Goal: Information Seeking & Learning: Learn about a topic

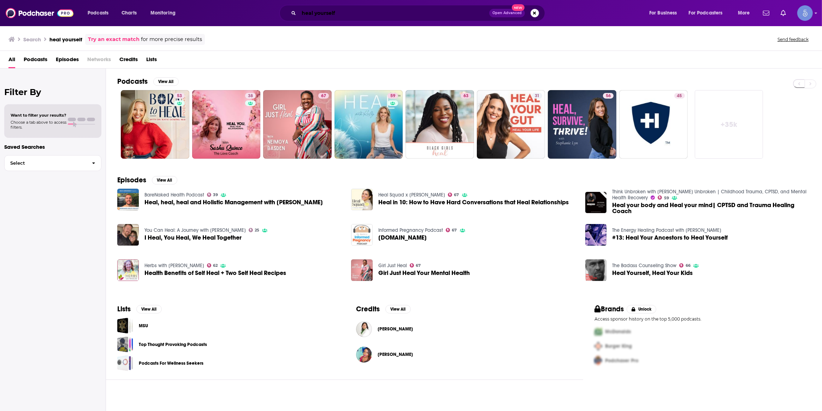
click at [432, 12] on input "heal yourself" at bounding box center [394, 12] width 190 height 11
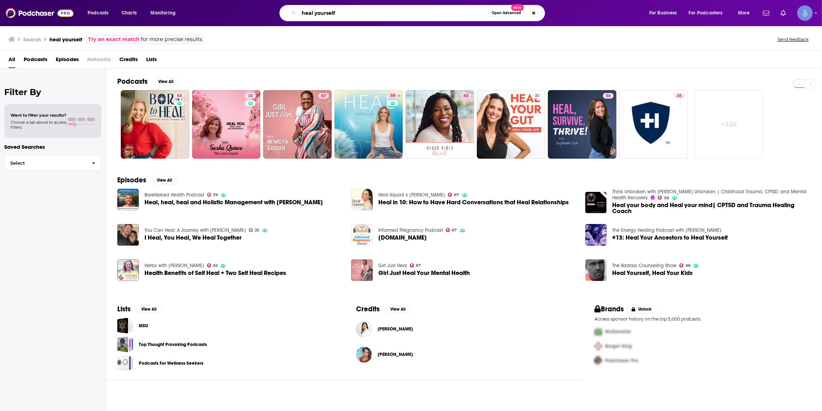
click at [432, 12] on input "heal yourself" at bounding box center [394, 12] width 190 height 11
paste input "The Tya Podcast — An Advanced Operating System for Life"
type input "The Tya Podcast — An Advanced Operating System for Life"
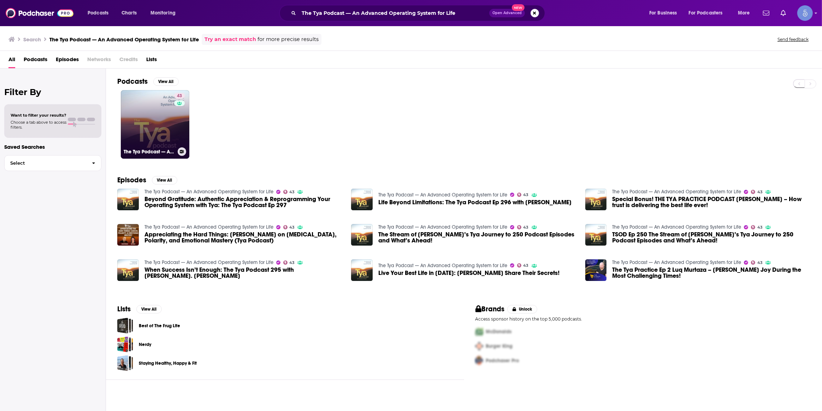
click at [175, 118] on div "43" at bounding box center [180, 120] width 12 height 54
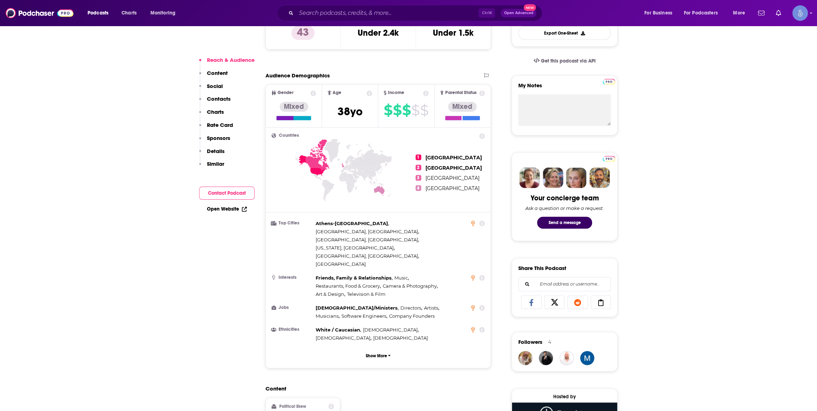
scroll to position [428, 0]
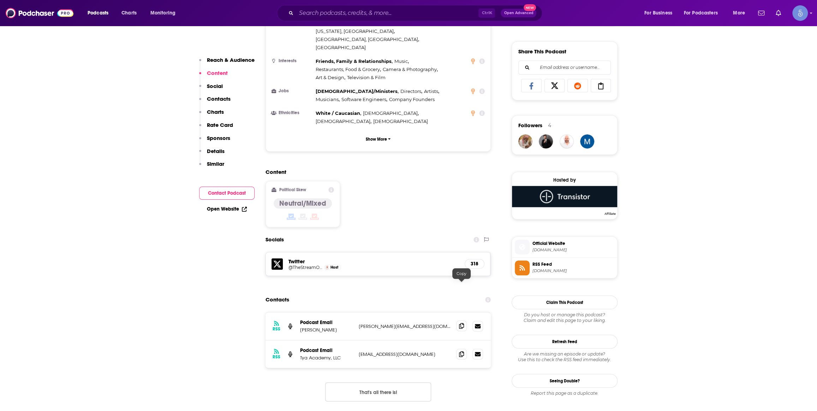
click at [463, 323] on icon at bounding box center [461, 326] width 5 height 6
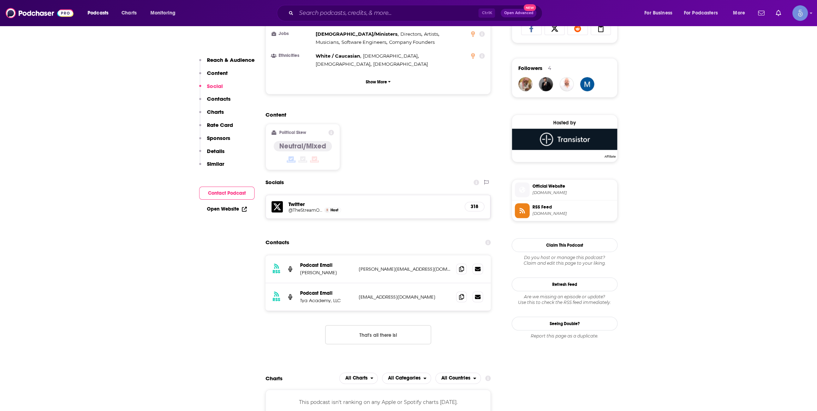
scroll to position [535, 0]
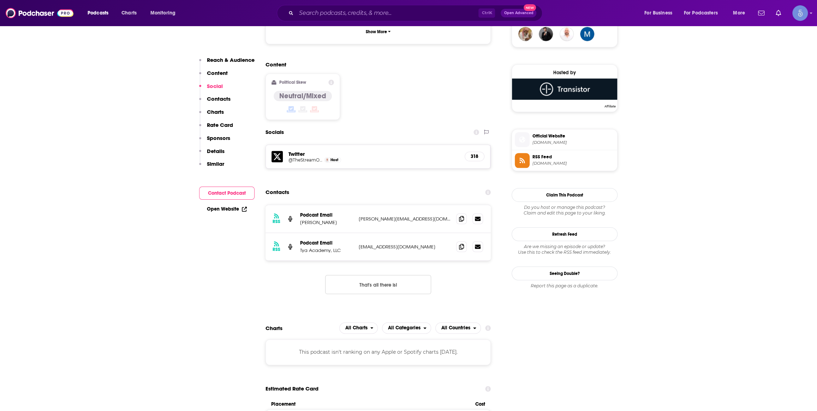
click at [550, 142] on span "tyaacademy.com" at bounding box center [574, 142] width 82 height 5
click at [425, 14] on input "Search podcasts, credits, & more..." at bounding box center [387, 12] width 182 height 11
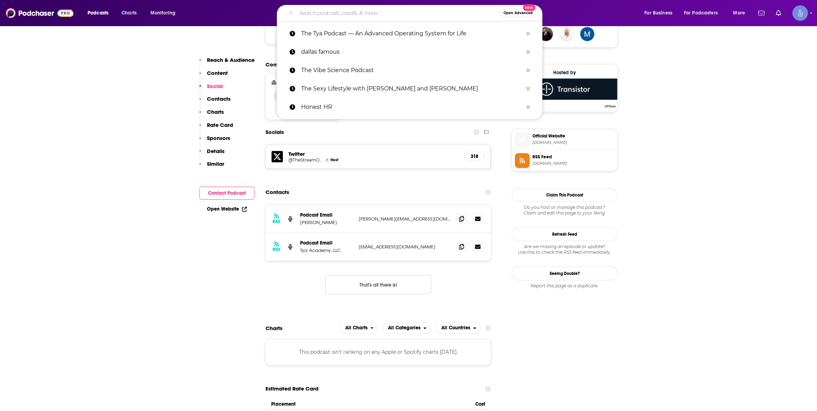
paste input "Light Warrior Radio with Dr. Karen Kan G"
type input "Light Warrior Radio with Dr. Karen Kan G"
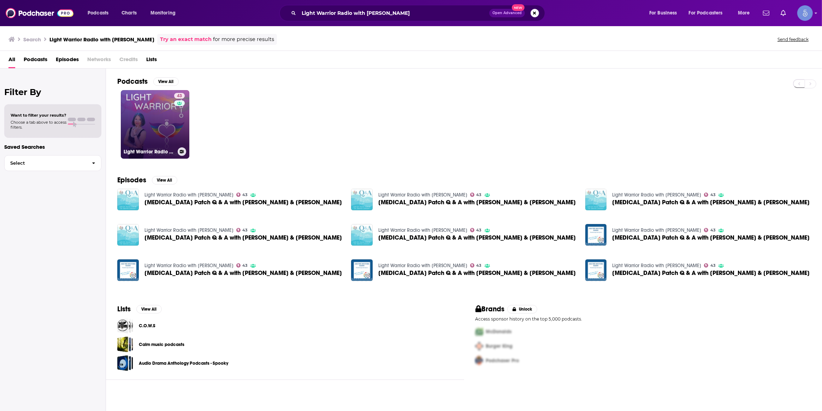
click at [178, 127] on div "43" at bounding box center [180, 120] width 12 height 54
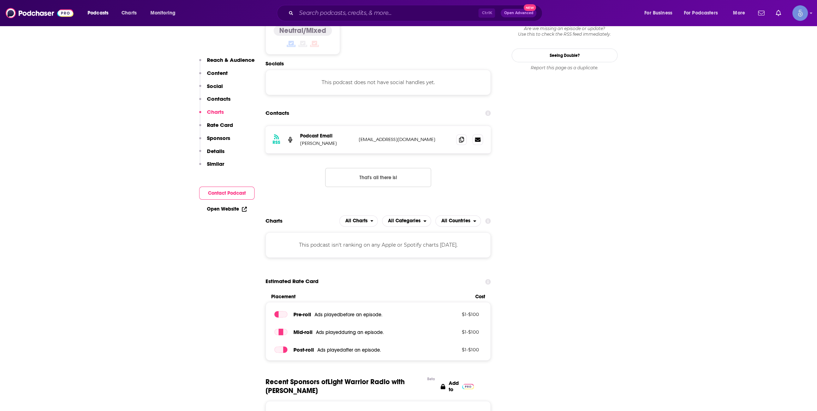
scroll to position [535, 0]
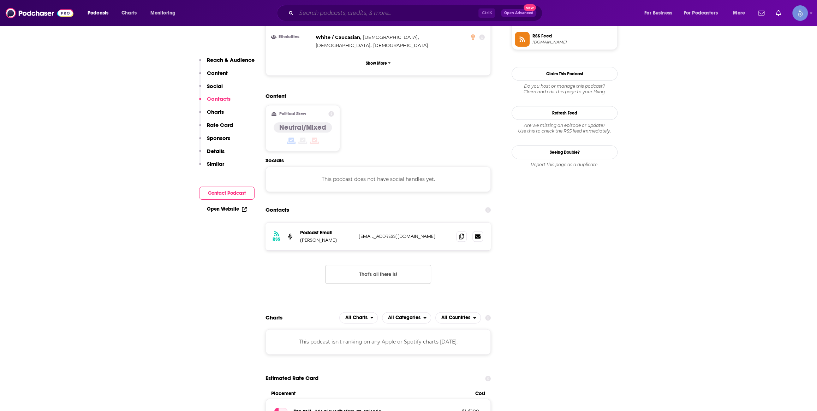
click at [440, 12] on input "Search podcasts, credits, & more..." at bounding box center [387, 12] width 182 height 11
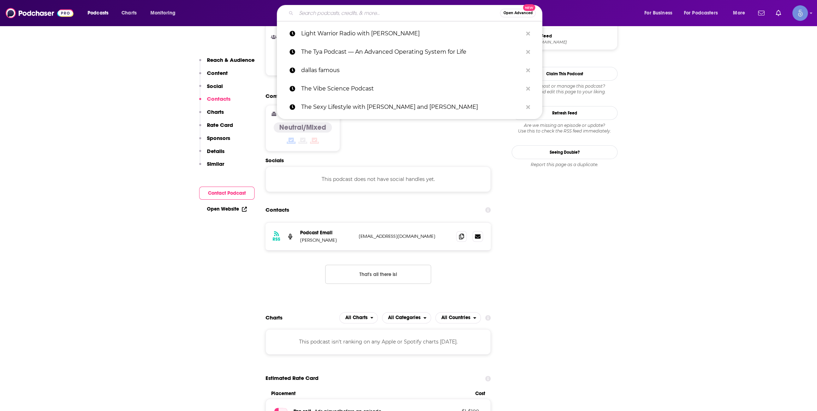
paste input "Mediumship Matters with Hannah Macintyre"
type input "Mediumship Matters with Hannah Macintyre"
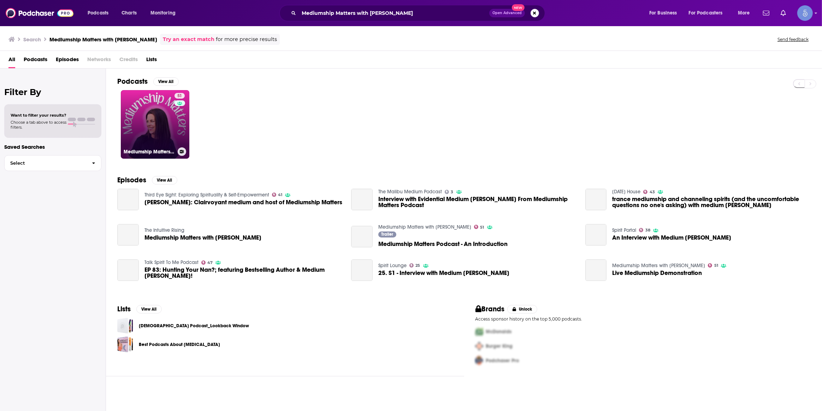
click at [182, 140] on div "51" at bounding box center [180, 120] width 12 height 54
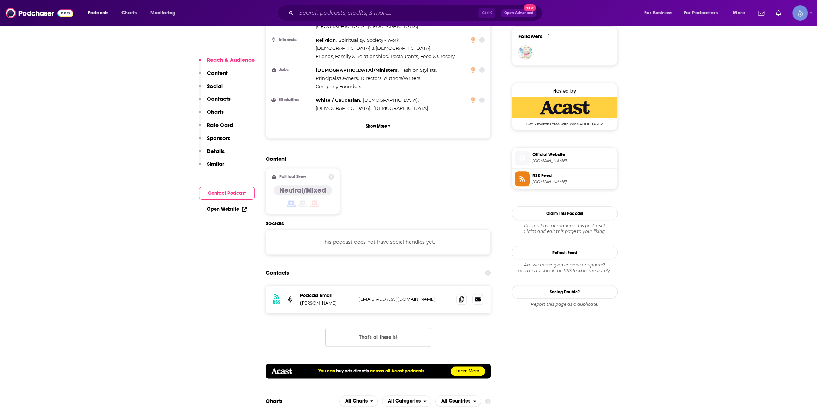
scroll to position [535, 0]
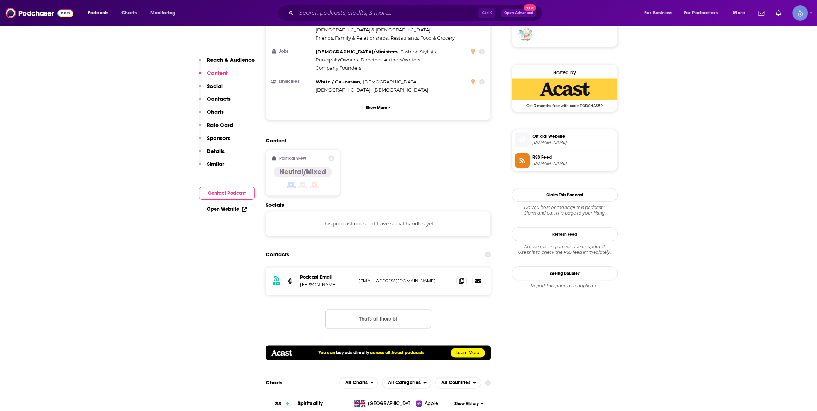
click at [380, 19] on div "Ctrl K Open Advanced New" at bounding box center [410, 13] width 266 height 16
click at [380, 16] on input "Search podcasts, credits, & more..." at bounding box center [387, 12] width 182 height 11
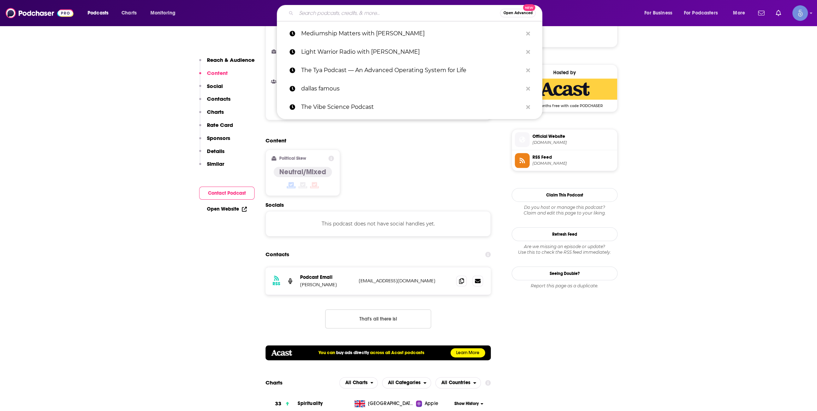
paste input "Past Life Awakening Institute Podcast"
type input "Past Life Awakening Institute Podcast"
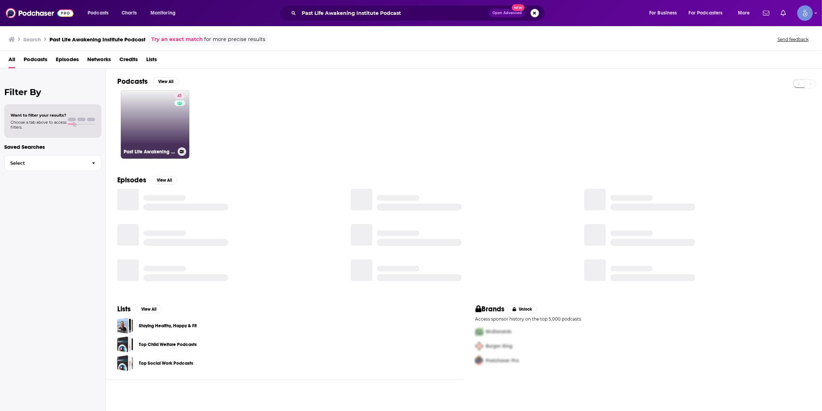
click at [161, 145] on link "41 Past Life Awakening Institute Podcast" at bounding box center [155, 124] width 69 height 69
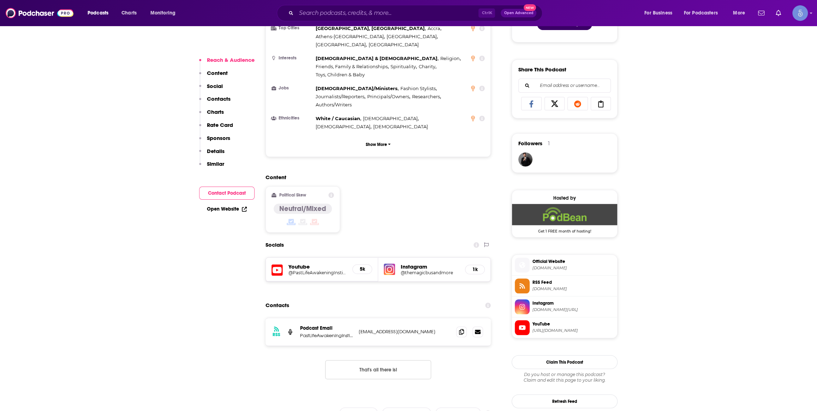
scroll to position [428, 0]
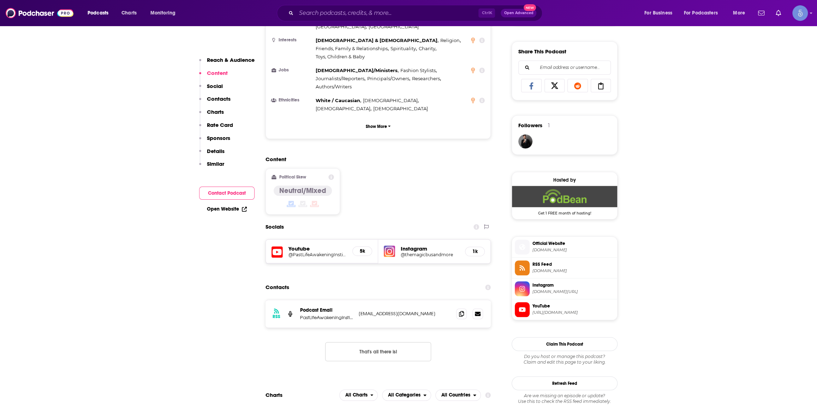
click at [434, 3] on div "Podcasts Charts Monitoring Ctrl K Open Advanced New For Business For Podcasters…" at bounding box center [408, 13] width 817 height 26
click at [422, 13] on input "Search podcasts, credits, & more..." at bounding box center [387, 12] width 182 height 11
paste input "How to Stay Human"
type input "How to Stay Human"
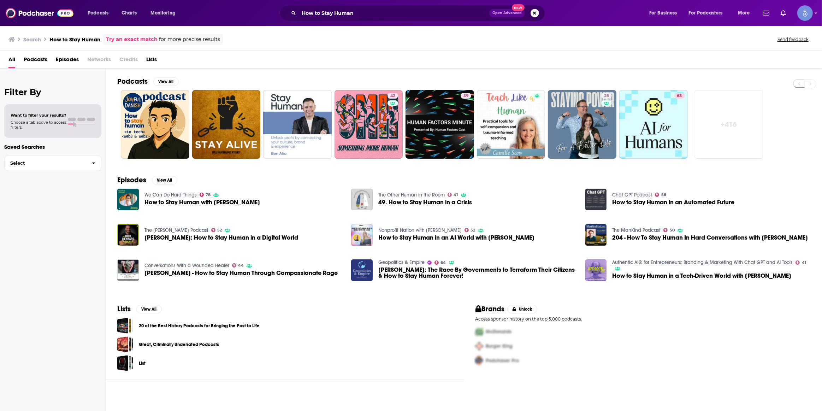
click at [728, 123] on link "+ 416" at bounding box center [729, 124] width 69 height 69
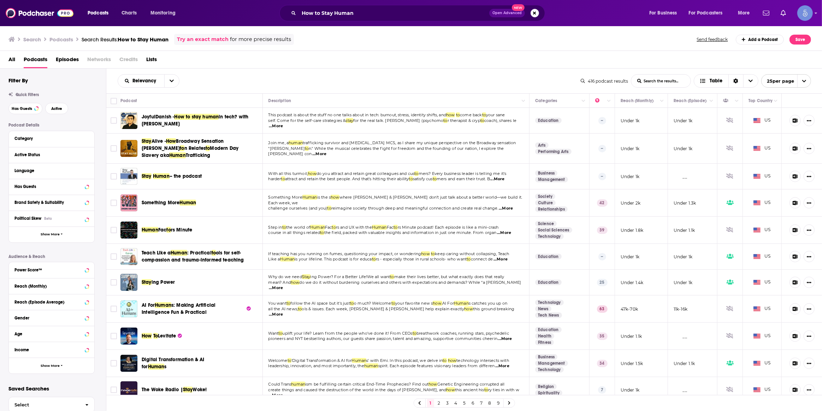
click at [214, 40] on link "Try an exact match" at bounding box center [203, 39] width 52 height 8
click at [208, 41] on link "Try an exact match" at bounding box center [203, 39] width 52 height 8
click at [370, 16] on input "How to Stay Human" at bounding box center [394, 12] width 190 height 11
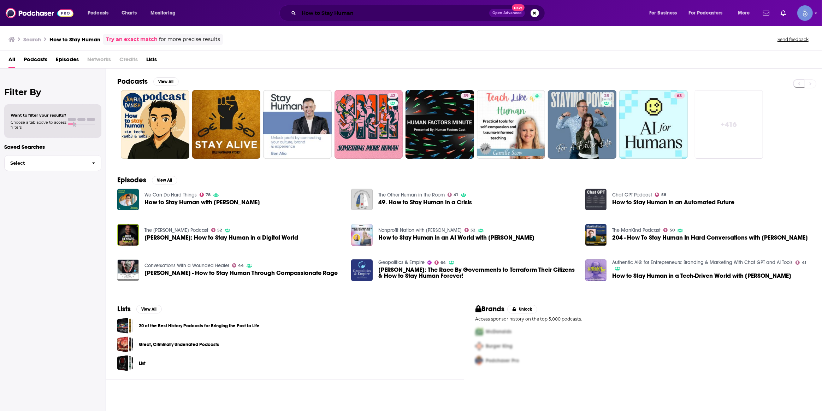
click at [415, 11] on input "How to Stay Human" at bounding box center [394, 12] width 190 height 11
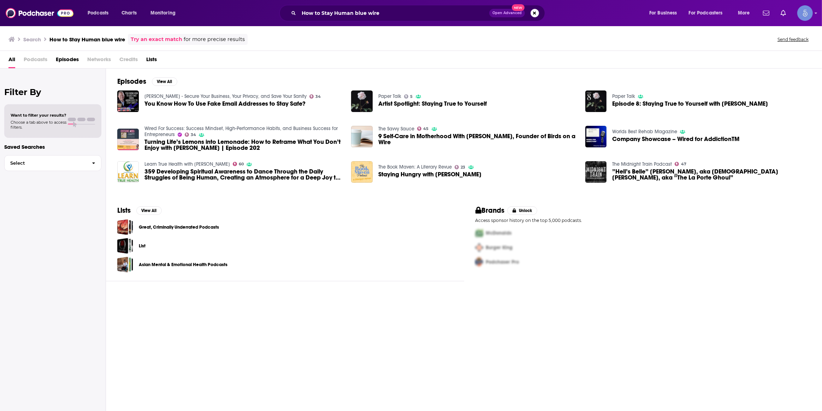
drag, startPoint x: 391, startPoint y: 20, endPoint x: 381, endPoint y: 16, distance: 10.7
click at [381, 16] on div "How to Stay Human blue wire Open Advanced New" at bounding box center [412, 13] width 266 height 16
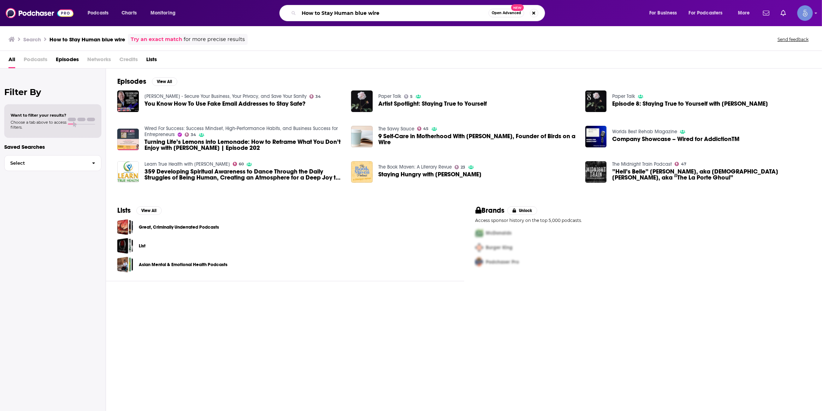
drag, startPoint x: 385, startPoint y: 14, endPoint x: 354, endPoint y: 12, distance: 31.5
click at [354, 12] on input "How to Stay Human blue wire" at bounding box center [394, 12] width 190 height 11
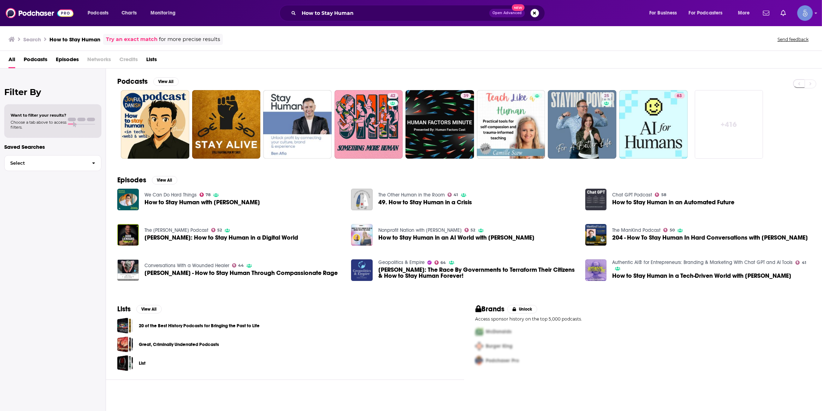
click at [740, 117] on link "+ 416" at bounding box center [729, 124] width 69 height 69
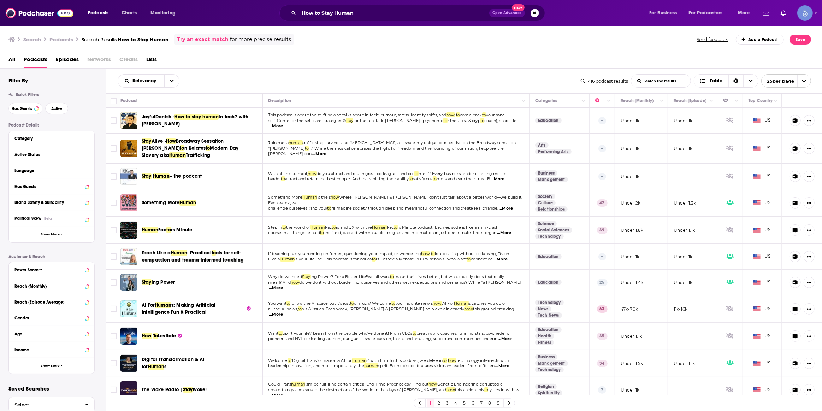
click at [214, 39] on link "Try an exact match" at bounding box center [203, 39] width 52 height 8
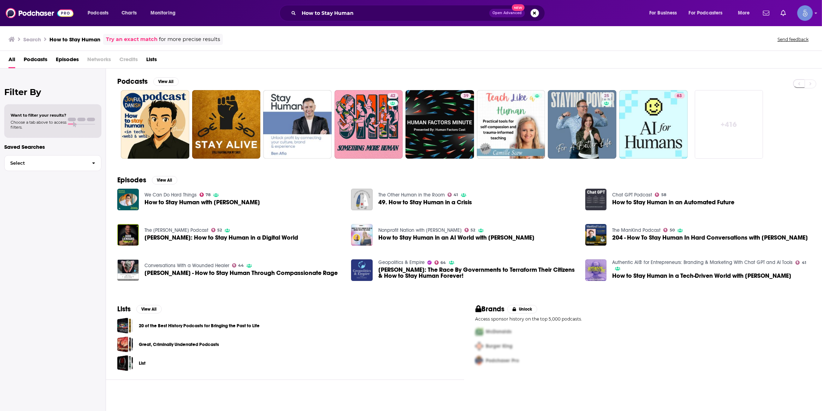
click at [147, 40] on link "Try an exact match" at bounding box center [132, 39] width 52 height 8
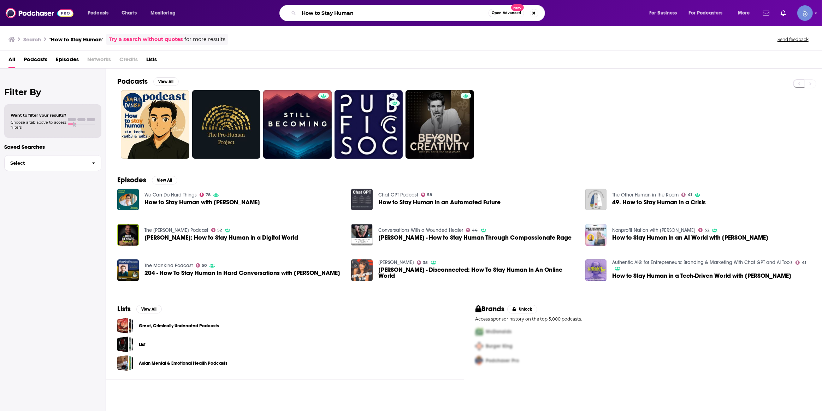
click at [413, 10] on input "How to Stay Human" at bounding box center [394, 12] width 190 height 11
click at [415, 11] on input "How to Stay Human" at bounding box center [394, 12] width 190 height 11
paste input "https://podcasts.apple.com/us/podcast/how-to-stay-human/id1475408897"
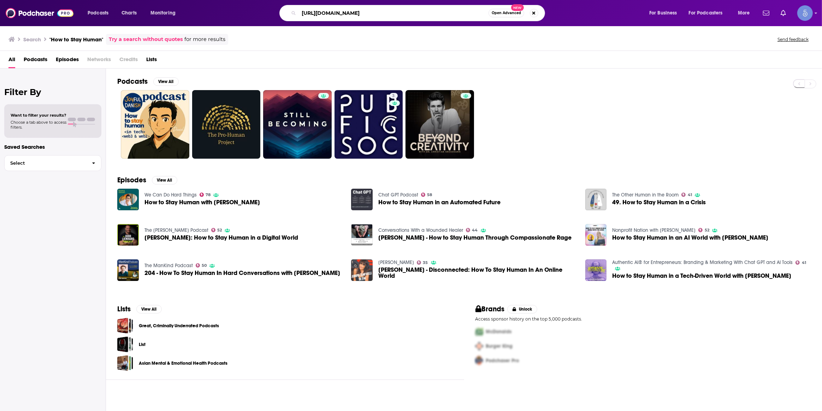
type input "https://podcasts.apple.com/us/podcast/how-to-stay-human/id1475408897"
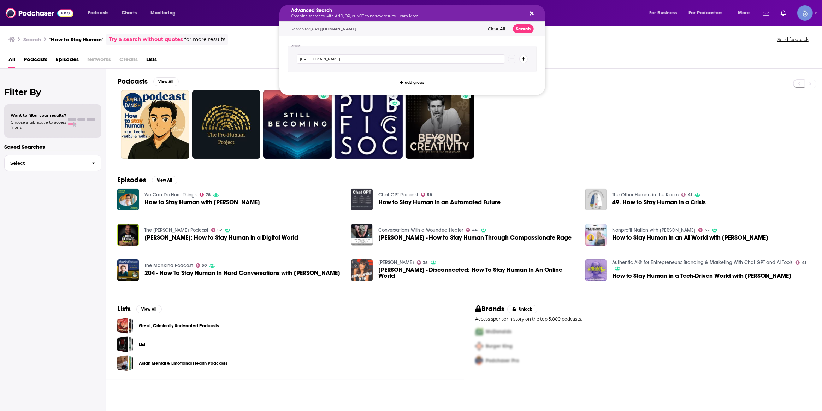
click at [406, 9] on h5 "Advanced Search" at bounding box center [406, 10] width 231 height 5
click at [503, 29] on button "Clear All" at bounding box center [497, 28] width 22 height 5
click at [530, 11] on icon "Search podcasts, credits, & more..." at bounding box center [532, 14] width 4 height 6
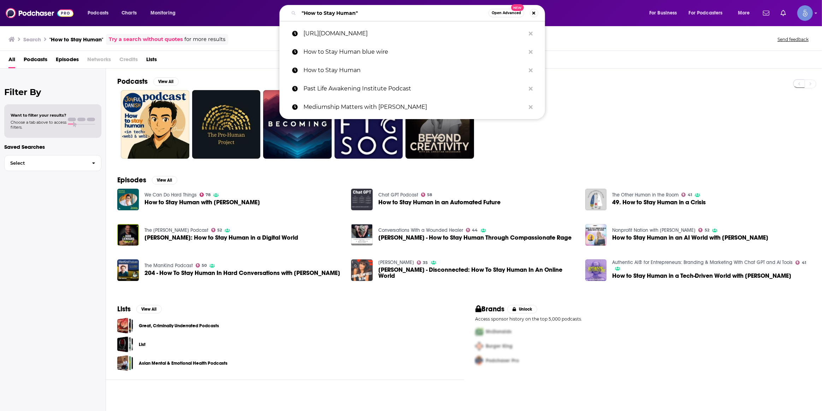
click at [374, 14] on input ""How to Stay Human"" at bounding box center [394, 12] width 190 height 11
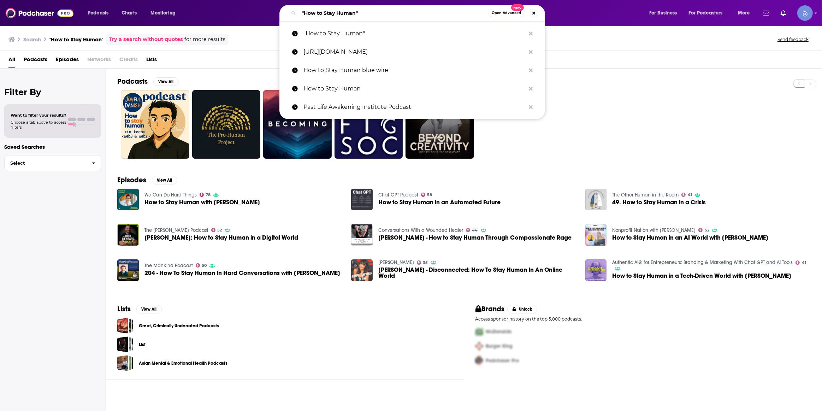
click at [374, 14] on input ""How to Stay Human"" at bounding box center [394, 12] width 190 height 11
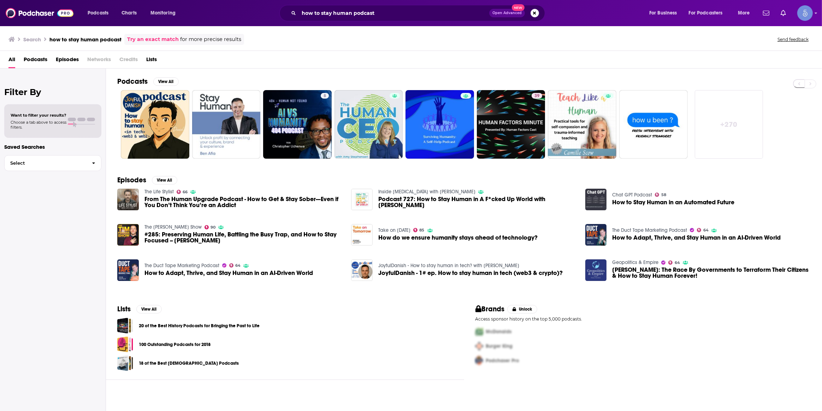
click at [740, 116] on link "+ 270" at bounding box center [729, 124] width 69 height 69
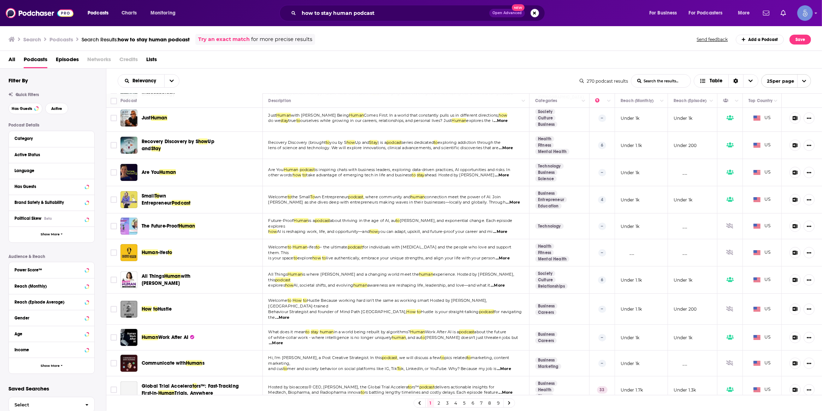
scroll to position [375, 0]
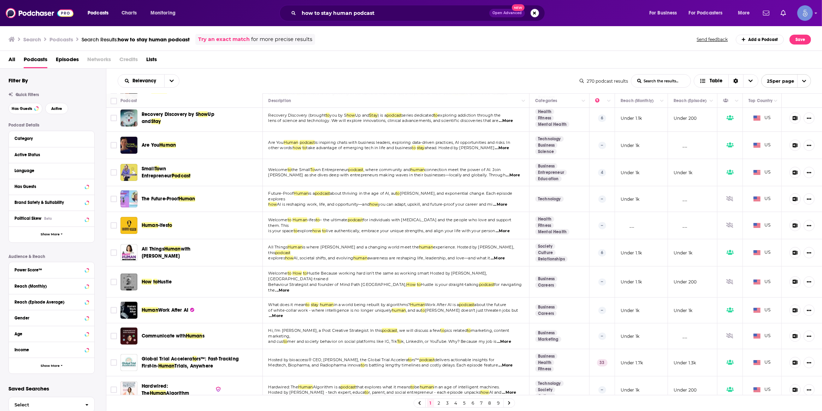
click at [440, 404] on link "2" at bounding box center [438, 403] width 7 height 8
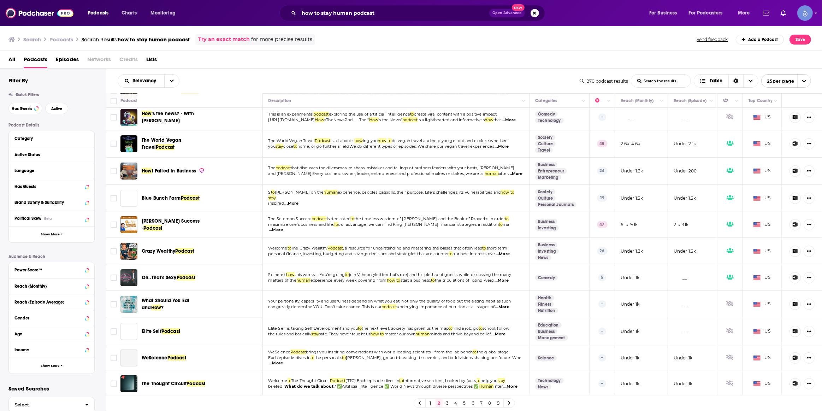
scroll to position [398, 0]
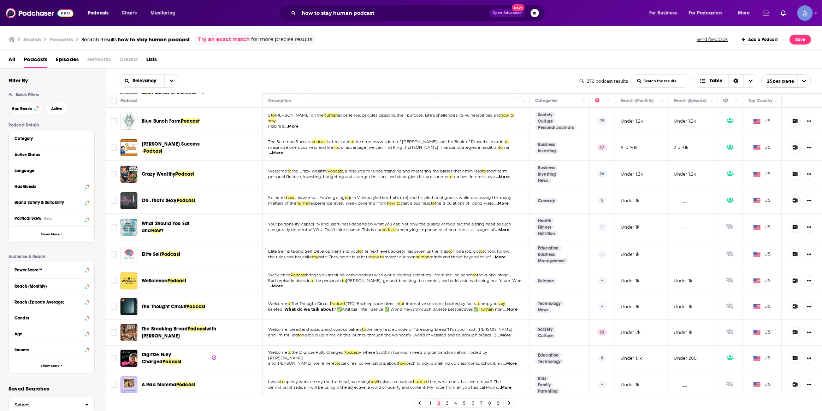
click at [445, 405] on link "3" at bounding box center [447, 403] width 7 height 8
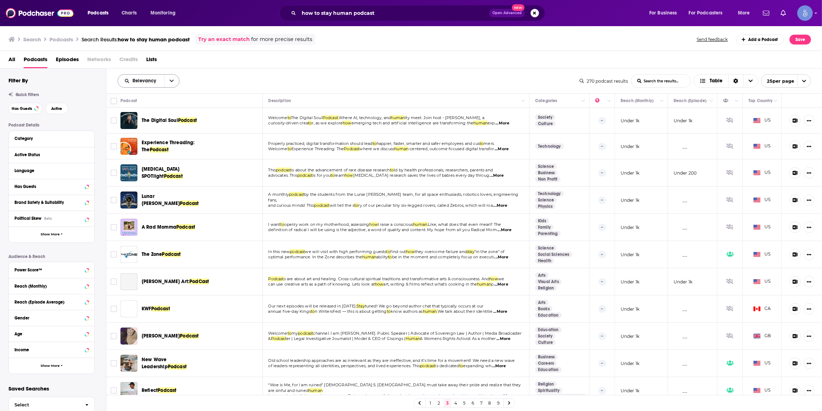
click at [154, 81] on span "Relevancy" at bounding box center [145, 80] width 26 height 5
click at [155, 137] on div "Power Score" at bounding box center [149, 141] width 62 height 12
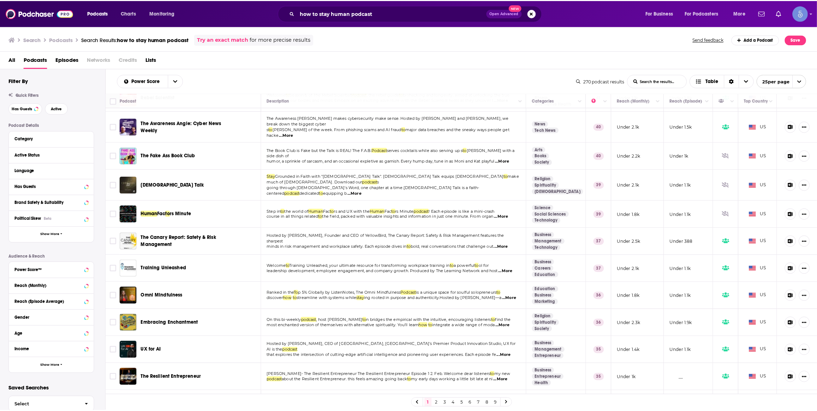
scroll to position [385, 0]
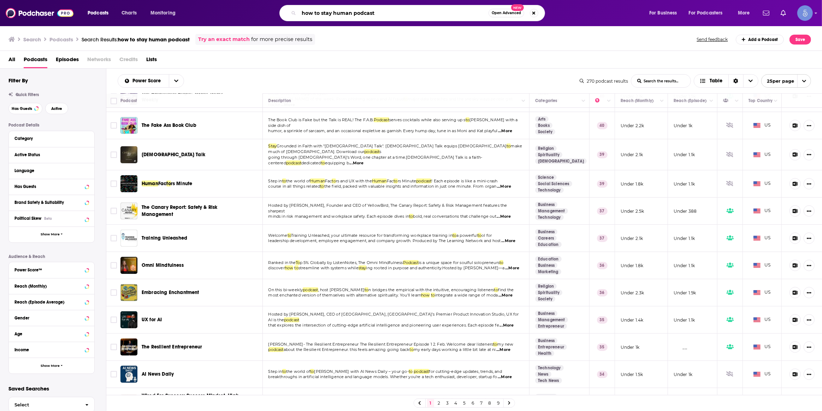
drag, startPoint x: 355, startPoint y: 26, endPoint x: 157, endPoint y: 27, distance: 197.8
click at [186, 29] on div "Podcasts Charts Monitoring how to stay human podcast Open Advanced New For Busi…" at bounding box center [411, 205] width 822 height 411
type input "tori gordon"
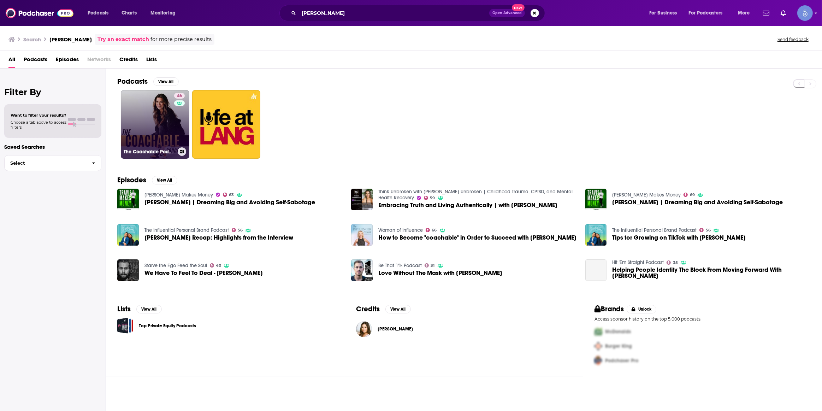
click at [187, 135] on link "46 The Coachable Podcast" at bounding box center [155, 124] width 69 height 69
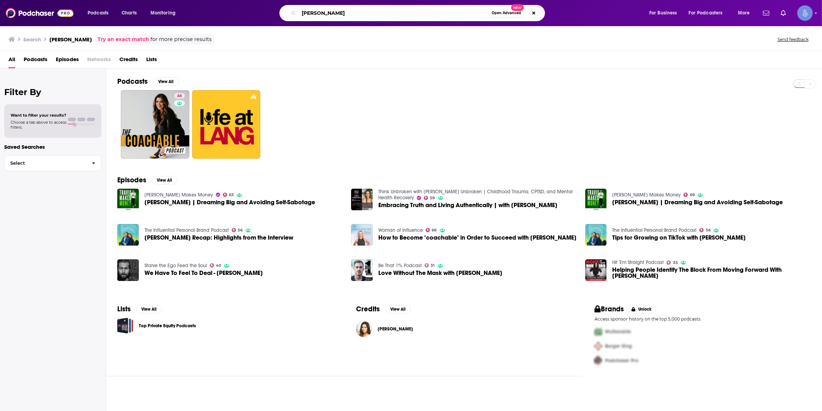
drag, startPoint x: 367, startPoint y: 16, endPoint x: 217, endPoint y: 19, distance: 150.5
click at [217, 19] on div "tori gordon Open Advanced New" at bounding box center [419, 13] width 446 height 16
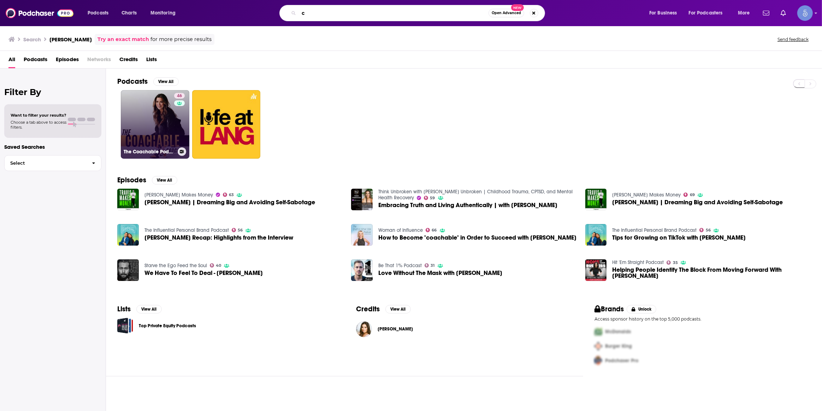
type input "c"
click at [162, 117] on link "46 The Coachable Podcast" at bounding box center [155, 124] width 69 height 69
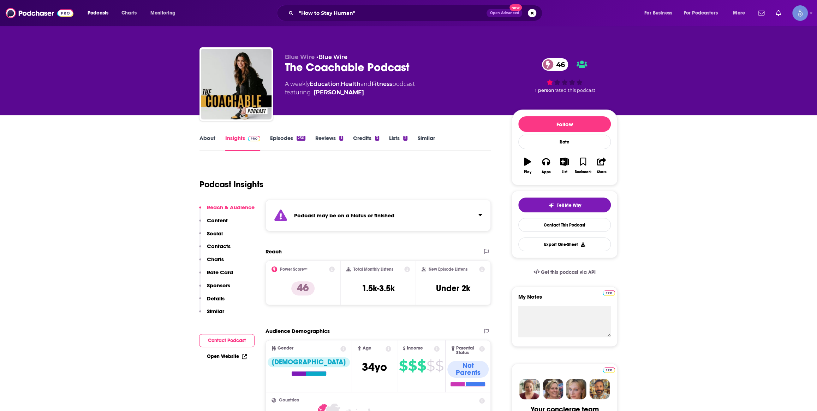
click at [289, 148] on link "Episodes 250" at bounding box center [287, 143] width 35 height 16
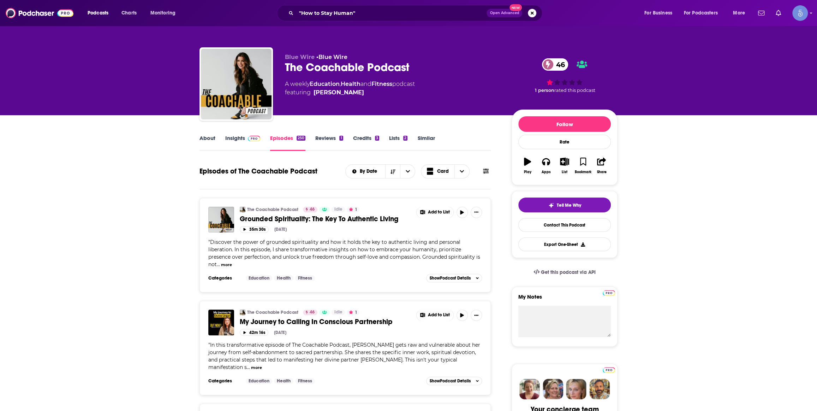
click at [243, 138] on link "Insights" at bounding box center [242, 143] width 35 height 16
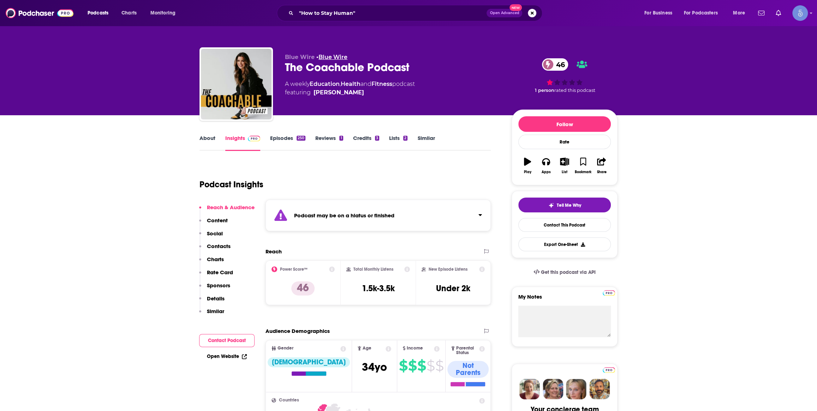
click at [331, 58] on link "Blue Wire" at bounding box center [333, 57] width 29 height 7
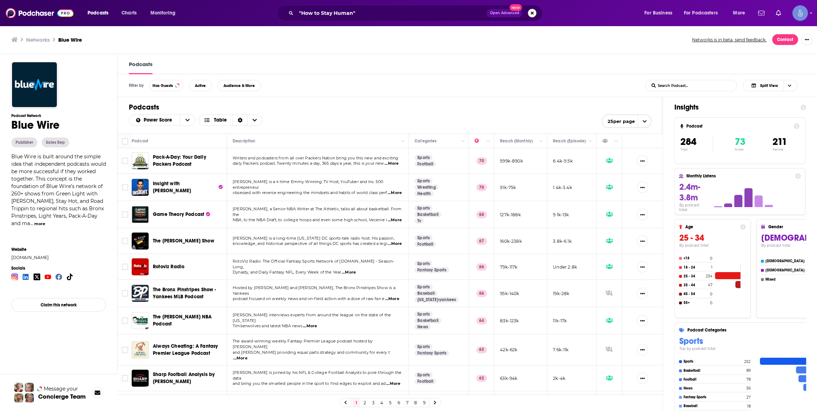
click at [672, 89] on input "List Search Input" at bounding box center [683, 85] width 74 height 11
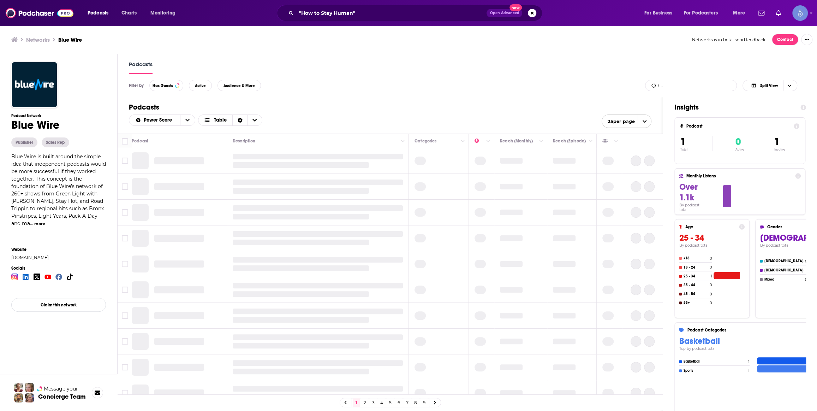
type input "h"
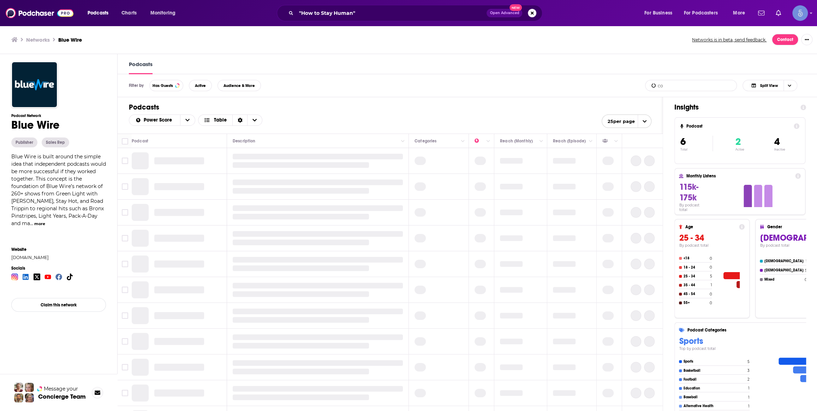
type input "c"
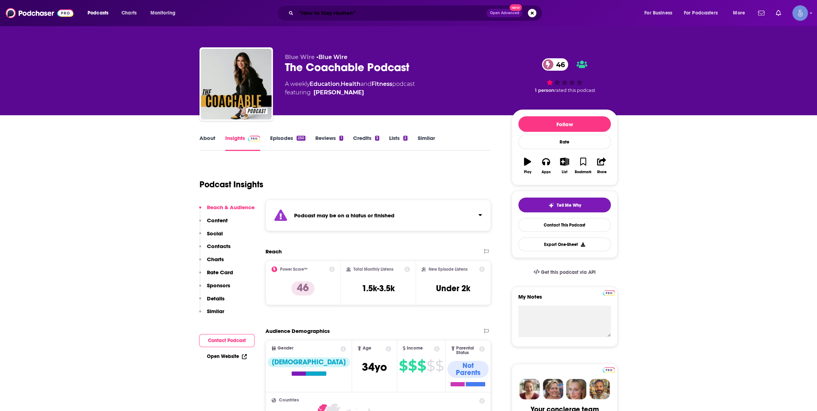
click at [417, 7] on input ""How to Stay Human"" at bounding box center [391, 12] width 190 height 11
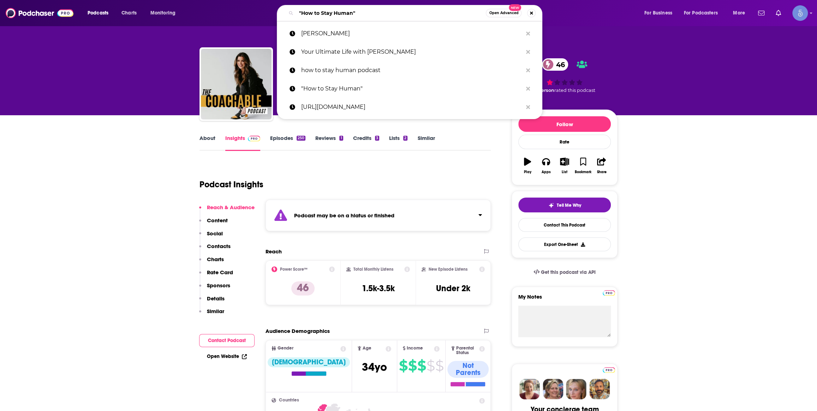
click at [413, 8] on input ""How to Stay Human"" at bounding box center [391, 12] width 190 height 11
click at [408, 13] on input ""How to Stay Human"" at bounding box center [391, 12] width 190 height 11
paste input "The Spiritual Awakening Show"
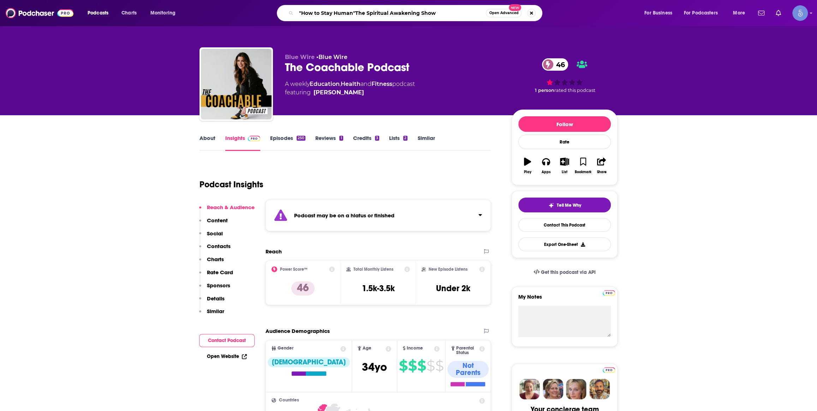
click at [408, 13] on input ""How to Stay Human"The Spiritual Awakening Show" at bounding box center [391, 12] width 190 height 11
paste input "Search podcasts, credits, & more..."
type input "The Spiritual Awakening Show"
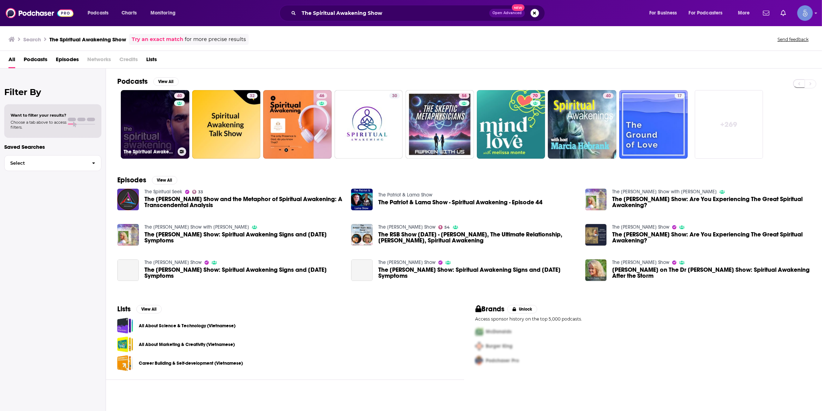
click at [165, 128] on link "40 The Spiritual Awakening Show" at bounding box center [155, 124] width 69 height 69
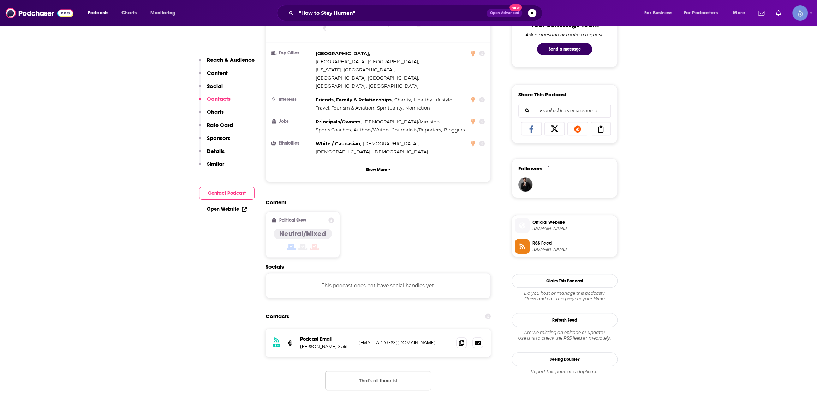
scroll to position [535, 0]
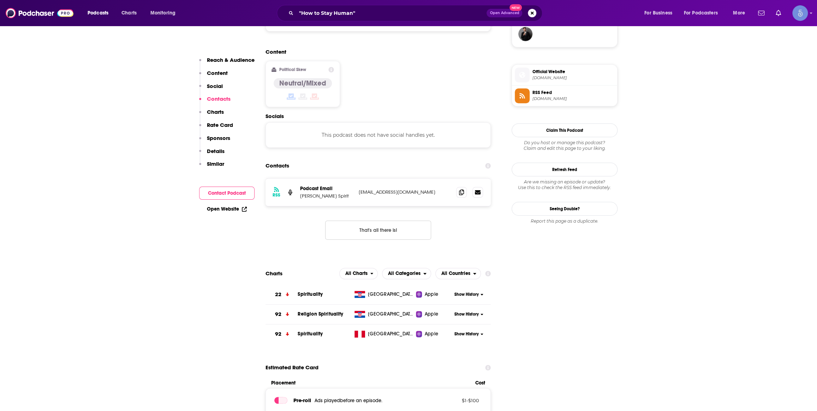
click at [385, 21] on div ""How to Stay Human" Open Advanced New" at bounding box center [410, 13] width 266 height 16
drag, startPoint x: 385, startPoint y: 21, endPoint x: 385, endPoint y: 16, distance: 5.3
click at [385, 18] on div ""How to Stay Human" Open Advanced New" at bounding box center [410, 13] width 266 height 16
click at [385, 14] on input ""How to Stay Human"" at bounding box center [391, 12] width 190 height 11
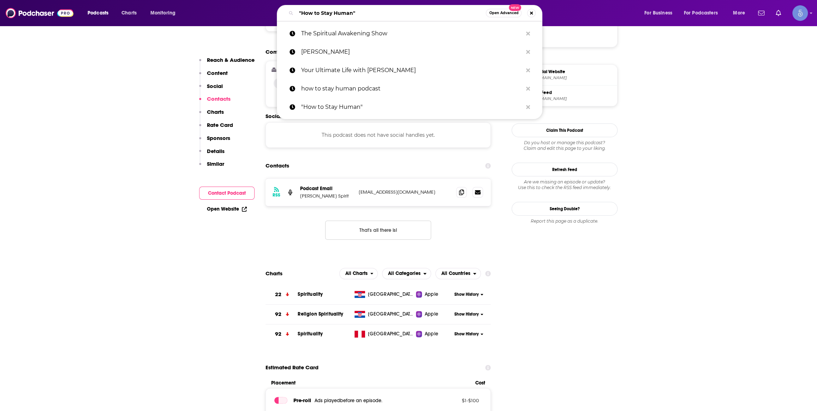
click at [385, 14] on input ""How to Stay Human"" at bounding box center [391, 12] width 190 height 11
paste input "Jeremy Awakens Podcast"
type input "Jeremy Awakens Podcast"
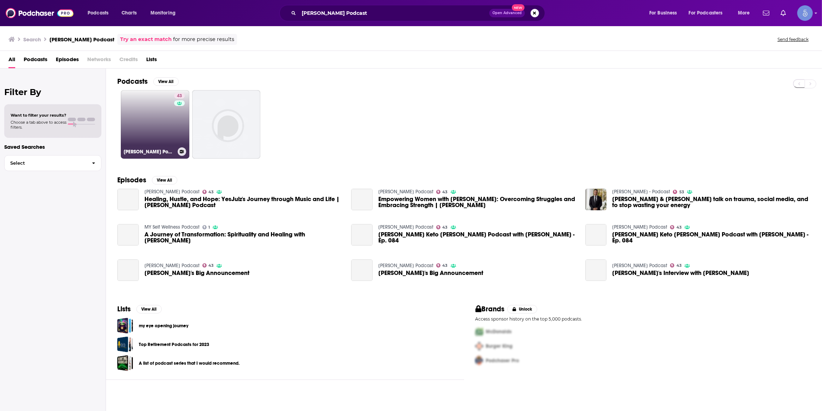
click at [155, 119] on link "43 Jeremy Awakens Podcast" at bounding box center [155, 124] width 69 height 69
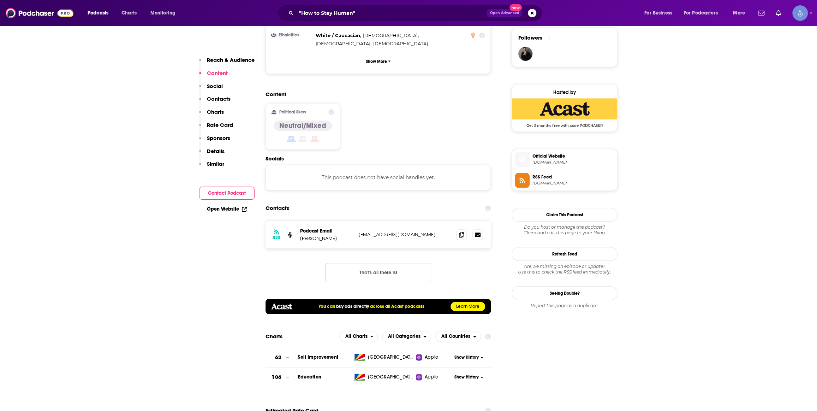
scroll to position [535, 0]
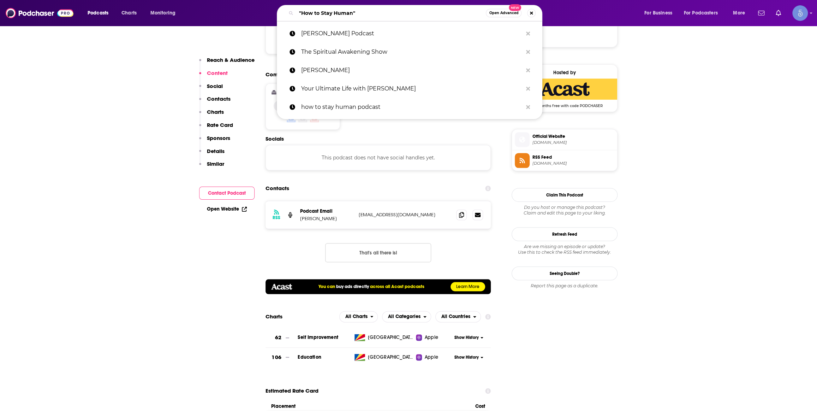
click at [387, 11] on input ""How to Stay Human"" at bounding box center [391, 12] width 190 height 11
paste input "The Awakened Podcast"
type input "The Awakened Podcast"
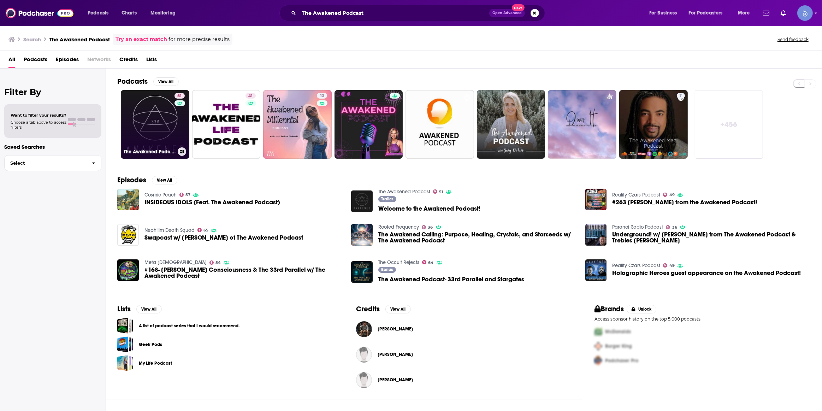
click at [149, 126] on link "51 The Awakened Podcast" at bounding box center [155, 124] width 69 height 69
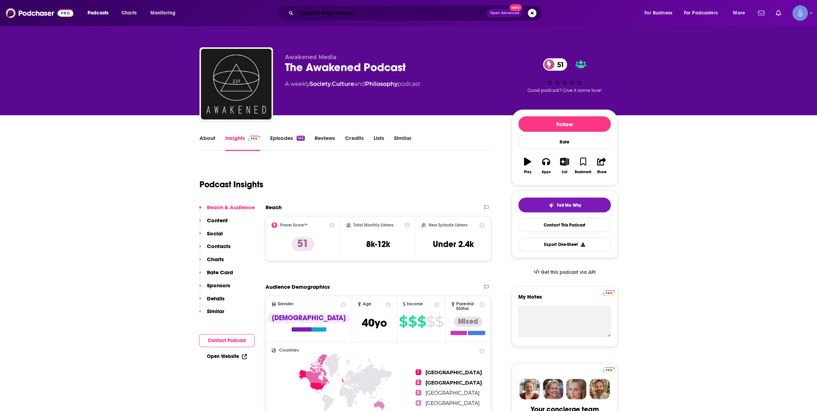
click at [377, 10] on input ""How to Stay Human"" at bounding box center [391, 12] width 190 height 11
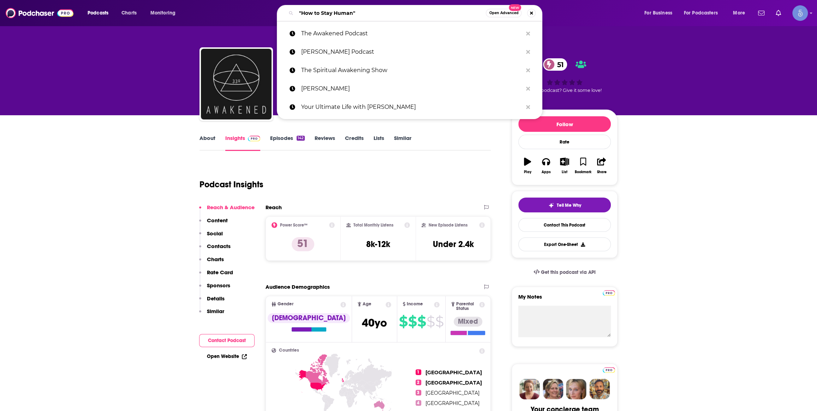
paste input "The You-est You® Podcast"
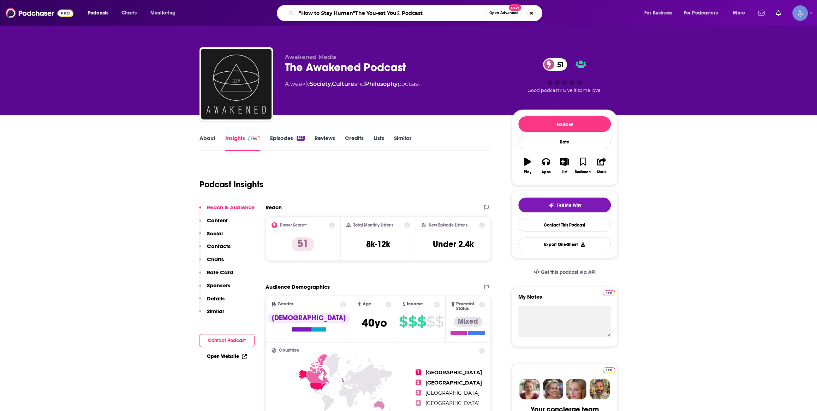
type input ""How to Stay Human"The You-est You® Podcast"
click at [361, 23] on div "Podcasts Charts Monitoring "How to Stay Human"The You-est You® Podcast Open Adv…" at bounding box center [408, 13] width 817 height 26
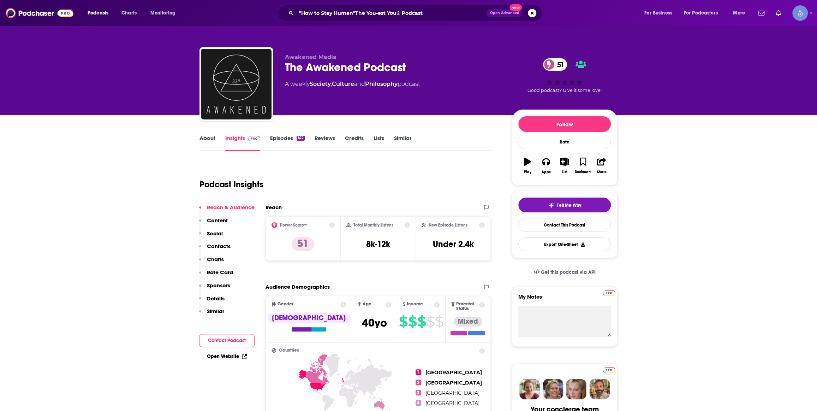
click at [361, 20] on div ""How to Stay Human"The You-est You® Podcast Open Advanced New" at bounding box center [410, 13] width 266 height 16
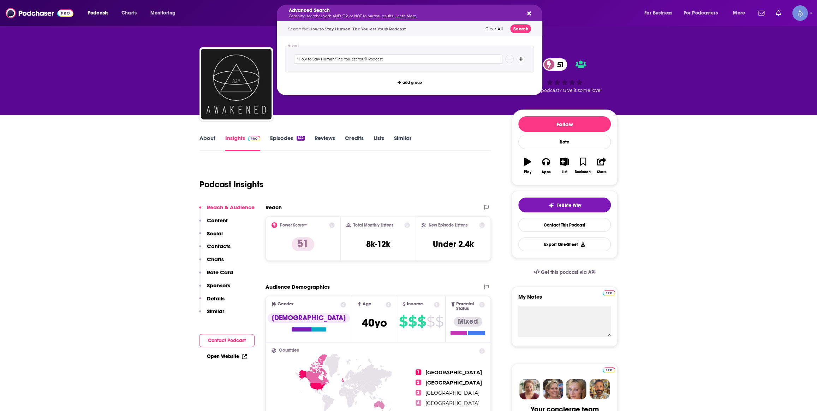
click at [363, 15] on p "Combine searches with AND, OR, or NOT to narrow results. Learn More" at bounding box center [404, 16] width 231 height 4
click at [523, 32] on button "Search" at bounding box center [520, 28] width 21 height 9
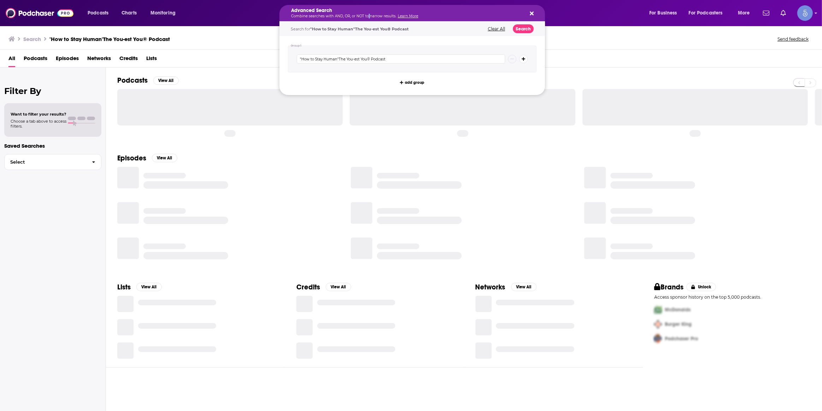
click at [367, 16] on p "Combine searches with AND, OR, or NOT to narrow results. Learn More" at bounding box center [406, 16] width 231 height 4
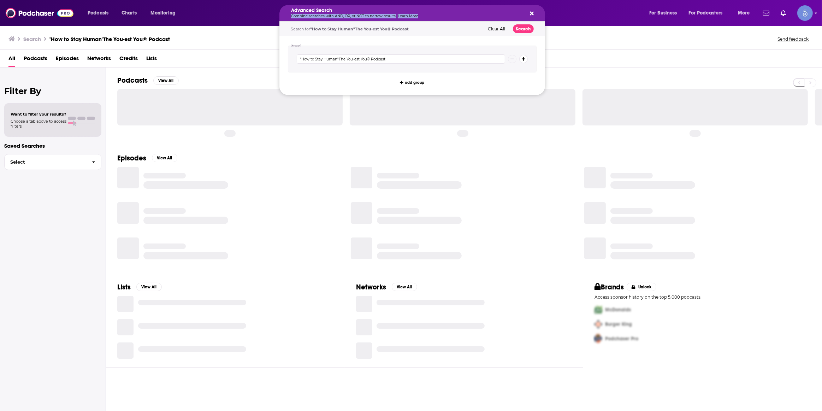
click at [367, 16] on p "Combine searches with AND, OR, or NOT to narrow results. Learn More" at bounding box center [406, 16] width 231 height 4
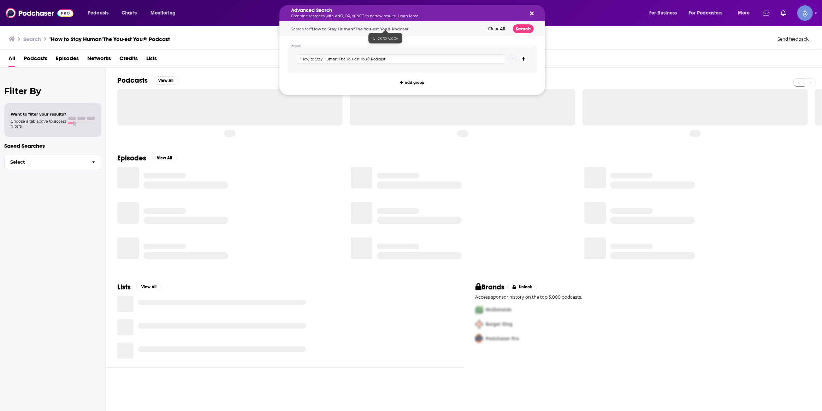
click at [496, 32] on div "Search for "How to Stay Human"The You-est You® Podcast Clear All Search" at bounding box center [412, 29] width 266 height 14
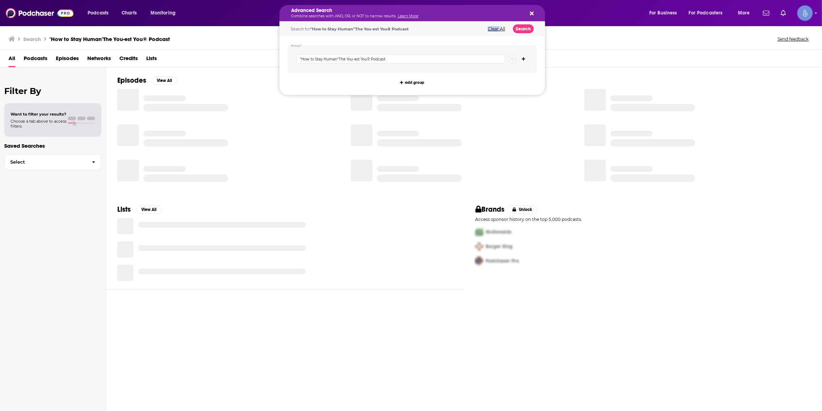
click at [496, 32] on div "Search for "How to Stay Human"The You-est You® Podcast Clear All Search" at bounding box center [412, 29] width 266 height 14
click at [493, 31] on button "Clear All" at bounding box center [497, 28] width 22 height 5
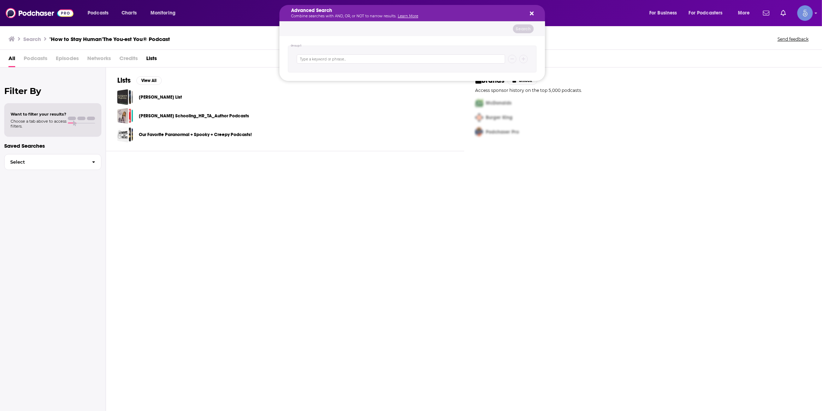
click at [531, 11] on icon "Search podcasts, credits, & more..." at bounding box center [532, 14] width 4 height 6
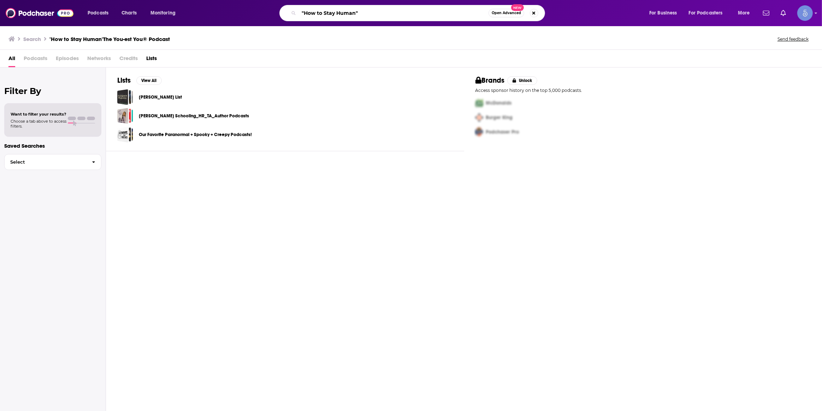
click at [352, 13] on input ""How to Stay Human"" at bounding box center [394, 12] width 190 height 11
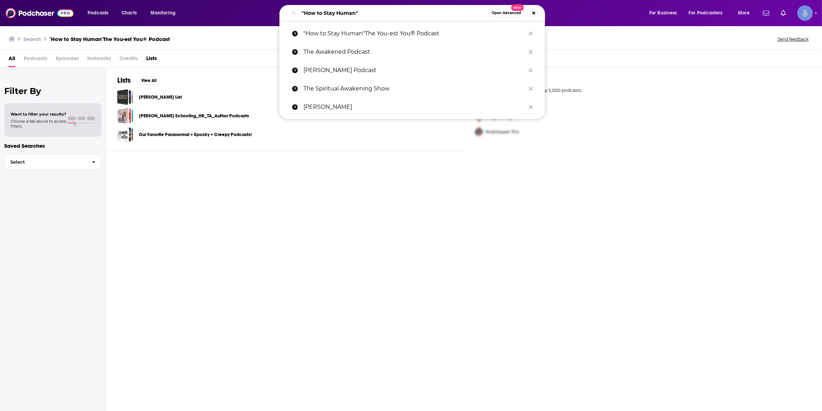
click at [352, 13] on input ""How to Stay Human"" at bounding box center [394, 12] width 190 height 11
paste input "The You-est You® Podcast"
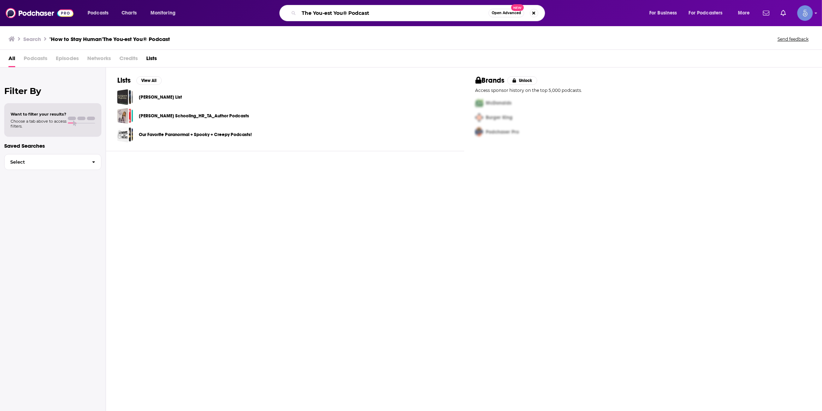
type input "The You-est You® Podcast"
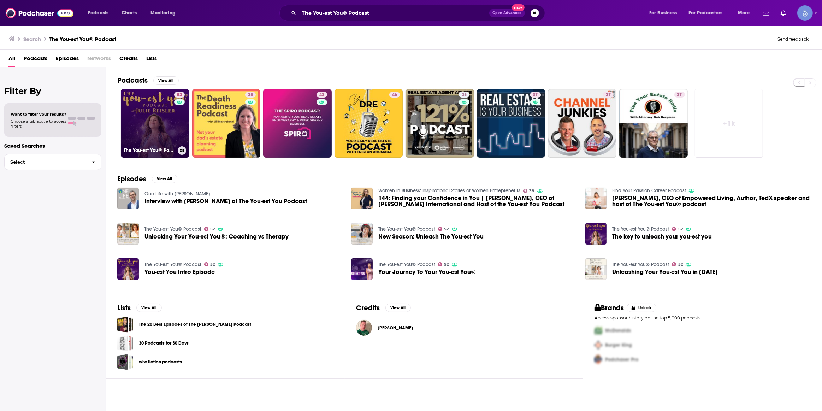
click at [175, 124] on div "52" at bounding box center [180, 119] width 12 height 54
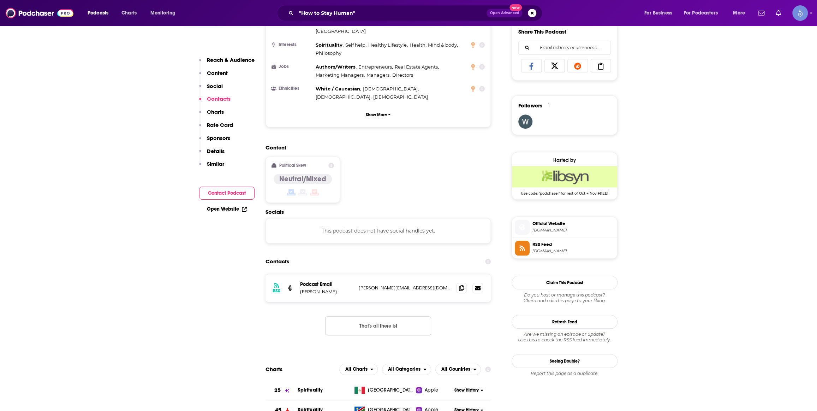
scroll to position [428, 0]
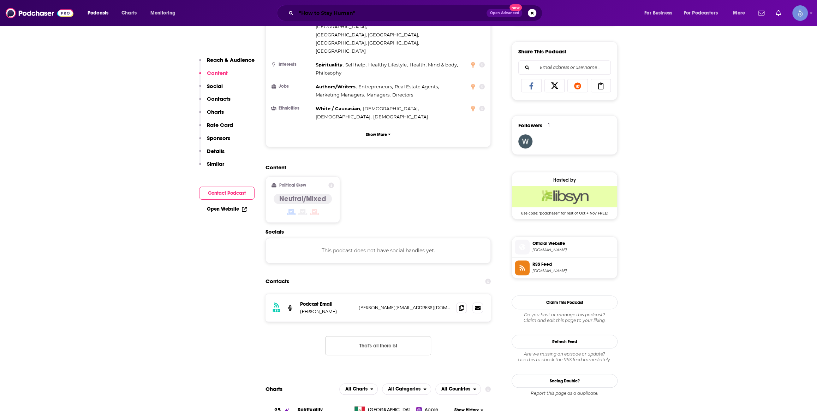
click at [419, 13] on input ""How to Stay Human"" at bounding box center [391, 12] width 190 height 11
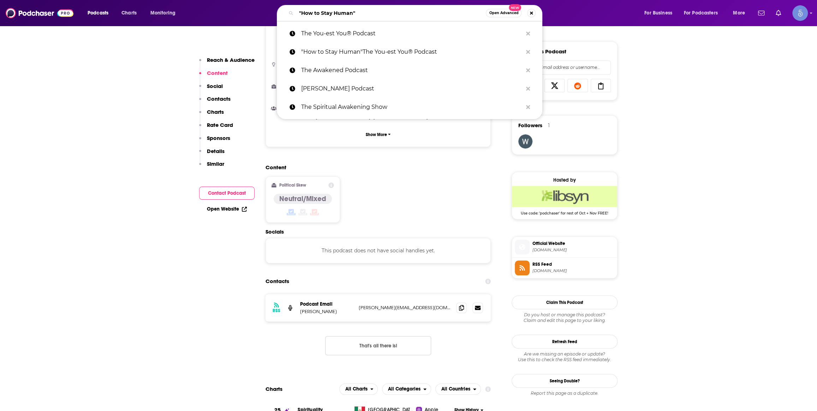
click at [419, 13] on input ""How to Stay Human"" at bounding box center [391, 12] width 190 height 11
paste input "Be Mythical"
type input "Be Mythical"
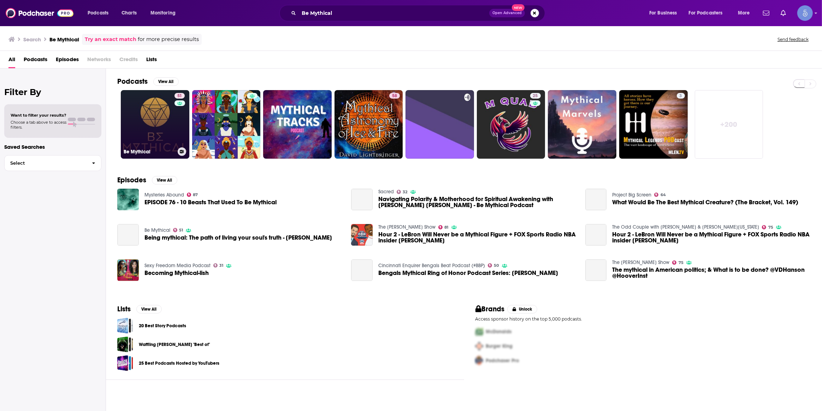
click at [173, 128] on link "51 Be Mythical" at bounding box center [155, 124] width 69 height 69
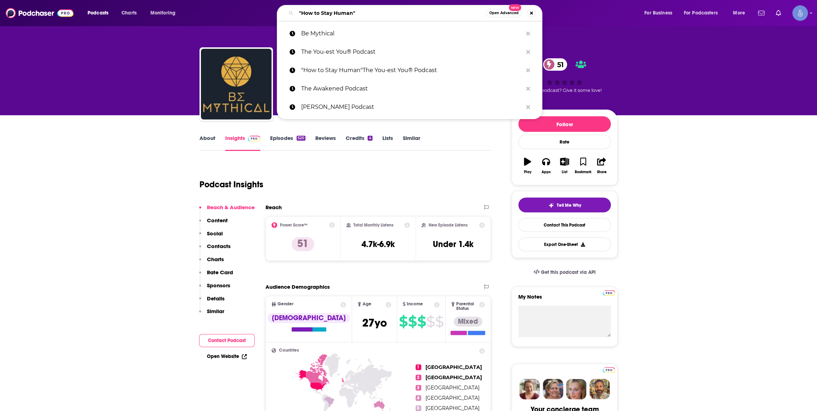
click at [439, 12] on input ""How to Stay Human"" at bounding box center [391, 12] width 190 height 11
paste input "Your Ultimate Life with Kellan Fluckiger"
type input "Your Ultimate Life with Kellan Fluckiger"
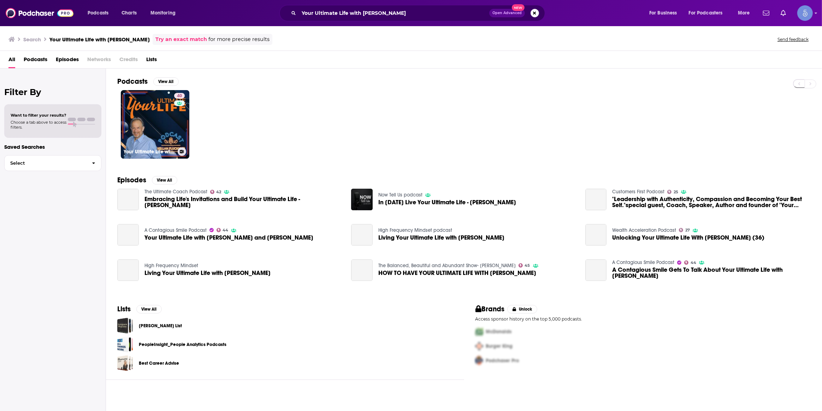
click at [160, 126] on link "40 Your Ultimate Life with Kellan Fluckiger" at bounding box center [155, 124] width 69 height 69
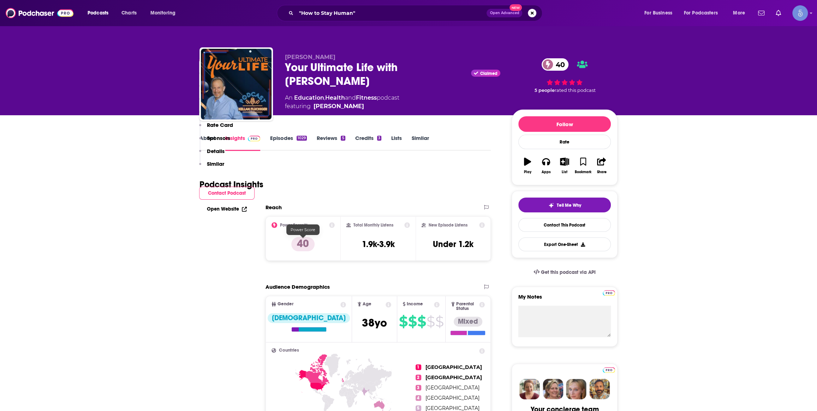
scroll to position [321, 0]
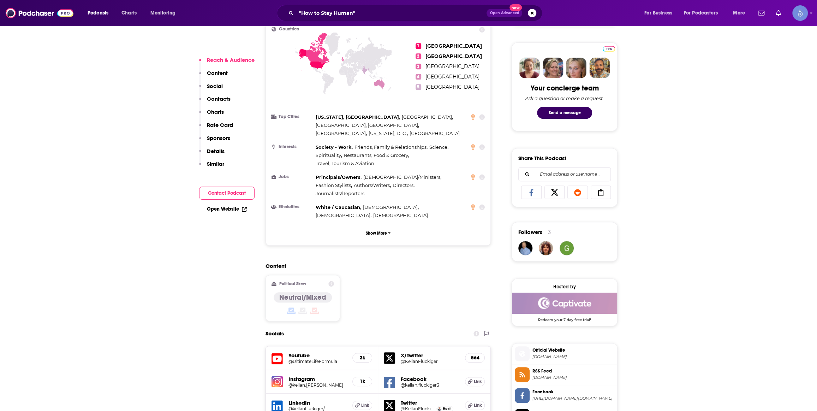
click at [307, 358] on h5 "@UltimateLifeFormula" at bounding box center [318, 360] width 58 height 5
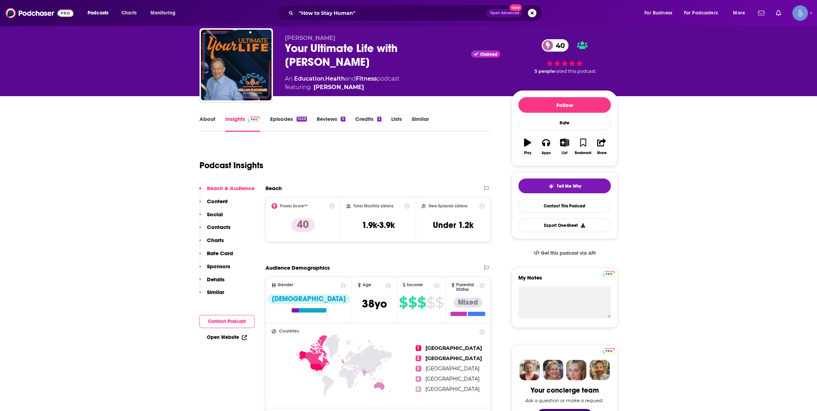
scroll to position [0, 0]
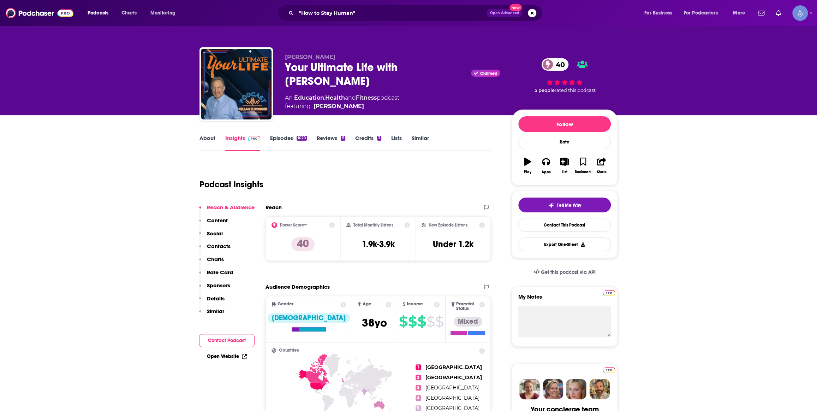
click at [213, 137] on link "About" at bounding box center [208, 143] width 16 height 16
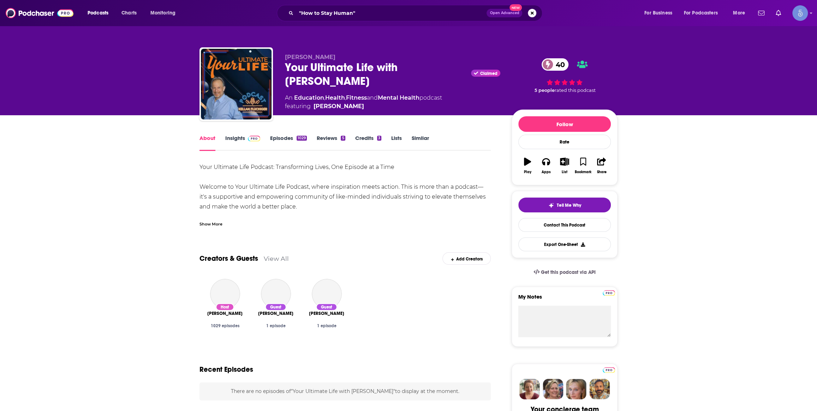
click at [214, 225] on div "Show More" at bounding box center [211, 223] width 23 height 7
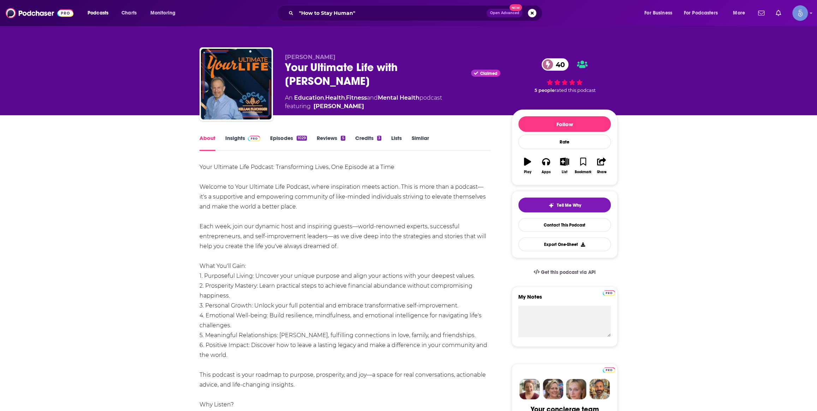
click at [256, 146] on link "Insights" at bounding box center [242, 143] width 35 height 16
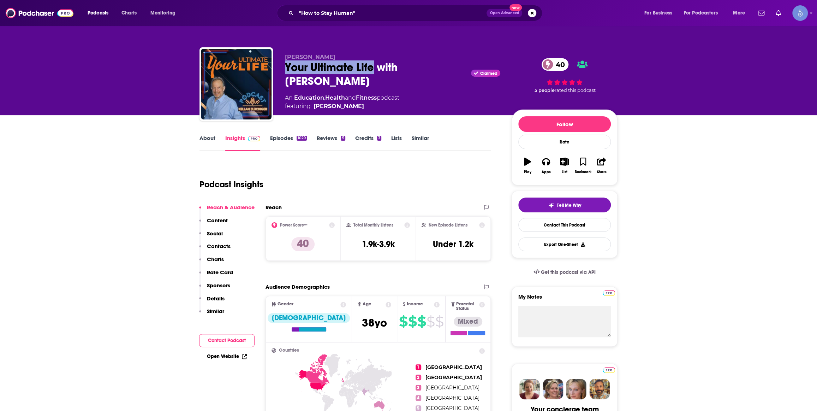
drag, startPoint x: 286, startPoint y: 69, endPoint x: 374, endPoint y: 65, distance: 88.8
click at [374, 65] on div "Your Ultimate Life with Kellan Fluckiger Claimed 40" at bounding box center [392, 74] width 215 height 28
copy h2 "Your Ultimate Life"
drag, startPoint x: 360, startPoint y: 89, endPoint x: 283, endPoint y: 67, distance: 80.0
click at [283, 67] on div "Kellan Fluckiger Your Ultimate Life with Kellan Fluckiger Claimed 40 An Educati…" at bounding box center [409, 85] width 418 height 76
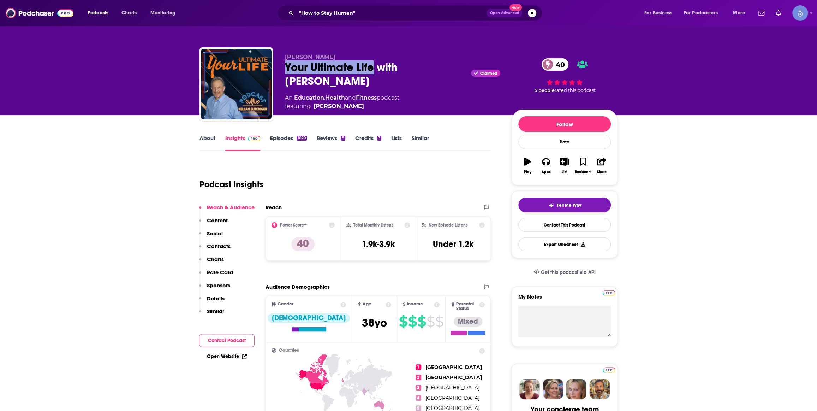
copy h2 "Your Ultimate Life with Kellan Fluckiger"
click at [393, 9] on input ""How to Stay Human"" at bounding box center [391, 12] width 190 height 11
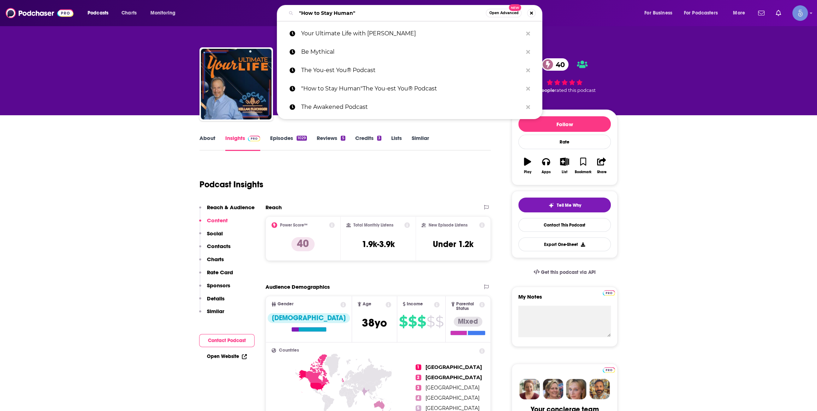
paste input "Be Mythical"
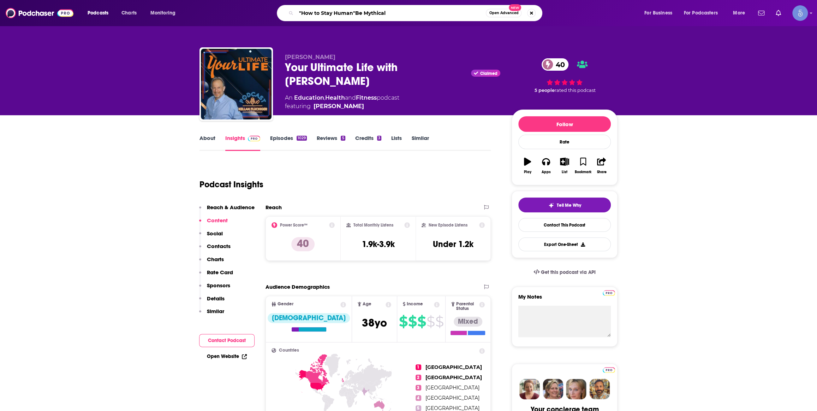
click at [393, 9] on input ""How to Stay Human"Be Mythical" at bounding box center [391, 12] width 190 height 11
paste input "Search podcasts, credits, & more..."
type input "Be Mythical"
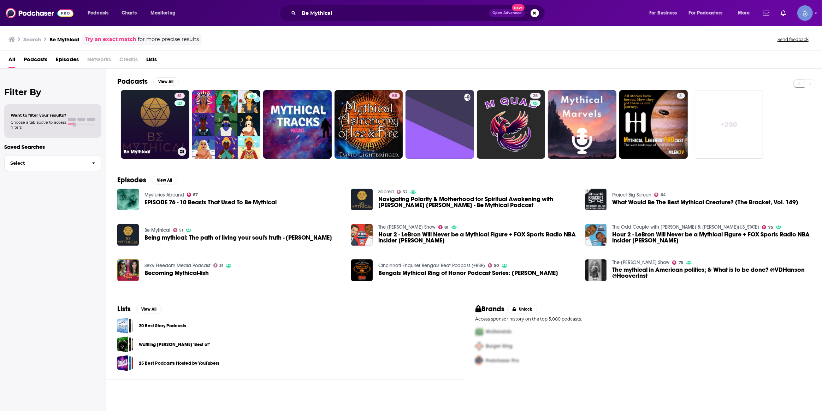
click at [158, 122] on link "51 Be Mythical" at bounding box center [155, 124] width 69 height 69
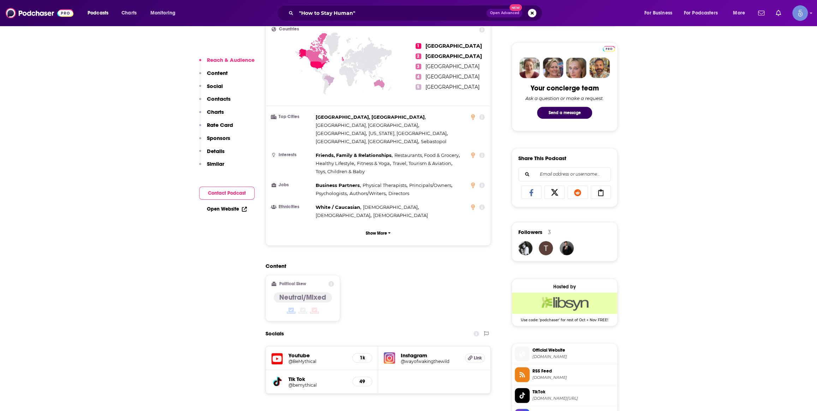
scroll to position [428, 0]
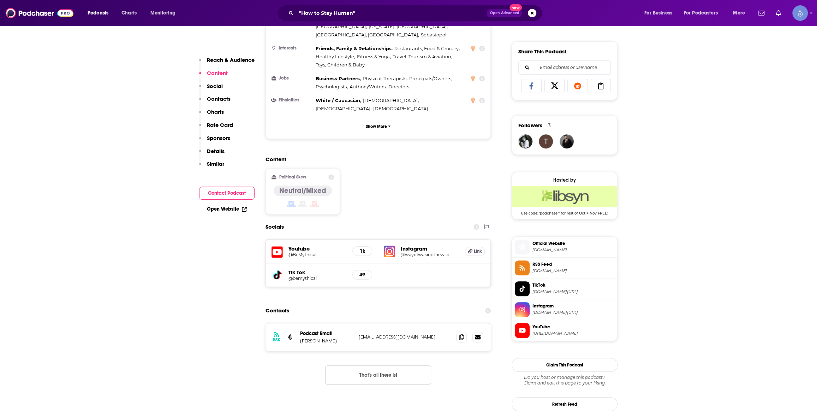
click at [570, 313] on span "instagram.com/wayofwakingthewild" at bounding box center [574, 312] width 82 height 5
click at [567, 244] on span "Official Website" at bounding box center [574, 243] width 82 height 6
click at [373, 12] on input ""How to Stay Human"" at bounding box center [391, 12] width 190 height 11
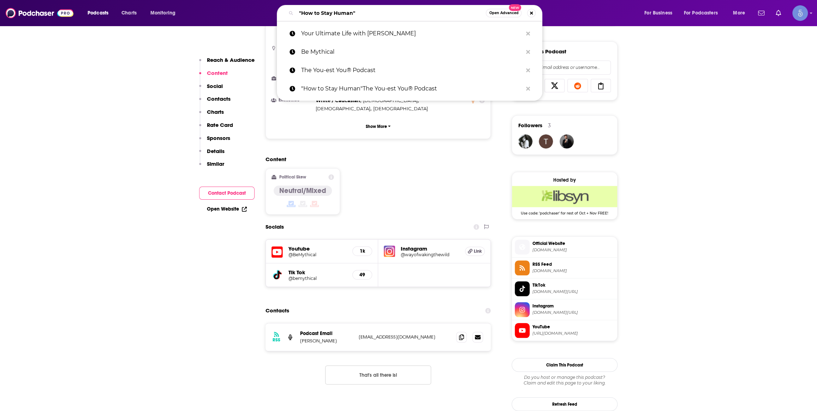
click at [373, 12] on input ""How to Stay Human"" at bounding box center [391, 12] width 190 height 11
paste input "11:11 Talk Radio"
type input "11:11 Talk Radio"
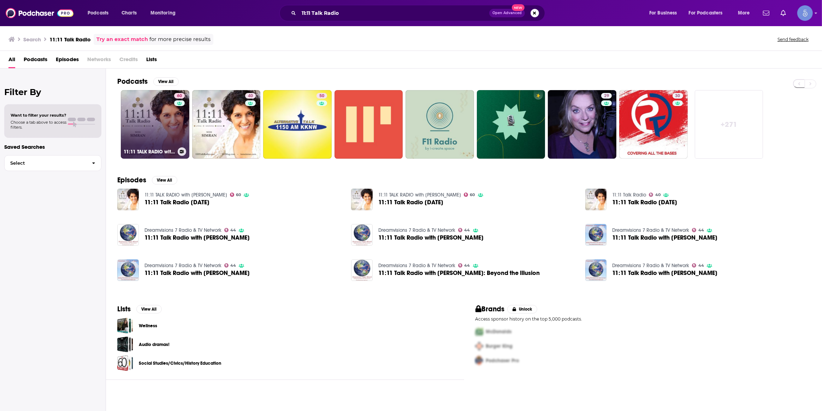
click at [146, 130] on link "60 11:11 TALK RADIO with SIMRAN" at bounding box center [155, 124] width 69 height 69
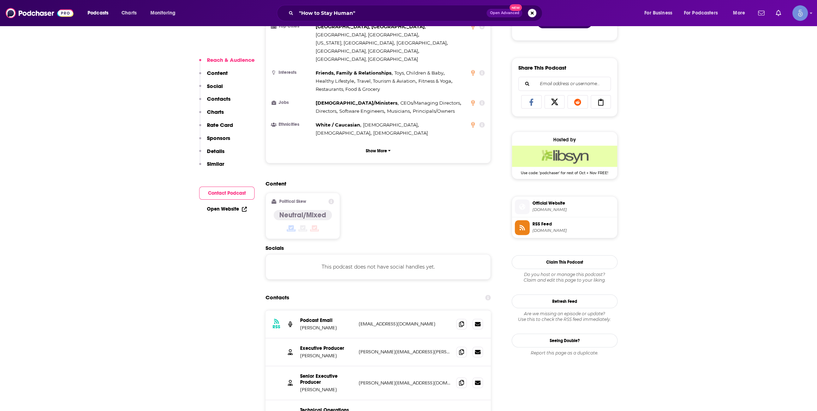
scroll to position [428, 0]
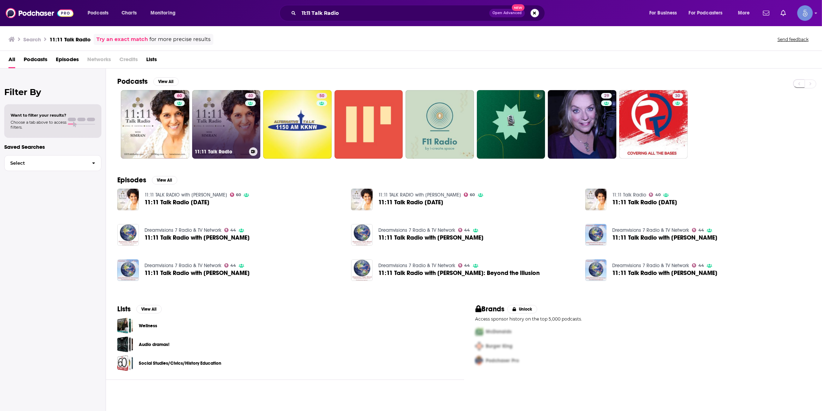
click at [245, 114] on div "40" at bounding box center [251, 120] width 12 height 54
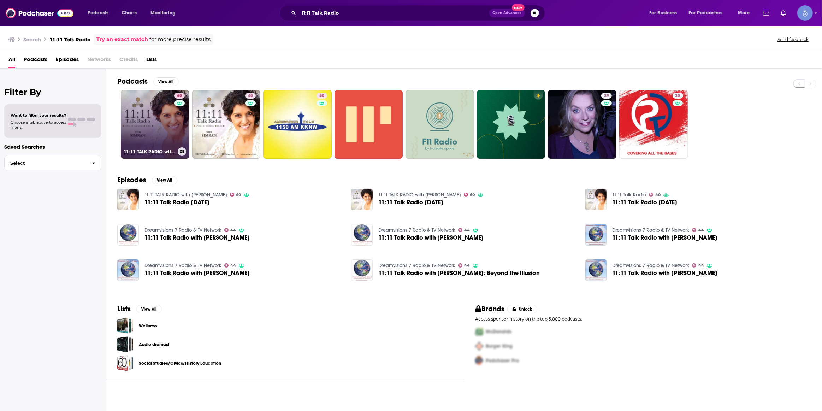
click at [166, 138] on link "60 11:11 TALK RADIO with SIMRAN" at bounding box center [155, 124] width 69 height 69
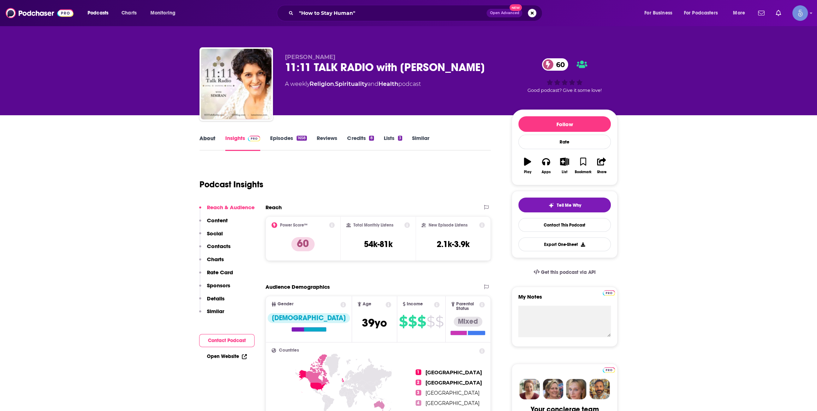
click at [217, 146] on div "About" at bounding box center [213, 143] width 26 height 16
drag, startPoint x: 217, startPoint y: 146, endPoint x: 213, endPoint y: 144, distance: 4.6
click at [213, 144] on div "About" at bounding box center [213, 143] width 26 height 16
click at [213, 143] on link "About" at bounding box center [208, 143] width 16 height 16
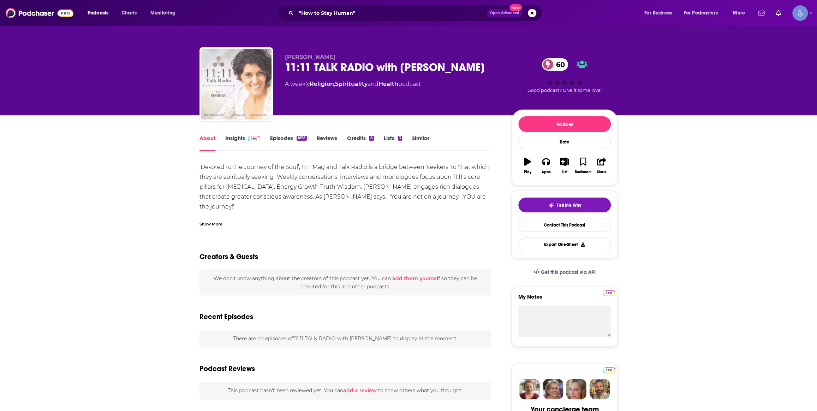
click at [235, 107] on img "11:11 TALK RADIO with SIMRAN" at bounding box center [236, 84] width 71 height 71
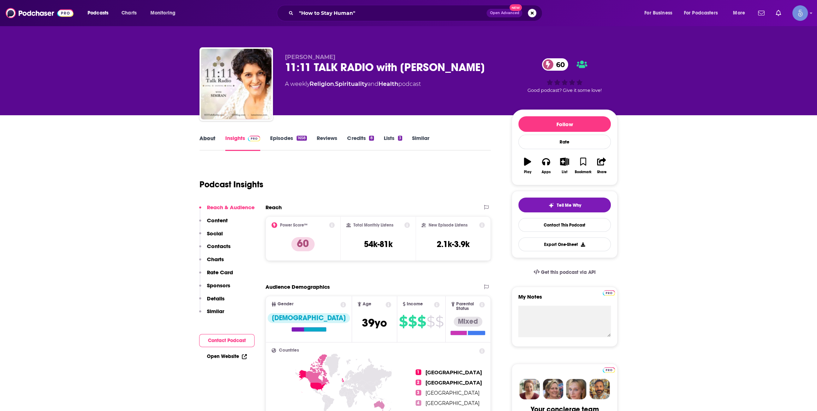
click at [215, 146] on div "About" at bounding box center [213, 143] width 26 height 16
drag, startPoint x: 215, startPoint y: 146, endPoint x: 212, endPoint y: 141, distance: 5.6
click at [213, 142] on div "About" at bounding box center [213, 143] width 26 height 16
click at [212, 141] on link "About" at bounding box center [208, 143] width 16 height 16
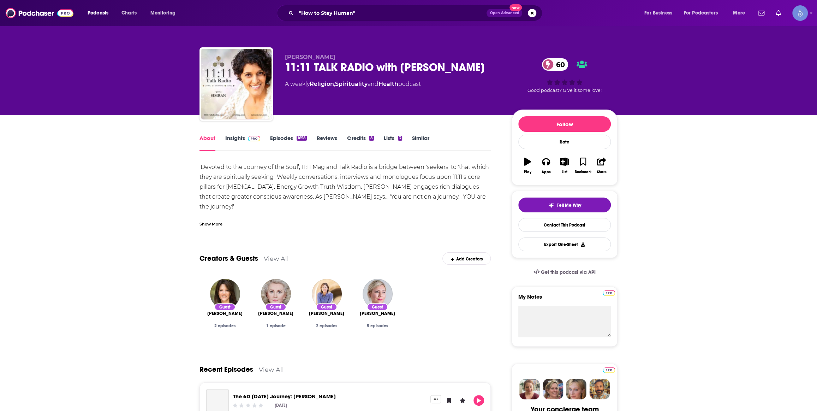
click at [212, 224] on div "Show More" at bounding box center [211, 223] width 23 height 7
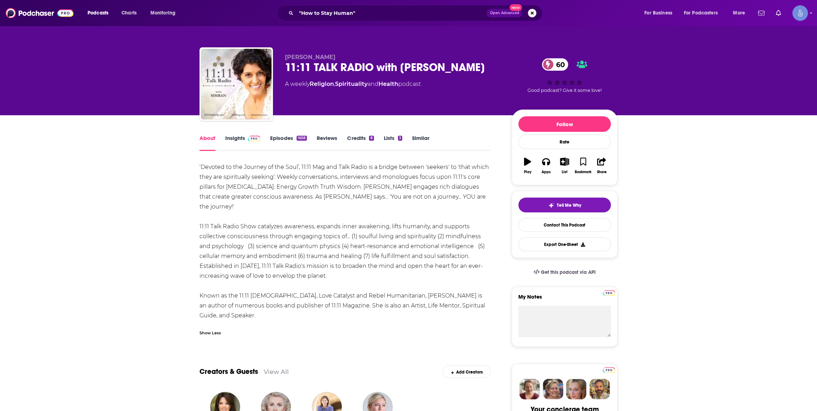
click at [243, 138] on link "Insights" at bounding box center [242, 143] width 35 height 16
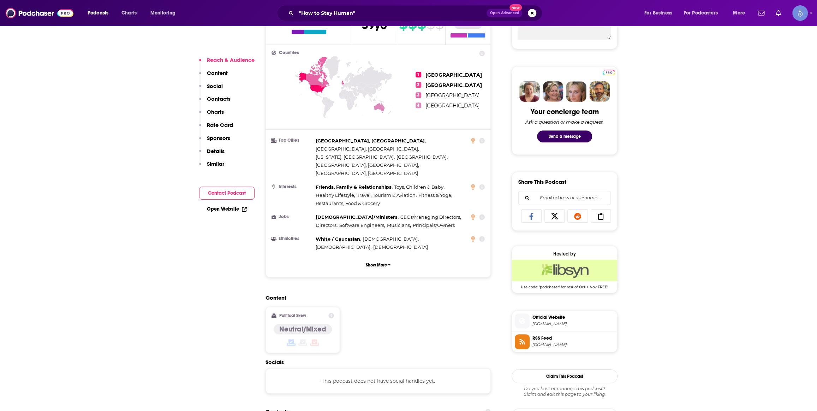
scroll to position [535, 0]
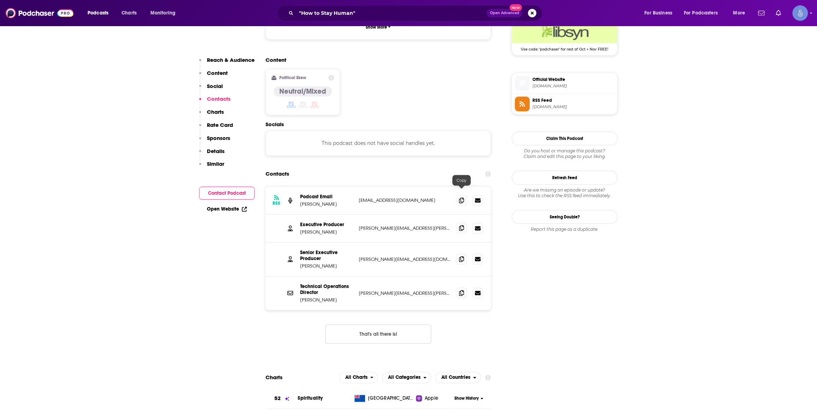
click at [459, 225] on icon at bounding box center [461, 228] width 5 height 6
click at [404, 10] on input ""How to Stay Human"" at bounding box center [391, 12] width 190 height 11
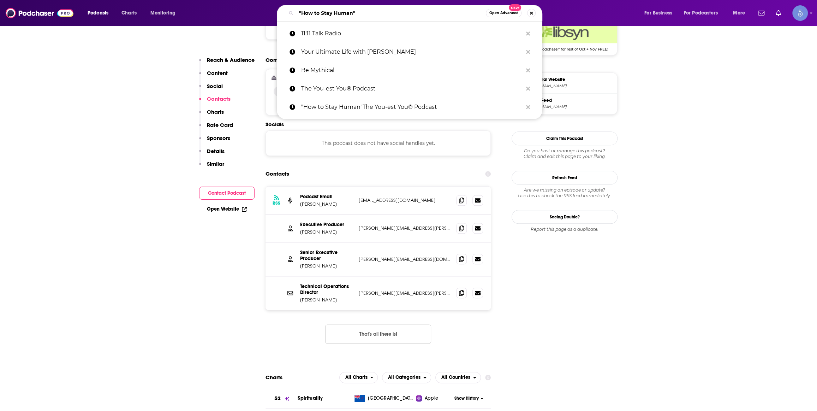
click at [404, 10] on input ""How to Stay Human"" at bounding box center [391, 12] width 190 height 11
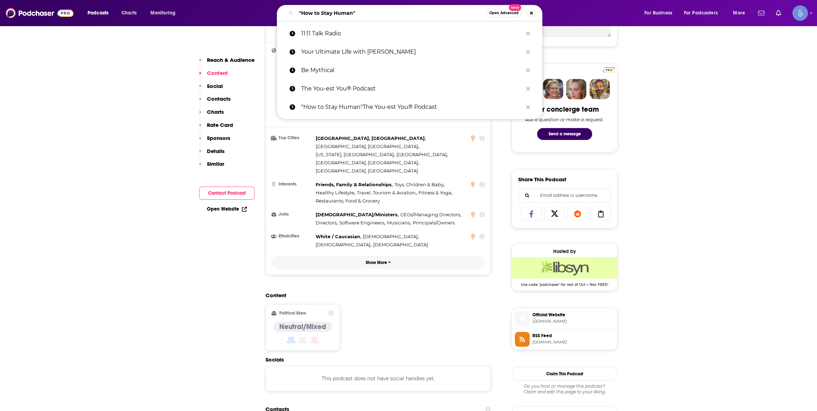
scroll to position [0, 0]
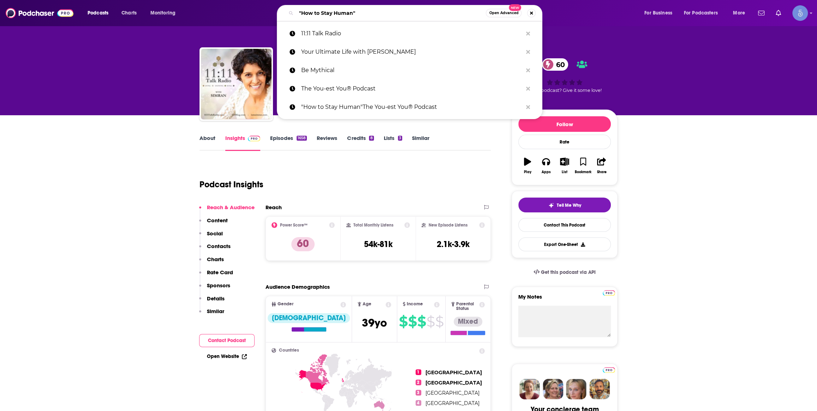
paste input "The Enlighten Up Podcast"
type input "The Enlighten Up Podcast"
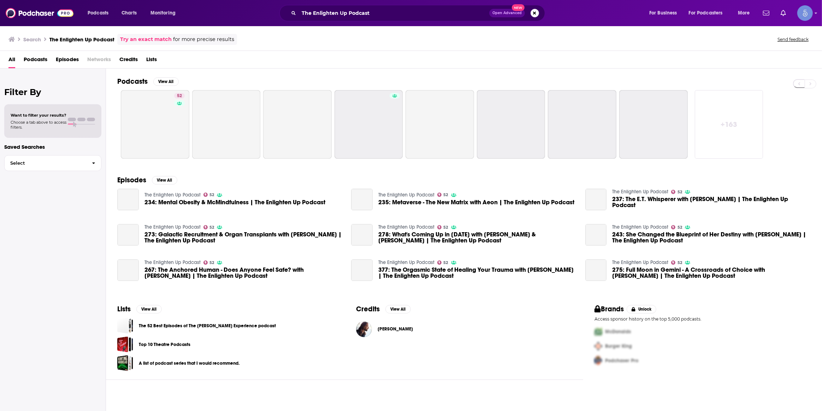
drag, startPoint x: 395, startPoint y: 4, endPoint x: 383, endPoint y: 21, distance: 20.5
click at [394, 5] on div "Podcasts Charts Monitoring The Enlighten Up Podcast Open Advanced New For Busin…" at bounding box center [411, 13] width 822 height 26
click at [383, 21] on div "The Enlighten Up Podcast Open Advanced New" at bounding box center [412, 13] width 266 height 16
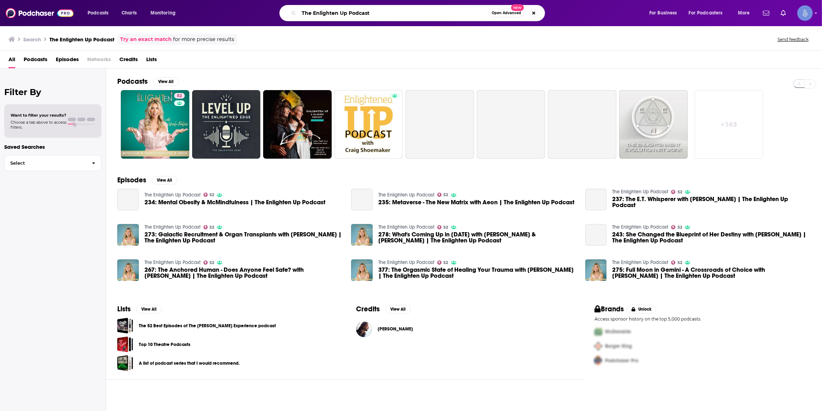
click at [386, 12] on input "The Enlighten Up Podcast" at bounding box center [394, 12] width 190 height 11
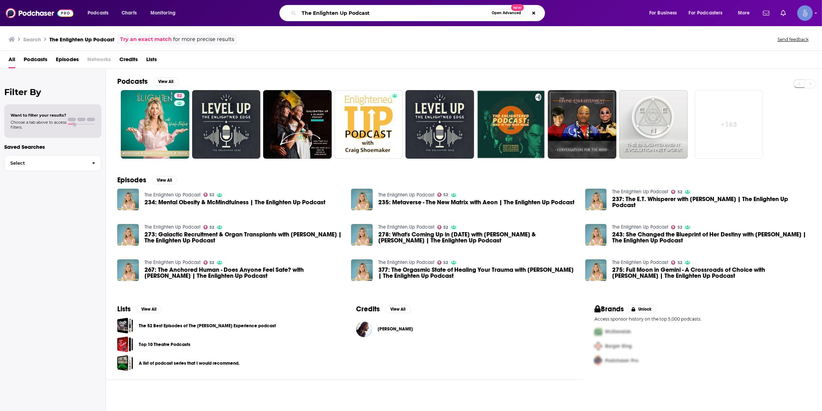
click at [386, 12] on input "The Enlighten Up Podcast" at bounding box center [394, 12] width 190 height 11
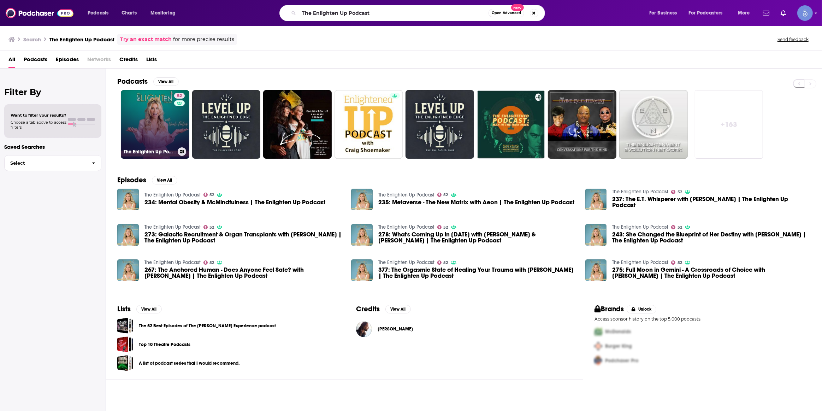
click at [163, 120] on link "52 The Enlighten Up Podcast" at bounding box center [155, 124] width 69 height 69
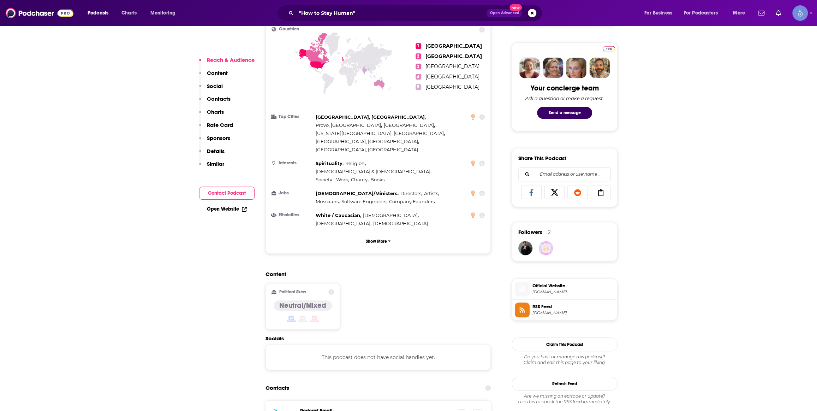
scroll to position [428, 0]
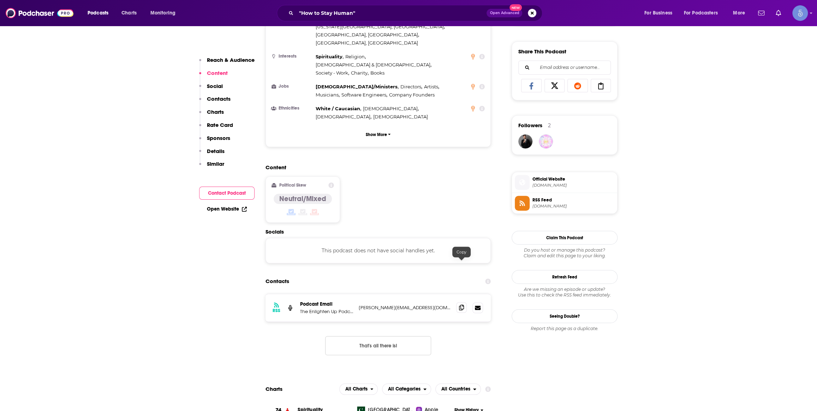
click at [458, 302] on span at bounding box center [461, 307] width 11 height 11
click at [396, 18] on div ""How to Stay Human" Open Advanced New" at bounding box center [410, 13] width 266 height 16
click at [394, 11] on input ""How to Stay Human"" at bounding box center [391, 12] width 190 height 11
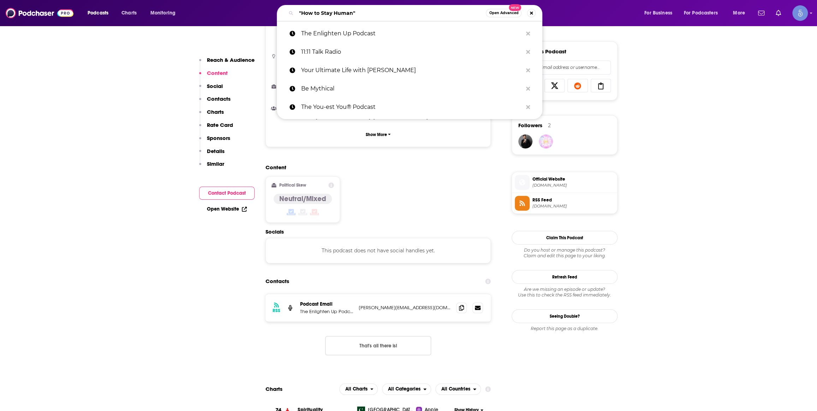
click at [394, 11] on input ""How to Stay Human"" at bounding box center [391, 12] width 190 height 11
paste input "Energy Work: Clear Your Blocks, Activate Your Power, Manifest Your Dream Life"
type input "Energy Work: Clear Your Blocks, Activate Your Power, Manifest Your Dream Life"
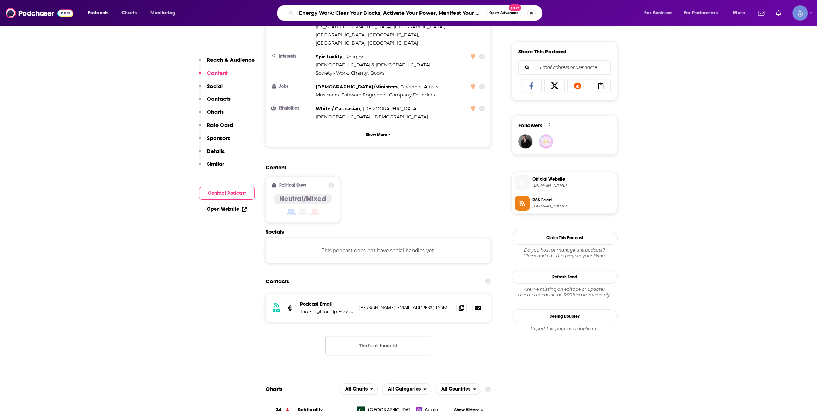
scroll to position [0, 21]
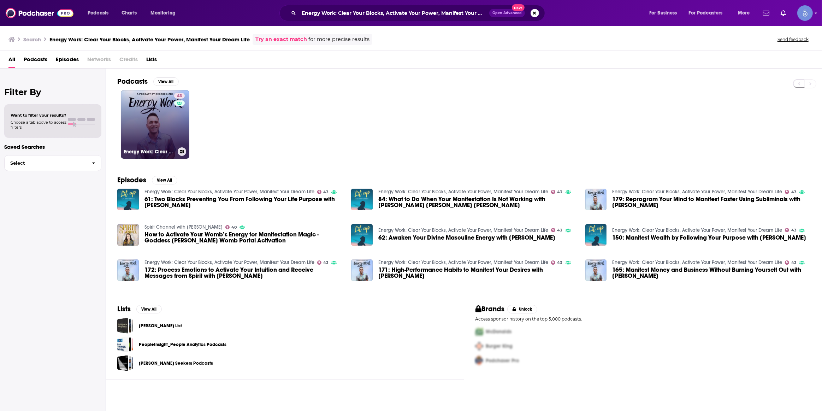
click at [160, 125] on link "43 Energy Work: Clear Your Blocks, Activate Your Power, Manifest Your Dream Life" at bounding box center [155, 124] width 69 height 69
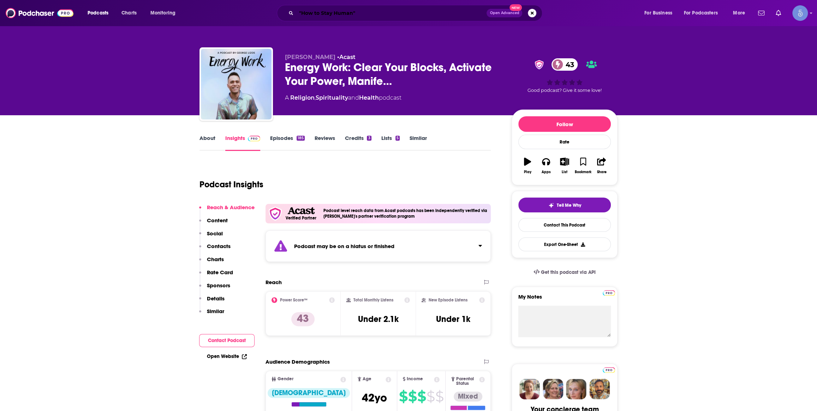
click at [390, 18] on input ""How to Stay Human"" at bounding box center [391, 12] width 190 height 11
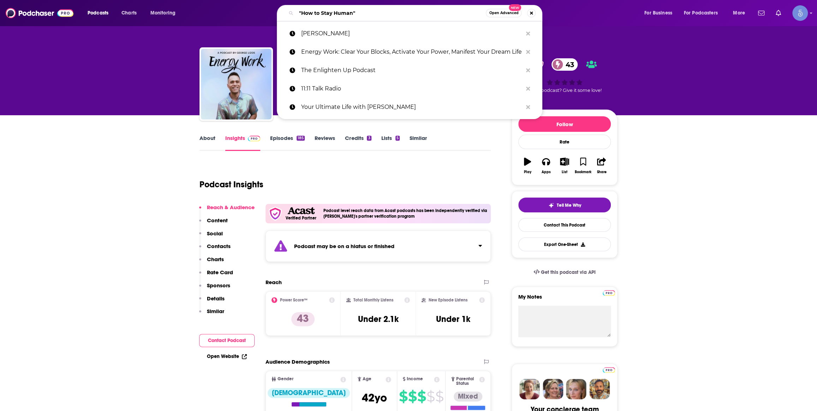
click at [390, 18] on input ""How to Stay Human"" at bounding box center [391, 12] width 190 height 11
paste input "Living Mirrors with Dr. James Cooke"
type input "Living Mirrors with Dr. James Cooke"
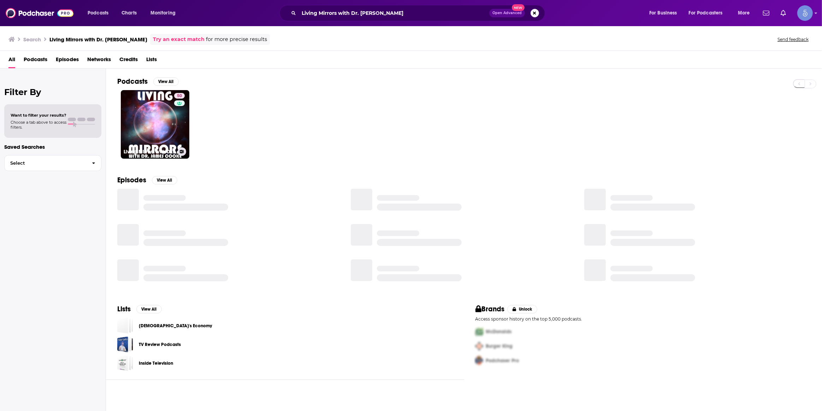
click at [154, 124] on link "50 Living Mirrors with Dr. James Cooke" at bounding box center [155, 124] width 69 height 69
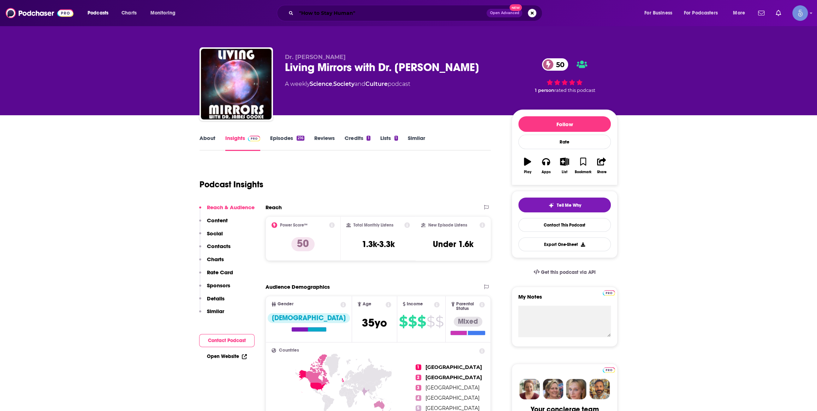
click at [349, 14] on input ""How to Stay Human"" at bounding box center [391, 12] width 190 height 11
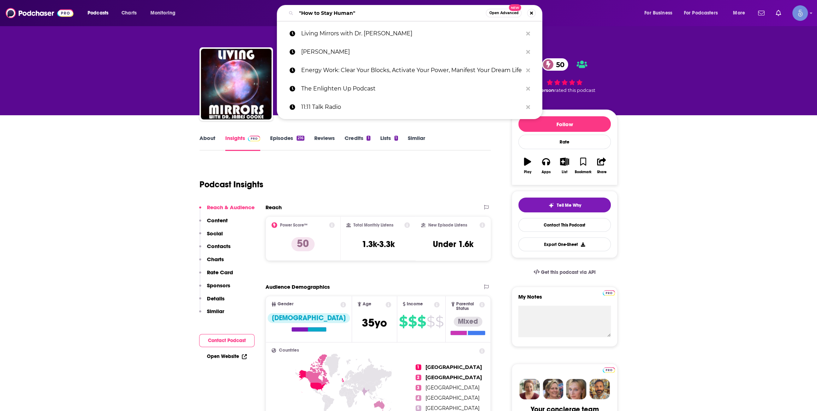
click at [349, 14] on input ""How to Stay Human"" at bounding box center [391, 12] width 190 height 11
click at [349, 13] on input ""How to Stay Human"" at bounding box center [391, 12] width 190 height 11
paste input "Spiritual Fitness with Eric Bigger"
type input "Spiritual Fitness with Eric Bigger"
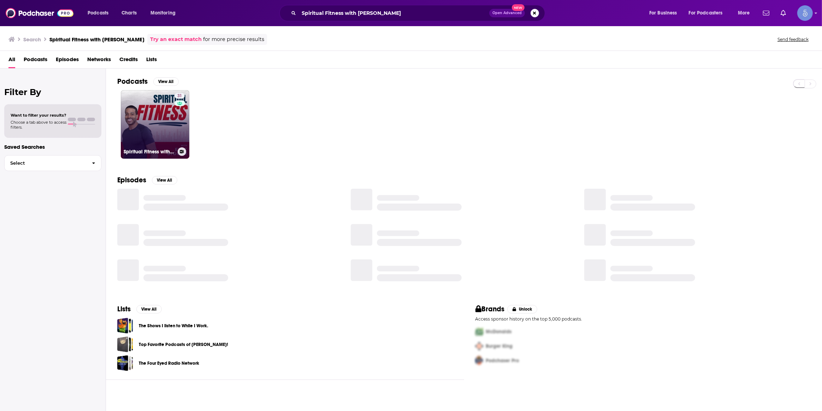
click at [161, 124] on link "31 Spiritual Fitness with Eric Bigger" at bounding box center [155, 124] width 69 height 69
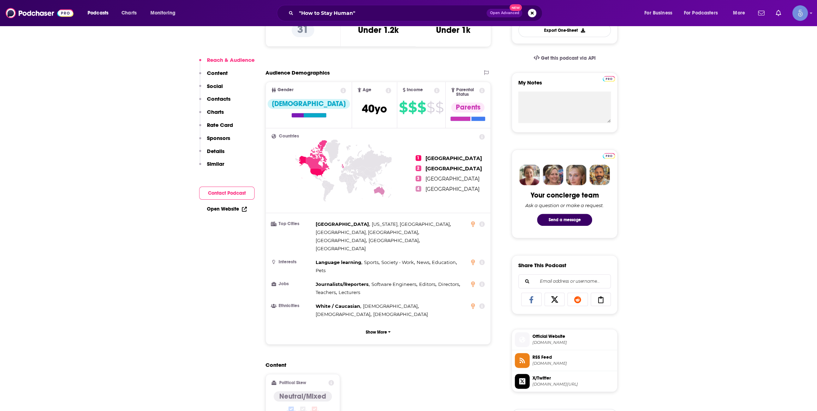
scroll to position [428, 0]
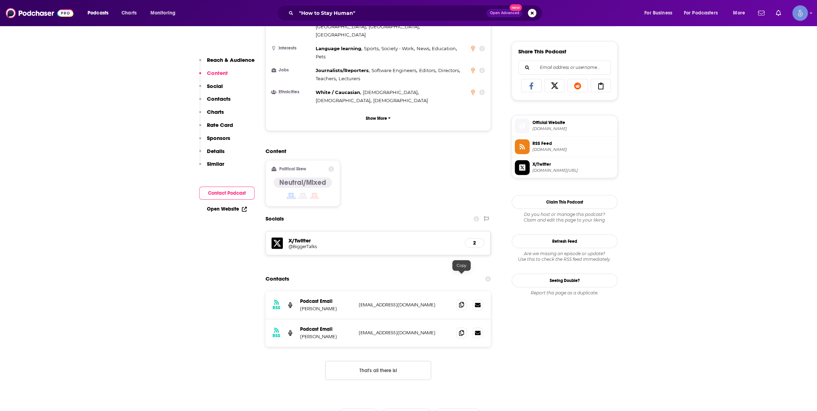
click at [464, 299] on span at bounding box center [461, 304] width 11 height 11
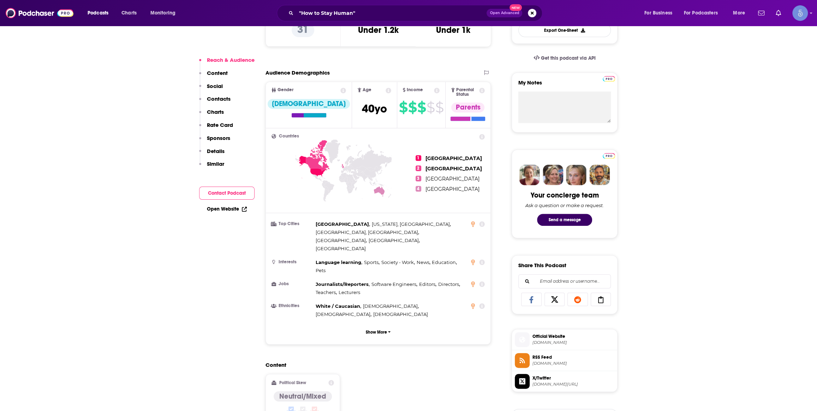
scroll to position [321, 0]
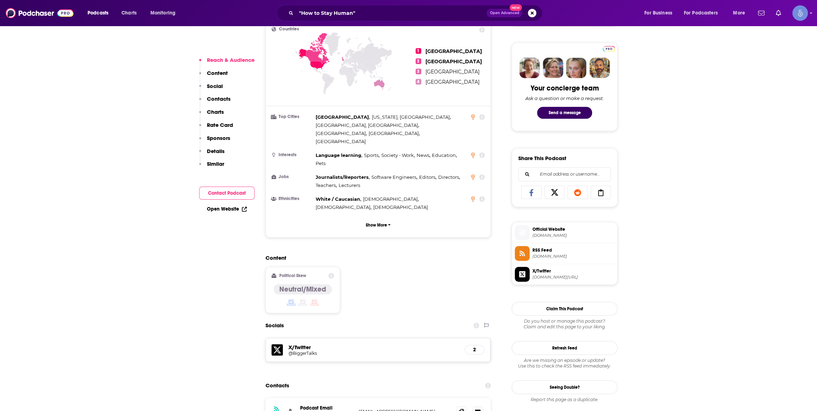
click at [553, 232] on span "Official Website" at bounding box center [574, 229] width 82 height 6
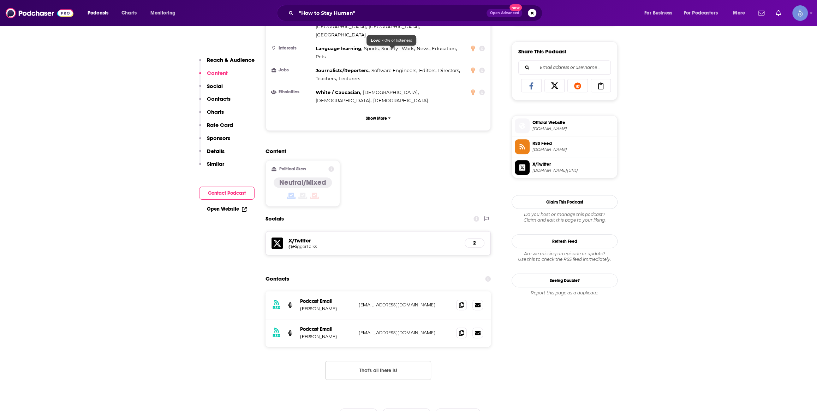
scroll to position [0, 0]
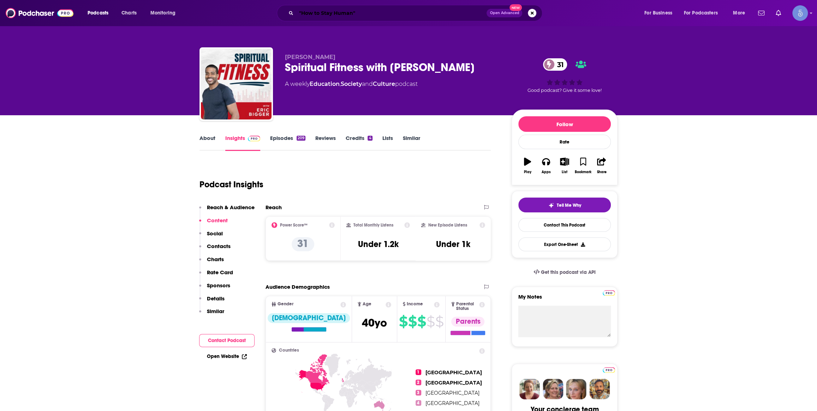
click at [360, 7] on input ""How to Stay Human"" at bounding box center [391, 12] width 190 height 11
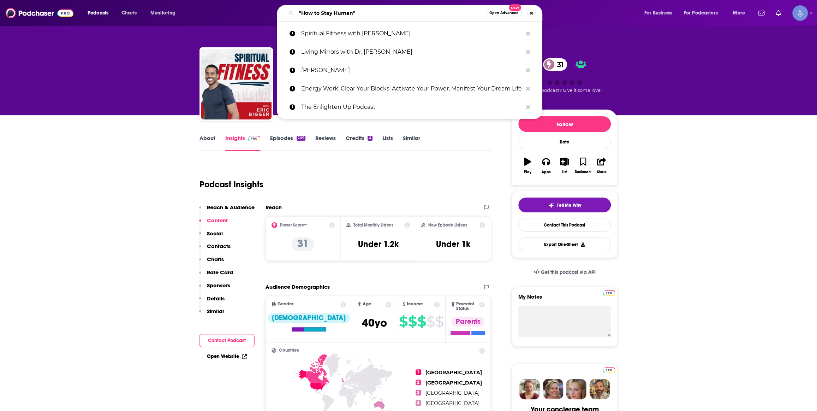
click at [360, 7] on input ""How to Stay Human"" at bounding box center [391, 12] width 190 height 11
paste input "Midnight, On Earth"
type input "Midnight, On Earth"
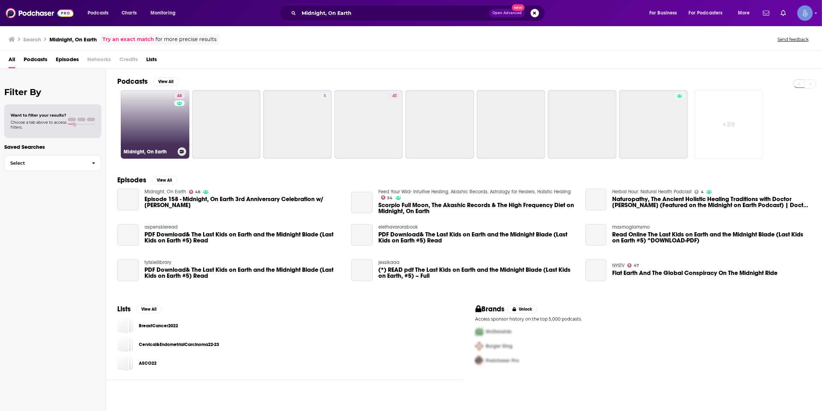
click at [168, 118] on link "48 Midnight, On Earth" at bounding box center [155, 124] width 69 height 69
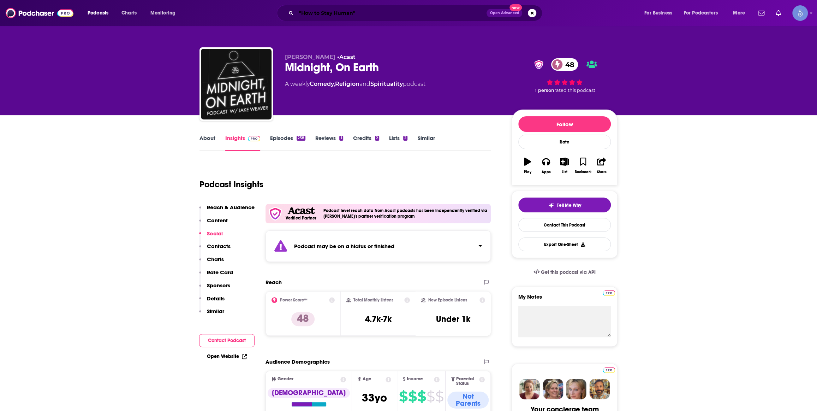
click at [370, 8] on input ""How to Stay Human"" at bounding box center [391, 12] width 190 height 11
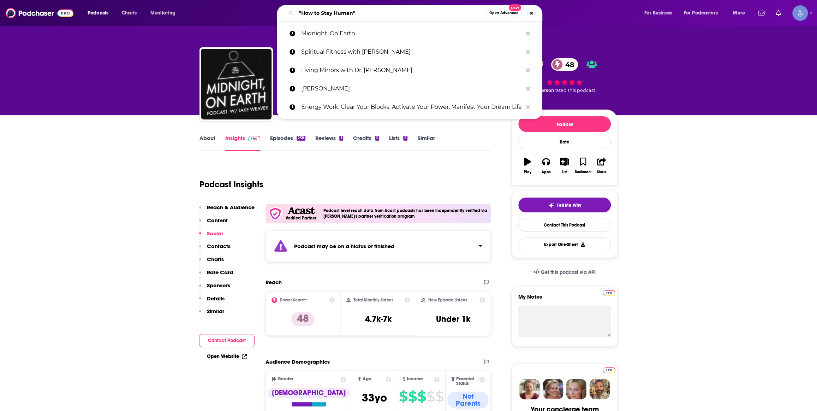
click at [370, 8] on input ""How to Stay Human"" at bounding box center [391, 12] width 190 height 11
paste input "The Spiritual [MEDICAL_DATA] Podcast"
type input "The Spiritual [MEDICAL_DATA] Podcast"
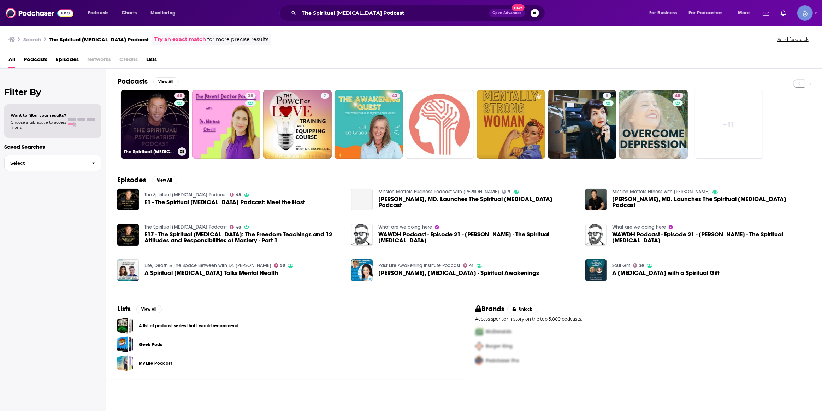
click at [175, 121] on div "48" at bounding box center [180, 120] width 12 height 54
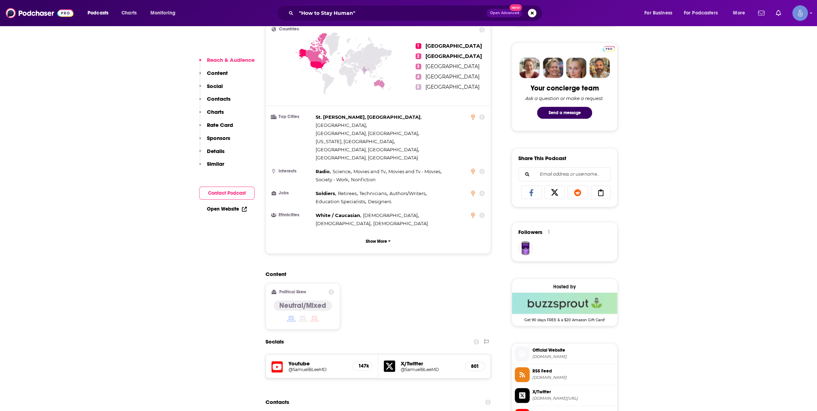
scroll to position [428, 0]
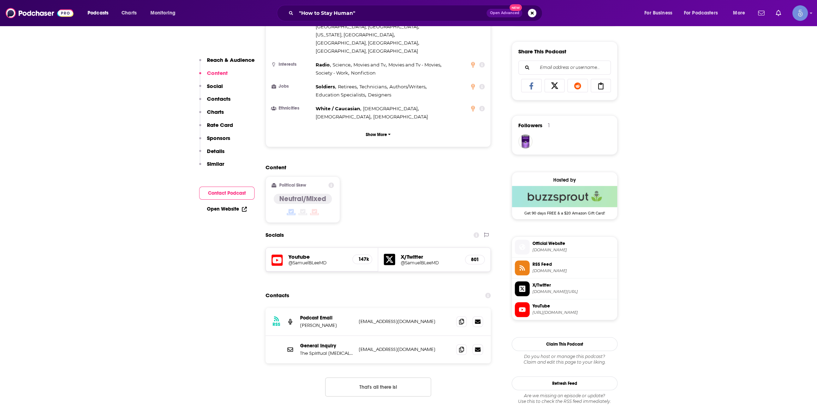
click at [314, 260] on h5 "@SamuelBLeeMD" at bounding box center [318, 262] width 58 height 5
click at [564, 310] on span "[URL][DOMAIN_NAME]" at bounding box center [574, 312] width 82 height 5
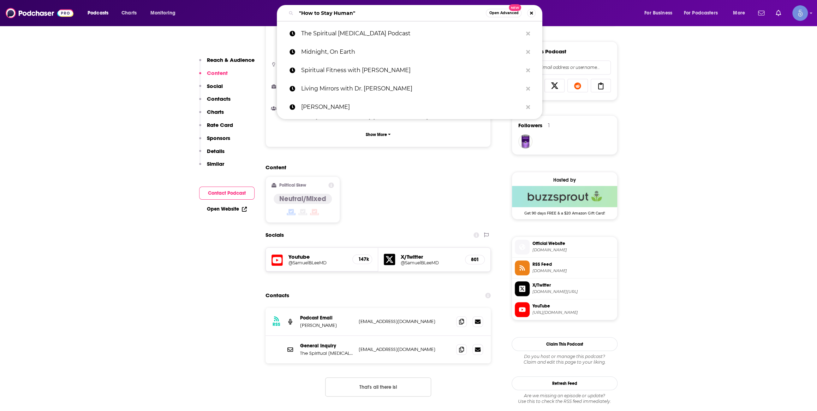
click at [371, 11] on input ""How to Stay Human"" at bounding box center [391, 12] width 190 height 11
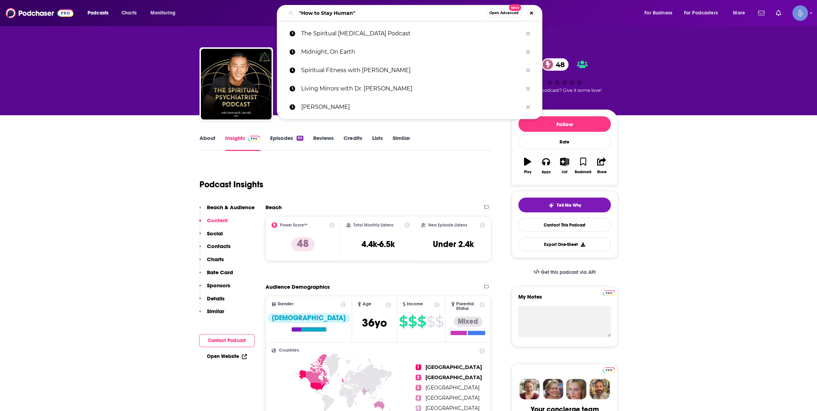
paste input "Awakening Podcast"
type input "Awakening Podcast"
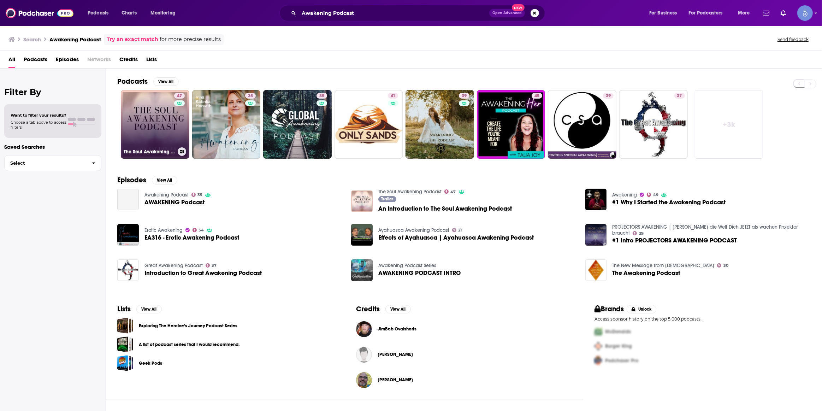
click at [168, 133] on link "47 The Soul Awakening Podcast" at bounding box center [155, 124] width 69 height 69
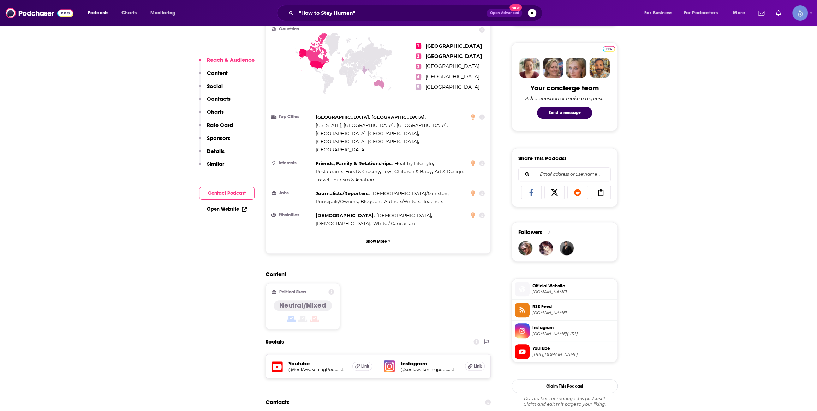
scroll to position [428, 0]
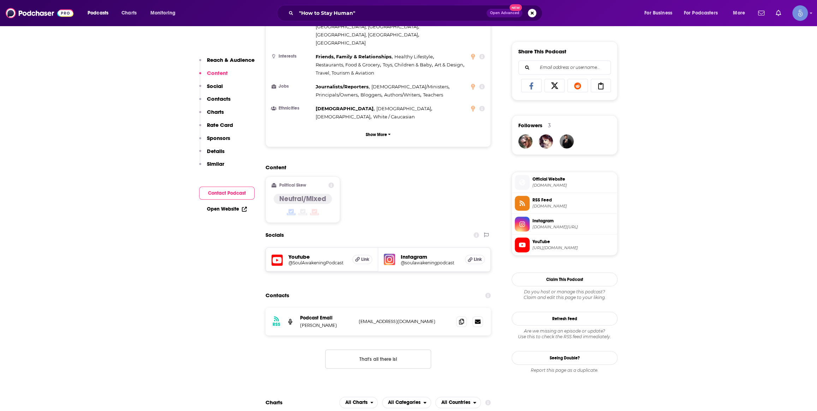
click at [385, 183] on div "Content Political Skew Neutral/Mixed" at bounding box center [378, 196] width 225 height 64
click at [391, 289] on div "Contacts" at bounding box center [378, 295] width 225 height 13
click at [556, 180] on span "Official Website" at bounding box center [574, 179] width 82 height 6
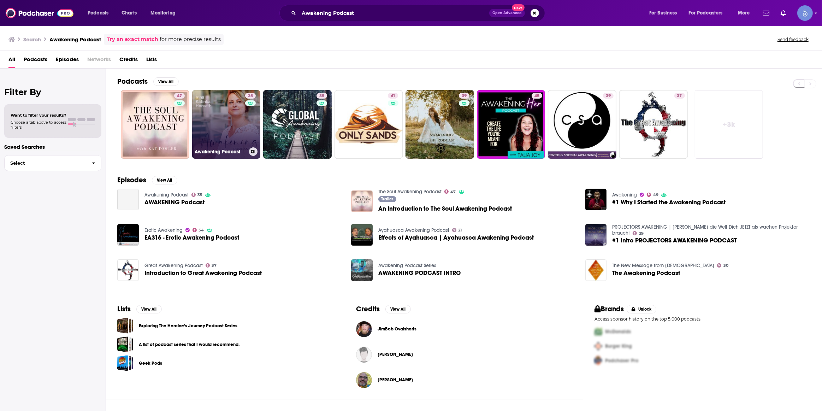
click at [246, 118] on div "35" at bounding box center [251, 120] width 12 height 54
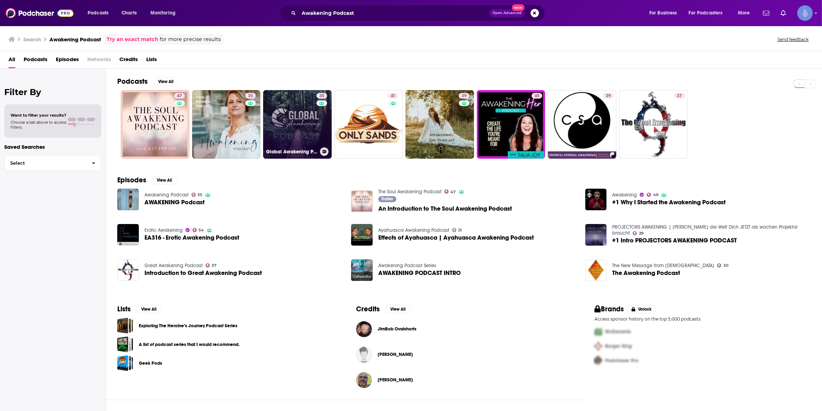
click at [292, 120] on link "35 Global Awakening Podcast" at bounding box center [297, 124] width 69 height 69
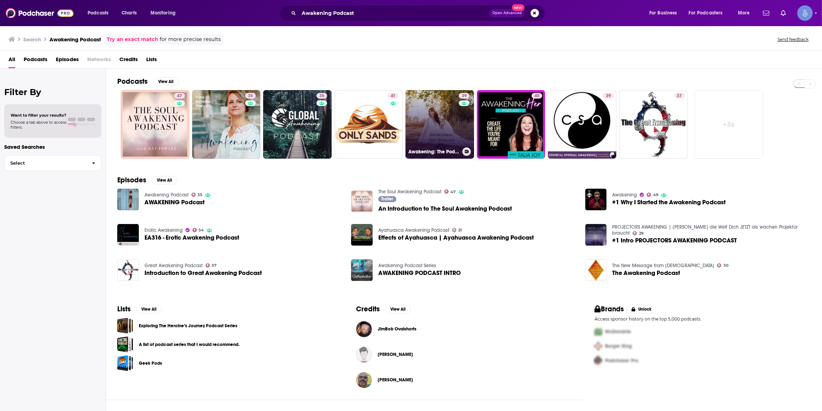
click at [442, 118] on link "39 Awakening: The Podcast" at bounding box center [439, 124] width 69 height 69
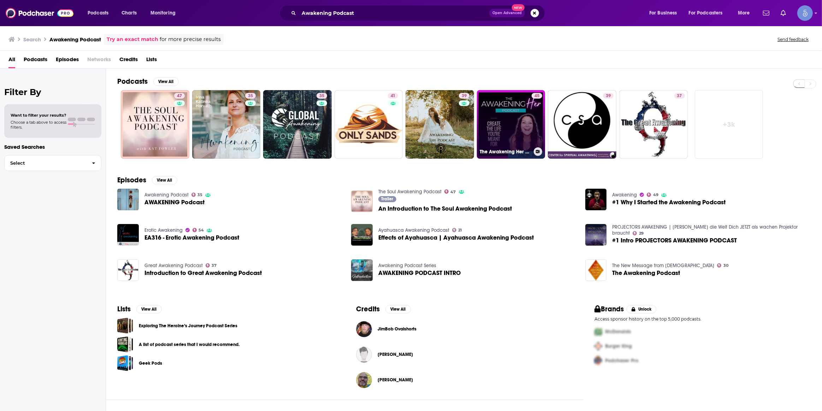
click at [506, 118] on link "45 The Awakening Her Podcast" at bounding box center [511, 124] width 69 height 69
click at [61, 253] on div "Filter By Want to filter your results? Choose a tab above to access filters. Sa…" at bounding box center [53, 274] width 106 height 411
click at [143, 38] on link "Try an exact match" at bounding box center [133, 39] width 52 height 8
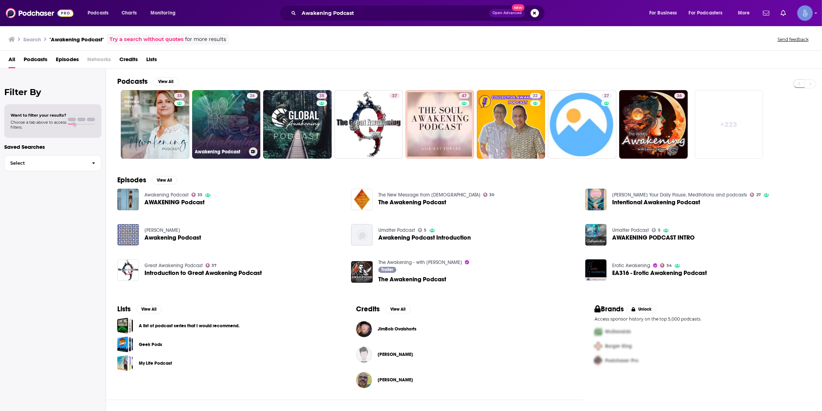
click at [219, 150] on h3 "Awakening Podcast" at bounding box center [220, 152] width 51 height 6
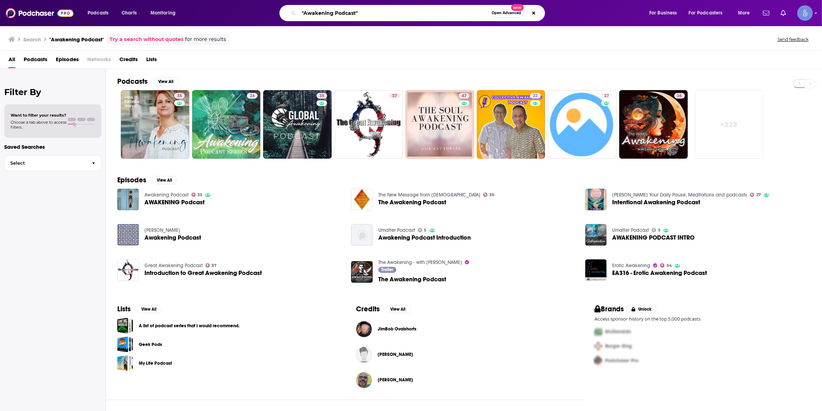
drag, startPoint x: 379, startPoint y: 16, endPoint x: 369, endPoint y: 14, distance: 10.7
click at [379, 16] on input ""Awakening Podcast"" at bounding box center [394, 12] width 190 height 11
drag, startPoint x: 369, startPoint y: 14, endPoint x: 223, endPoint y: 17, distance: 146.2
click at [221, 19] on div ""Awakening Podcast" Open Advanced New" at bounding box center [419, 13] width 446 height 16
type input "awakening with brian"
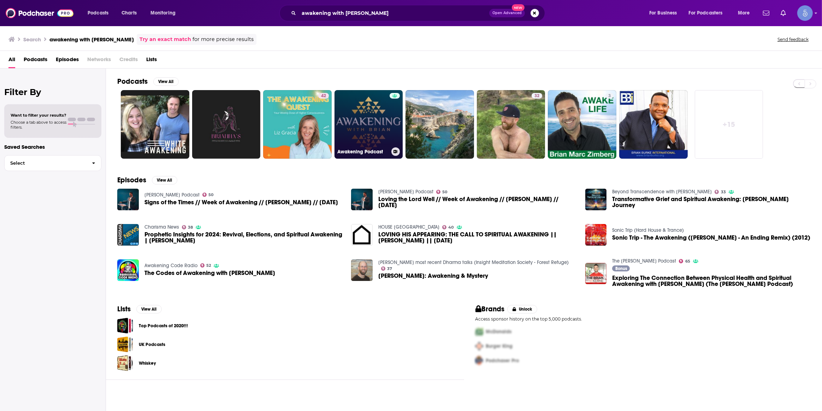
click at [355, 138] on link "Awakening Podcast" at bounding box center [368, 124] width 69 height 69
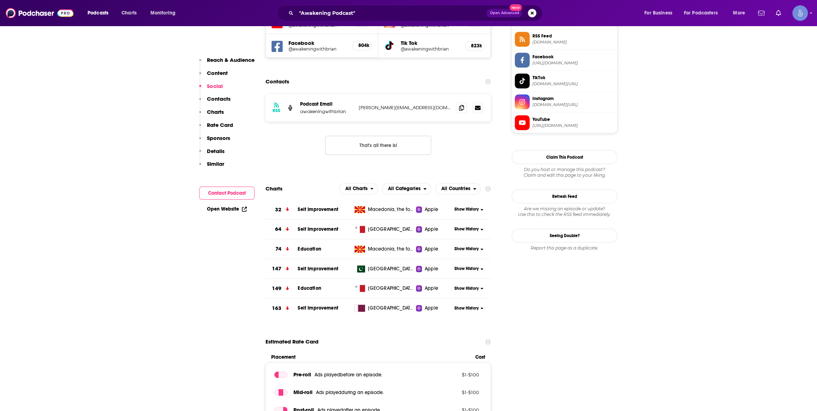
scroll to position [428, 0]
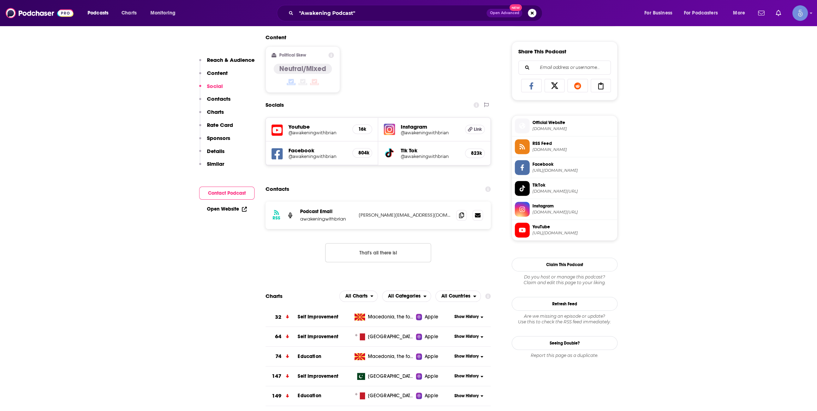
click at [300, 129] on h5 "Youtube" at bounding box center [318, 126] width 58 height 7
click at [300, 133] on h5 "@awakeningwithbrian" at bounding box center [318, 132] width 58 height 5
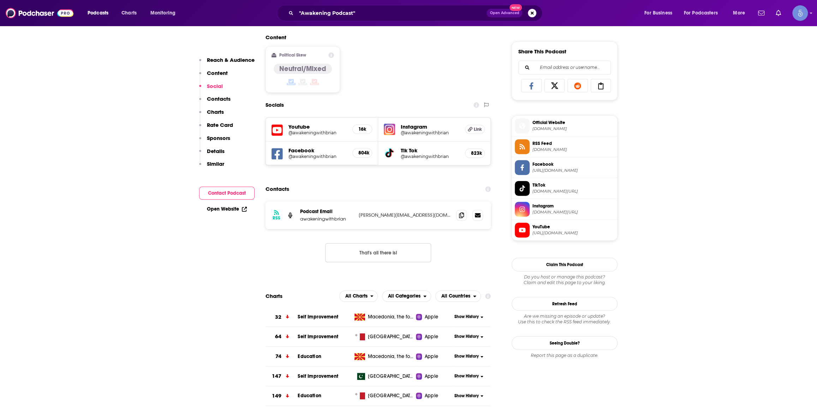
click at [314, 131] on h5 "@awakeningwithbrian" at bounding box center [318, 132] width 58 height 5
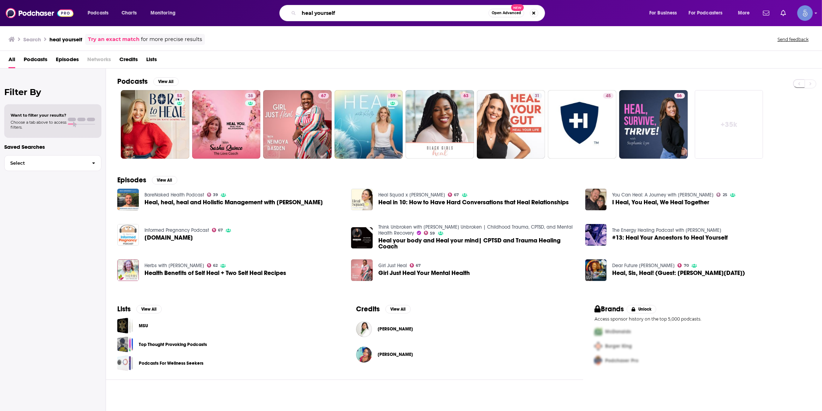
click at [345, 14] on input "heal yourself" at bounding box center [394, 12] width 190 height 11
paste input "Parallax"
type input "Parallax"
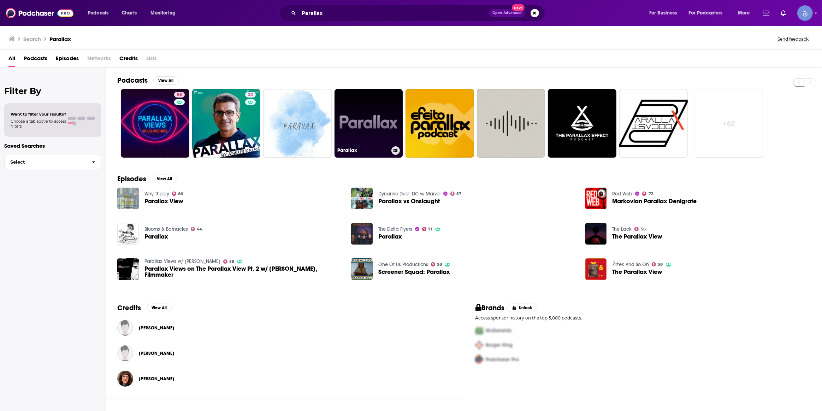
click at [388, 103] on link "Parallax" at bounding box center [368, 123] width 69 height 69
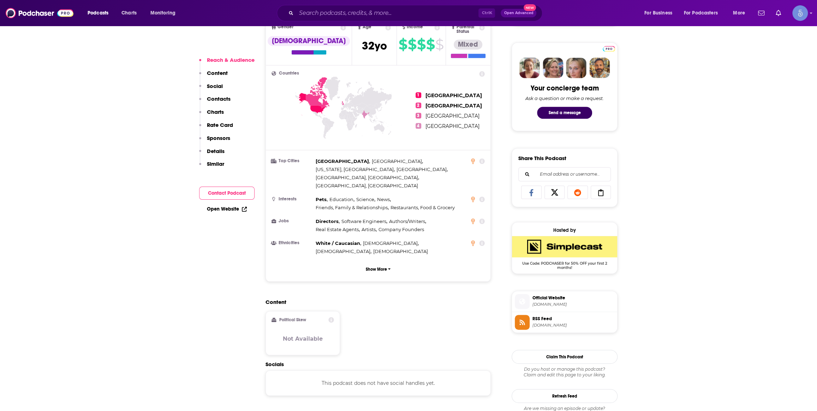
scroll to position [428, 0]
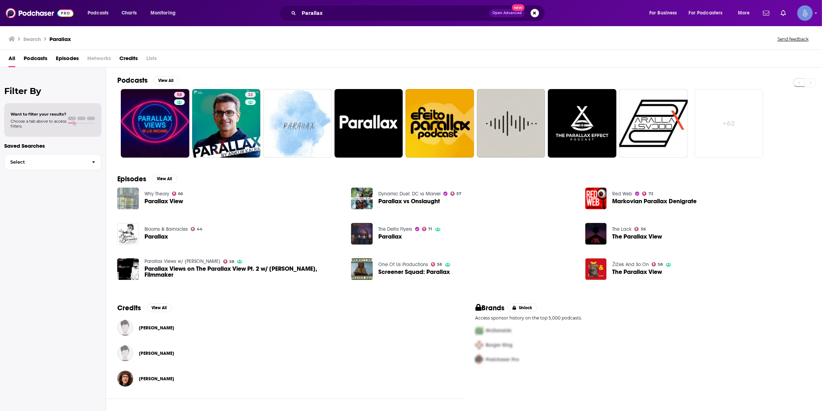
click at [733, 126] on link "+ 62" at bounding box center [729, 123] width 69 height 69
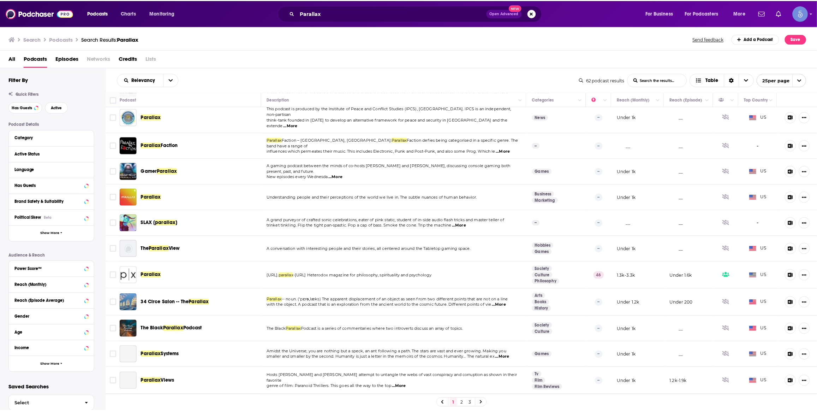
scroll to position [321, 0]
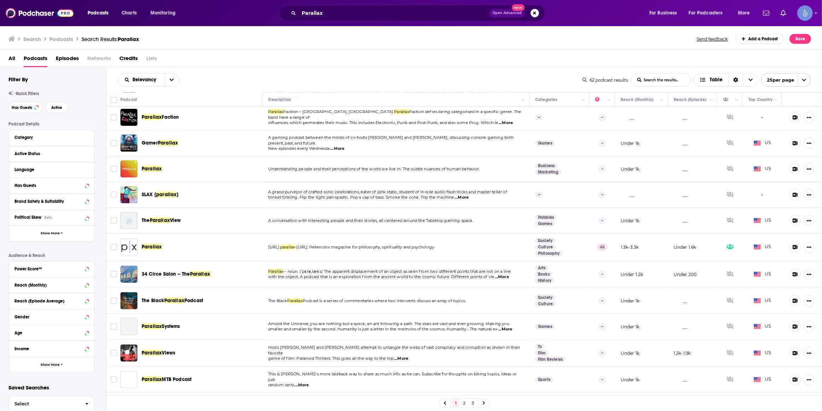
click at [149, 244] on span "Parallax" at bounding box center [152, 247] width 20 height 6
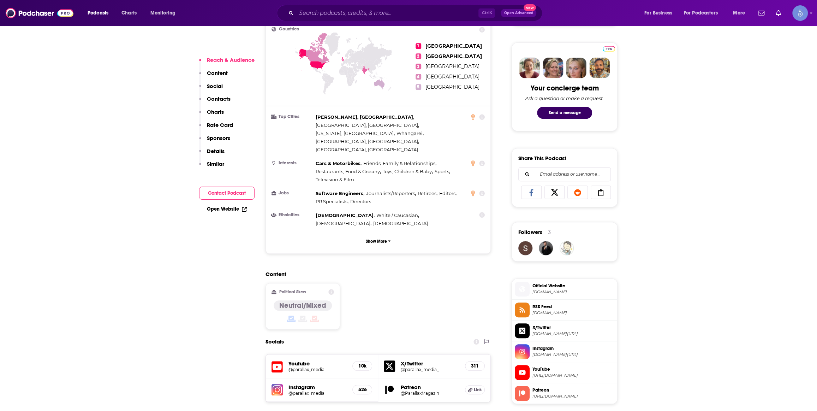
scroll to position [428, 0]
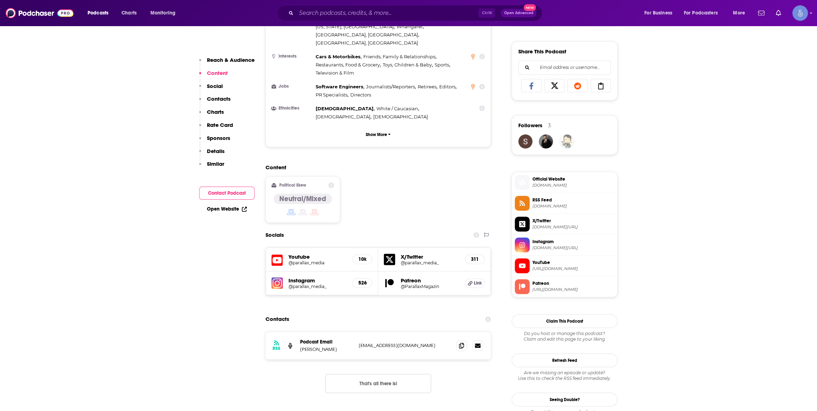
click at [300, 260] on h5 "@parallax_media" at bounding box center [318, 262] width 58 height 5
click at [551, 184] on span "parallax-magazin.de" at bounding box center [574, 185] width 82 height 5
click at [396, 9] on input "Search podcasts, credits, & more..." at bounding box center [387, 12] width 182 height 11
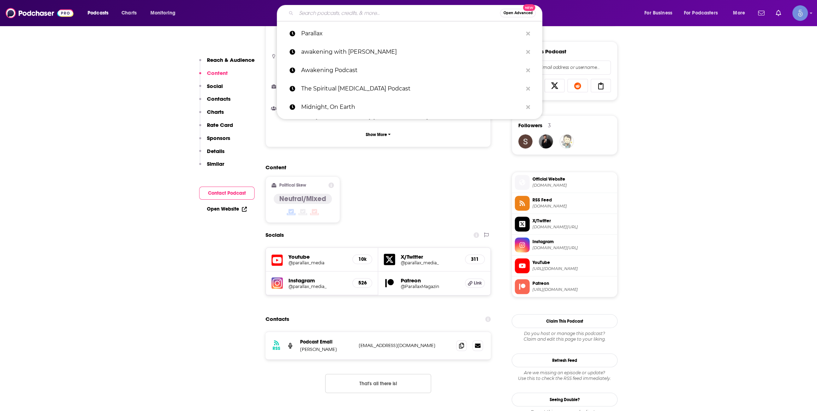
paste input "Awaken Your Inner Awesomeness with Melissa Oatman-A daily dose of spirituality …"
type input "Awaken Your Inner Awesomeness with Melissa Oatman-A daily dose of spirituality …"
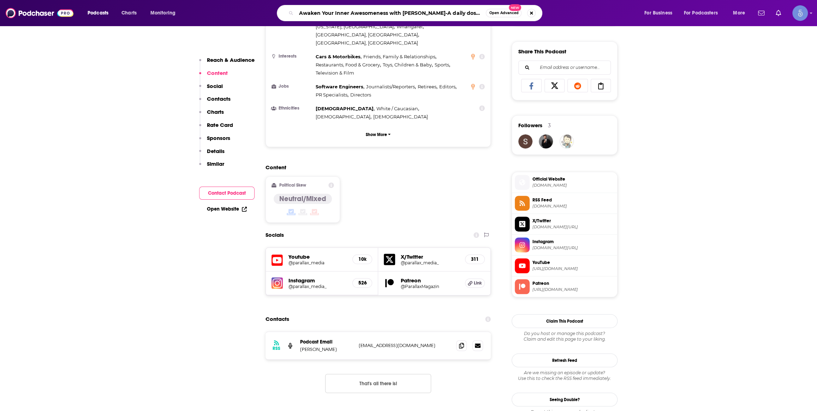
scroll to position [0, 88]
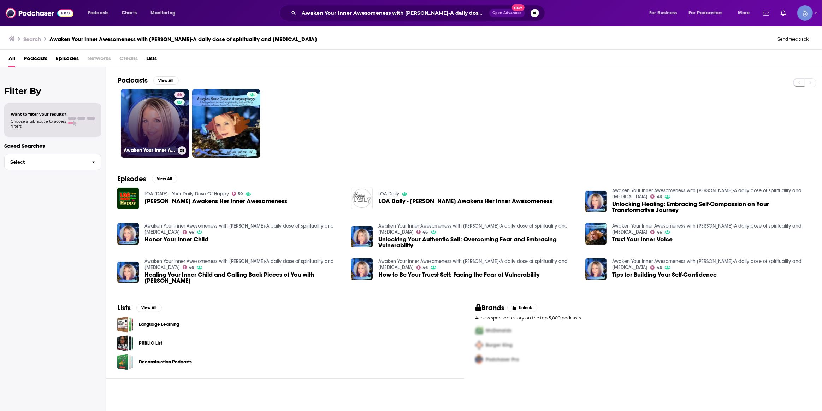
click at [154, 132] on link "46 Awaken Your Inner Awesomeness with Melissa Oatman-A daily dose of spirituali…" at bounding box center [155, 123] width 69 height 69
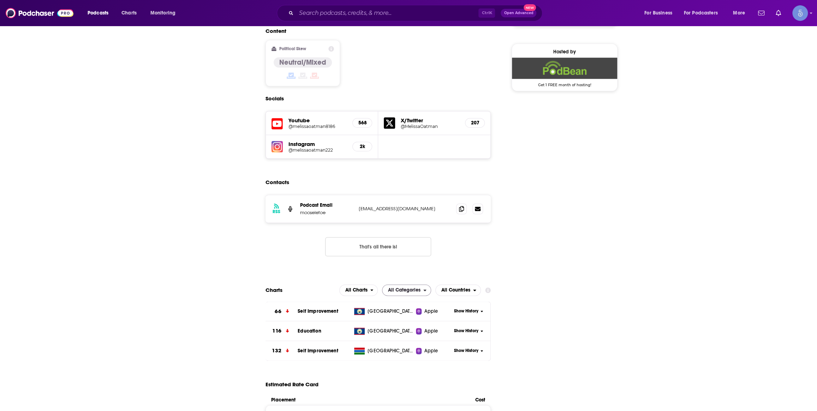
scroll to position [642, 0]
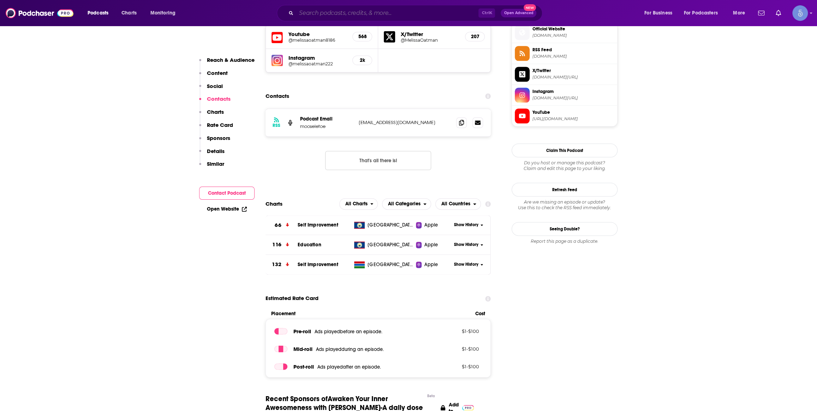
click at [396, 11] on input "Search podcasts, credits, & more..." at bounding box center [387, 12] width 182 height 11
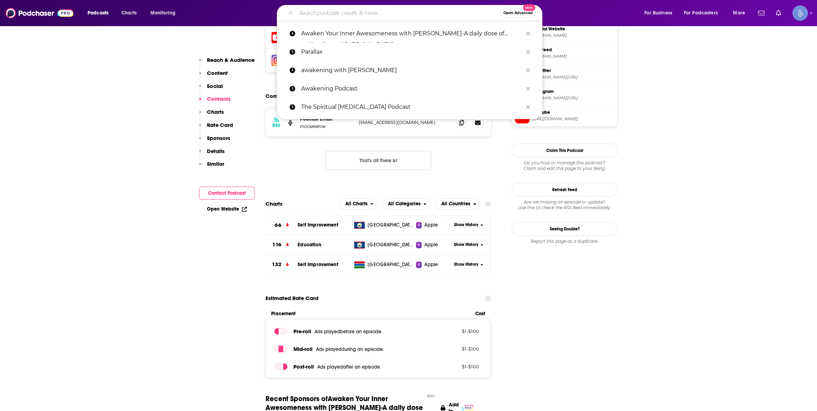
paste input "Awaken Your Inner Awesomeness with Melissa Oatman-A daily dose of spirituality …"
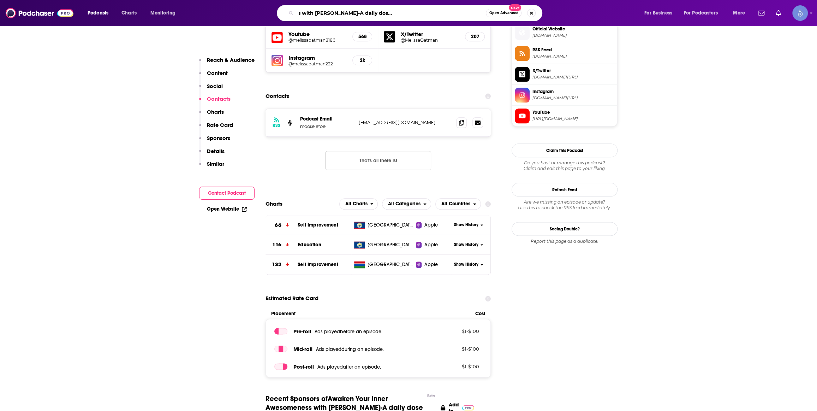
type input "Awaken Your Inner Awesomeness with Melissa Oatman-A daily dose of spirituality …"
click at [466, 141] on div "RSS Podcast Email mooseletoe melissaoatman77@gmail.com melissaoatman77@gmail.co…" at bounding box center [378, 144] width 225 height 73
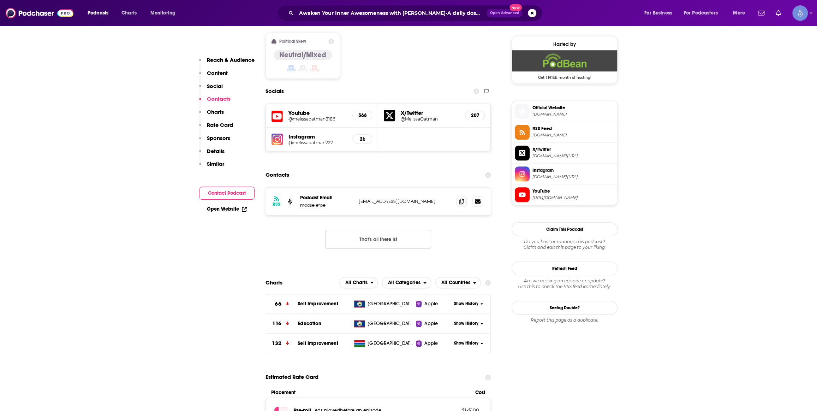
scroll to position [428, 0]
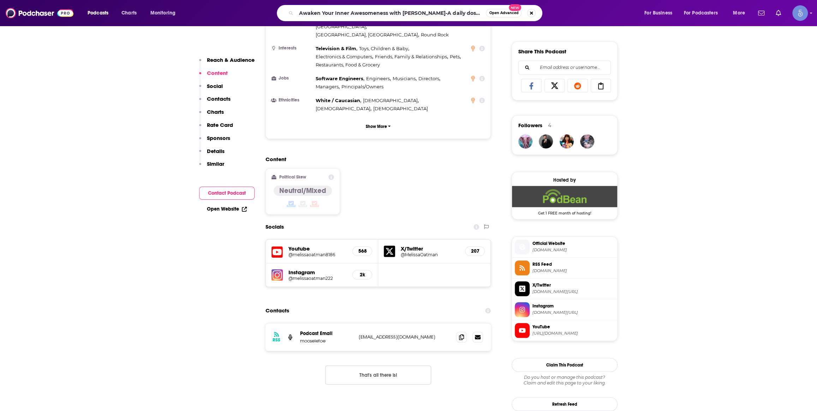
click at [306, 252] on h5 "@melissaoatman8186" at bounding box center [318, 254] width 58 height 5
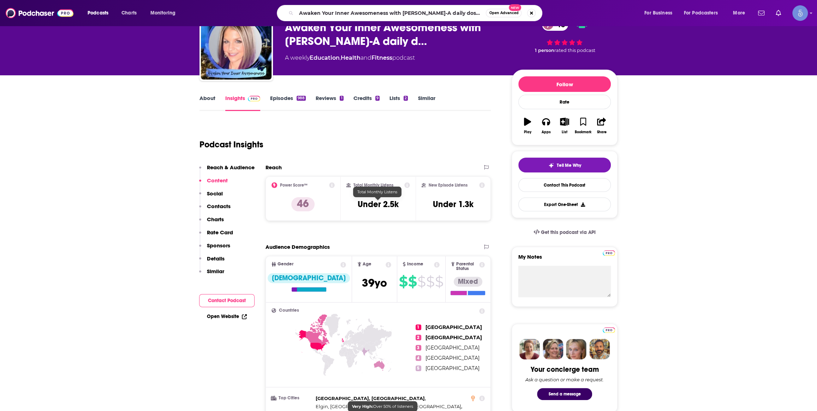
scroll to position [0, 0]
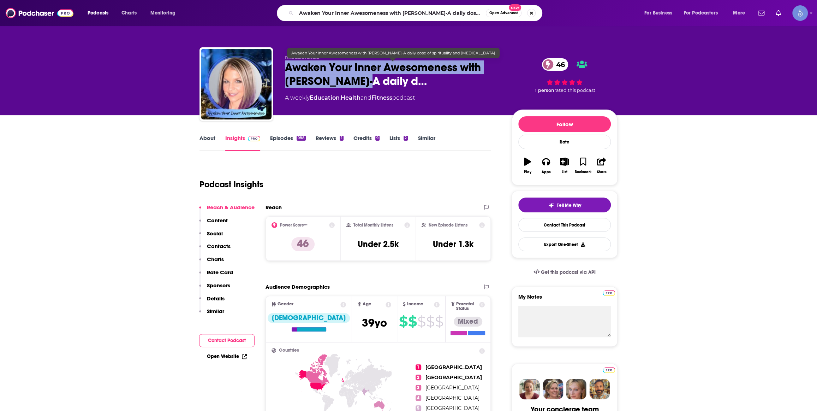
drag, startPoint x: 282, startPoint y: 68, endPoint x: 368, endPoint y: 82, distance: 87.3
click at [368, 82] on div "mooseletoe Awaken Your Inner Awesomeness with Melissa Oatman-A daily d… 46 A we…" at bounding box center [409, 85] width 418 height 76
copy h2 "Awaken Your Inner Awesomeness with Melissa Oatman"
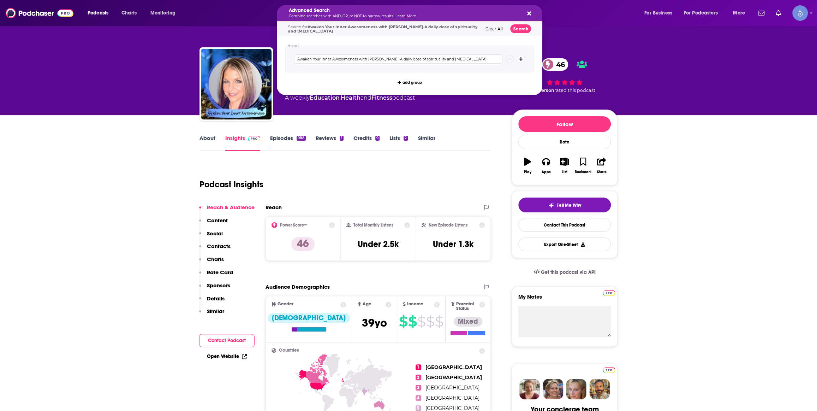
click at [396, 11] on h5 "Advanced Search" at bounding box center [404, 10] width 231 height 5
click at [498, 31] on button "Clear All" at bounding box center [494, 28] width 22 height 5
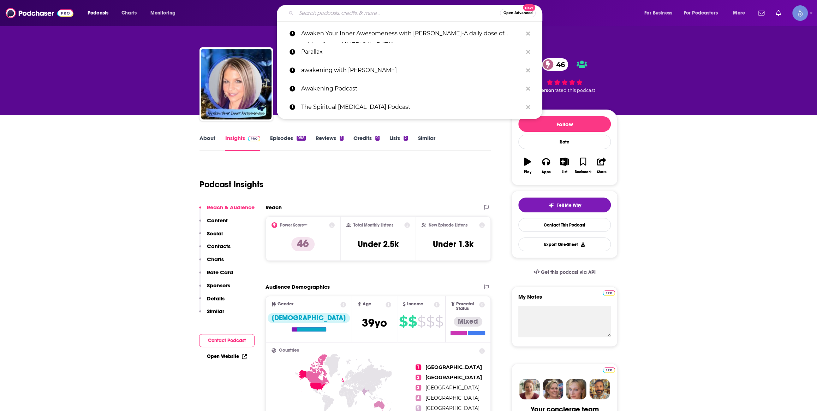
click at [359, 16] on input "Search podcasts, credits, & more..." at bounding box center [398, 12] width 204 height 11
paste input "Passion Harvest"
type input "Passion Harvest"
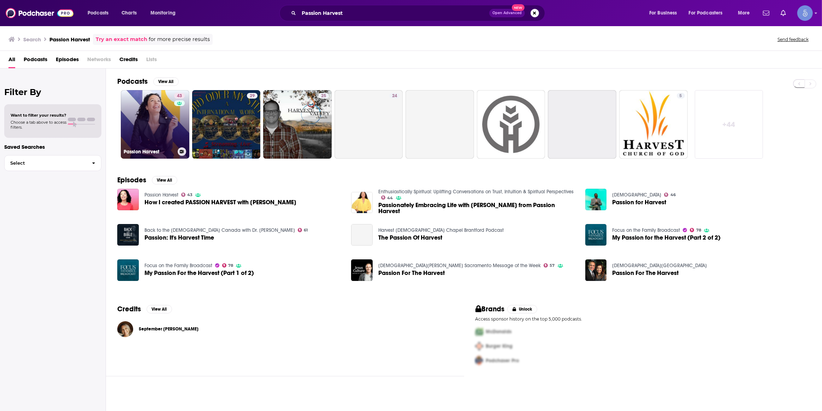
click at [150, 126] on link "43 Passion Harvest" at bounding box center [155, 124] width 69 height 69
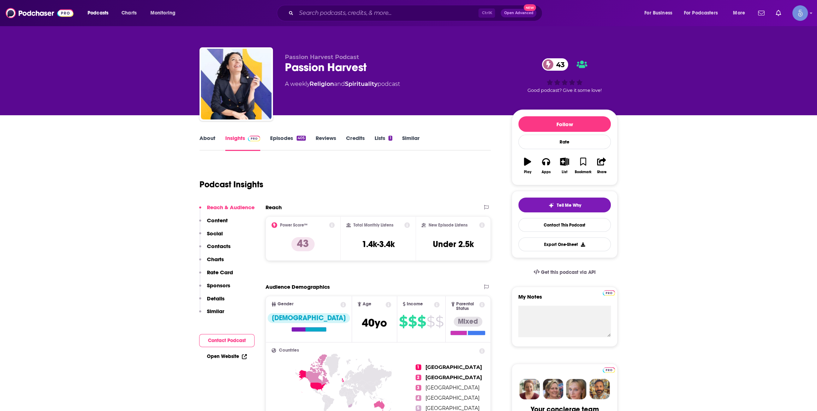
click at [214, 140] on link "About" at bounding box center [208, 143] width 16 height 16
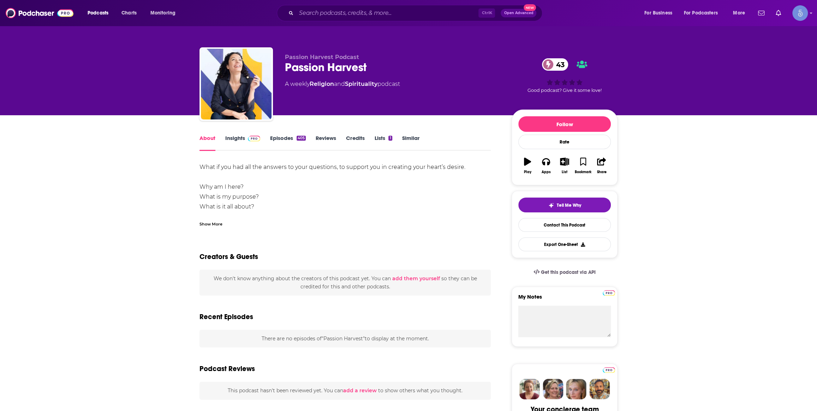
click at [210, 221] on div "Show More" at bounding box center [211, 223] width 23 height 7
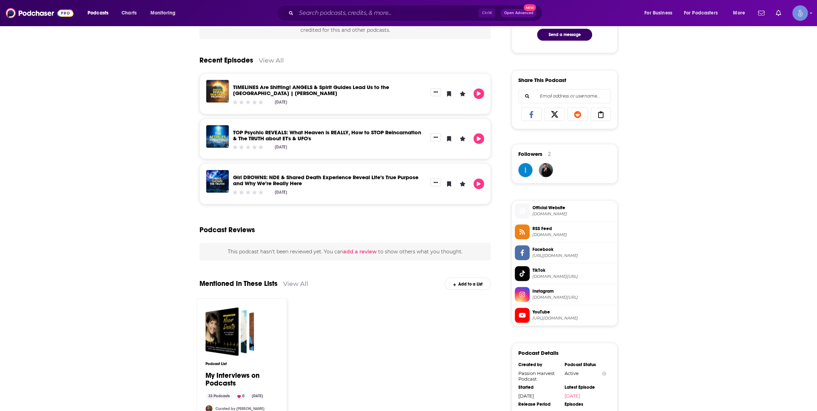
scroll to position [428, 0]
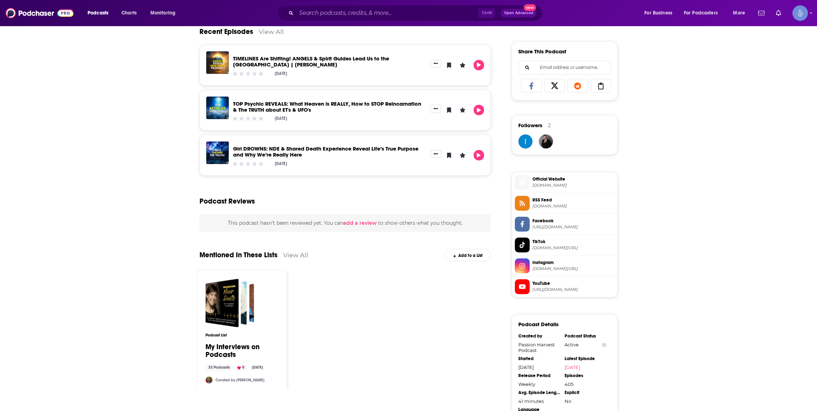
click at [540, 291] on span "https://www.youtube.com/@PassionHarvest" at bounding box center [574, 289] width 82 height 5
click at [543, 290] on span "https://www.youtube.com/@PassionHarvest" at bounding box center [574, 289] width 82 height 5
click at [542, 288] on span "https://www.youtube.com/@PassionHarvest" at bounding box center [574, 289] width 82 height 5
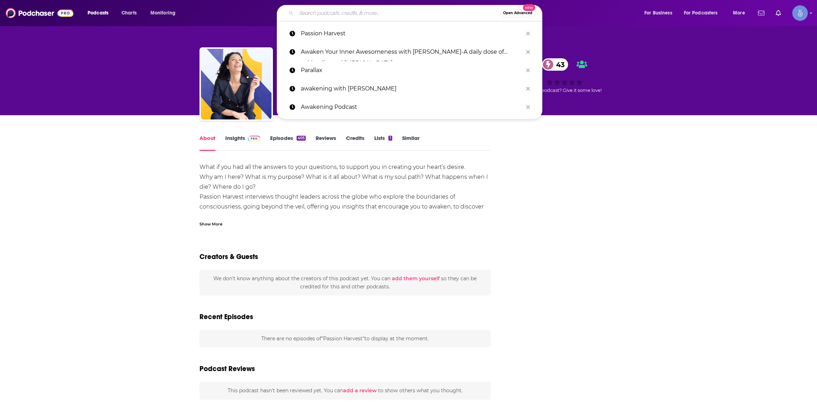
type input "Good Vibrations Podcast"
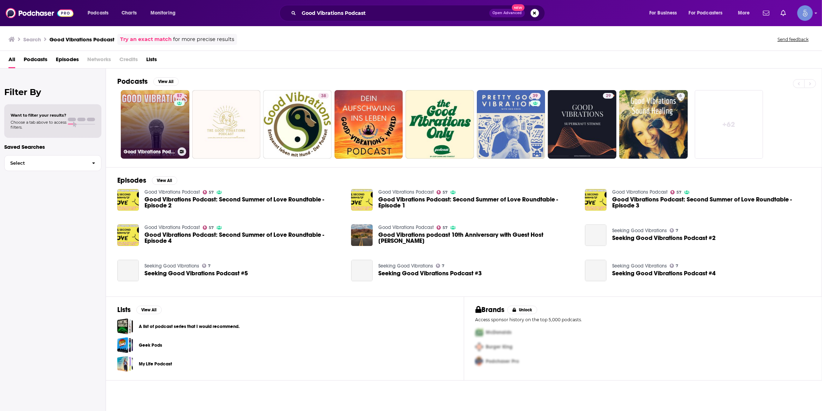
click at [149, 117] on link "57 Good Vibrations Podcast" at bounding box center [155, 124] width 69 height 69
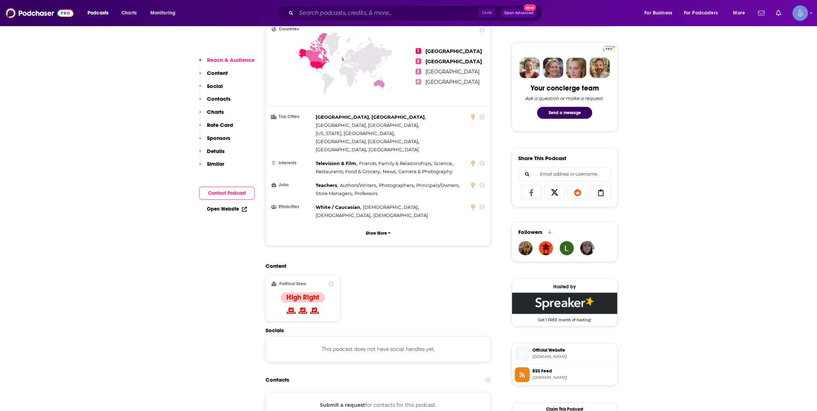
scroll to position [535, 0]
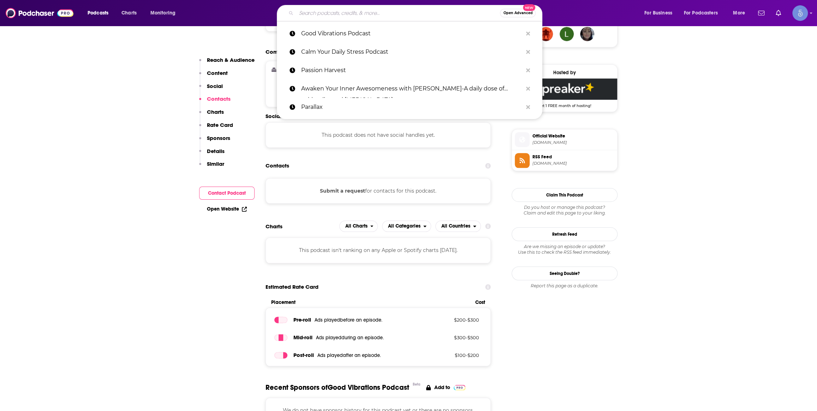
click at [369, 10] on input "Search podcasts, credits, & more..." at bounding box center [398, 12] width 204 height 11
paste input "Intuitive Awakening"
type input "Intuitive Awakening"
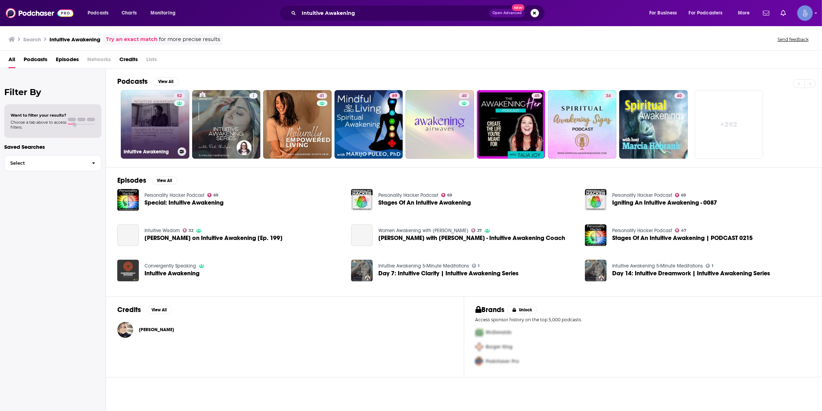
click at [171, 138] on link "52 Intuitive Awakening" at bounding box center [155, 124] width 69 height 69
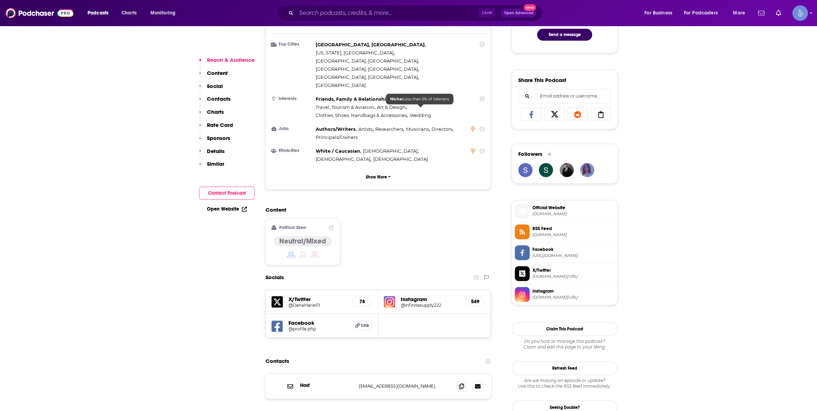
scroll to position [428, 0]
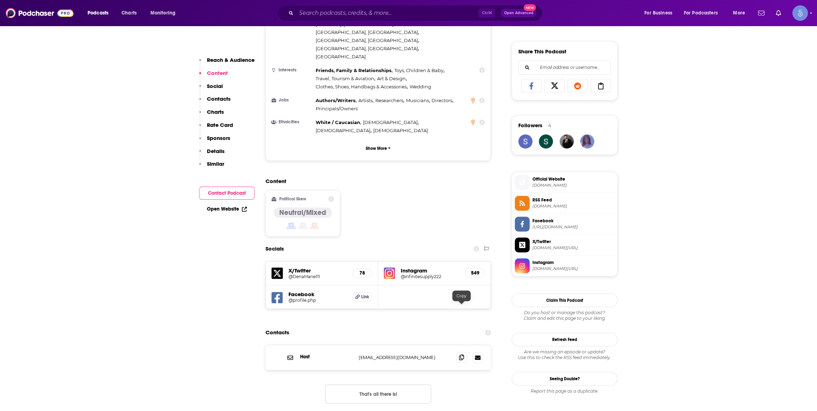
click at [460, 354] on icon at bounding box center [461, 357] width 5 height 6
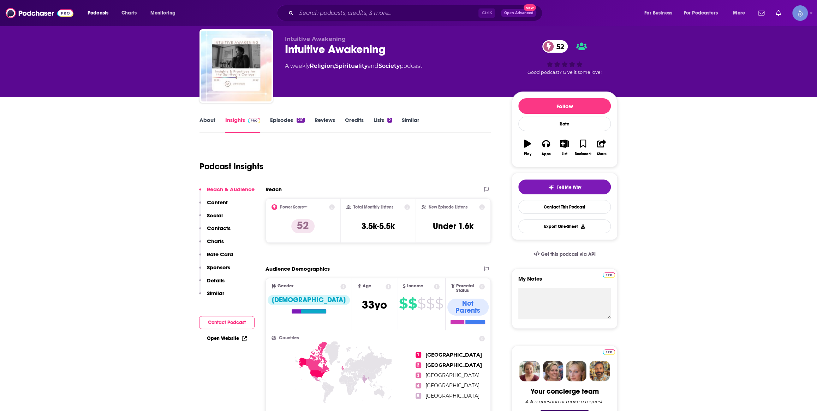
scroll to position [0, 0]
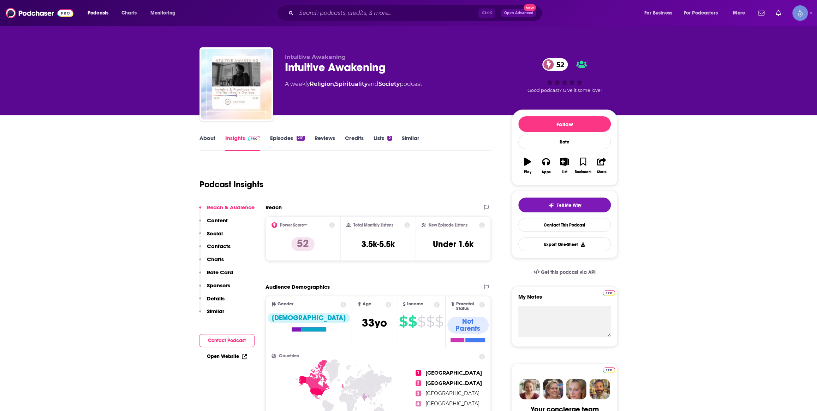
click at [206, 144] on link "About" at bounding box center [208, 143] width 16 height 16
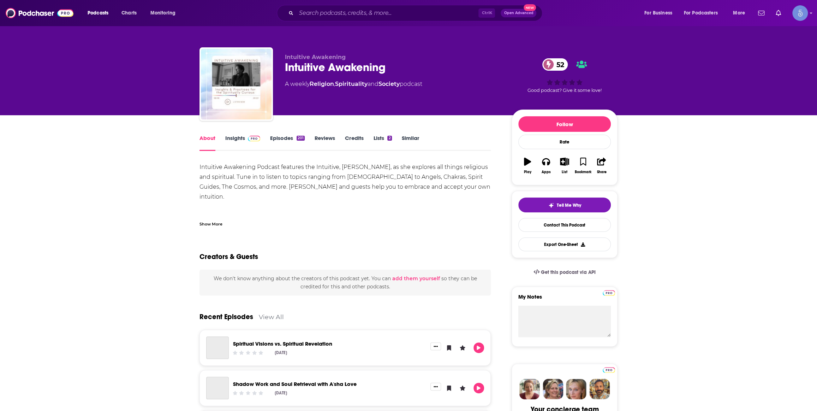
click at [214, 224] on div "Show More" at bounding box center [211, 223] width 23 height 7
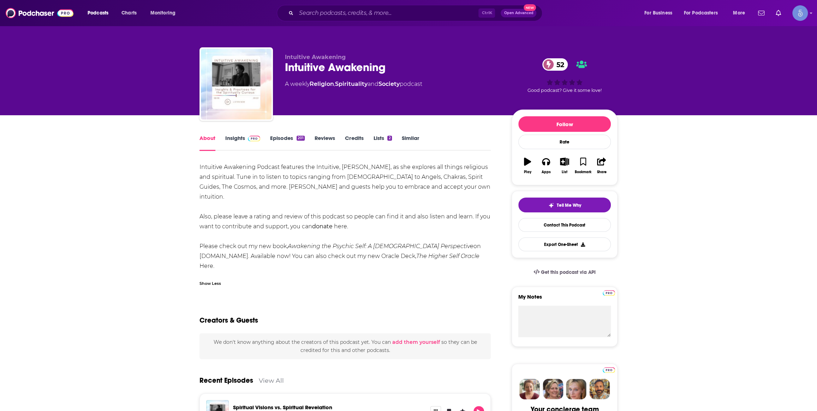
click at [241, 140] on link "Insights" at bounding box center [242, 143] width 35 height 16
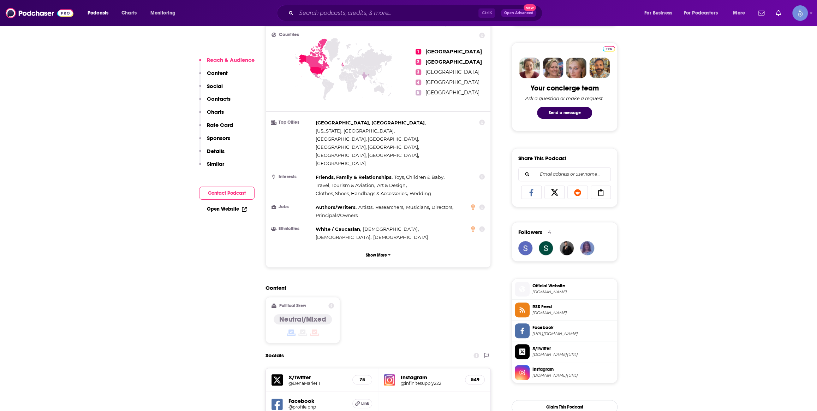
scroll to position [428, 0]
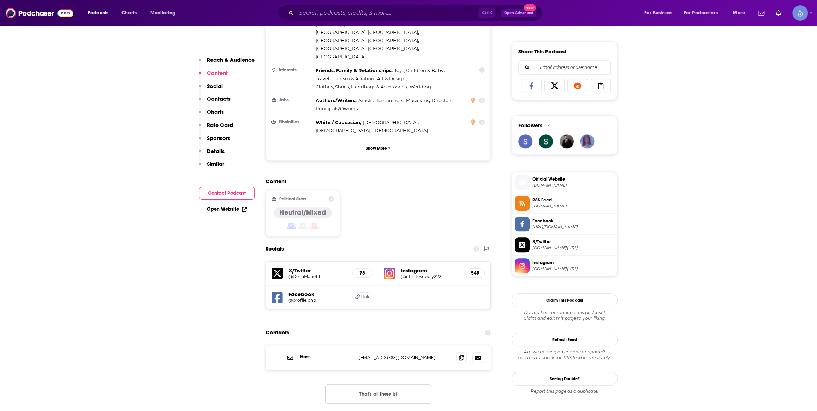
click at [425, 274] on h5 "@infinitesupply222" at bounding box center [430, 276] width 59 height 5
drag, startPoint x: 425, startPoint y: 227, endPoint x: 117, endPoint y: 116, distance: 327.8
click at [311, 14] on input "Search podcasts, credits, & more..." at bounding box center [387, 12] width 182 height 11
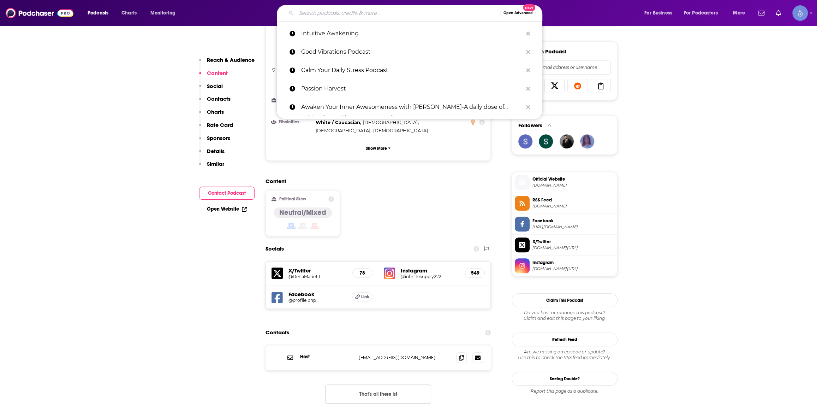
paste input "Deep Transformation"
type input "Deep Transformation"
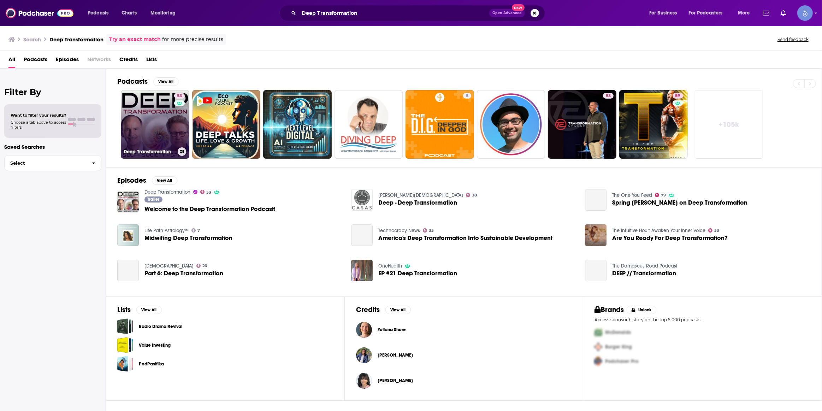
click at [159, 119] on link "53 Deep Transformation" at bounding box center [155, 124] width 69 height 69
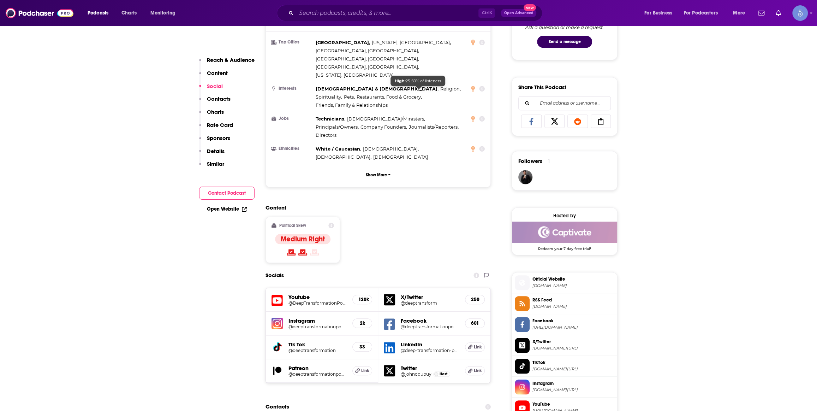
scroll to position [535, 0]
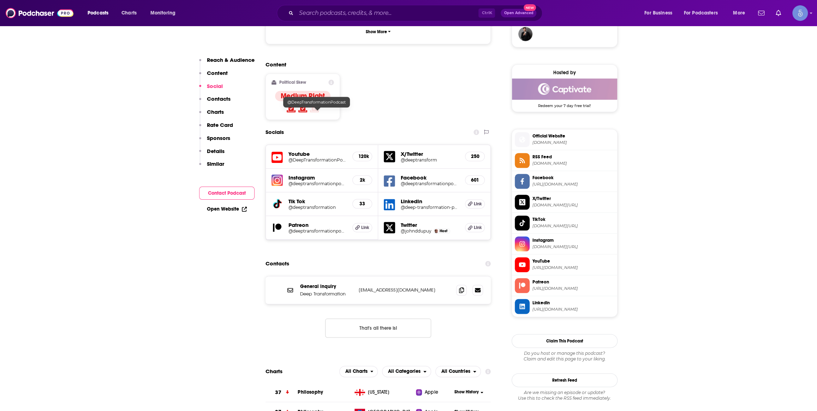
click at [317, 157] on h5 "@DeepTransformationPodcast" at bounding box center [318, 159] width 58 height 5
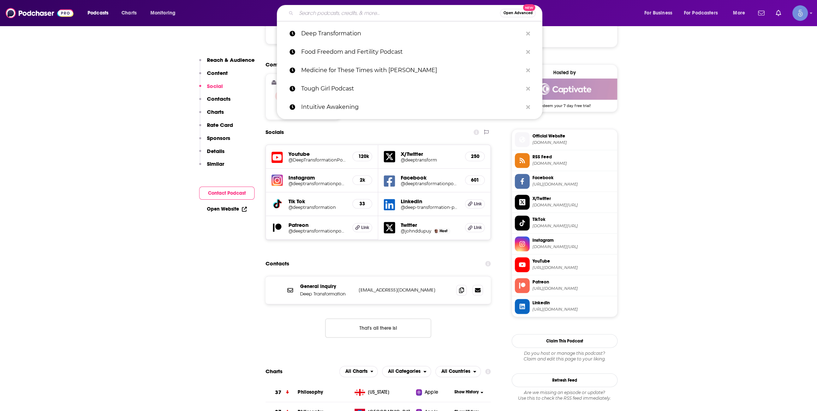
click at [346, 12] on input "Search podcasts, credits, & more..." at bounding box center [398, 12] width 204 height 11
paste input "Plant Cunning Podcast"
type input "Plant Cunning Podcast"
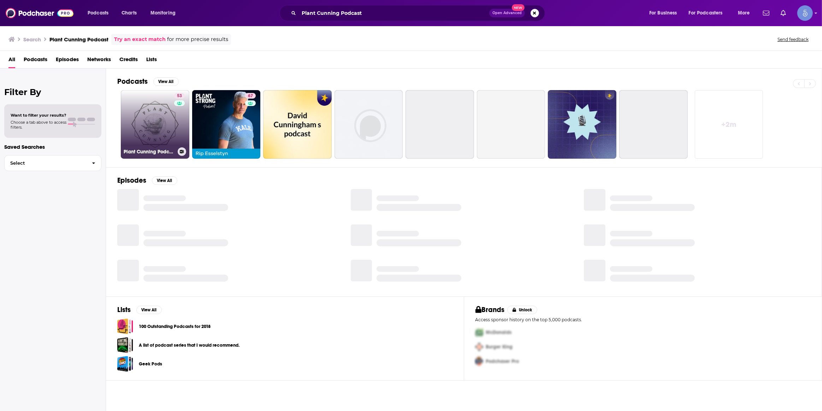
click at [146, 132] on link "53 Plant Cunning Podcast" at bounding box center [155, 124] width 69 height 69
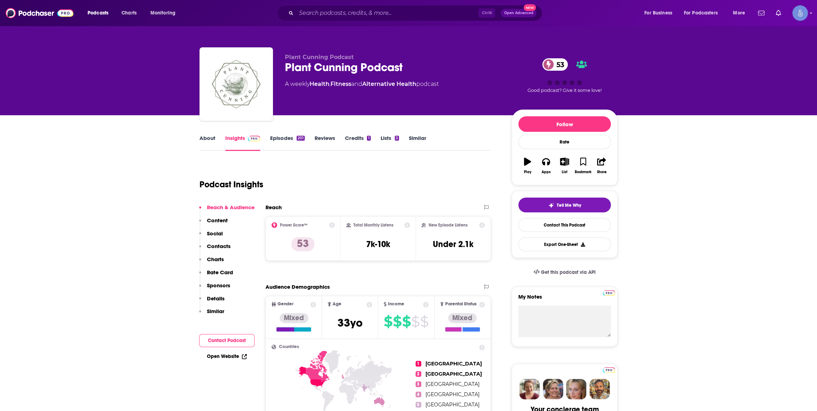
click at [209, 138] on link "About" at bounding box center [208, 143] width 16 height 16
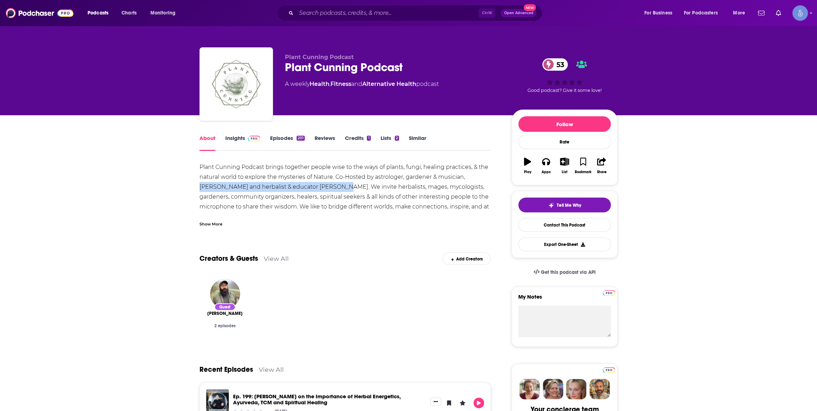
drag, startPoint x: 470, startPoint y: 178, endPoint x: 313, endPoint y: 185, distance: 157.0
click at [313, 185] on div "Plant Cunning Podcast brings together people wise to the ways of plants, fungi,…" at bounding box center [345, 191] width 291 height 59
copy div "Isaac Hill and herbalist & educator A.C. Stauble"
click at [325, 16] on input "Search podcasts, credits, & more..." at bounding box center [387, 12] width 182 height 11
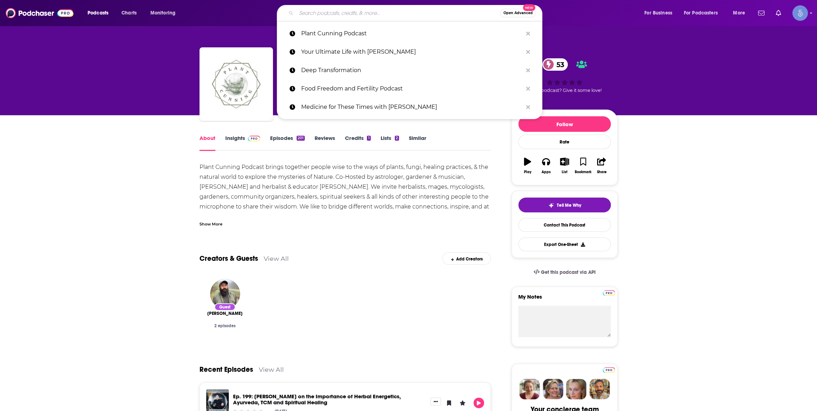
paste input "Father Bill W."
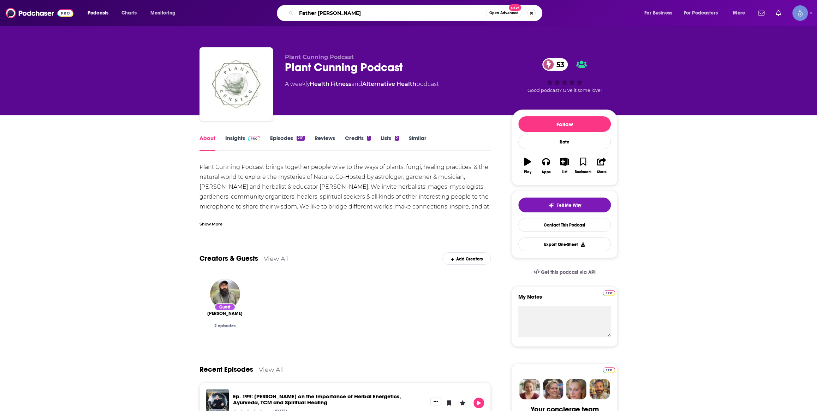
type input "Father Bill W."
click at [240, 138] on link "Insights" at bounding box center [242, 143] width 35 height 16
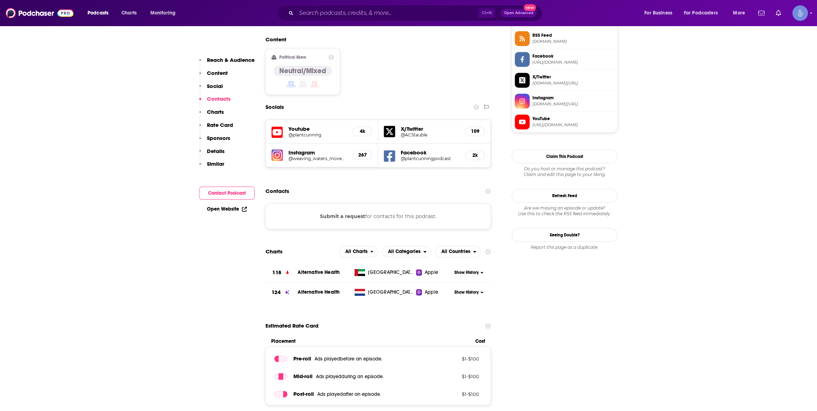
scroll to position [428, 0]
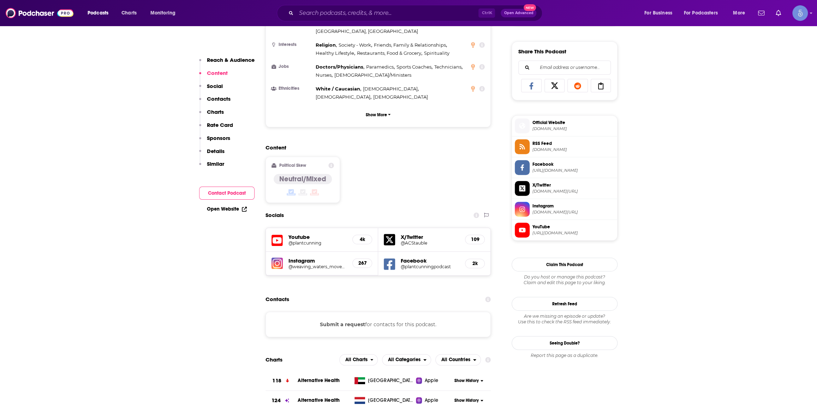
click at [302, 240] on h5 "@plantcunning" at bounding box center [318, 242] width 58 height 5
click at [326, 9] on input "Search podcasts, credits, & more..." at bounding box center [387, 12] width 182 height 11
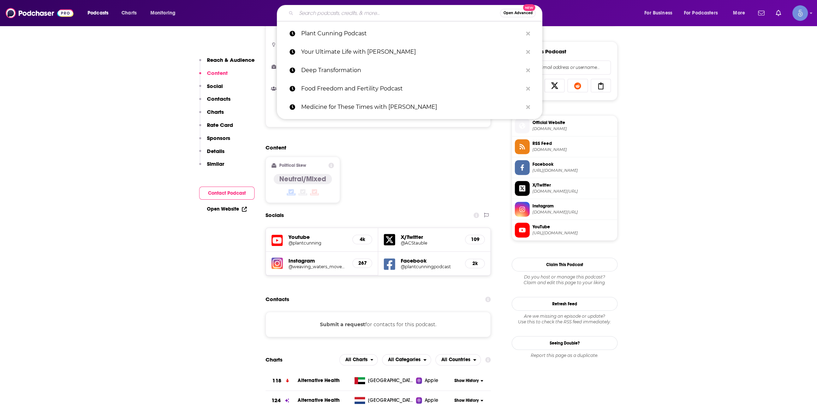
paste input "Father Bill W."
type input "Father Bill W."
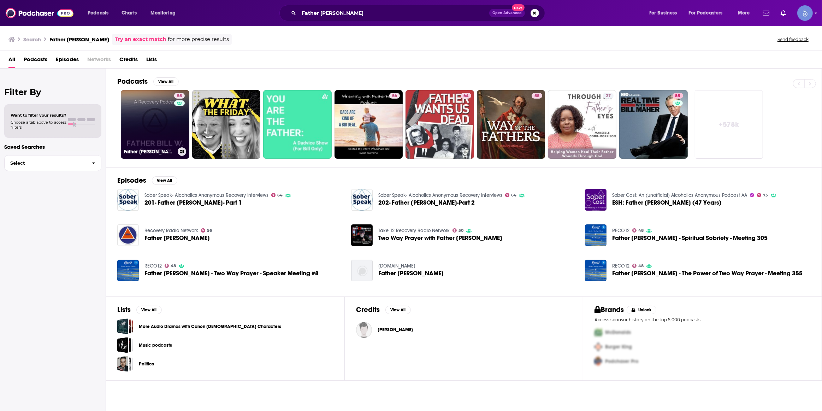
click at [150, 134] on link "55 Father Bill W." at bounding box center [155, 124] width 69 height 69
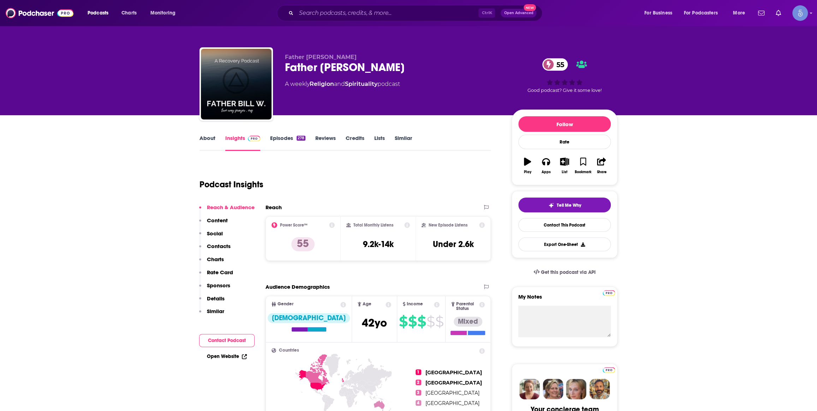
click at [204, 135] on link "About" at bounding box center [208, 143] width 16 height 16
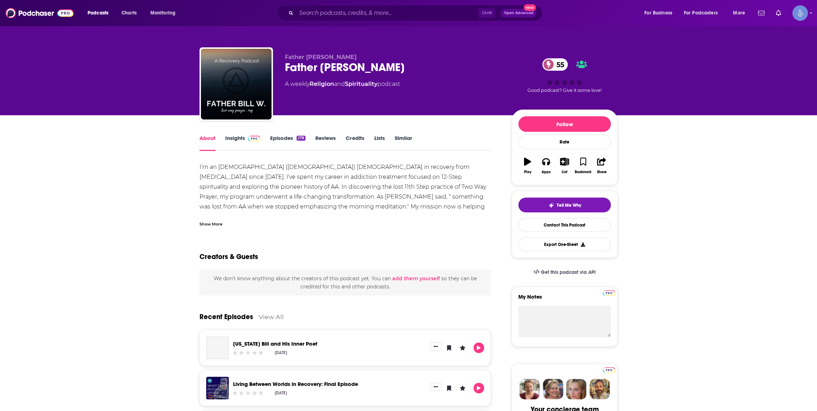
click at [214, 219] on div "Show More" at bounding box center [345, 221] width 291 height 12
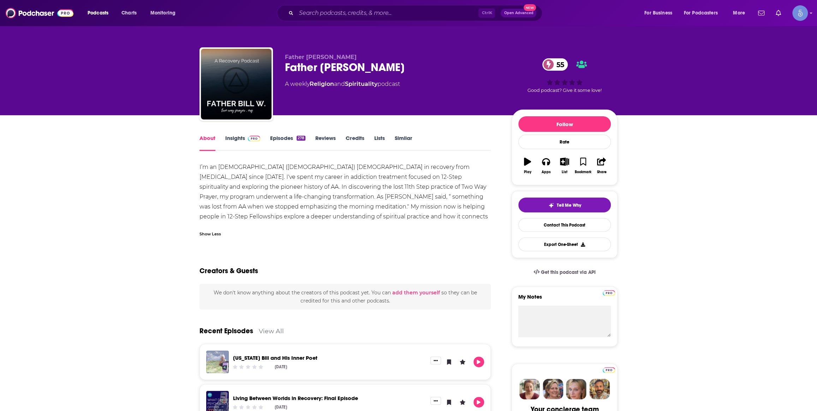
click at [276, 142] on link "Episodes 278" at bounding box center [287, 143] width 35 height 16
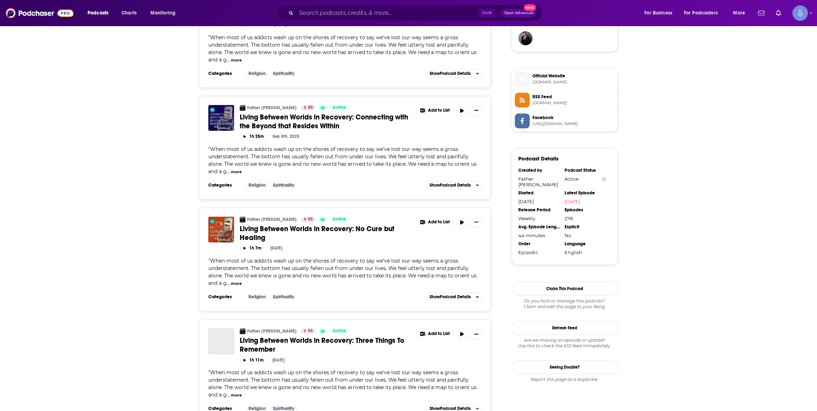
scroll to position [535, 0]
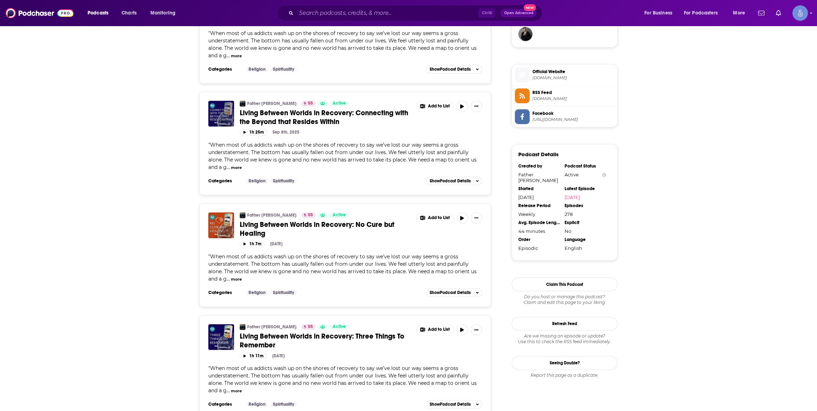
click at [239, 166] on button "more" at bounding box center [236, 168] width 11 height 6
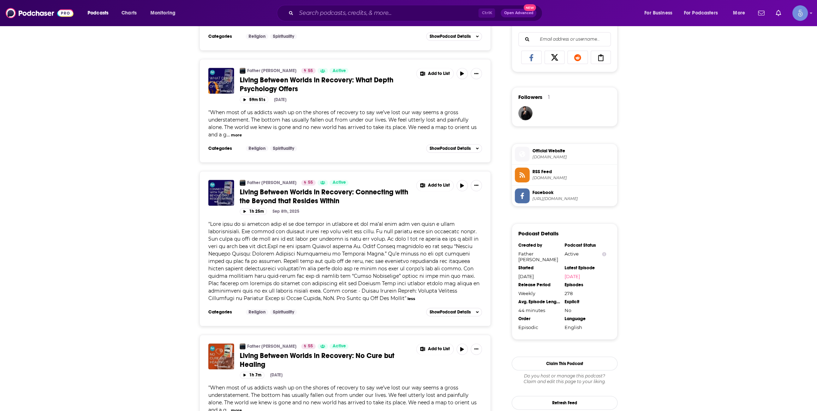
scroll to position [428, 0]
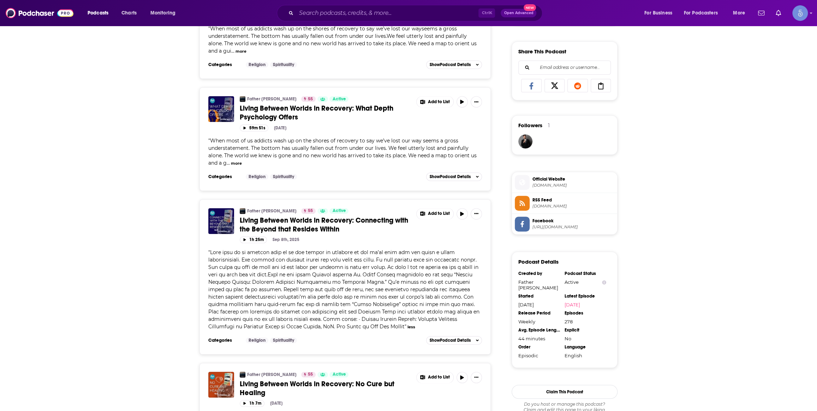
click at [238, 160] on button "more" at bounding box center [236, 163] width 11 height 6
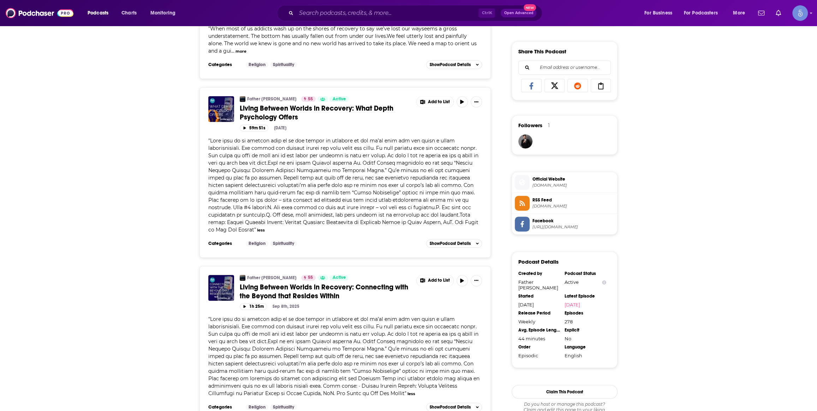
scroll to position [0, 0]
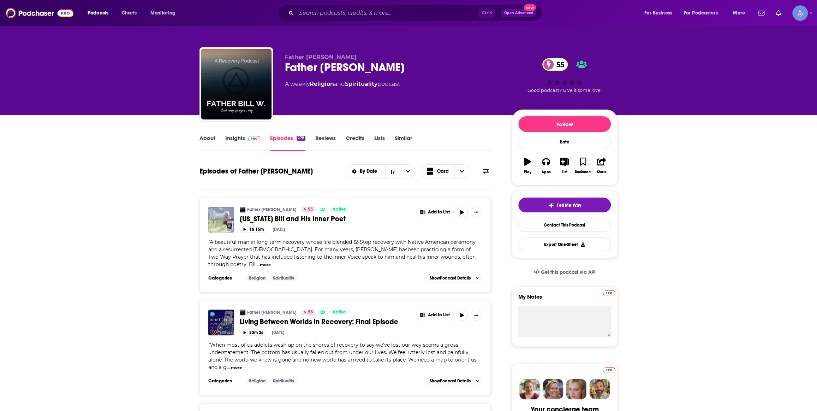
click at [260, 265] on button "more" at bounding box center [265, 265] width 11 height 6
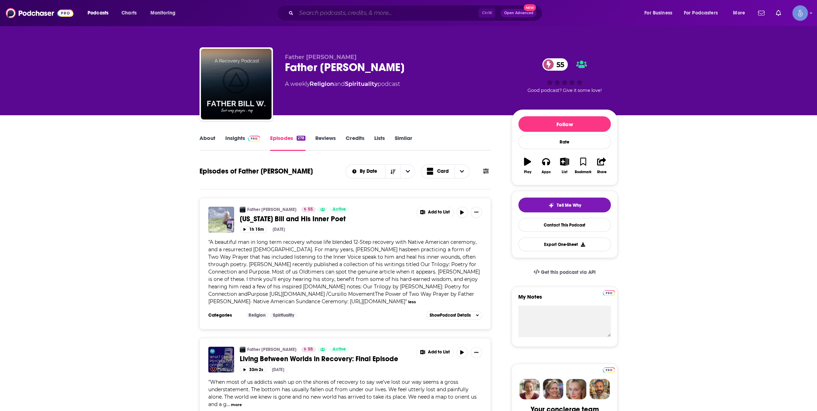
click at [315, 13] on input "Search podcasts, credits, & more..." at bounding box center [387, 12] width 182 height 11
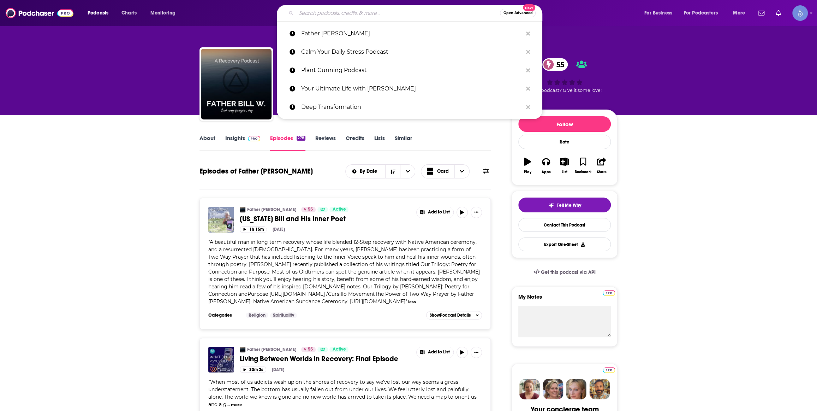
paste input "Personal Development Mastery: Personal Growth for High Achievers and Creators"
type input "Personal Development Mastery: Personal Growth for High Achievers and Creators"
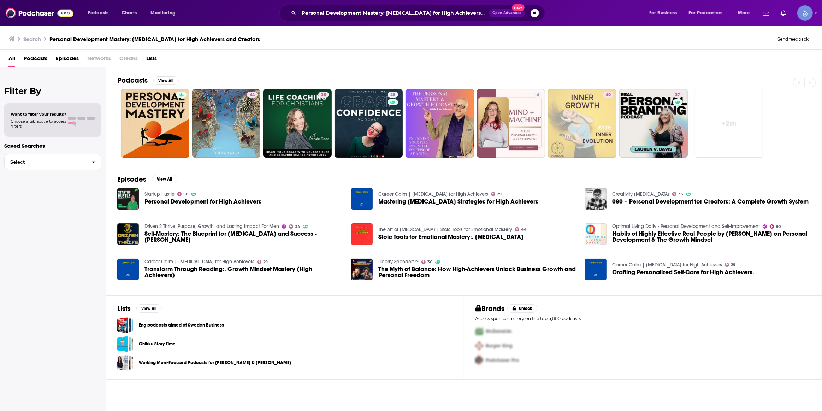
click at [409, 19] on div "Personal Development Mastery: Personal Growth for High Achievers and Creators O…" at bounding box center [412, 13] width 266 height 16
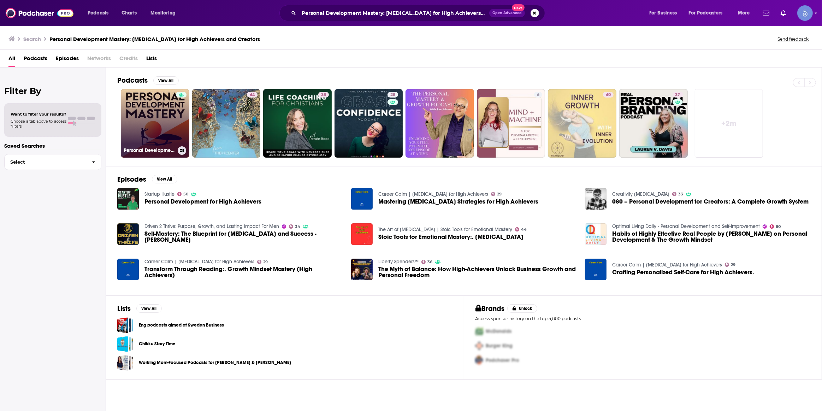
click at [178, 127] on div at bounding box center [181, 119] width 11 height 54
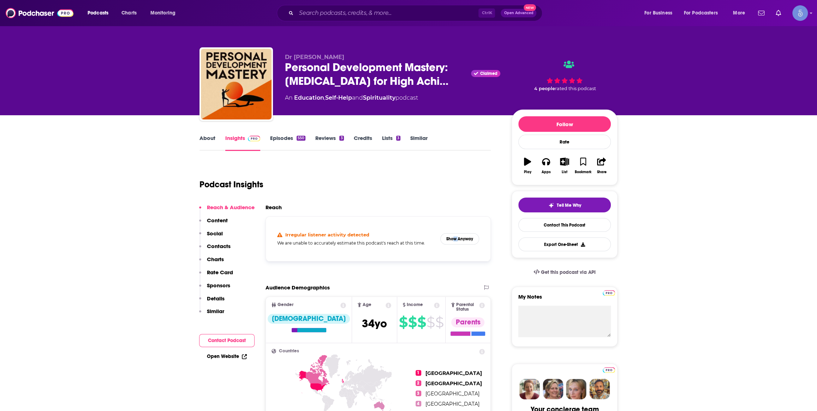
click at [459, 232] on div "Irregular listener activity detected We are unable to accurately estimate this …" at bounding box center [378, 238] width 213 height 33
drag, startPoint x: 460, startPoint y: 237, endPoint x: 462, endPoint y: 241, distance: 4.4
click at [462, 241] on button "Show Anyway" at bounding box center [459, 238] width 39 height 11
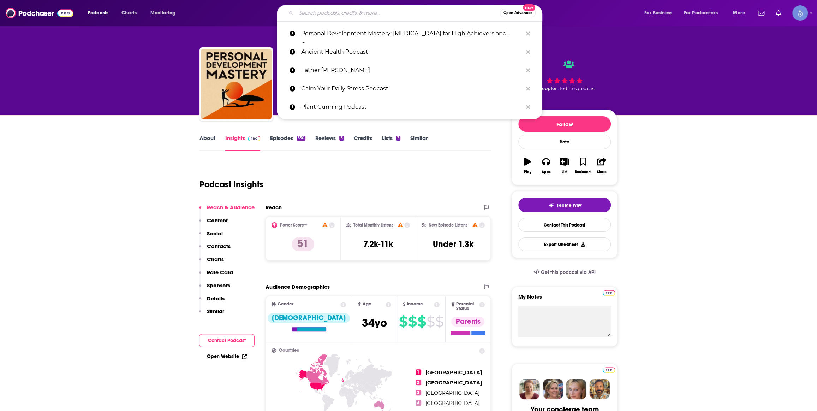
click at [343, 12] on input "Search podcasts, credits, & more..." at bounding box center [398, 12] width 204 height 11
paste input "Awareness Explorers"
type input "Awareness Explorers"
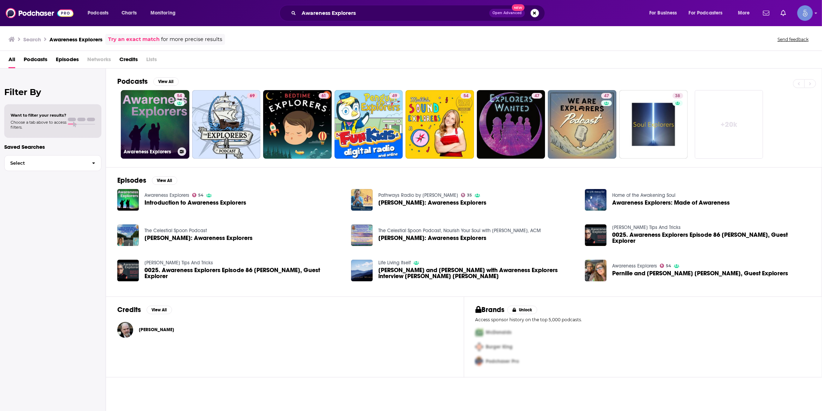
click at [159, 131] on link "54 Awareness Explorers" at bounding box center [155, 124] width 69 height 69
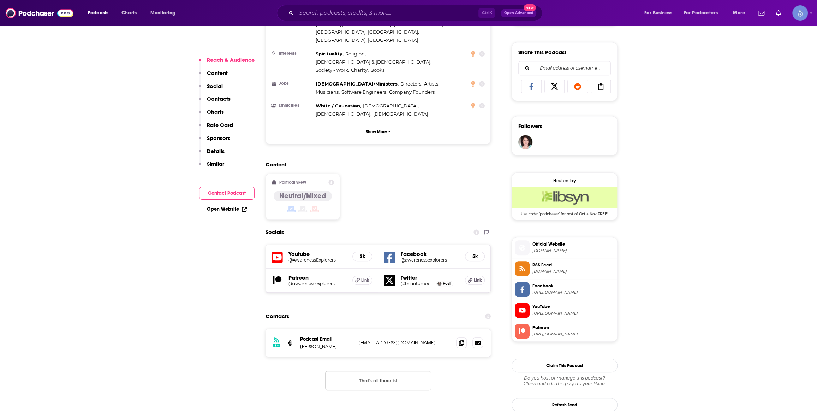
scroll to position [428, 0]
click at [299, 256] on h5 "@AwarenessExplorers" at bounding box center [318, 258] width 58 height 5
click at [325, 15] on input "Search podcasts, credits, & more..." at bounding box center [387, 12] width 182 height 11
paste input "Built for the Edge"
type input "Built for the Edge"
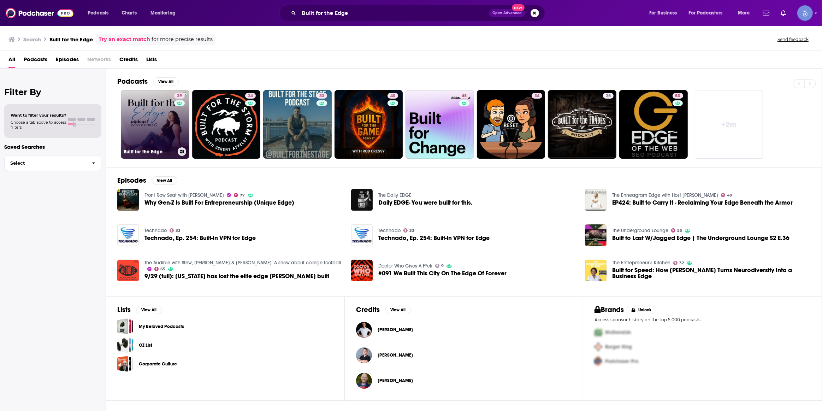
click at [162, 118] on link "39 Built for the Edge" at bounding box center [155, 124] width 69 height 69
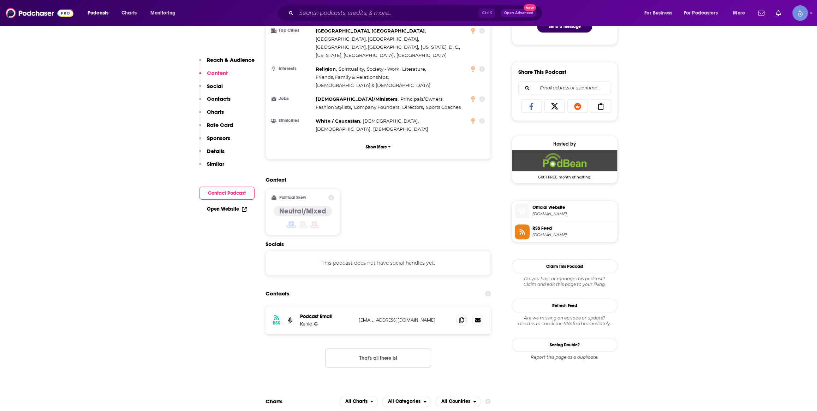
scroll to position [428, 0]
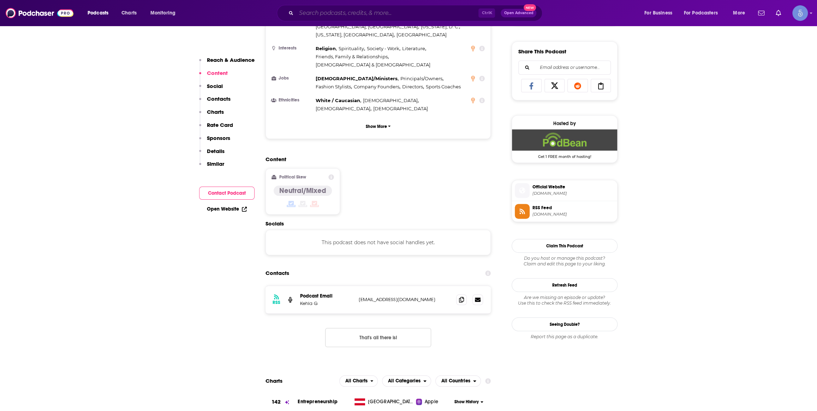
click at [334, 16] on input "Search podcasts, credits, & more..." at bounding box center [387, 12] width 182 height 11
paste input "Finding Harmony Podcast"
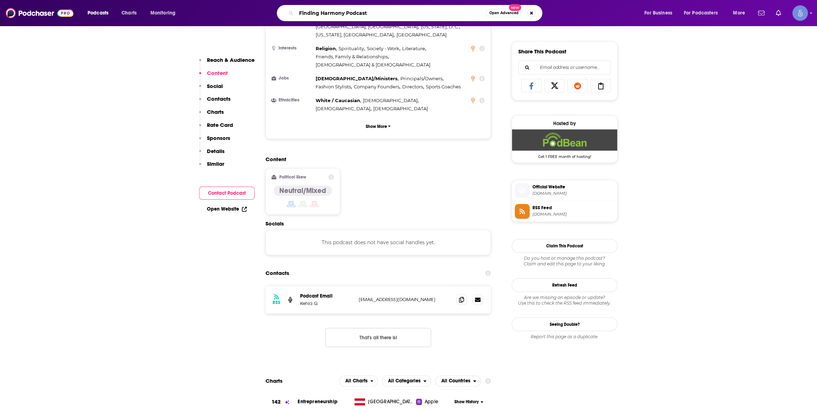
type input "Finding Harmony Podcast"
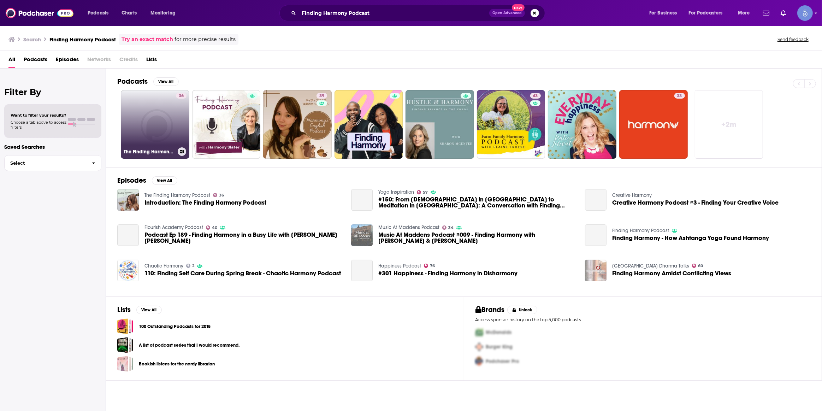
click at [168, 127] on link "36 The Finding Harmony Podcast" at bounding box center [155, 124] width 69 height 69
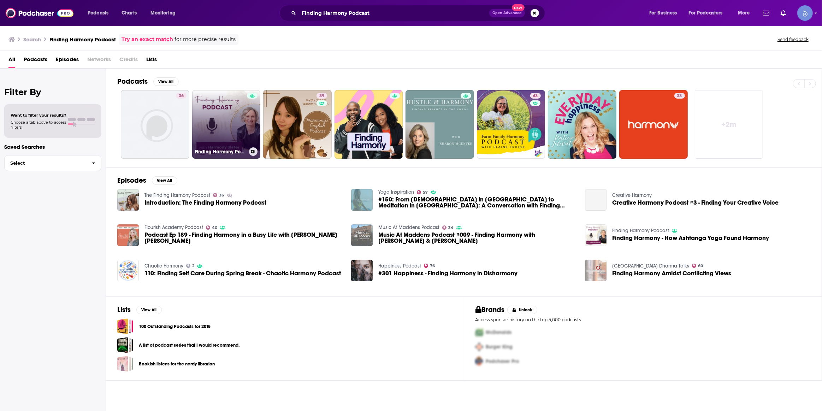
click at [230, 119] on link "Finding Harmony Podcast" at bounding box center [226, 124] width 69 height 69
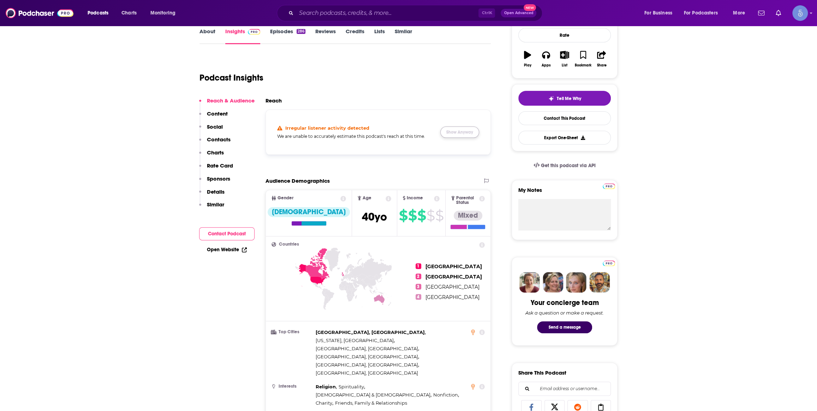
click at [443, 131] on button "Show Anyway" at bounding box center [459, 131] width 39 height 11
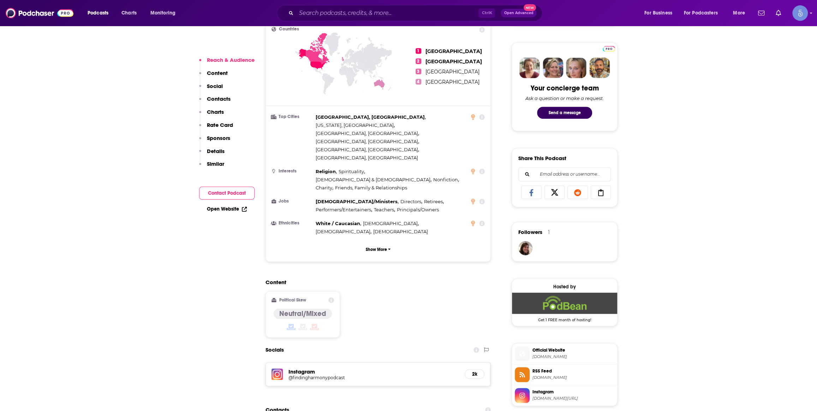
scroll to position [428, 0]
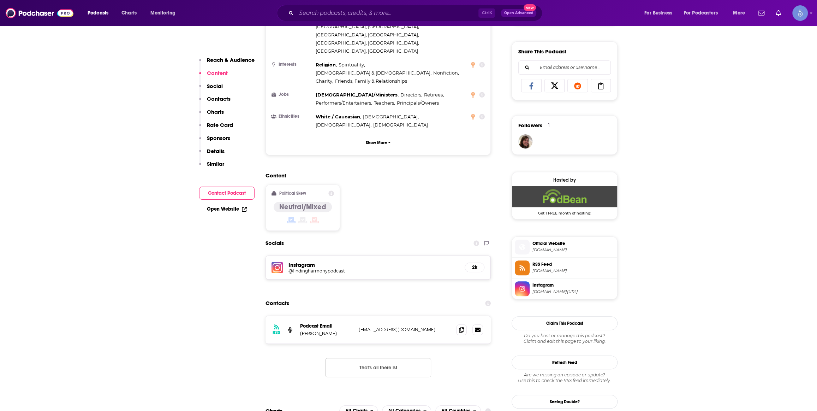
click at [337, 268] on h5 "@findingharmonypodcast" at bounding box center [345, 270] width 113 height 5
click at [326, 16] on input "Search podcasts, credits, & more..." at bounding box center [387, 12] width 182 height 11
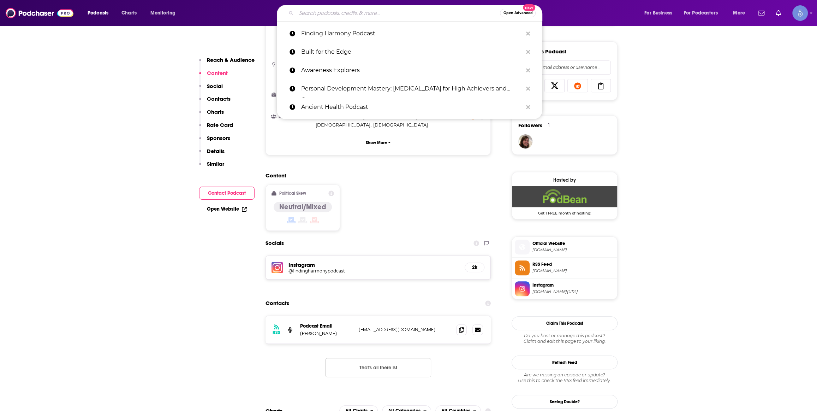
paste input "Divine Flow"
type input "Divine Flow"
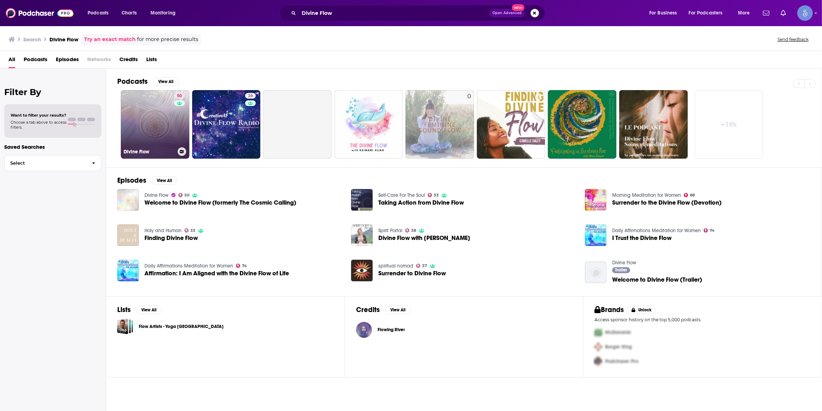
click at [148, 119] on link "50 Divine Flow" at bounding box center [155, 124] width 69 height 69
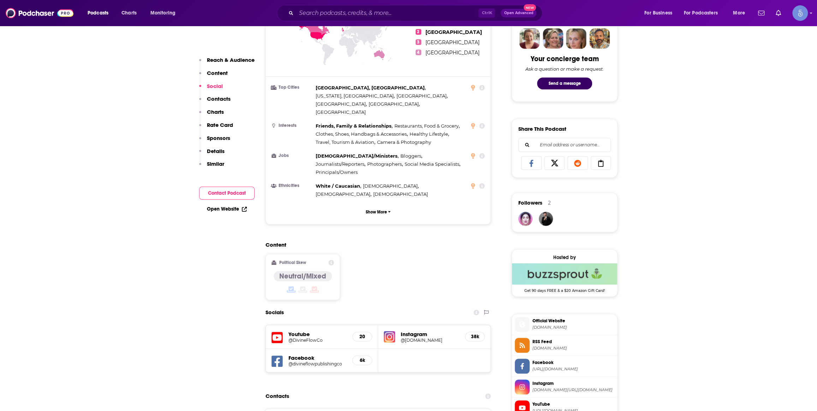
scroll to position [535, 0]
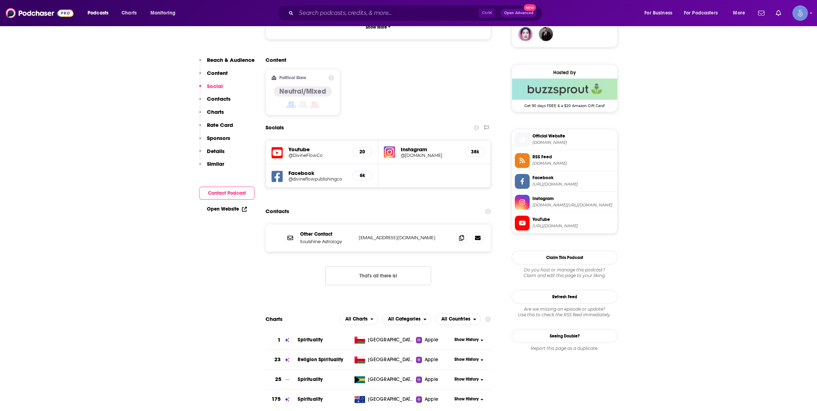
click at [359, 204] on div "Contacts" at bounding box center [378, 210] width 225 height 13
click at [339, 21] on div "Ctrl K Open Advanced New" at bounding box center [410, 13] width 266 height 16
click at [303, 153] on h5 "@DivineFlowCo" at bounding box center [318, 155] width 58 height 5
drag, startPoint x: 414, startPoint y: 22, endPoint x: 411, endPoint y: 18, distance: 4.7
click at [413, 21] on div "Podcasts Charts Monitoring Ctrl K Open Advanced New For Business For Podcasters…" at bounding box center [408, 13] width 817 height 26
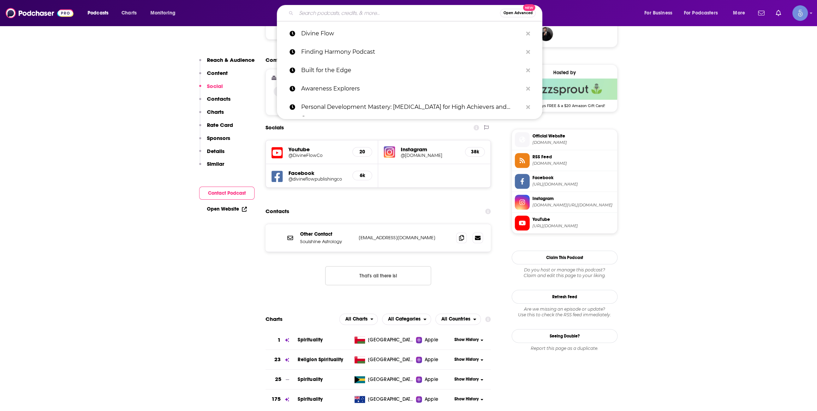
click at [411, 17] on input "Search podcasts, credits, & more..." at bounding box center [398, 12] width 204 height 11
paste input "InnerVerse"
type input "InnerVerse"
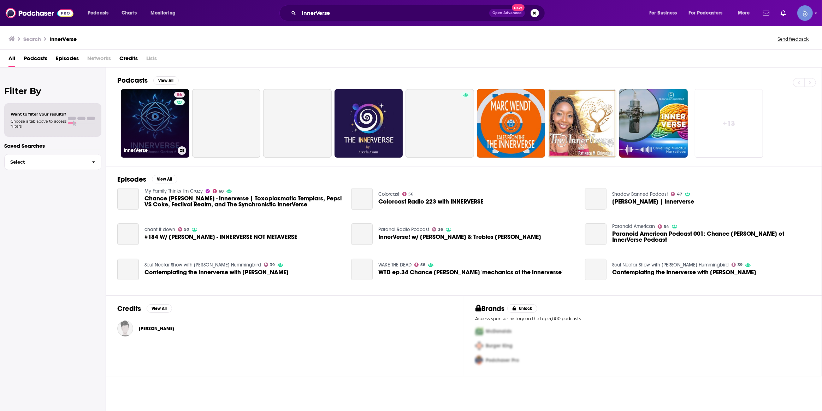
click at [179, 120] on div "56" at bounding box center [180, 119] width 12 height 54
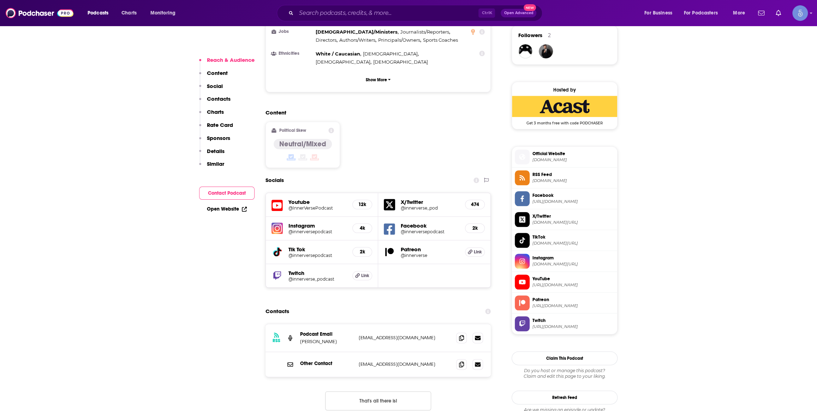
scroll to position [535, 0]
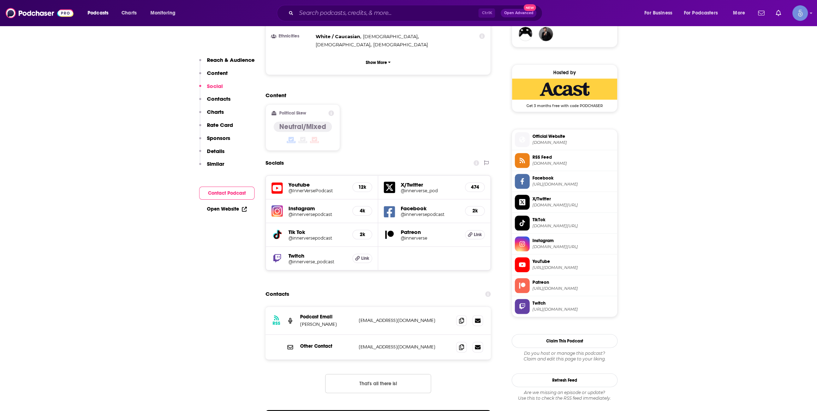
click at [315, 188] on h5 "@InnerVersePodcast" at bounding box center [318, 190] width 58 height 5
click at [339, 16] on input "Search podcasts, credits, & more..." at bounding box center [387, 12] width 182 height 11
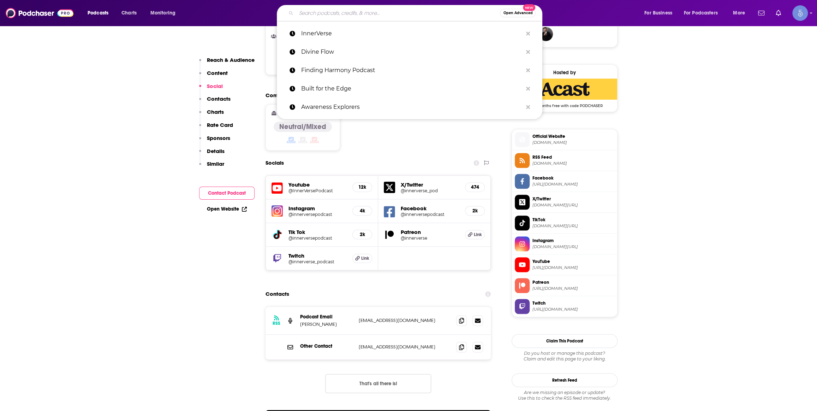
paste input "Aligned & Thriving | Wellness Tips, Spiritual Growth, Self-Love Healing"
type input "Aligned & Thriving | Wellness Tips, Spiritual Growth, Self-Love Healing"
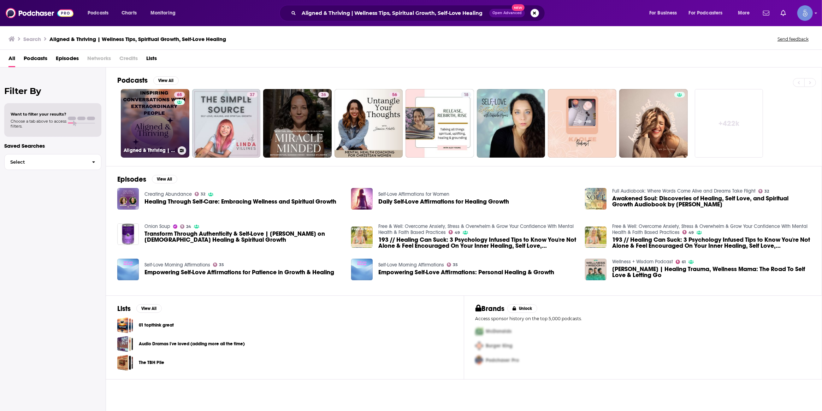
click at [151, 142] on link "65 Aligned & Thriving | Wellness Tips, Spiritual Growth, Self-Love Healing" at bounding box center [155, 123] width 69 height 69
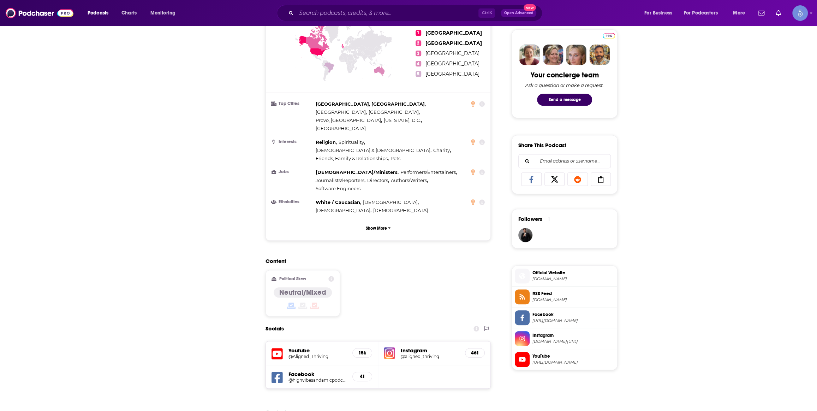
scroll to position [428, 0]
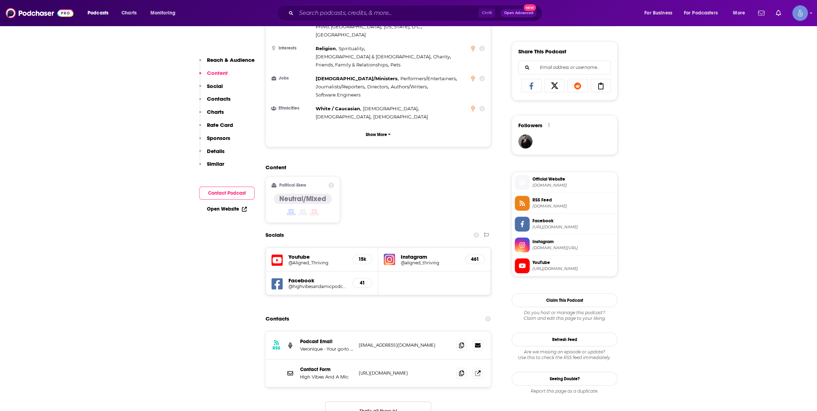
click at [302, 260] on h5 "@Aligned_Thriving" at bounding box center [318, 262] width 58 height 5
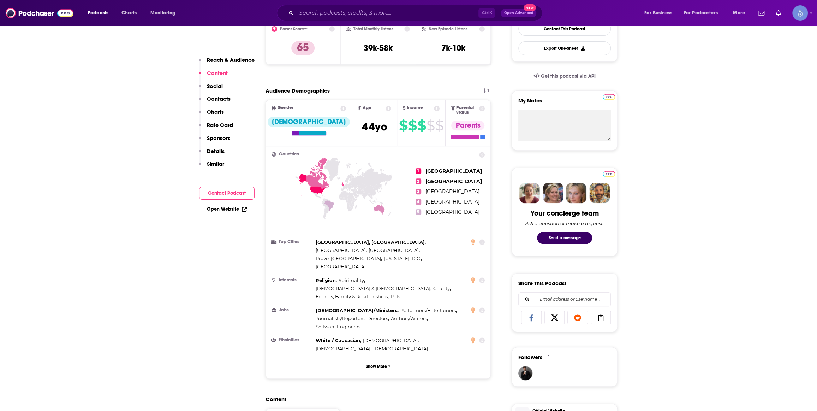
scroll to position [0, 0]
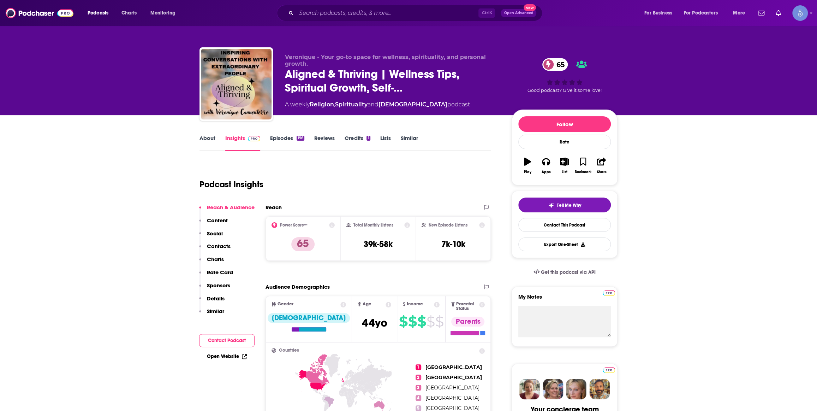
click at [202, 137] on link "About" at bounding box center [208, 143] width 16 height 16
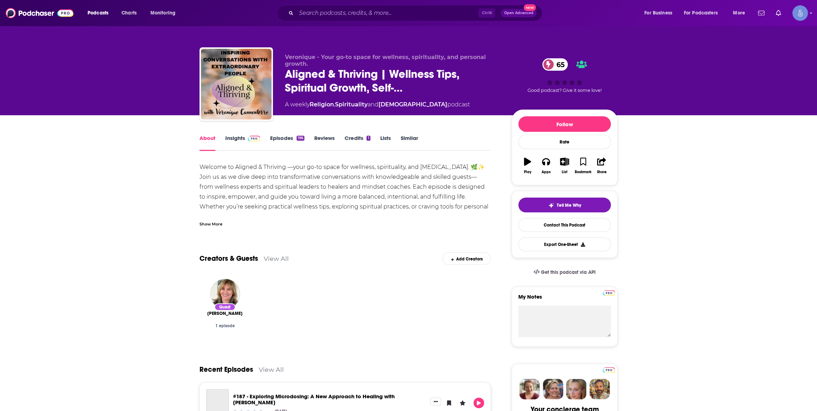
click at [205, 224] on div "Show More" at bounding box center [211, 223] width 23 height 7
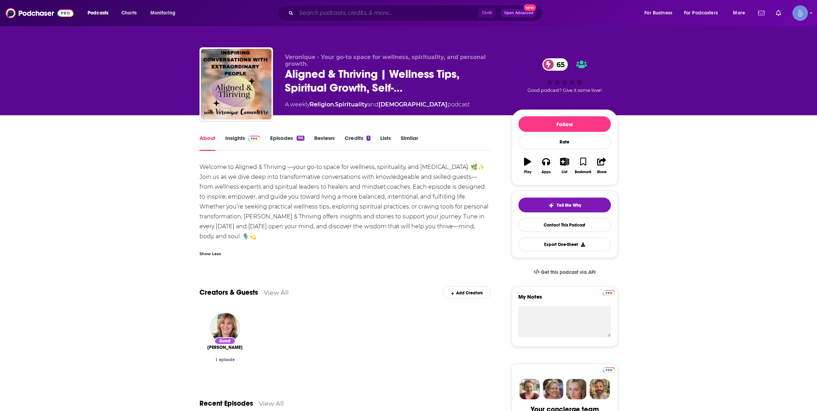
click at [313, 13] on input "Search podcasts, credits, & more..." at bounding box center [387, 12] width 182 height 11
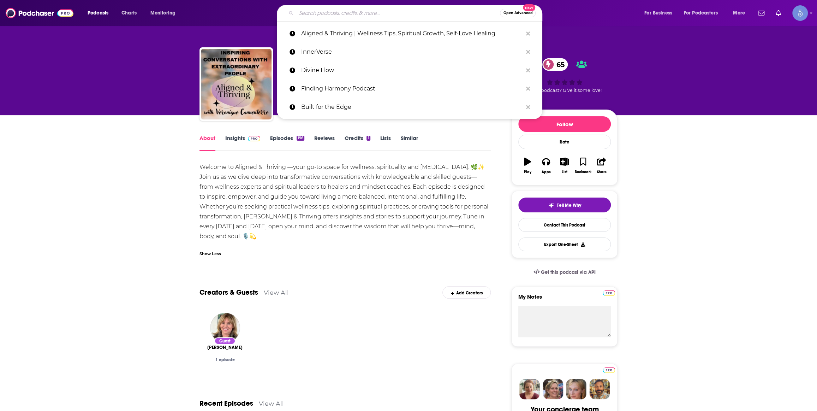
paste input "You Are Not Alone w/ Spiritual Medium Erika Gabriel"
type input "You Are Not Alone w/ Spiritual Medium Erika Gabriel"
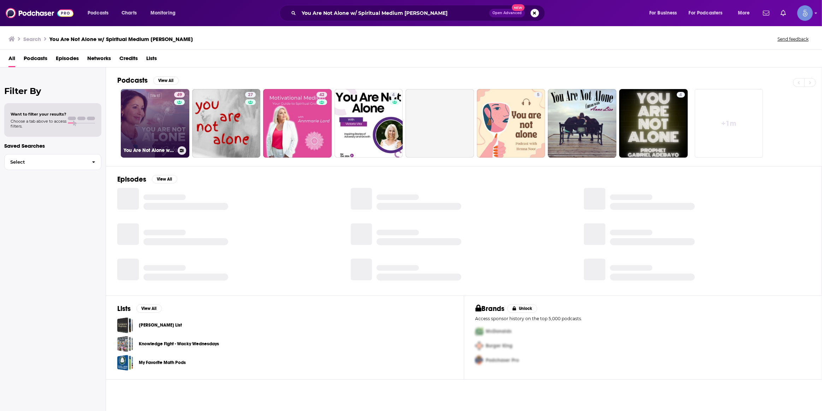
click at [151, 127] on link "49 You Are Not Alone w/ Spiritual Medium Erika Gabriel" at bounding box center [155, 123] width 69 height 69
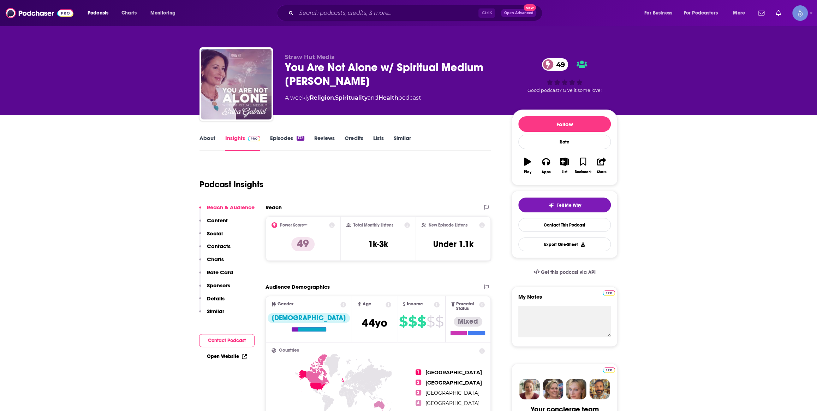
click at [396, 7] on div "Ctrl K Open Advanced New" at bounding box center [410, 13] width 266 height 16
click at [394, 10] on input "Search podcasts, credits, & more..." at bounding box center [387, 12] width 182 height 11
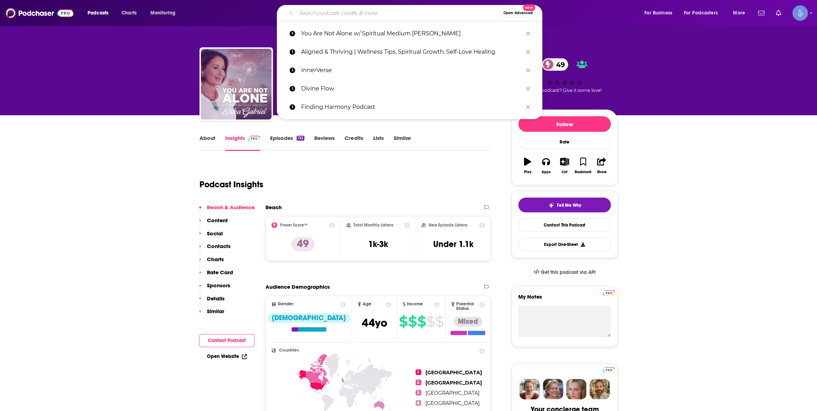
paste input "Living The New Science with Lynne McTaggart"
type input "Living The New Science with Lynne McTaggart"
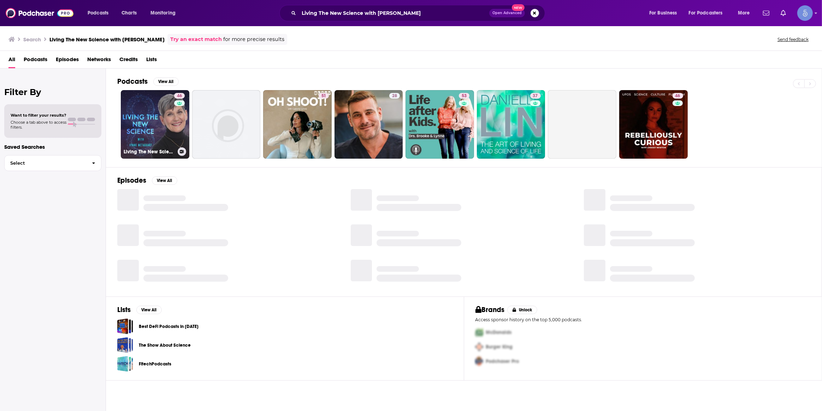
click at [166, 124] on link "46 Living The New Science with Lynne McTaggart" at bounding box center [155, 124] width 69 height 69
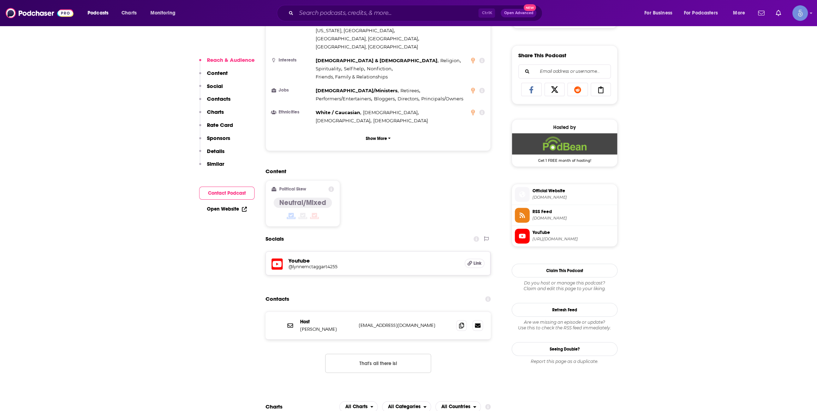
scroll to position [428, 0]
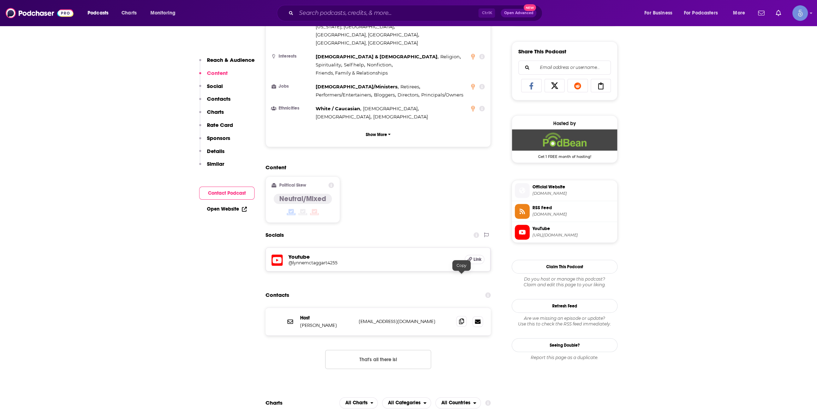
click at [463, 318] on icon at bounding box center [461, 321] width 5 height 6
click at [346, 16] on input "Search podcasts, credits, & more..." at bounding box center [387, 12] width 182 height 11
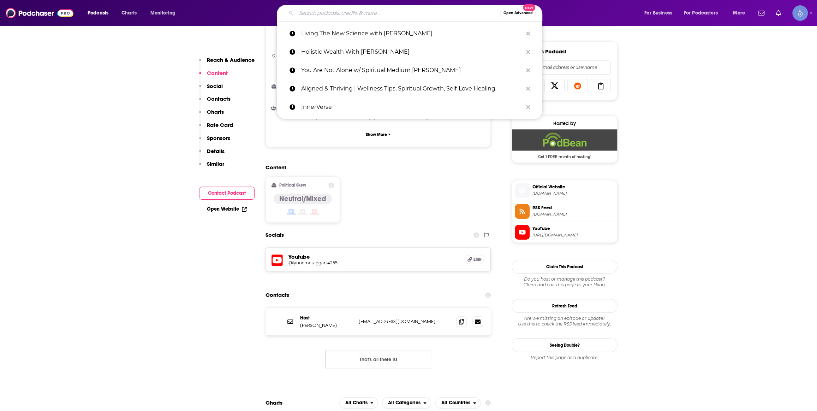
paste input "Spiritual Journey - Path to Awakening"
type input "Spiritual Journey - Path to Awakening"
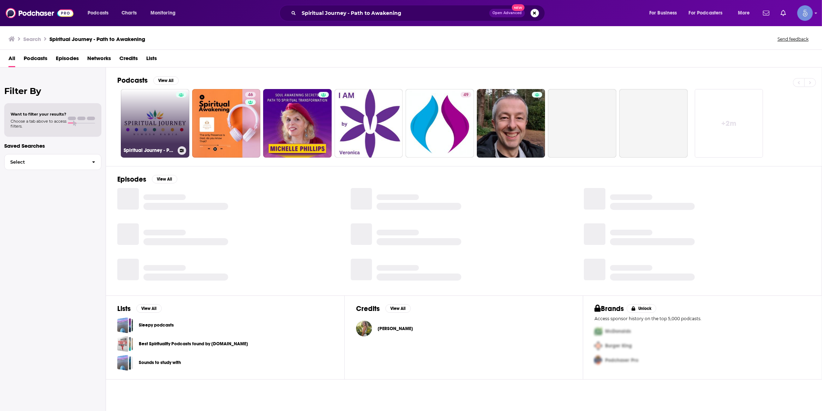
click at [169, 123] on link "Spiritual Journey - Path to Awakening" at bounding box center [155, 123] width 69 height 69
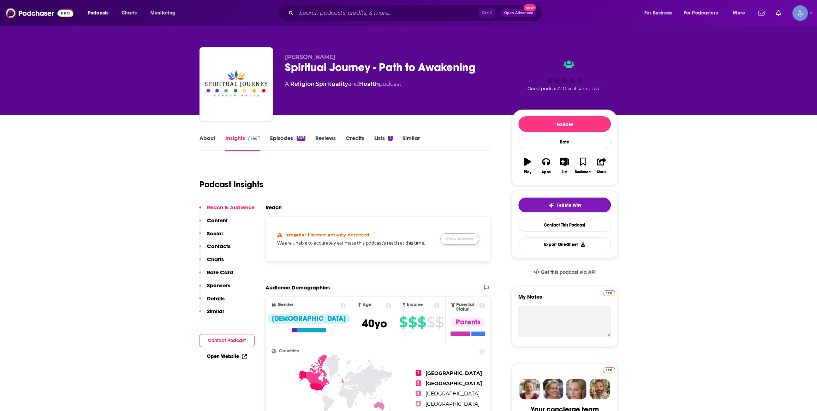
click at [455, 237] on button "Show Anyway" at bounding box center [459, 238] width 39 height 11
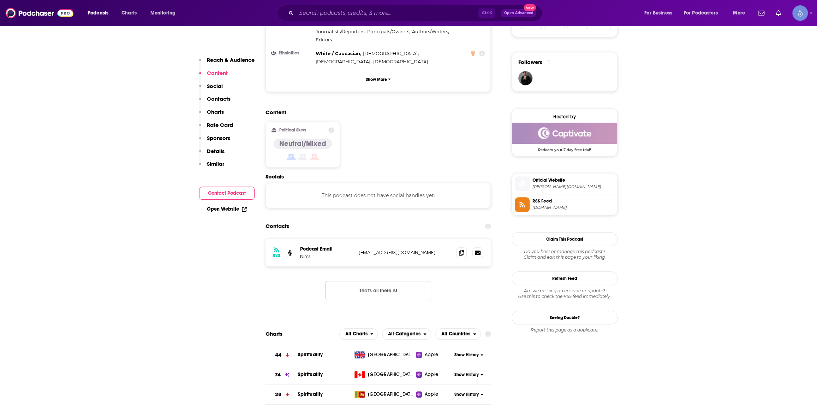
scroll to position [428, 0]
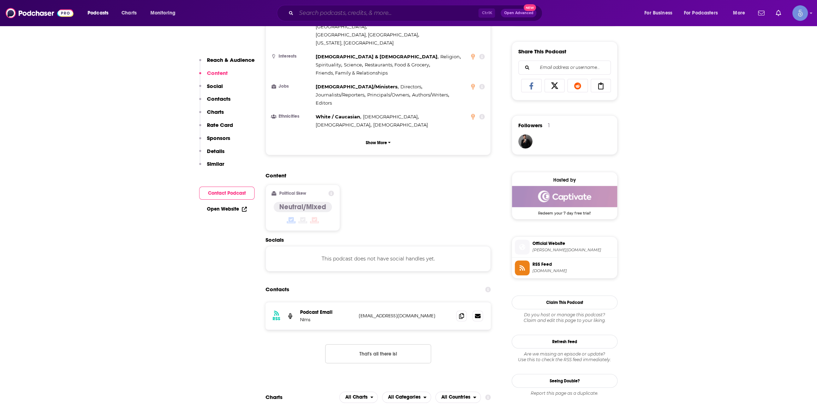
click at [344, 8] on input "Search podcasts, credits, & more..." at bounding box center [387, 12] width 182 height 11
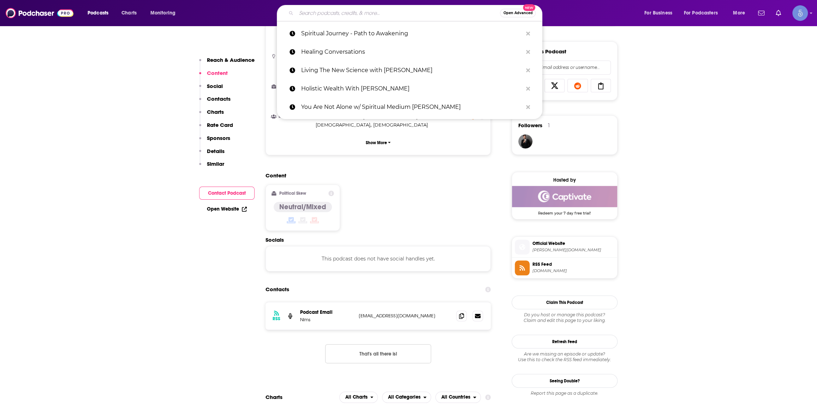
paste input "A New Way of Being"
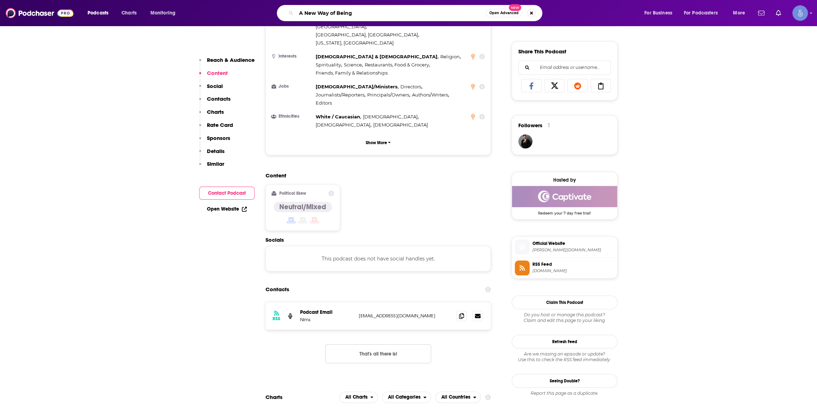
type input "A New Way of Being"
click at [322, 12] on input "A New Way of Being" at bounding box center [391, 12] width 190 height 11
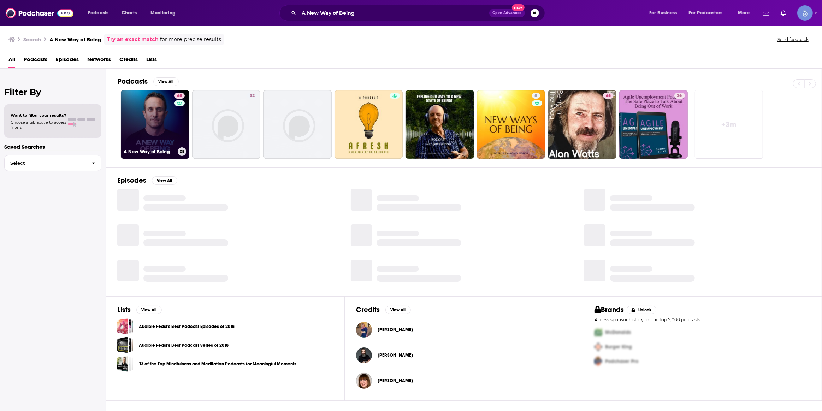
click at [170, 132] on link "65 A New Way of Being" at bounding box center [155, 124] width 69 height 69
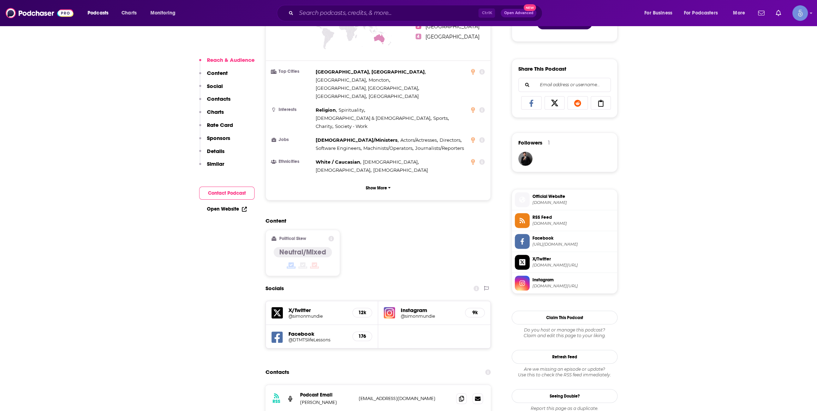
scroll to position [535, 0]
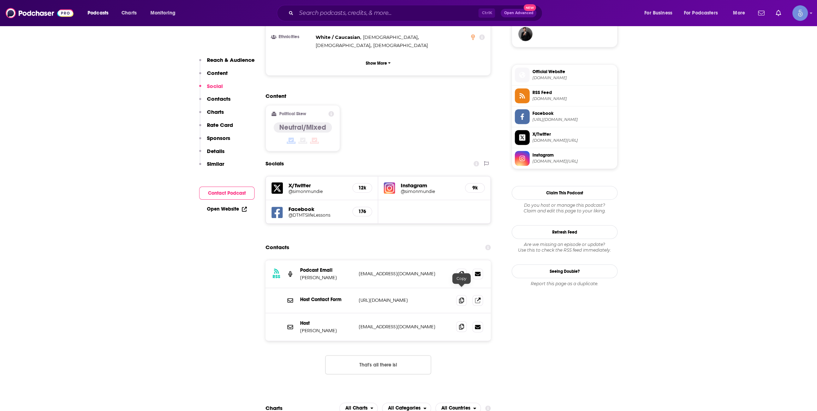
click at [460, 324] on icon at bounding box center [461, 327] width 5 height 6
click at [463, 271] on icon at bounding box center [461, 274] width 5 height 6
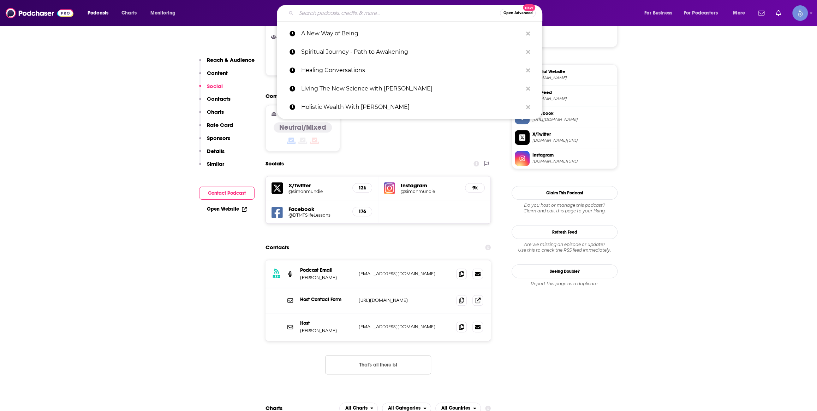
click at [328, 8] on input "Search podcasts, credits, & more..." at bounding box center [398, 12] width 204 height 11
paste input "Think, Believe and Manifest Show"
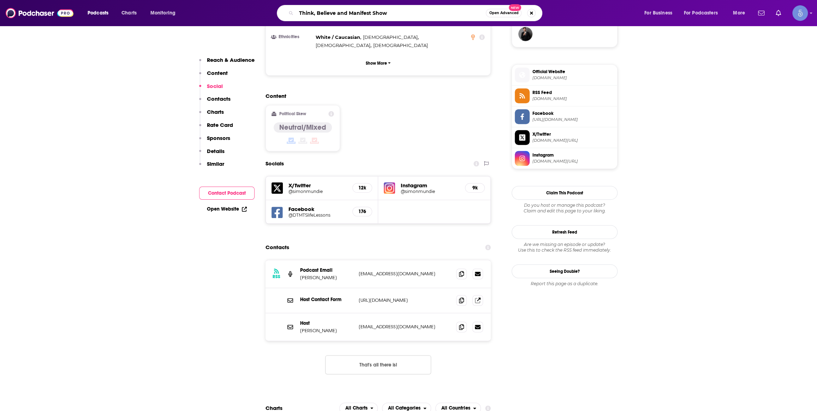
type input "Think, Believe and Manifest Show"
click at [545, 75] on span "Official Website simonmundie.com" at bounding box center [572, 74] width 85 height 14
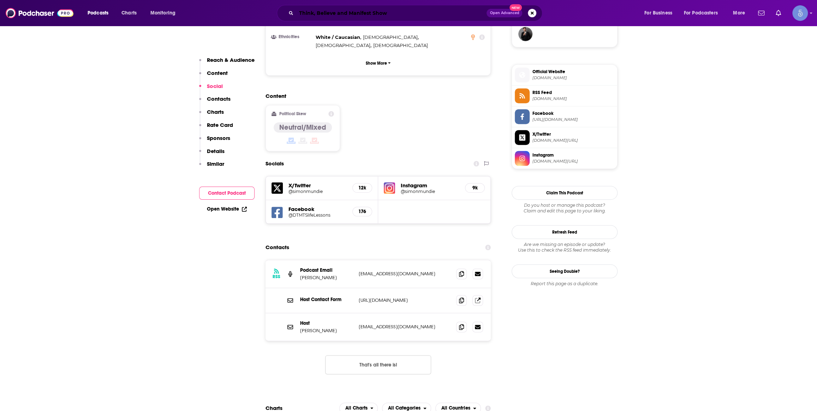
click at [353, 17] on input "Think, Believe and Manifest Show" at bounding box center [391, 12] width 190 height 11
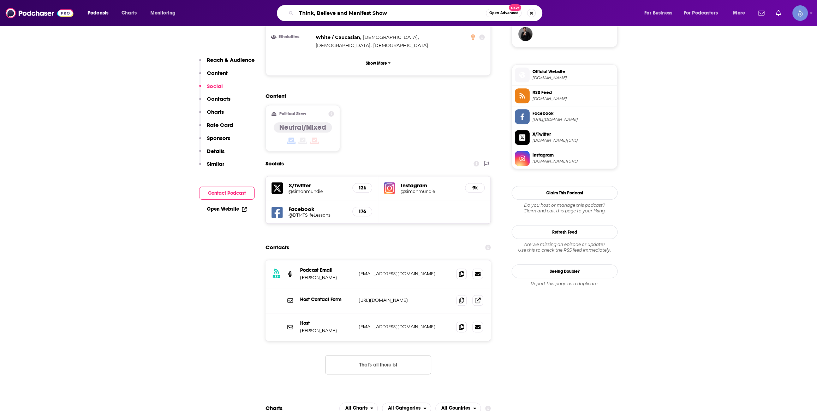
click at [353, 17] on input "Think, Believe and Manifest Show" at bounding box center [391, 12] width 190 height 11
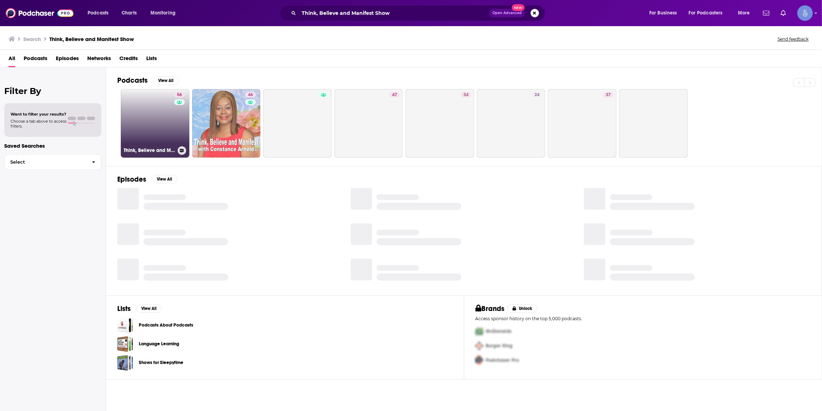
click at [154, 112] on link "56 Think, Believe and Manifest Show" at bounding box center [155, 123] width 69 height 69
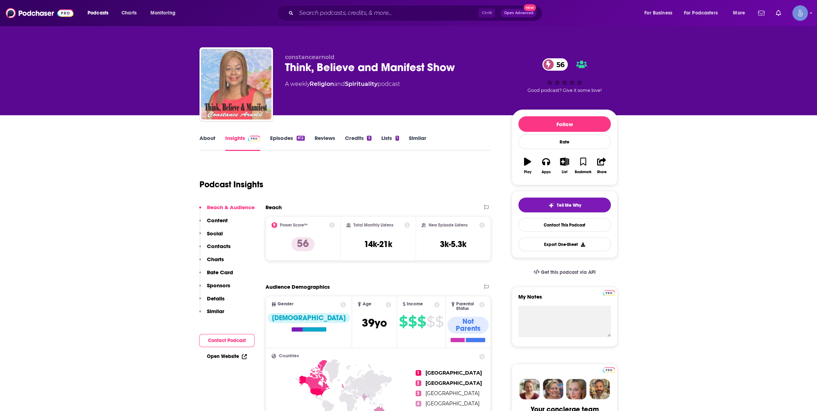
drag, startPoint x: 321, startPoint y: 20, endPoint x: 325, endPoint y: 16, distance: 5.0
click at [322, 20] on div "Ctrl K Open Advanced New" at bounding box center [410, 13] width 266 height 16
click at [325, 14] on input "Search podcasts, credits, & more..." at bounding box center [387, 12] width 182 height 11
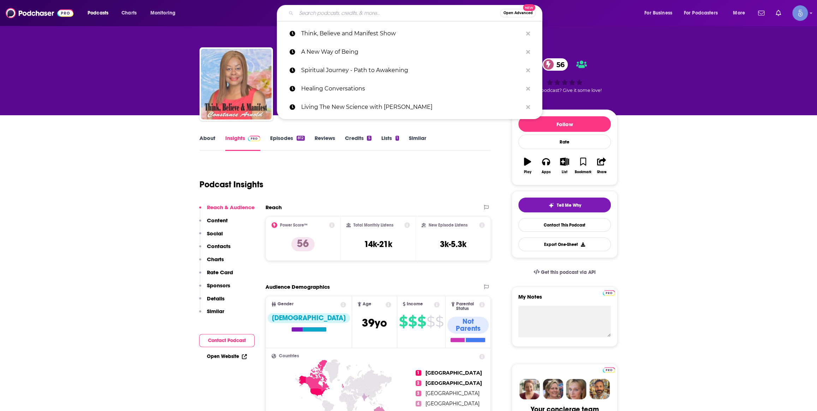
paste input "Life, Death & The Space Between with Dr. Amy Robbins"
type input "Life, Death & The Space Between with Dr. Amy Robbins"
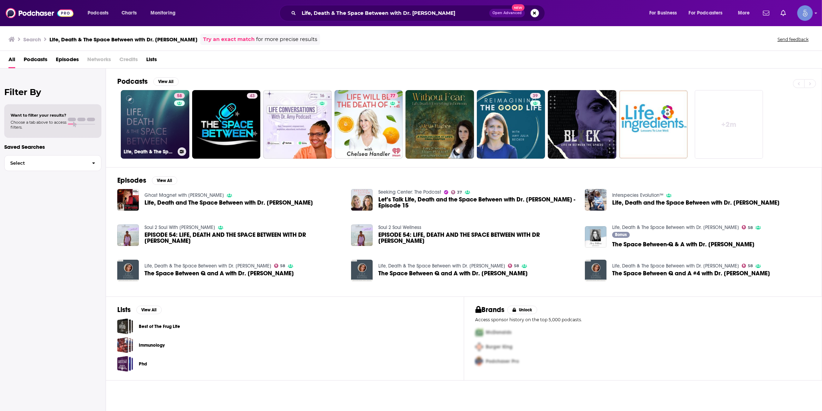
click at [147, 112] on link "58 Life, Death & The Space Between with Dr. Amy Robbins" at bounding box center [155, 124] width 69 height 69
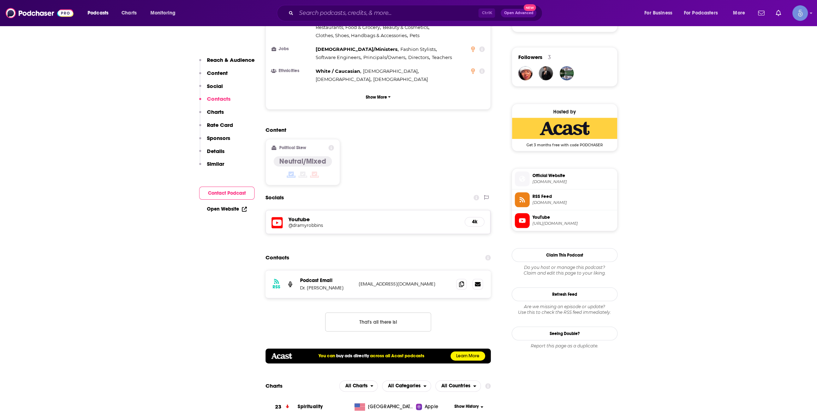
scroll to position [214, 0]
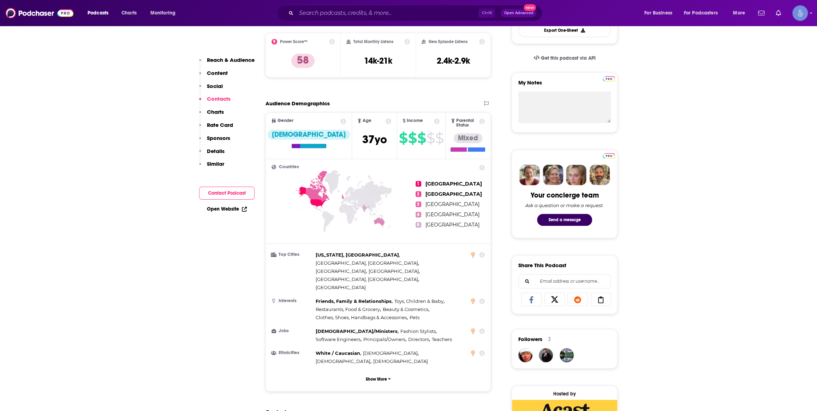
click at [319, 5] on div "Ctrl K Open Advanced New" at bounding box center [410, 13] width 266 height 16
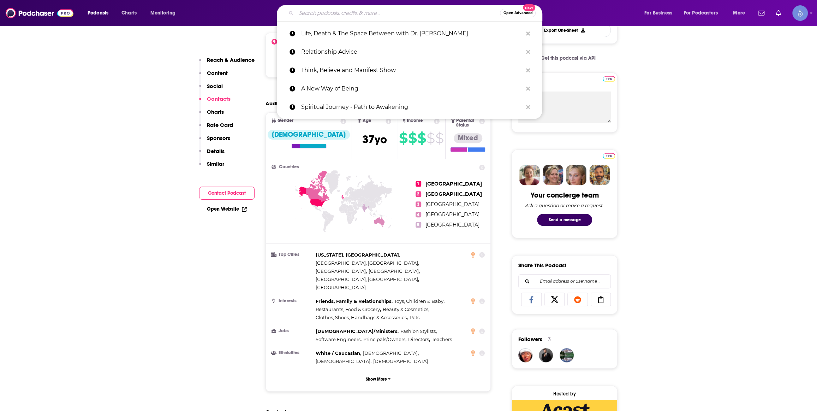
click at [321, 13] on input "Search podcasts, credits, & more..." at bounding box center [398, 12] width 204 height 11
paste input "Maybe God"
type input "Maybe God"
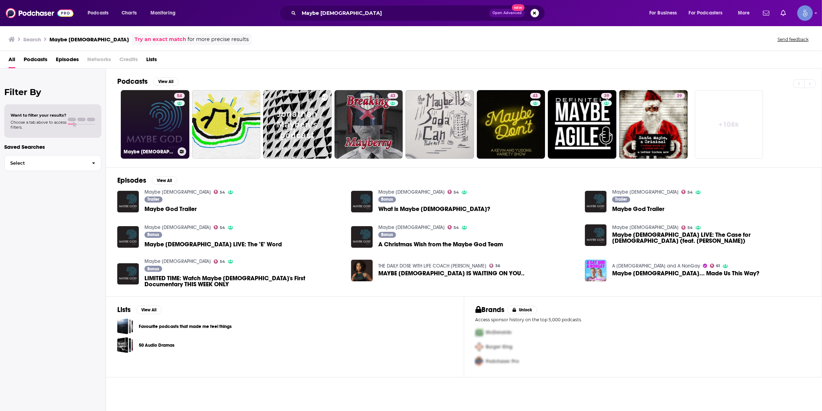
click at [153, 117] on link "54 Maybe God" at bounding box center [155, 124] width 69 height 69
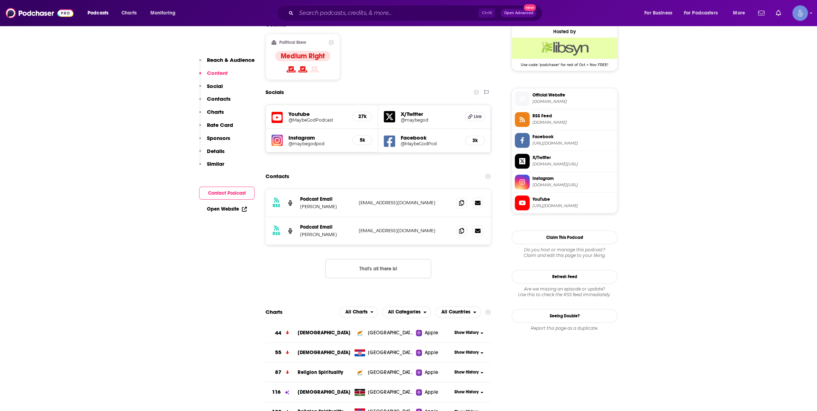
scroll to position [642, 0]
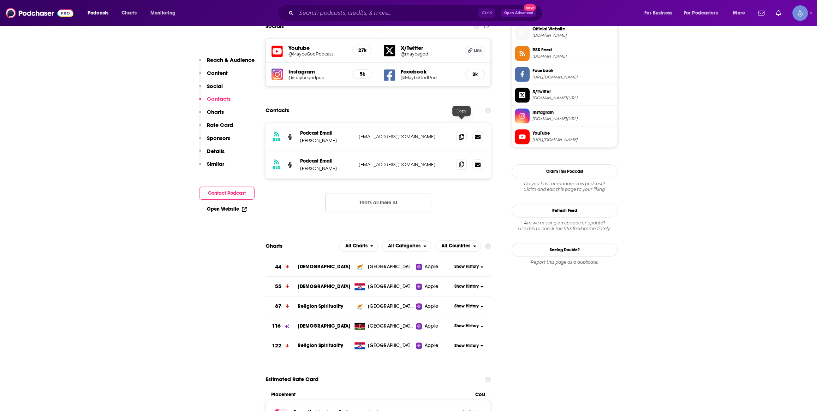
click at [459, 161] on icon at bounding box center [461, 164] width 5 height 6
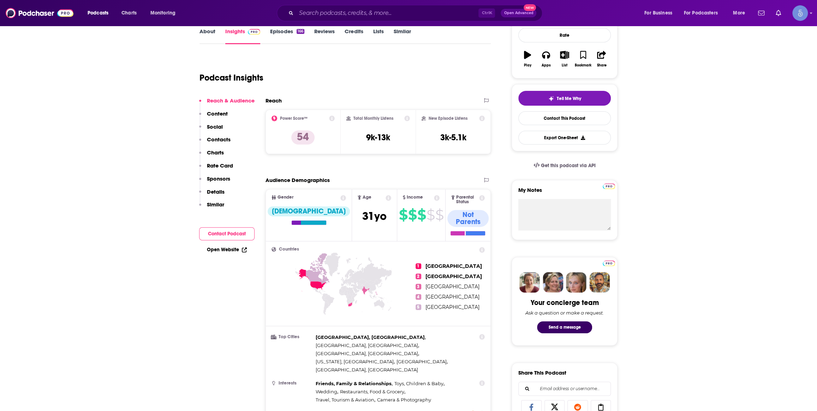
scroll to position [0, 0]
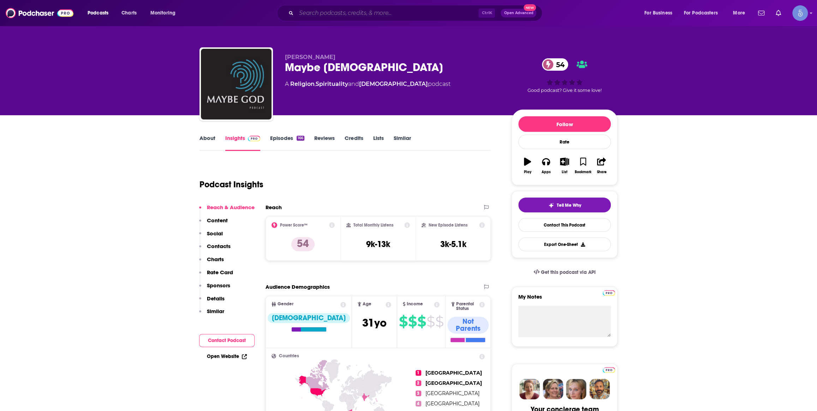
click at [351, 14] on input "Search podcasts, credits, & more..." at bounding box center [387, 12] width 182 height 11
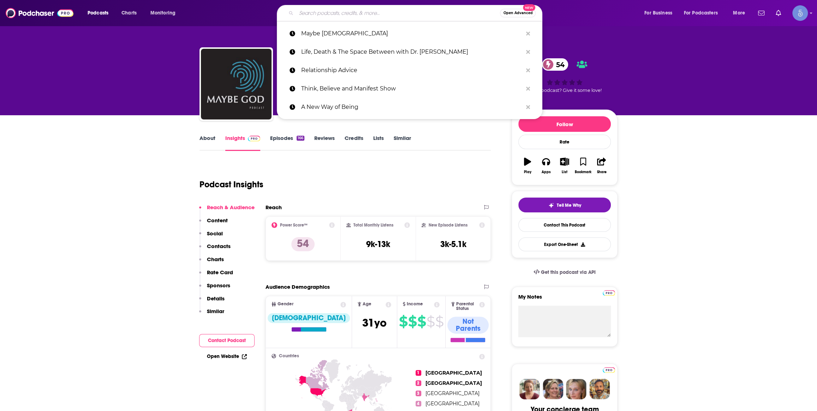
paste input "The TruthSeekah Podcast"
type input "The TruthSeekah Podcast"
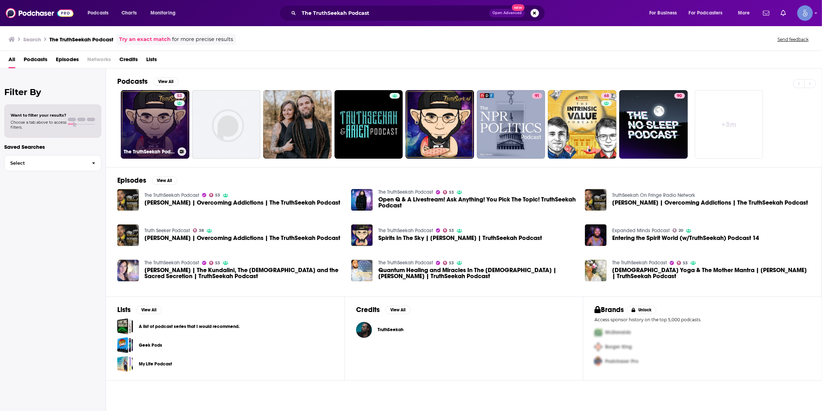
click at [150, 125] on link "53 The TruthSeekah Podcast" at bounding box center [155, 124] width 69 height 69
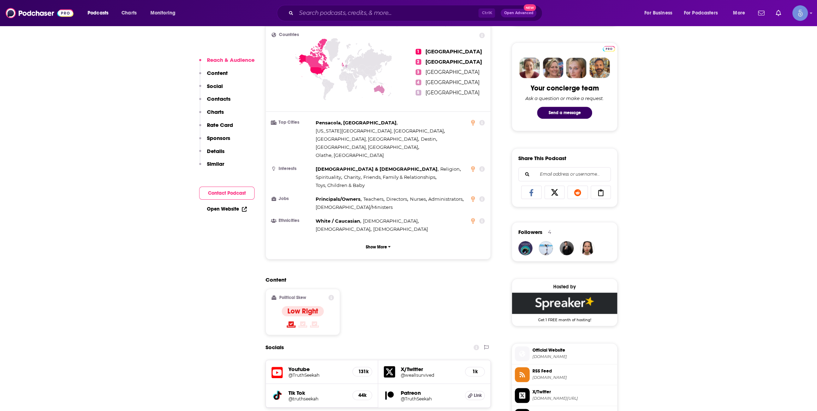
scroll to position [428, 0]
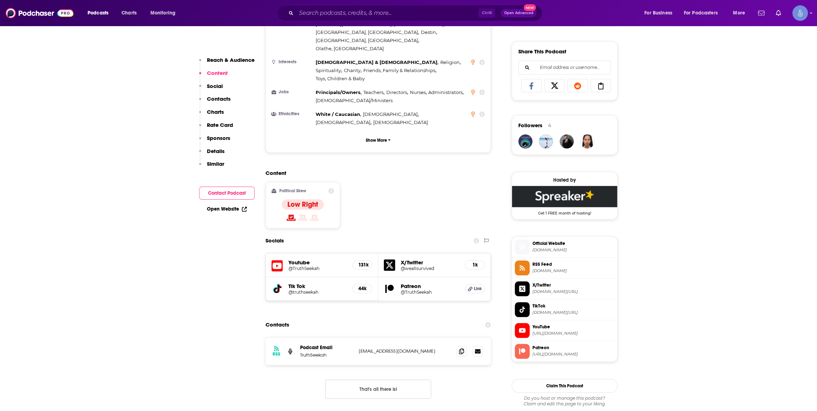
drag, startPoint x: 336, startPoint y: 2, endPoint x: 336, endPoint y: 8, distance: 6.0
click at [336, 2] on div "Podcasts Charts Monitoring Ctrl K Open Advanced New For Business For Podcasters…" at bounding box center [408, 13] width 817 height 26
click at [336, 11] on input "Search podcasts, credits, & more..." at bounding box center [387, 12] width 182 height 11
paste input "The Plant Yourself Podcast"
type input "The Plant Yourself Podcast"
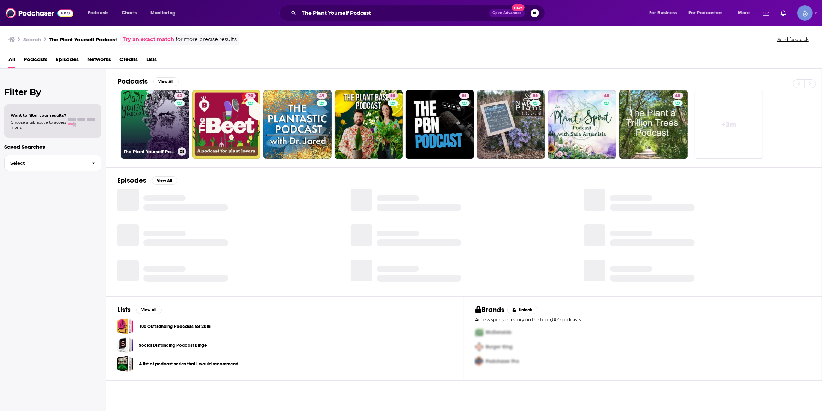
click at [176, 119] on div "42" at bounding box center [180, 120] width 12 height 54
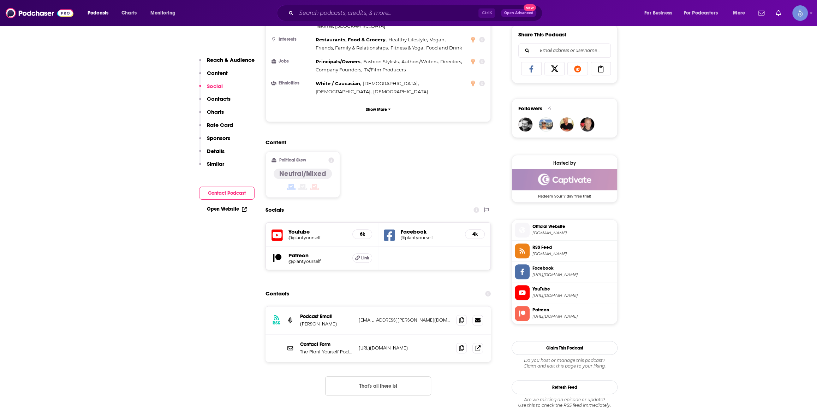
scroll to position [428, 0]
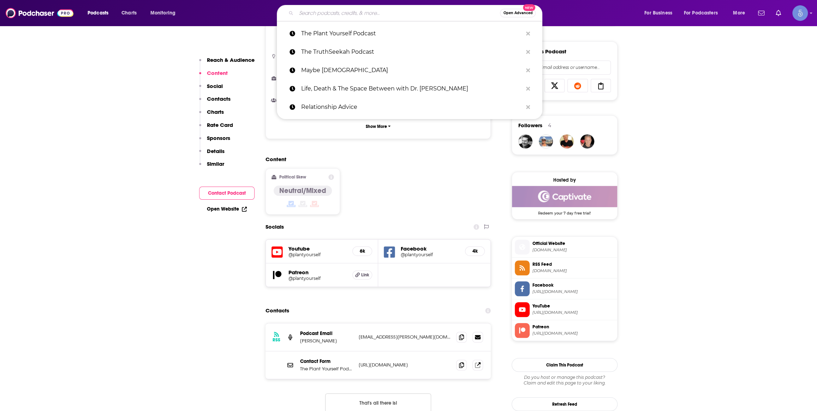
click at [324, 18] on input "Search podcasts, credits, & more..." at bounding box center [398, 12] width 204 height 11
paste input "Right Side Up Podcast with Danielle Strickland"
type input "Right Side Up Podcast with Danielle Strickland"
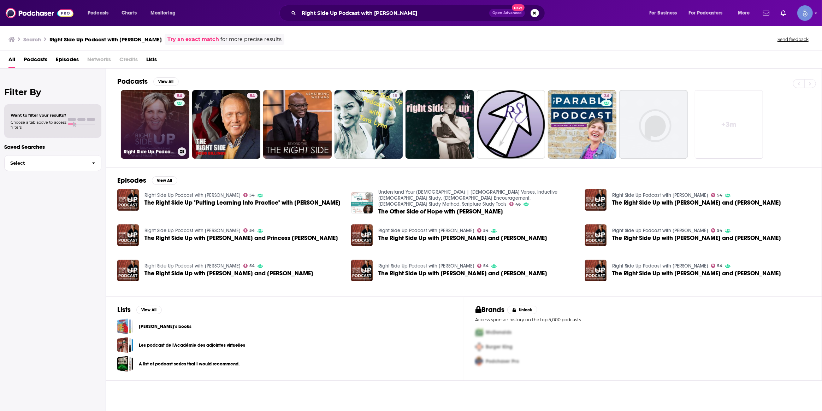
click at [152, 119] on link "54 Right Side Up Podcast with Danielle Strickland" at bounding box center [155, 124] width 69 height 69
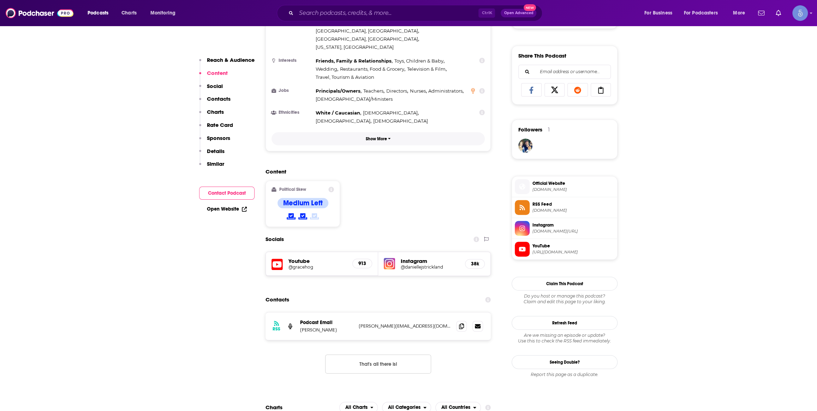
scroll to position [428, 0]
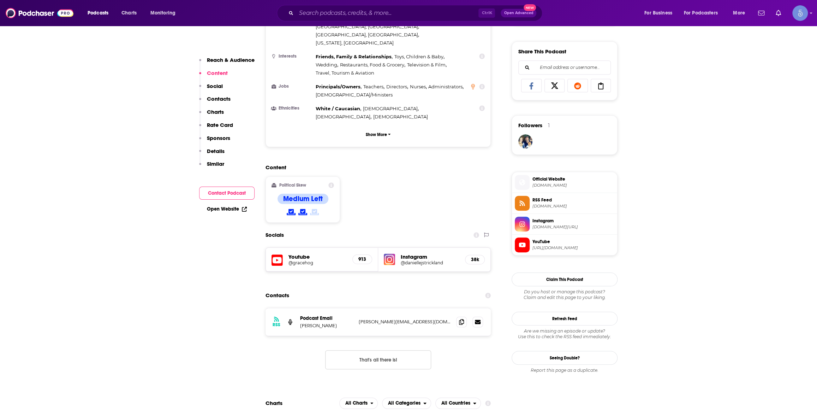
click at [305, 260] on h5 "@gracehog" at bounding box center [318, 262] width 58 height 5
click at [420, 260] on h5 "@daniellejstrickland" at bounding box center [430, 262] width 59 height 5
click at [389, 12] on input "Search podcasts, credits, & more..." at bounding box center [387, 12] width 182 height 11
paste input "Portal to Ascension Radio"
type input "Portal to Ascension Radio"
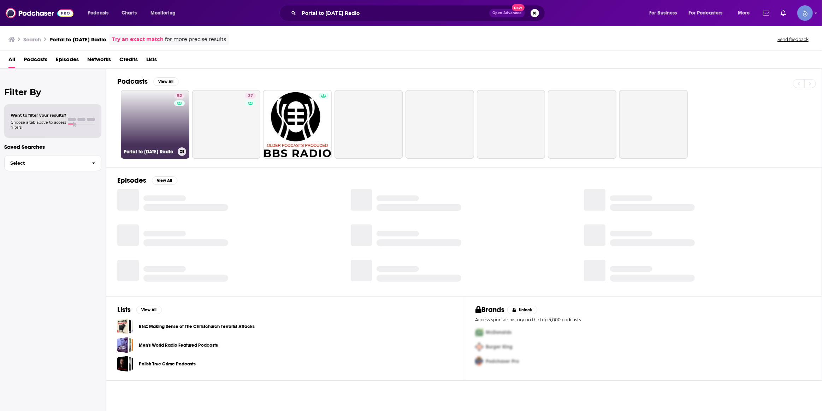
click at [159, 118] on link "52 Portal to Ascension Radio" at bounding box center [155, 124] width 69 height 69
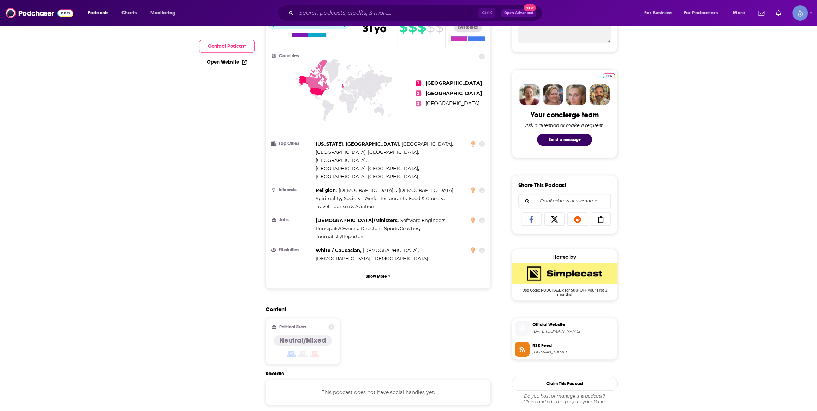
scroll to position [321, 0]
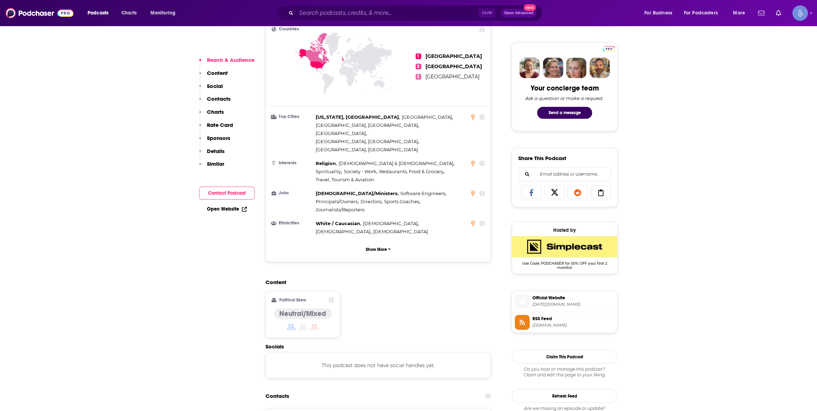
click at [568, 306] on span "ascension-radio.simplecast.com" at bounding box center [574, 304] width 82 height 5
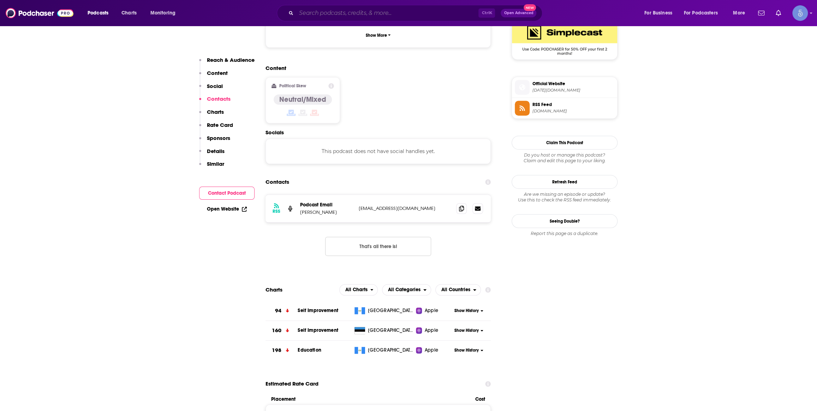
click at [339, 13] on input "Search podcasts, credits, & more..." at bounding box center [387, 12] width 182 height 11
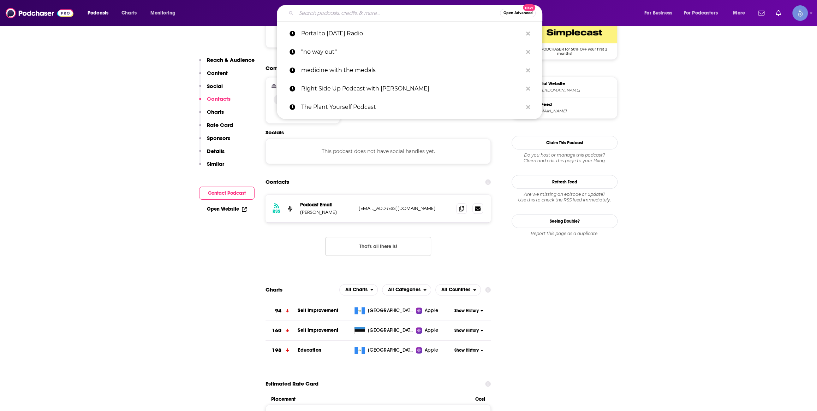
paste input "Heal Yourself. Change Your Life™"
type input "Heal Yourself. Change Your Life™"
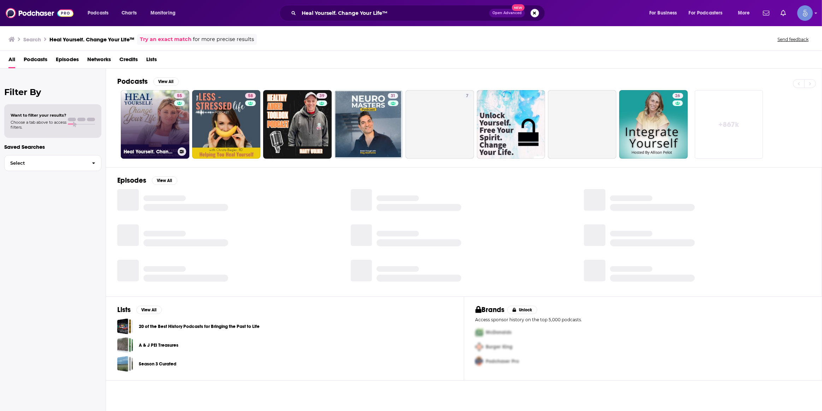
click at [161, 115] on link "55 Heal Yourself. Change Your Life™" at bounding box center [155, 124] width 69 height 69
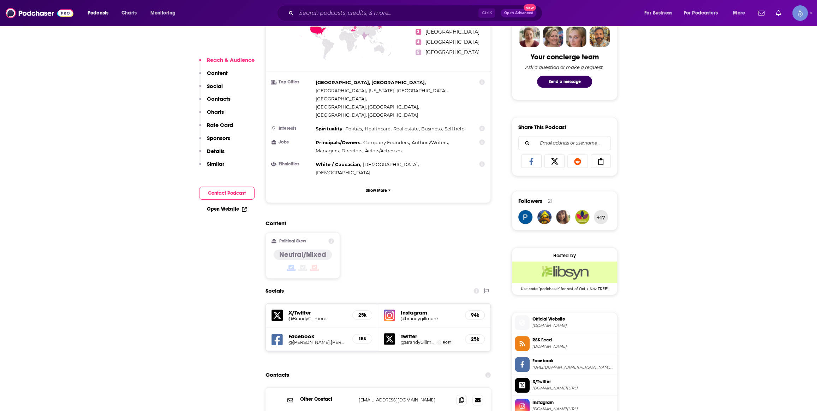
scroll to position [535, 0]
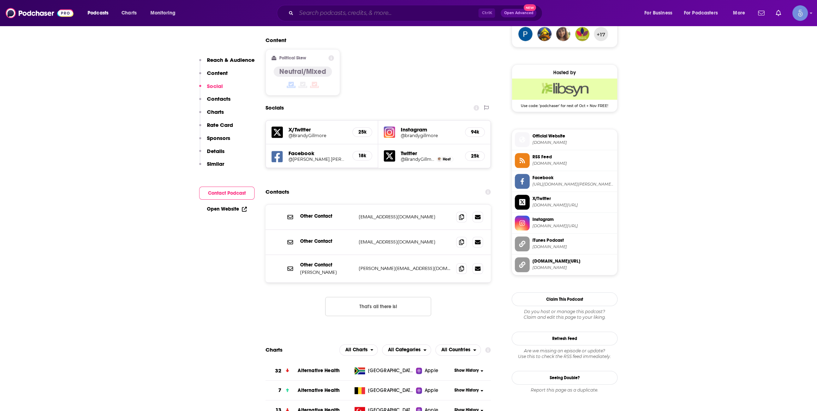
click at [326, 16] on input "Search podcasts, credits, & more..." at bounding box center [387, 12] width 182 height 11
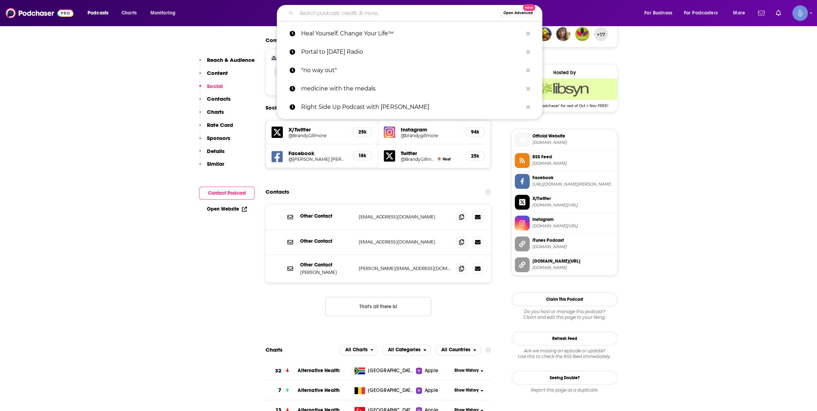
paste input "Creativity, Spirituality & Making a Buck with David Nichtern"
type input "Creativity, Spirituality & Making a Buck with David Nichtern"
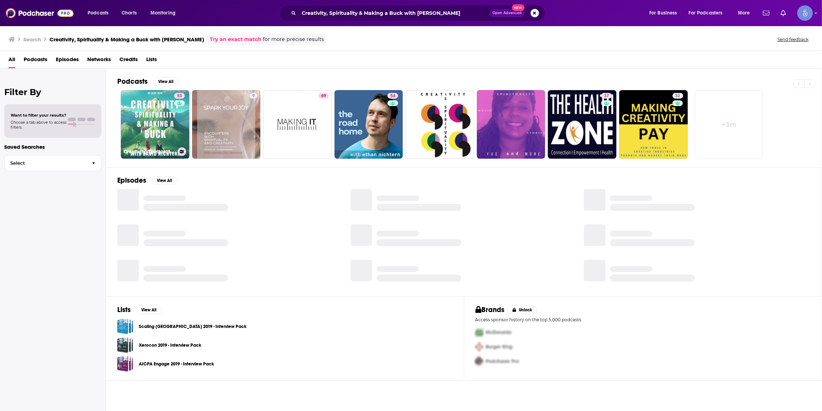
click at [166, 129] on link "53 Creativity, Spirituality & Making a Buck with David Nichtern" at bounding box center [155, 124] width 69 height 69
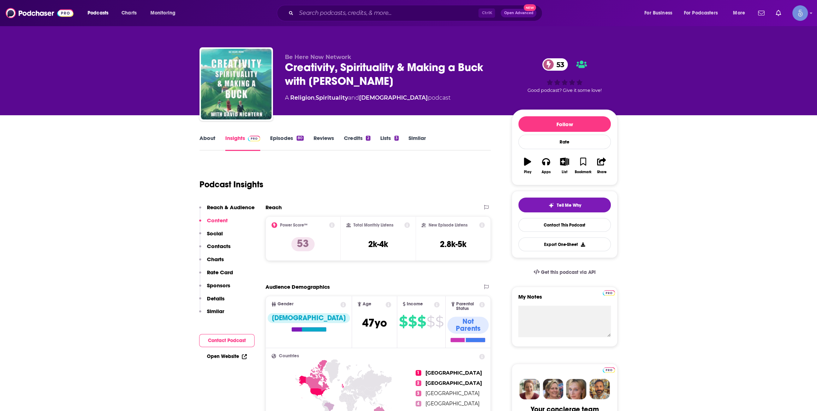
drag, startPoint x: 374, startPoint y: 84, endPoint x: 313, endPoint y: 84, distance: 61.5
click at [313, 84] on div "Creativity, Spirituality & Making a Buck with David Nichtern 53" at bounding box center [392, 74] width 215 height 28
drag, startPoint x: 310, startPoint y: 79, endPoint x: 390, endPoint y: 82, distance: 80.2
click at [390, 82] on div "Creativity, Spirituality & Making a Buck with David Nichtern 53" at bounding box center [392, 74] width 215 height 28
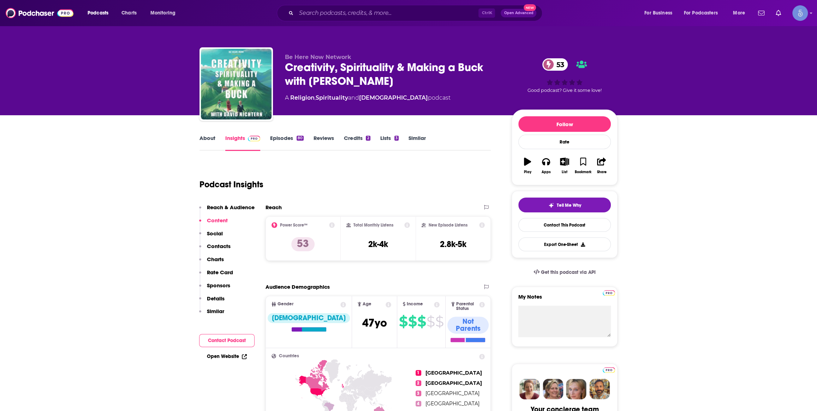
copy h2 "David Nichtern"
click at [379, 18] on input "Search podcasts, credits, & more..." at bounding box center [387, 12] width 182 height 11
paste input "Radio Medium Laura Lee"
type input "Radio Medium Laura Lee"
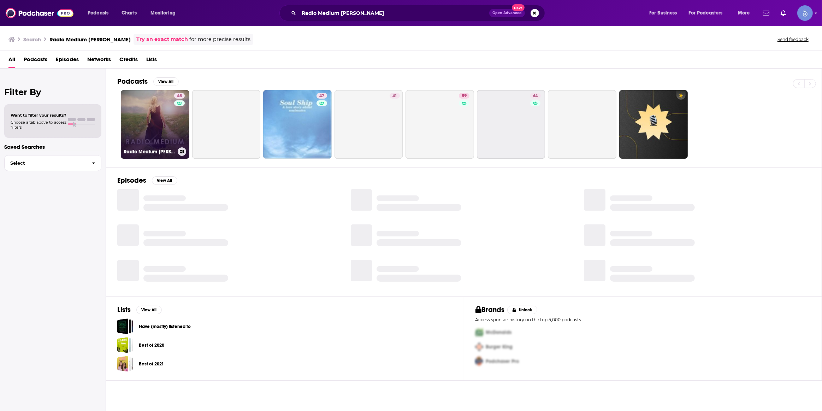
click at [138, 117] on link "45 Radio Medium Laura Lee" at bounding box center [155, 124] width 69 height 69
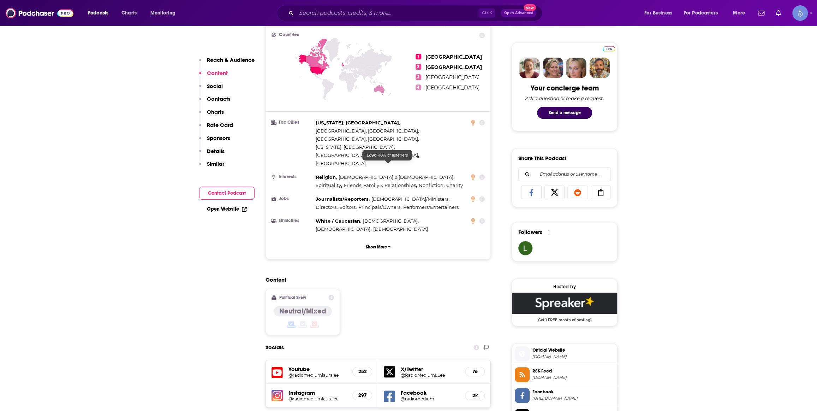
scroll to position [428, 0]
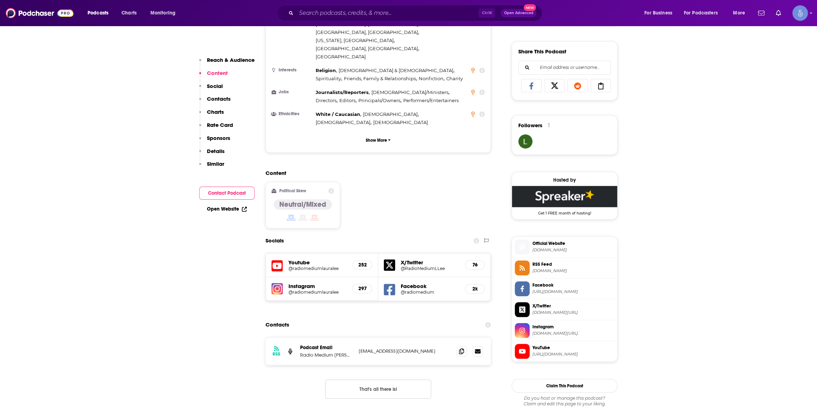
click at [580, 350] on span "YouTube" at bounding box center [574, 347] width 82 height 6
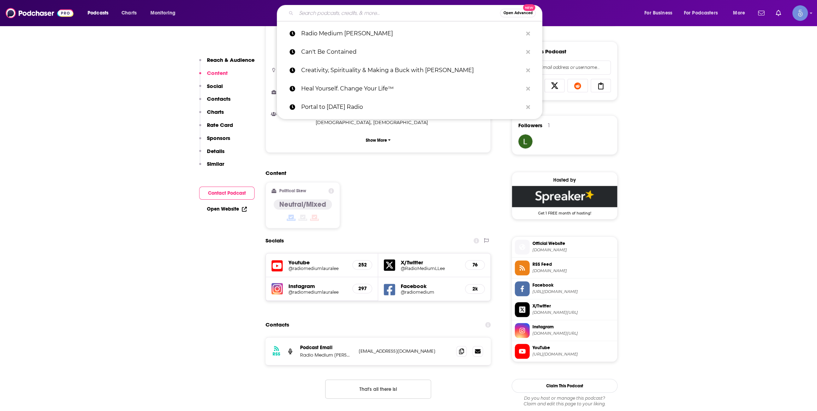
click at [378, 18] on input "Search podcasts, credits, & more..." at bounding box center [398, 12] width 204 height 11
paste input "Miracle Voices - A Course In Miracles Podcast (ACIM)"
type input "Miracle Voices - A Course In Miracles Podcast (ACIM)"
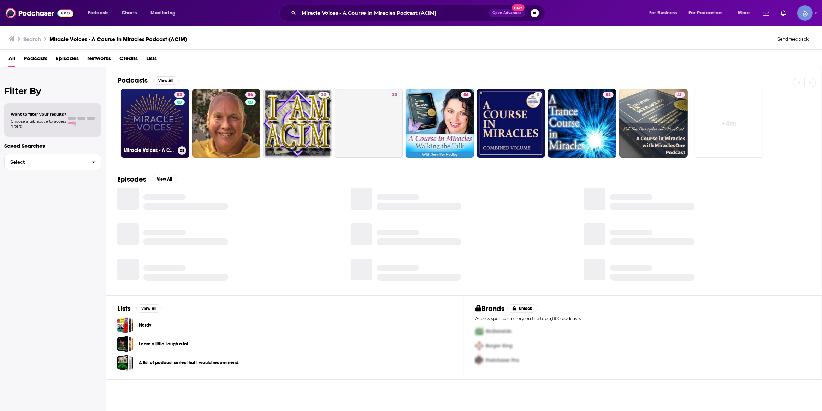
click at [159, 108] on link "53 Miracle Voices - A Course In Miracles Podcast (ACIM)" at bounding box center [155, 123] width 69 height 69
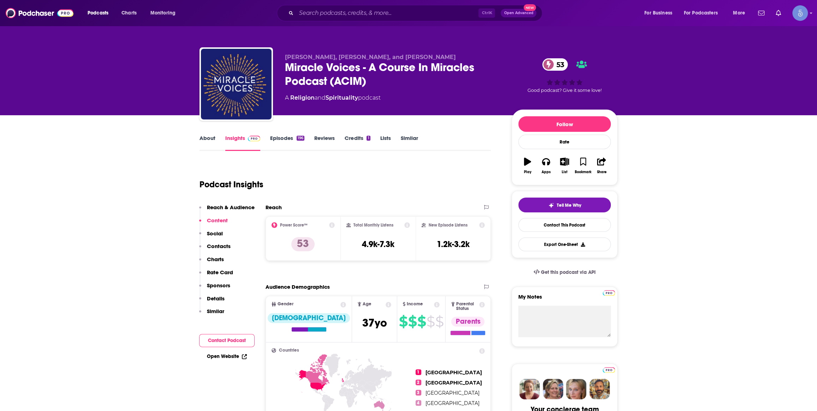
drag, startPoint x: 337, startPoint y: 20, endPoint x: 338, endPoint y: 10, distance: 9.9
click at [337, 19] on div "Ctrl K Open Advanced New" at bounding box center [410, 13] width 266 height 16
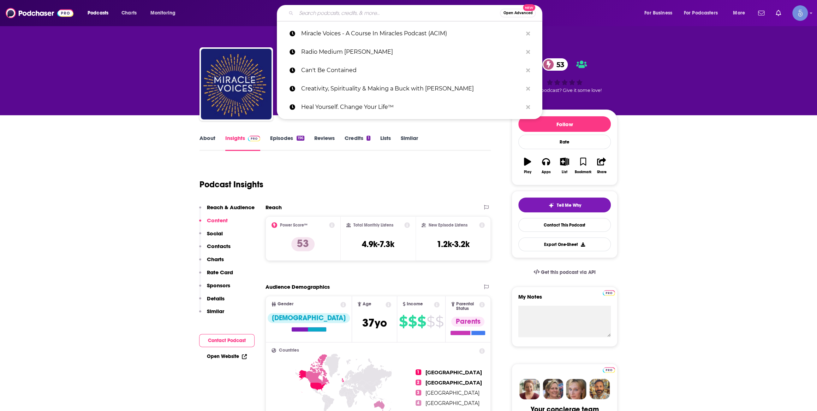
click at [338, 10] on input "Search podcasts, credits, & more..." at bounding box center [398, 12] width 204 height 11
paste input "The Sakara Life Podcast"
type input "The Sakara Life Podcast"
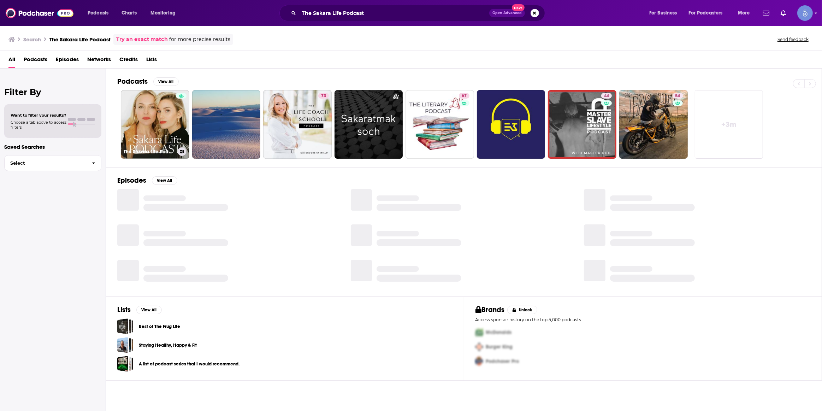
click at [174, 121] on link "The Sakara Life Podcast" at bounding box center [155, 124] width 69 height 69
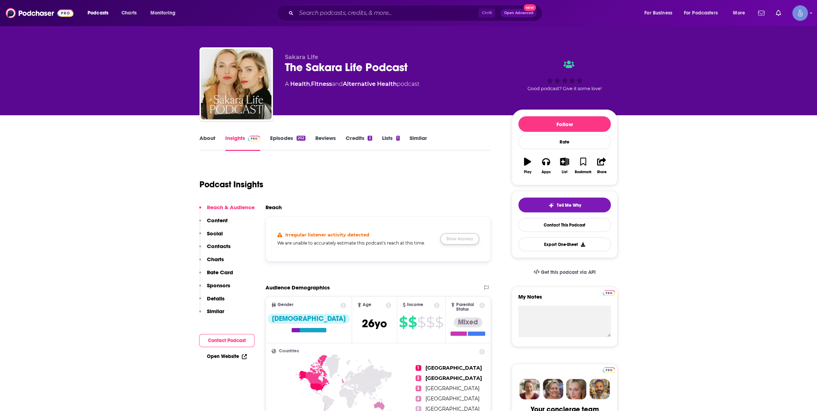
click at [461, 238] on button "Show Anyway" at bounding box center [459, 238] width 39 height 11
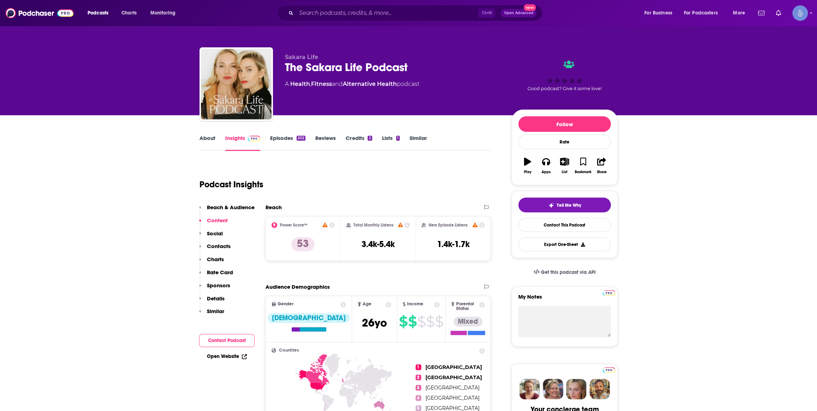
click at [203, 144] on link "About" at bounding box center [208, 143] width 16 height 16
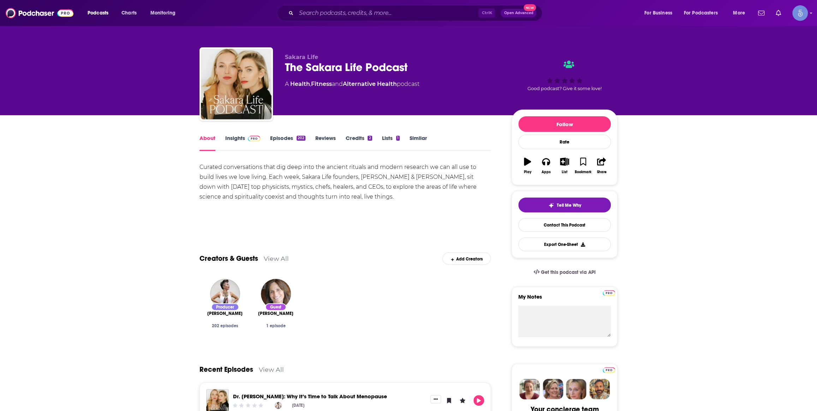
click at [252, 141] on img at bounding box center [254, 139] width 12 height 6
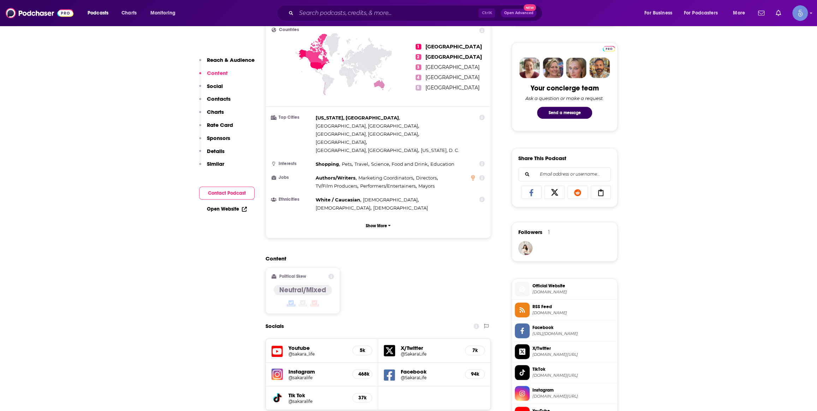
scroll to position [428, 0]
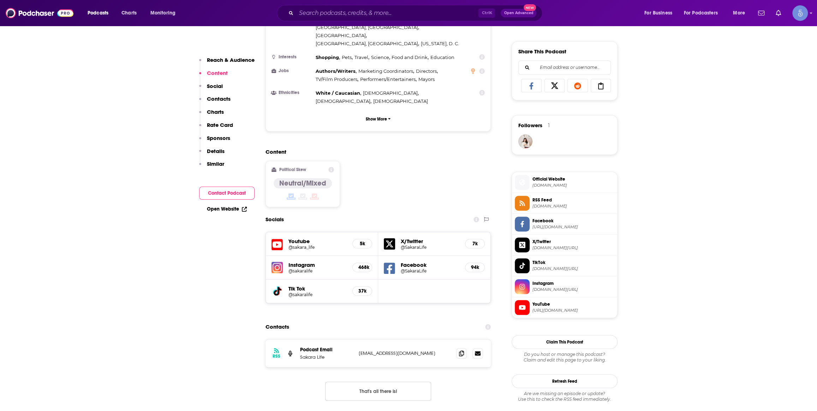
click at [300, 244] on h5 "@sakara_life" at bounding box center [318, 246] width 58 height 5
click at [301, 268] on h5 "@sakaralife" at bounding box center [318, 270] width 58 height 5
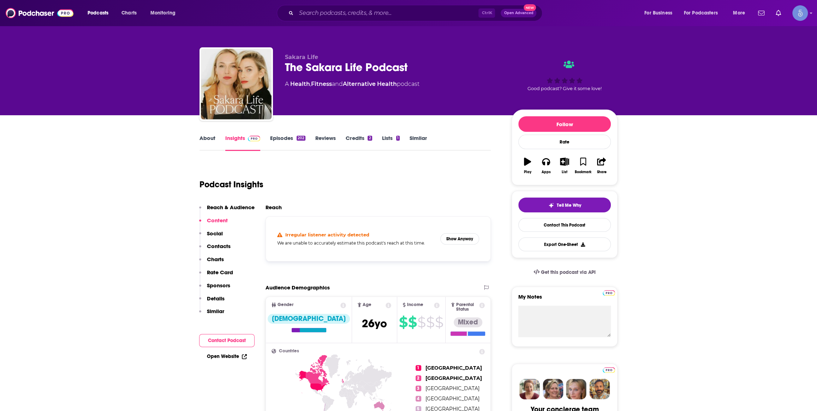
click at [280, 141] on link "Episodes 202" at bounding box center [287, 143] width 35 height 16
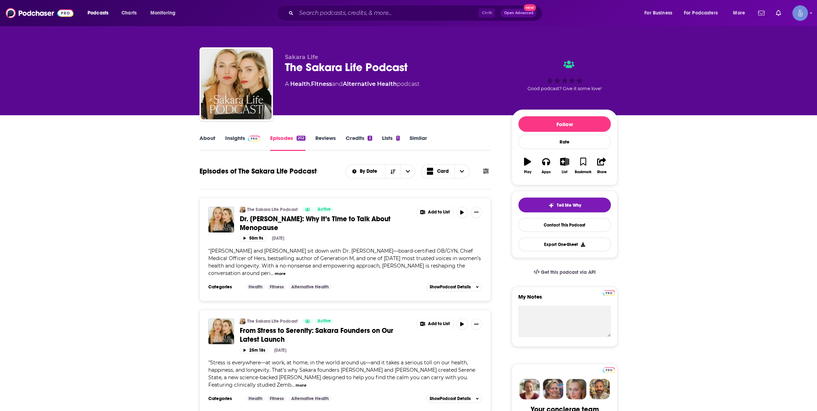
scroll to position [535, 0]
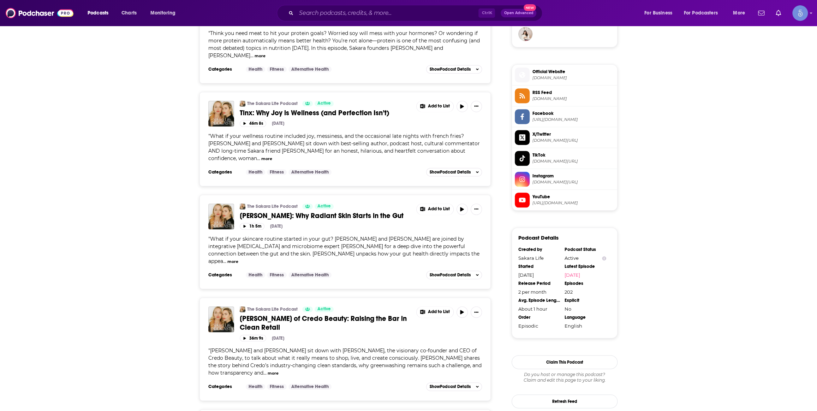
click at [551, 77] on span "sakara.com" at bounding box center [574, 77] width 82 height 5
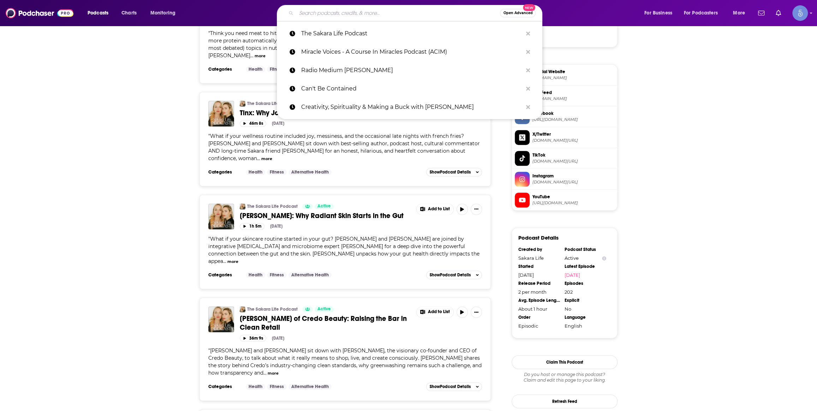
click at [371, 16] on input "Search podcasts, credits, & more..." at bounding box center [398, 12] width 204 height 11
paste input "Wisdom From North - with [PERSON_NAME]"
type input "Wisdom From North - with [PERSON_NAME]"
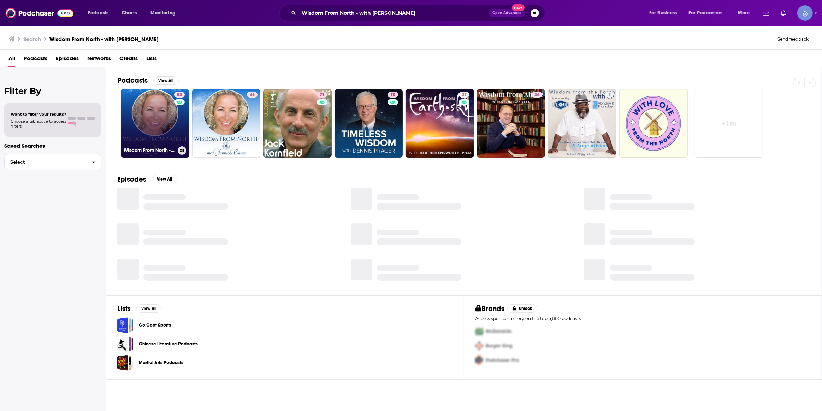
click at [174, 131] on div "53" at bounding box center [180, 119] width 12 height 54
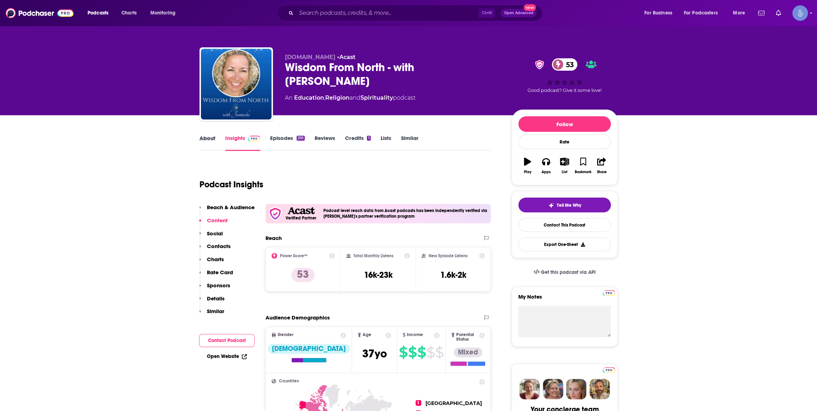
click at [225, 138] on div "About Insights Episodes 210 Reviews Credits 1 Lists Similar" at bounding box center [345, 142] width 291 height 17
click at [203, 147] on link "About" at bounding box center [208, 143] width 16 height 16
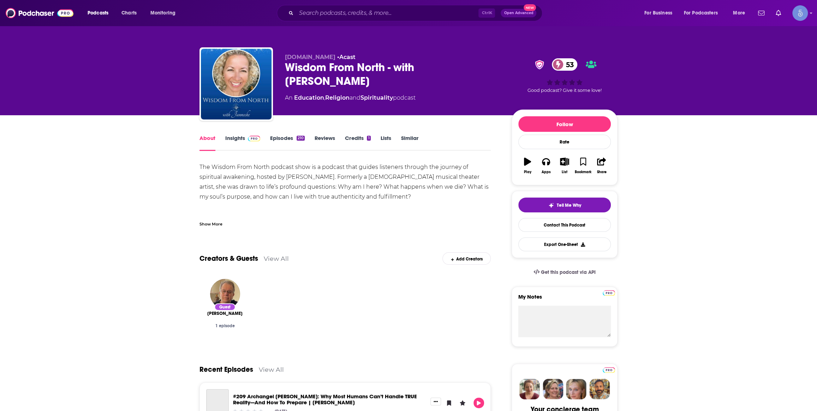
click at [217, 226] on div "Show More" at bounding box center [211, 223] width 23 height 7
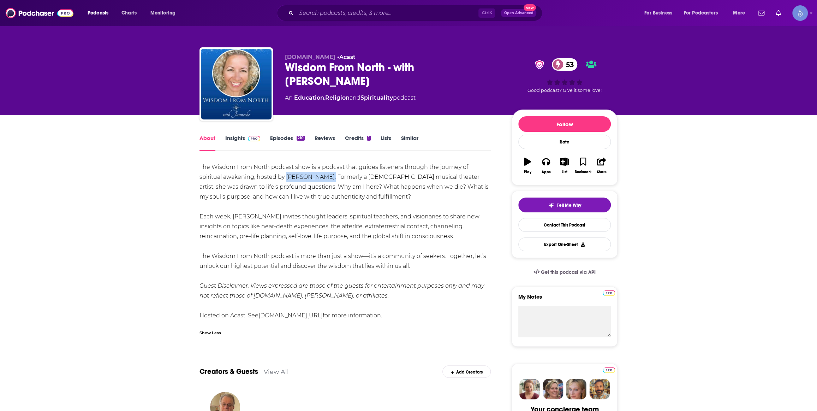
drag, startPoint x: 286, startPoint y: 180, endPoint x: 331, endPoint y: 180, distance: 45.2
click at [331, 180] on div "The Wisdom From North podcast show is a podcast that guides listeners through t…" at bounding box center [345, 241] width 291 height 158
copy div "Jannecke Øinæs"
click at [379, 1] on div "Podcasts Charts Monitoring Ctrl K Open Advanced New For Business For Podcasters…" at bounding box center [408, 13] width 817 height 26
click at [376, 6] on div "Ctrl K Open Advanced New" at bounding box center [410, 13] width 266 height 16
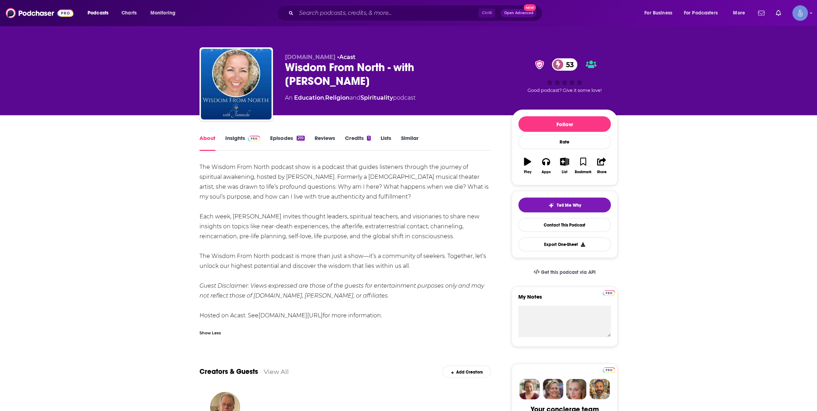
click at [373, 8] on div "Ctrl K Open Advanced New" at bounding box center [410, 13] width 266 height 16
click at [373, 13] on input "Search podcasts, credits, & more..." at bounding box center [387, 12] width 182 height 11
paste input "Sense of Soul"
type input "Sense of Soul"
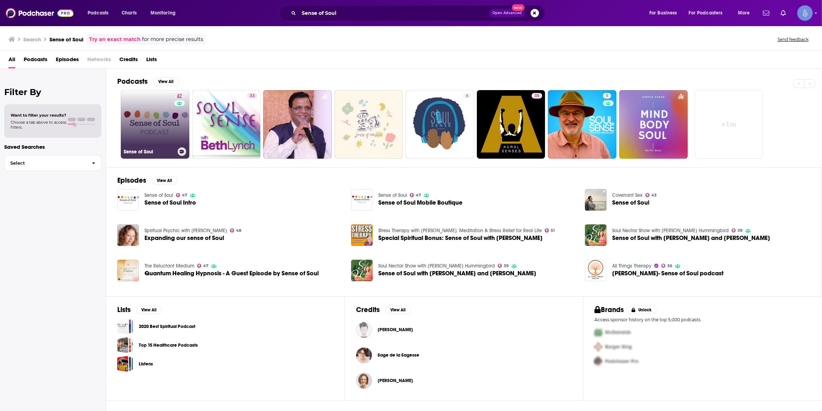
click at [177, 94] on span "47" at bounding box center [179, 96] width 5 height 7
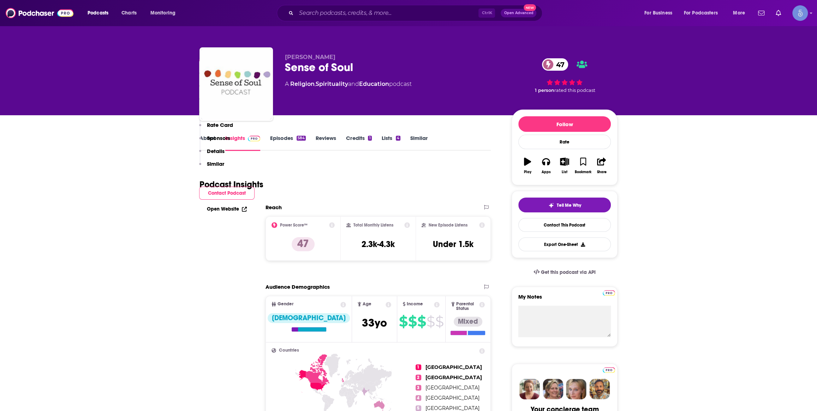
scroll to position [535, 0]
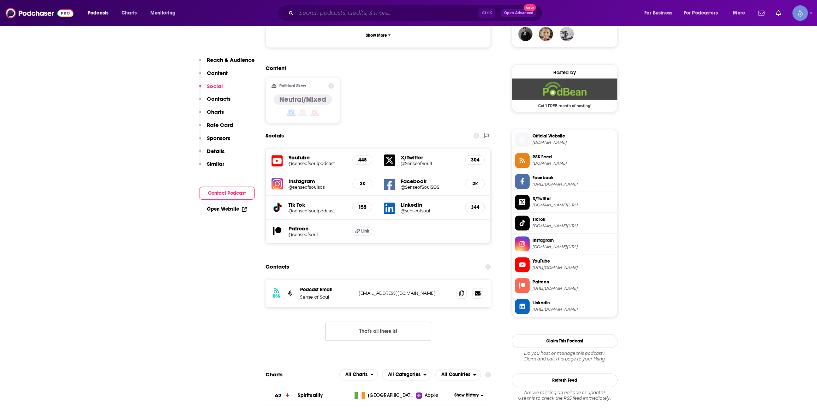
click at [322, 8] on input "Search podcasts, credits, & more..." at bounding box center [387, 12] width 182 height 11
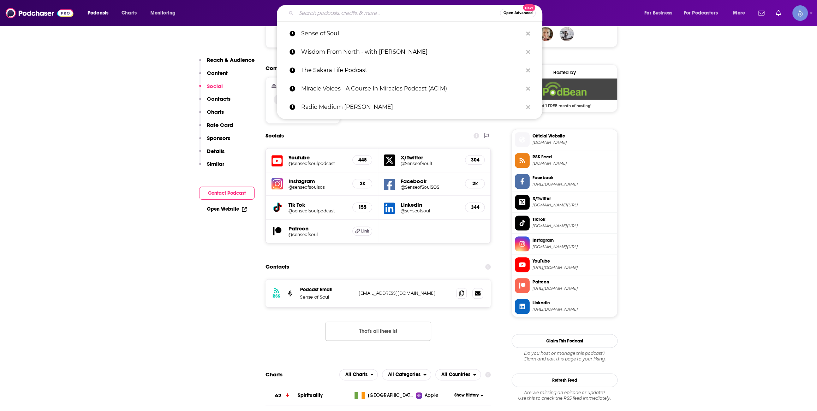
paste input "Accidental Gods"
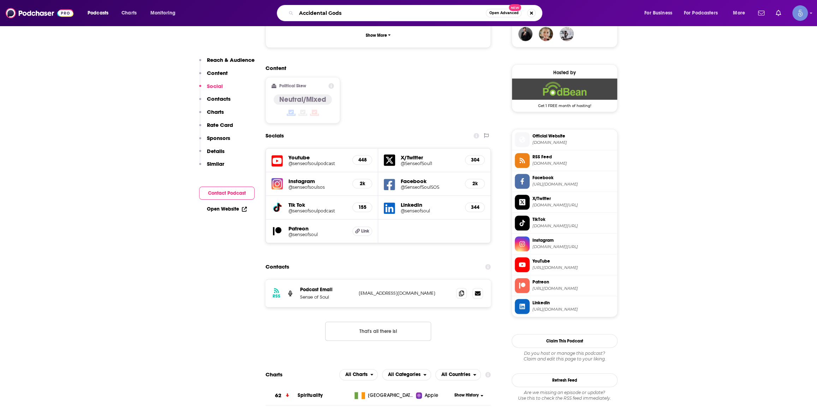
type input "Accidental Gods"
click at [308, 161] on h5 "@senseofsoulpodcast" at bounding box center [318, 163] width 58 height 5
click at [366, 14] on input "Accidental Gods" at bounding box center [391, 12] width 190 height 11
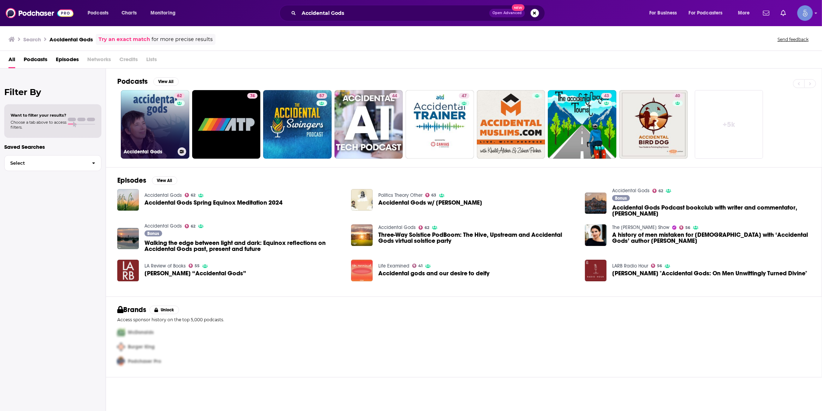
click at [171, 141] on link "62 Accidental Gods" at bounding box center [155, 124] width 69 height 69
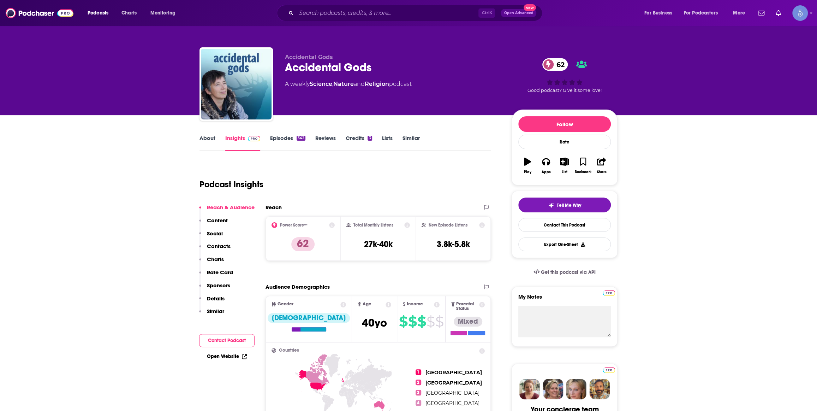
click at [210, 141] on link "About" at bounding box center [208, 143] width 16 height 16
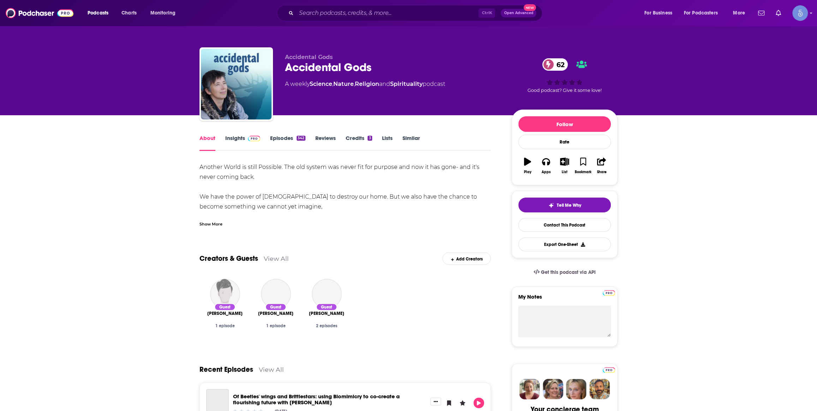
click at [205, 223] on div "Show More" at bounding box center [211, 223] width 23 height 7
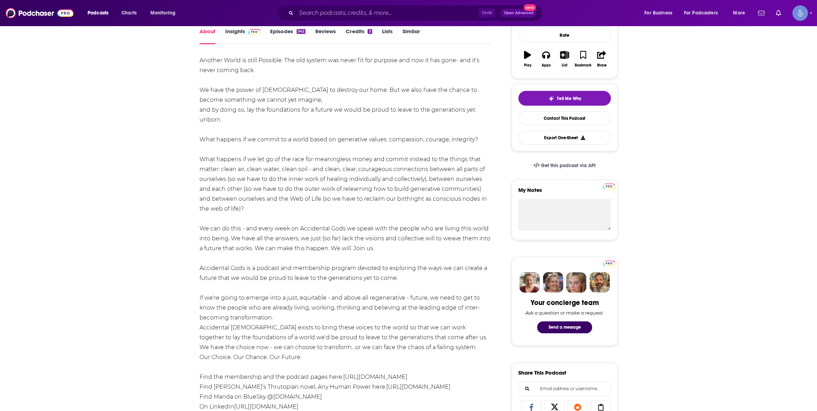
scroll to position [214, 0]
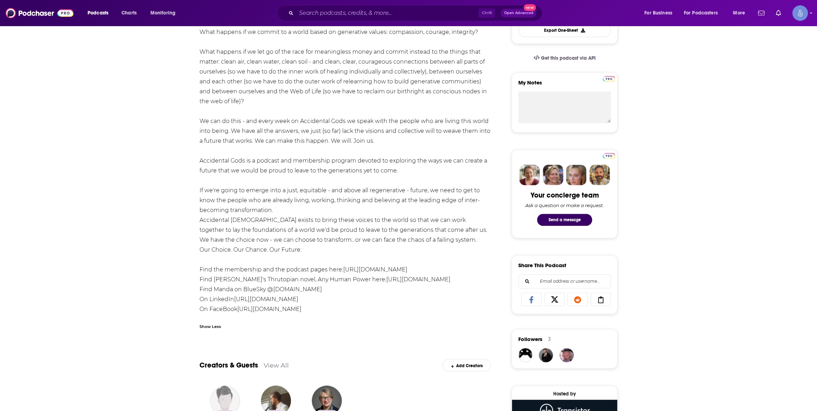
click at [359, 272] on link "https://accidentalgods.life" at bounding box center [375, 269] width 64 height 7
drag, startPoint x: 374, startPoint y: 297, endPoint x: 235, endPoint y: 303, distance: 139.6
click at [235, 303] on div "Another World is still Possible. The old system was never fit for purpose and n…" at bounding box center [345, 131] width 291 height 366
copy link "https://www.linkedin.com/in/mandascottauthor/"
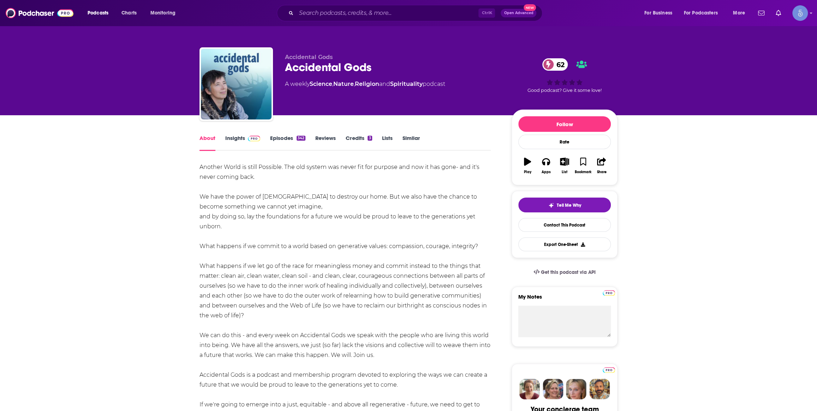
click at [236, 136] on link "Insights" at bounding box center [242, 143] width 35 height 16
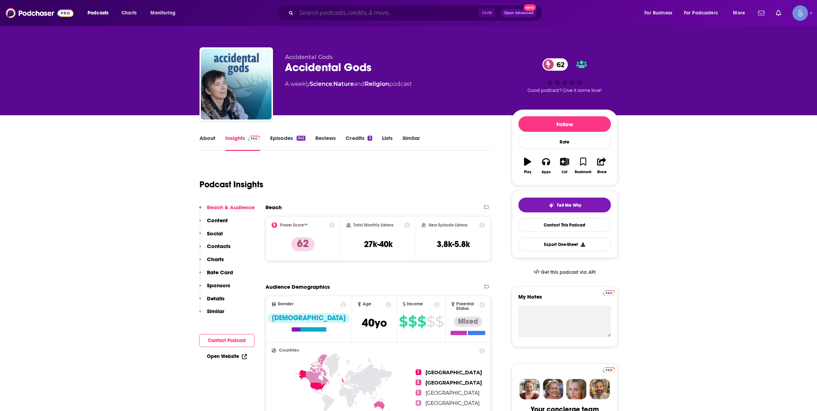
click at [379, 10] on input "Search podcasts, credits, & more..." at bounding box center [387, 12] width 182 height 11
paste input "No Simple Road"
type input "No Simple Road"
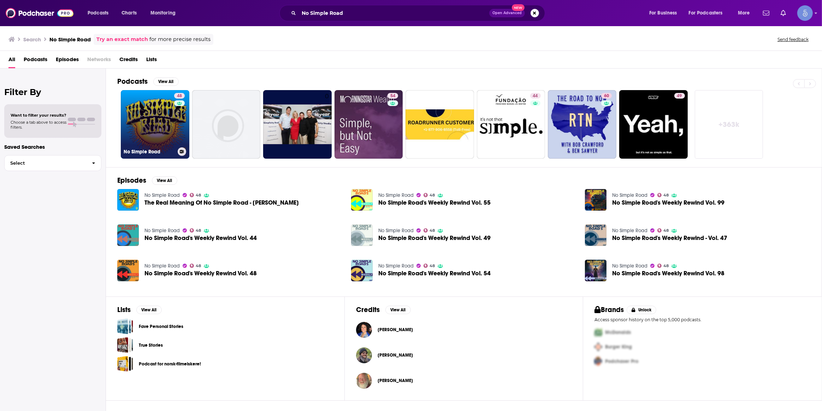
click at [141, 133] on link "48 No Simple Road" at bounding box center [155, 124] width 69 height 69
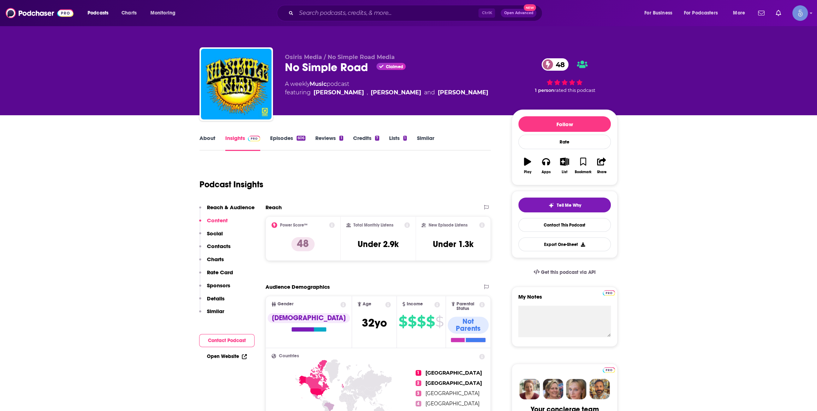
click at [204, 138] on link "About" at bounding box center [208, 143] width 16 height 16
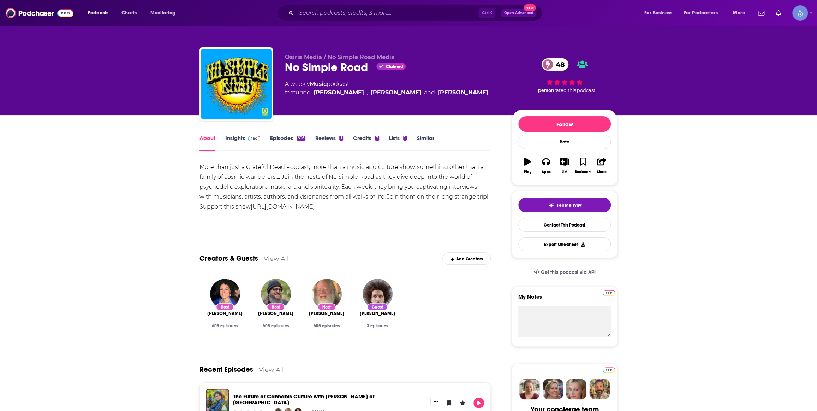
click at [245, 136] on span at bounding box center [252, 138] width 15 height 7
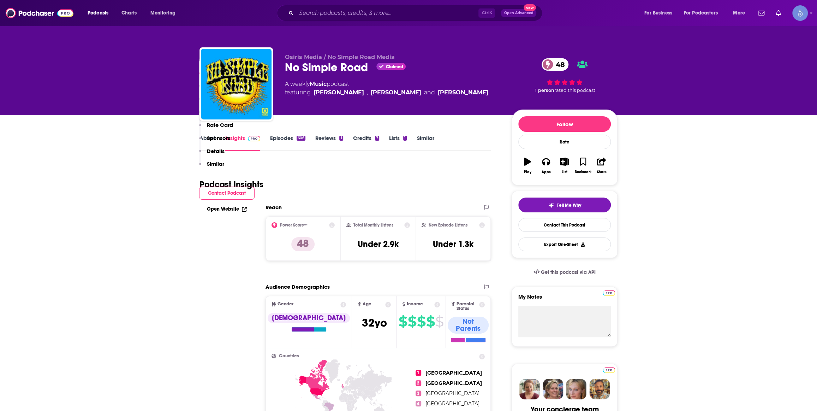
scroll to position [535, 0]
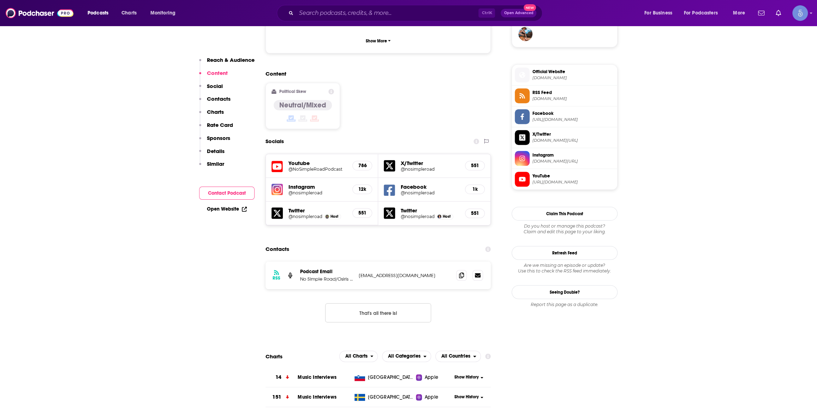
scroll to position [535, 0]
click at [313, 166] on h5 "@NoSimpleRoadPodcast" at bounding box center [318, 168] width 58 height 5
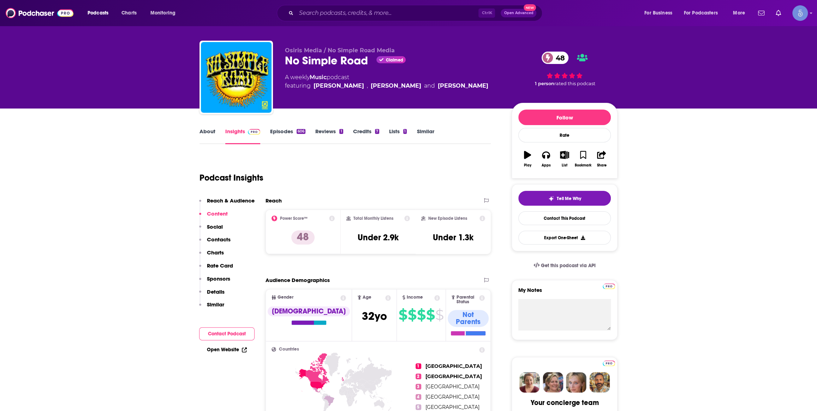
scroll to position [0, 0]
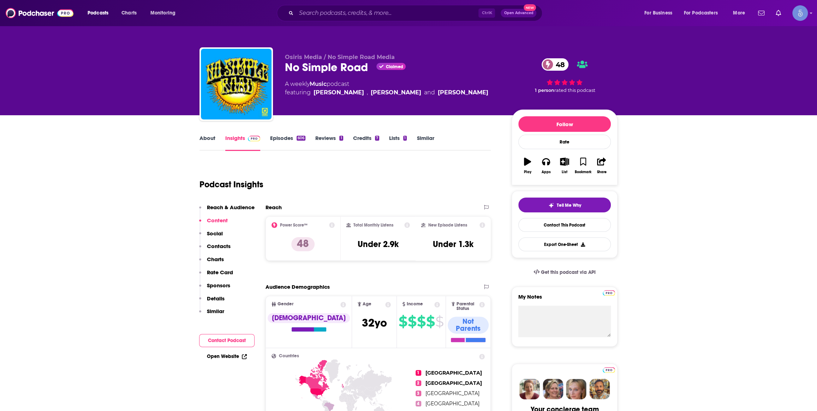
drag, startPoint x: 313, startPoint y: 90, endPoint x: 466, endPoint y: 93, distance: 153.7
click at [466, 93] on div "A weekly Music podcast featuring [PERSON_NAME] , [PERSON_NAME] and [PERSON_NAME]" at bounding box center [392, 88] width 215 height 17
copy span "[PERSON_NAME] , [PERSON_NAME] and [PERSON_NAME]"
drag, startPoint x: 263, startPoint y: 1, endPoint x: 329, endPoint y: 14, distance: 67.7
click at [270, 2] on div "Podcasts Charts Monitoring Ctrl K Open Advanced New For Business For Podcasters…" at bounding box center [408, 13] width 817 height 26
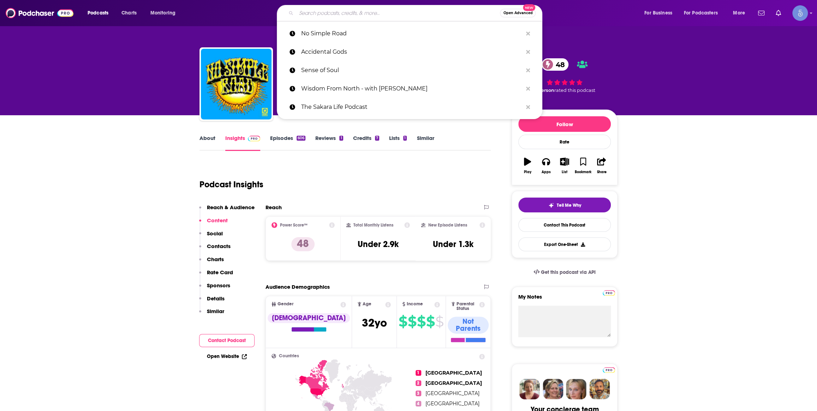
click at [329, 14] on input "Search podcasts, credits, & more..." at bounding box center [398, 12] width 204 height 11
paste input "The Human Experience Podcast"
type input "The Human Experience Podcast"
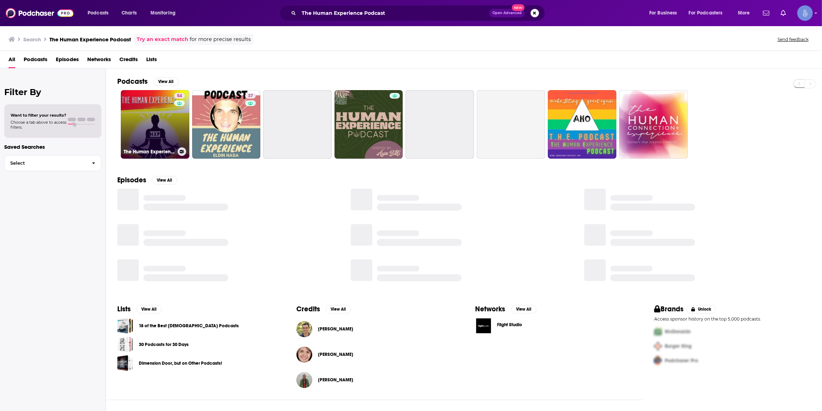
click at [171, 128] on link "54 The Human Experience Podcast" at bounding box center [155, 124] width 69 height 69
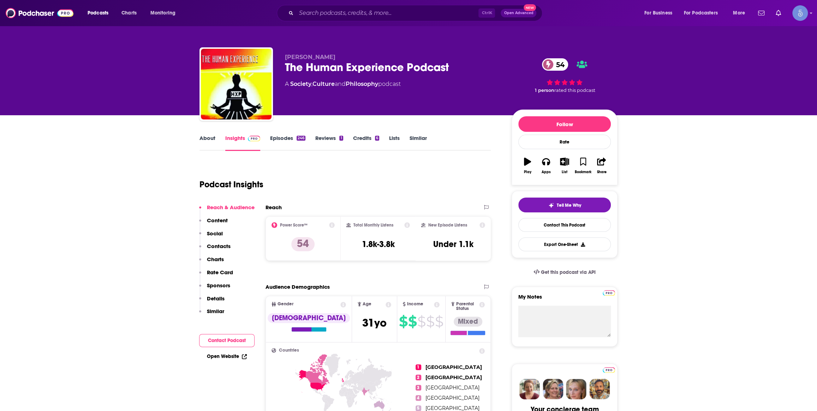
scroll to position [428, 0]
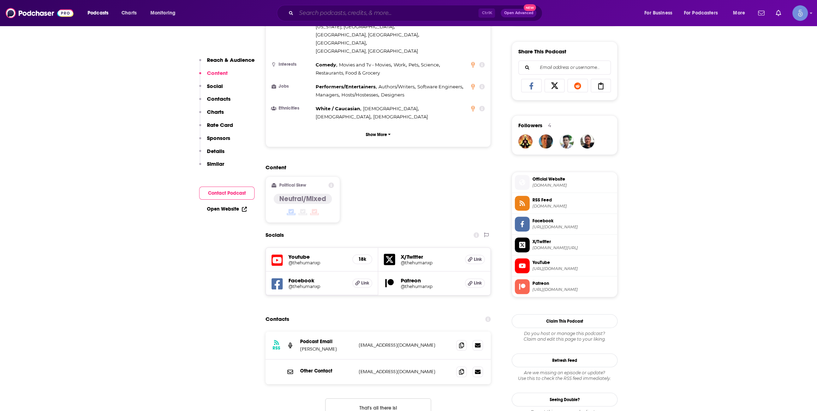
click at [347, 14] on input "Search podcasts, credits, & more..." at bounding box center [387, 12] width 182 height 11
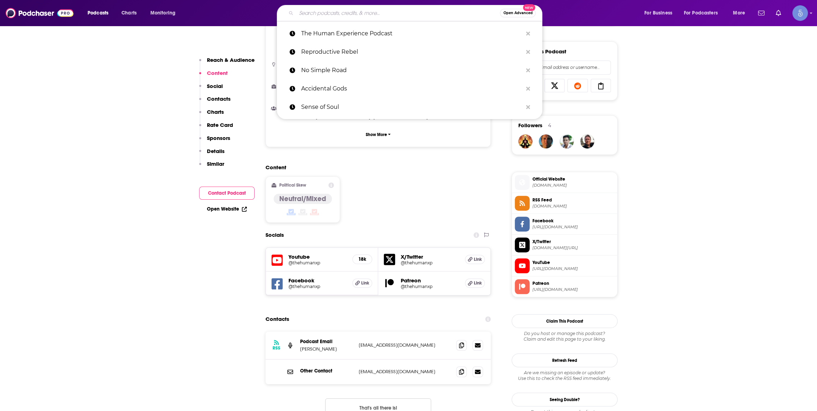
paste input "The Cosmic Womb with [PERSON_NAME] the Medium"
type input "The Cosmic Womb with [PERSON_NAME] the Medium"
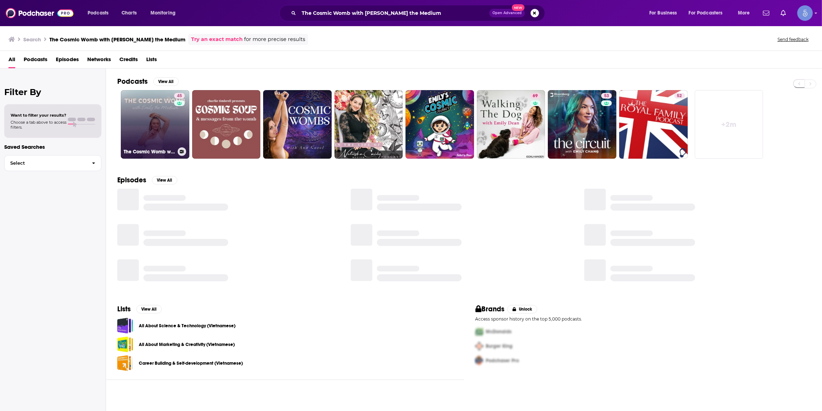
click at [170, 129] on link "45 The Cosmic Womb with [PERSON_NAME] the Medium" at bounding box center [155, 124] width 69 height 69
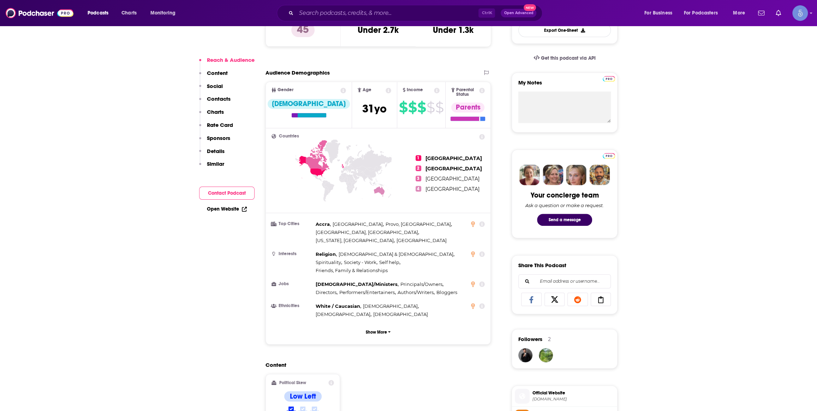
scroll to position [321, 0]
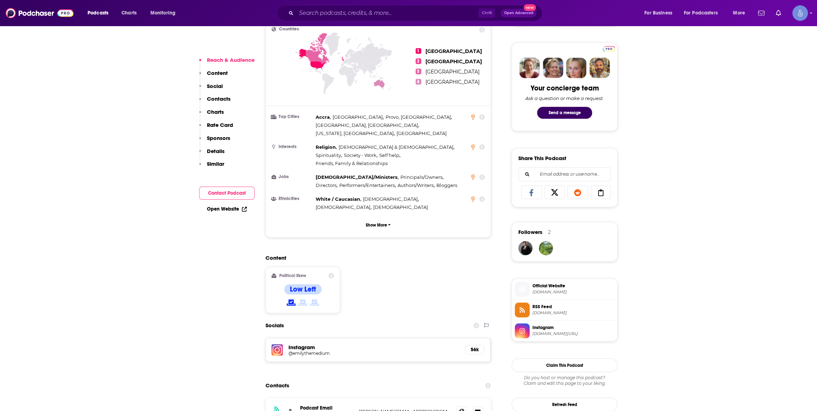
drag, startPoint x: 349, startPoint y: 18, endPoint x: 349, endPoint y: 13, distance: 4.6
click at [349, 15] on div "Podcasts Charts Monitoring Ctrl K Open Advanced New For Business For Podcasters…" at bounding box center [408, 13] width 817 height 26
click at [349, 13] on input "Search podcasts, credits, & more..." at bounding box center [387, 12] width 182 height 11
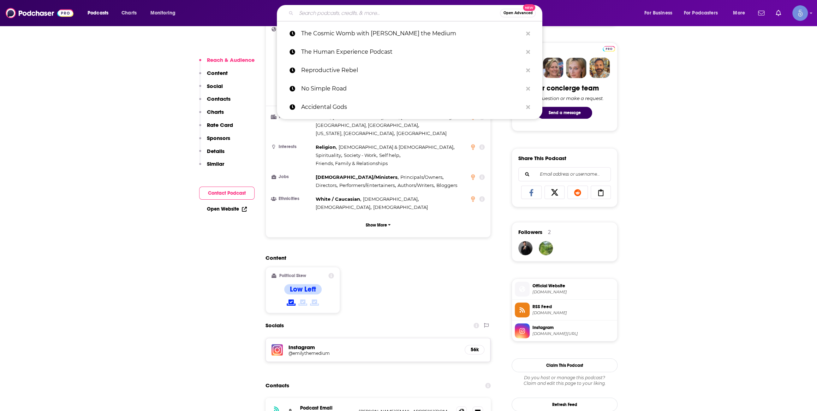
paste input "Be Here Now Network Guest Podcast"
type input "Be Here Now Network Guest Podcast"
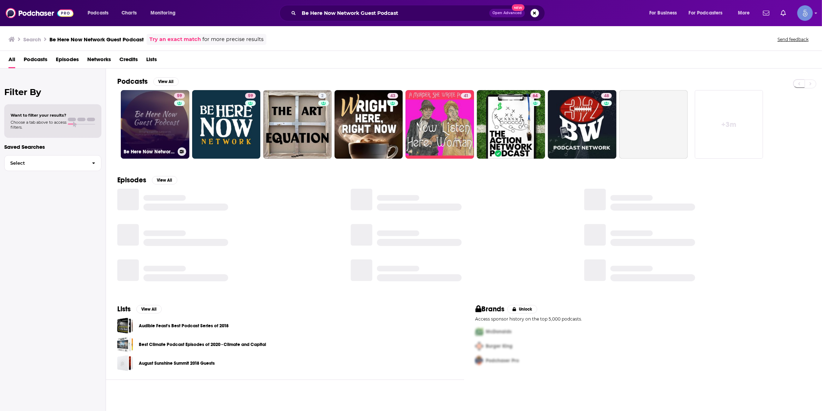
click at [178, 123] on div "59" at bounding box center [180, 120] width 12 height 54
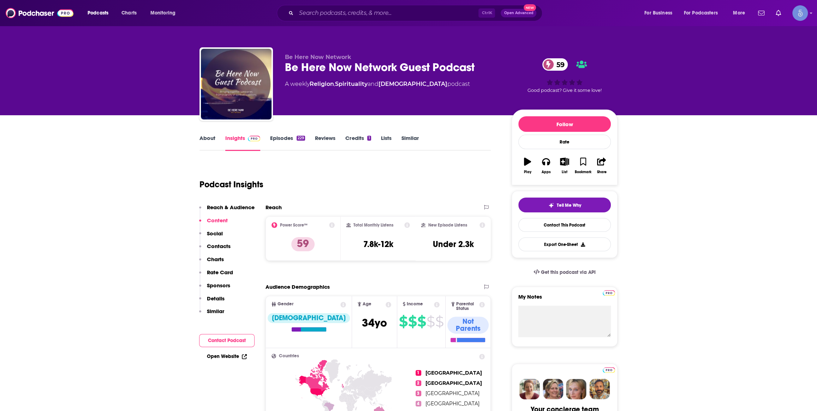
click at [208, 138] on link "About" at bounding box center [208, 143] width 16 height 16
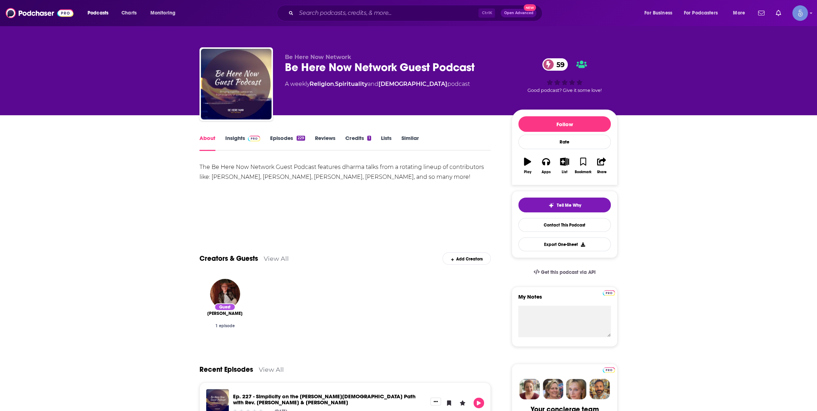
click at [247, 146] on link "Insights" at bounding box center [242, 143] width 35 height 16
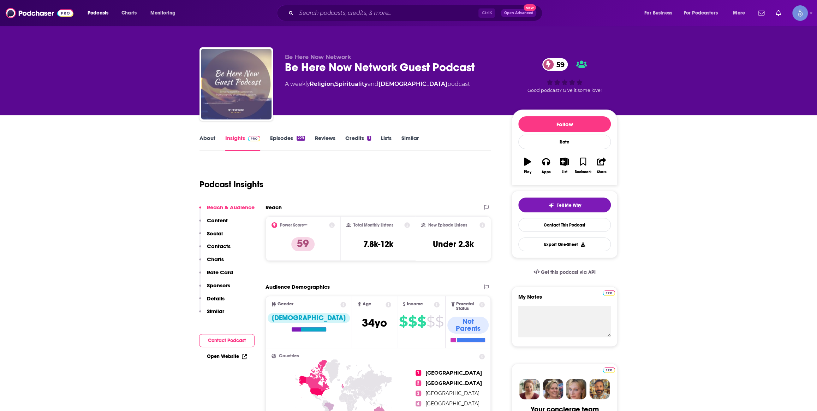
click at [242, 105] on img "Be Here Now Network Guest Podcast" at bounding box center [236, 84] width 71 height 71
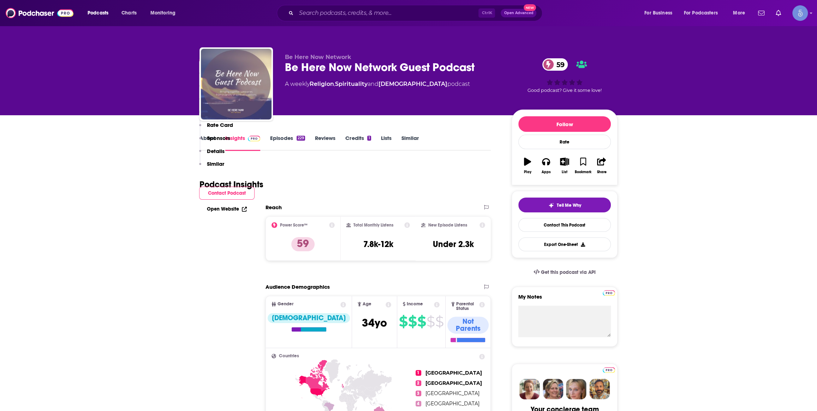
scroll to position [428, 0]
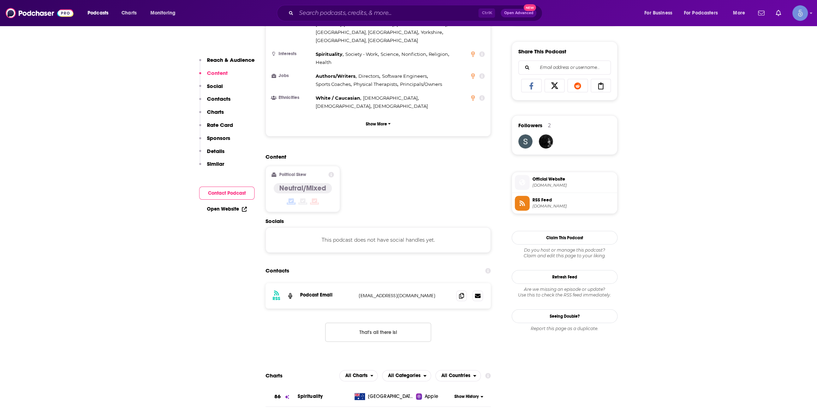
click at [568, 184] on span "[DOMAIN_NAME]" at bounding box center [574, 185] width 82 height 5
click at [374, 17] on input "Search podcasts, credits, & more..." at bounding box center [387, 12] width 182 height 11
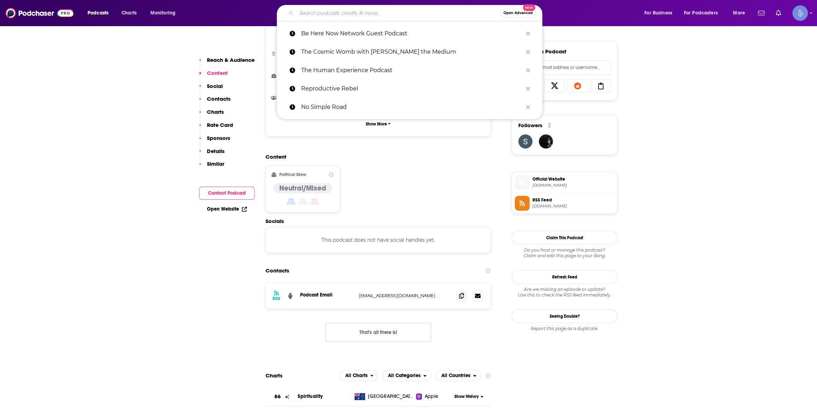
paste input "Spirit Sisters - the podcast"
type input "Spirit Sisters - the podcast"
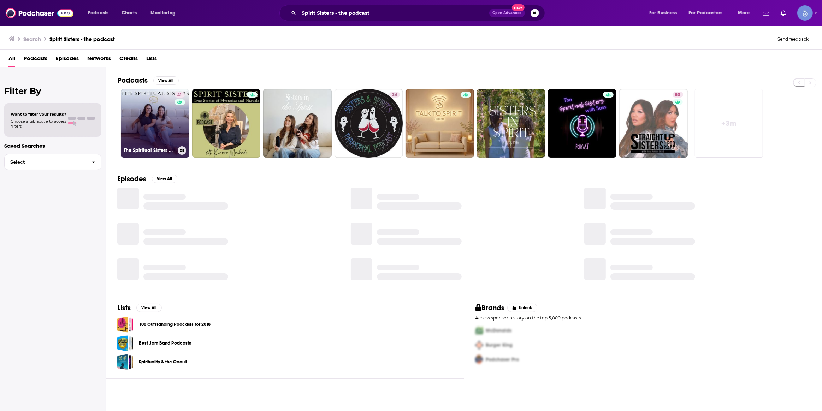
click at [169, 134] on link "41 The Spiritual Sisters Podcast" at bounding box center [155, 123] width 69 height 69
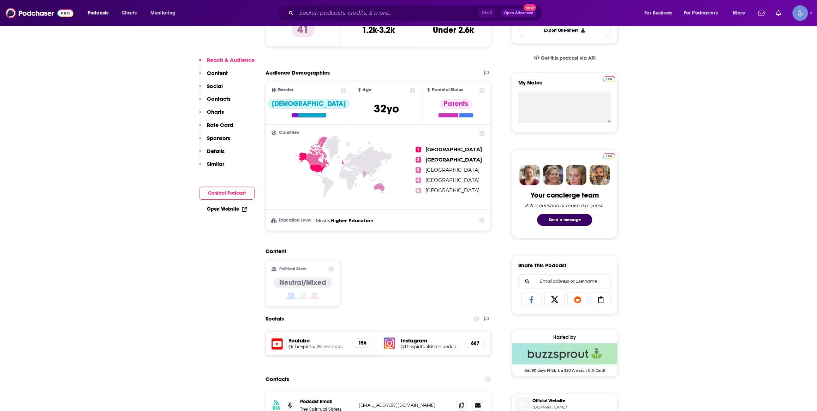
scroll to position [321, 0]
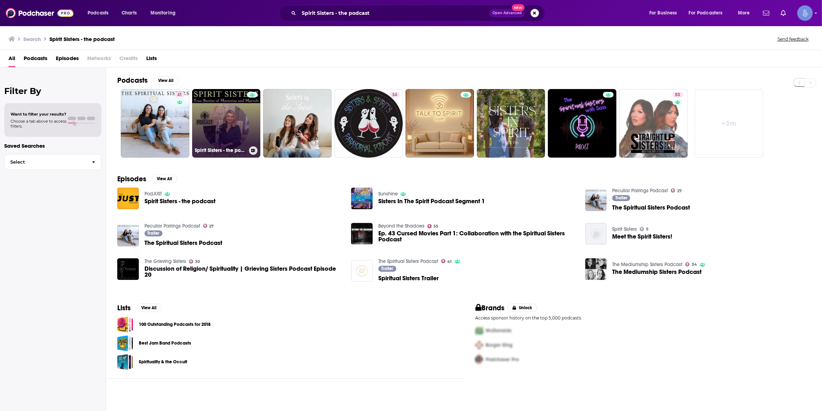
click at [220, 125] on link "Spirit Sisters - the podcast" at bounding box center [226, 123] width 69 height 69
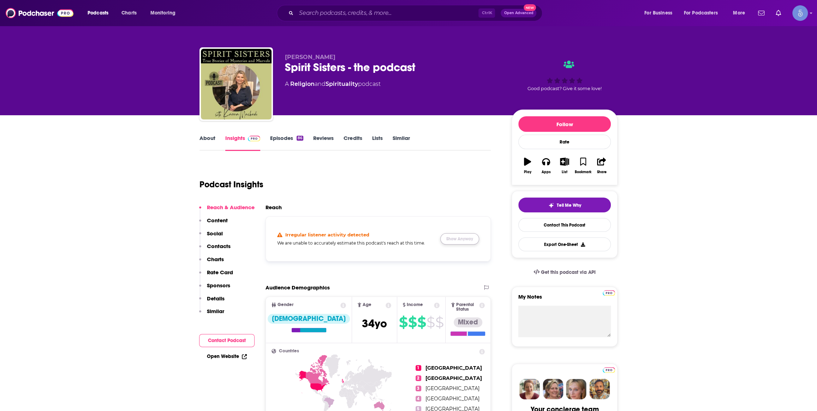
click at [466, 238] on button "Show Anyway" at bounding box center [459, 238] width 39 height 11
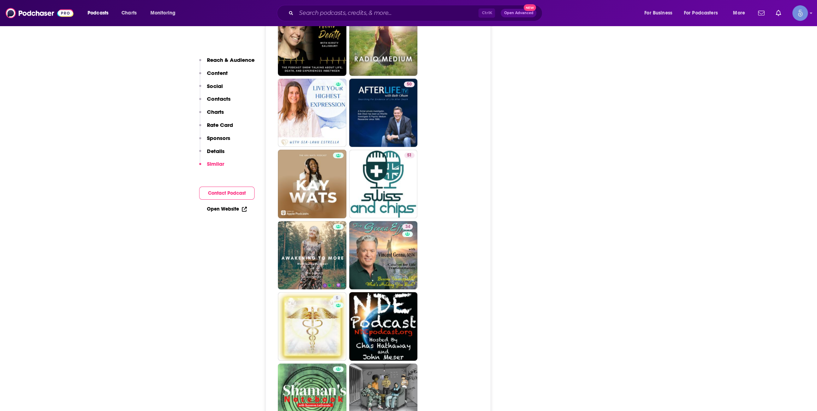
scroll to position [1498, 0]
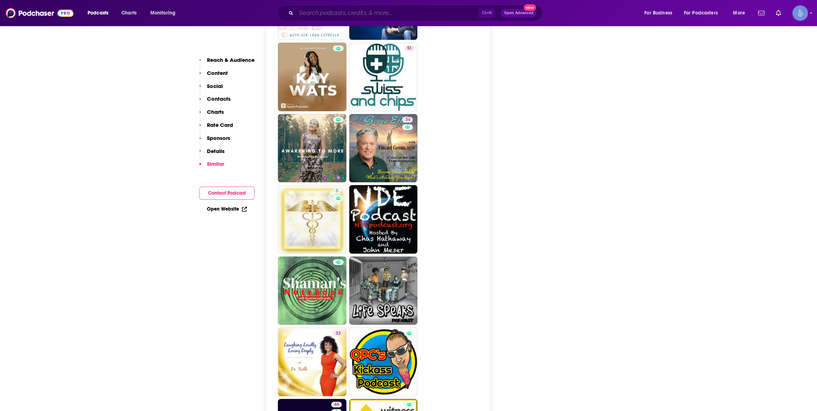
click at [341, 14] on input "Search podcasts, credits, & more..." at bounding box center [387, 12] width 182 height 11
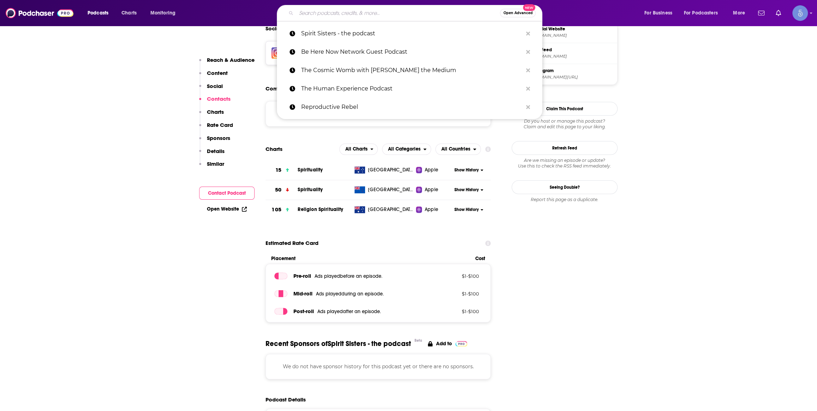
scroll to position [535, 0]
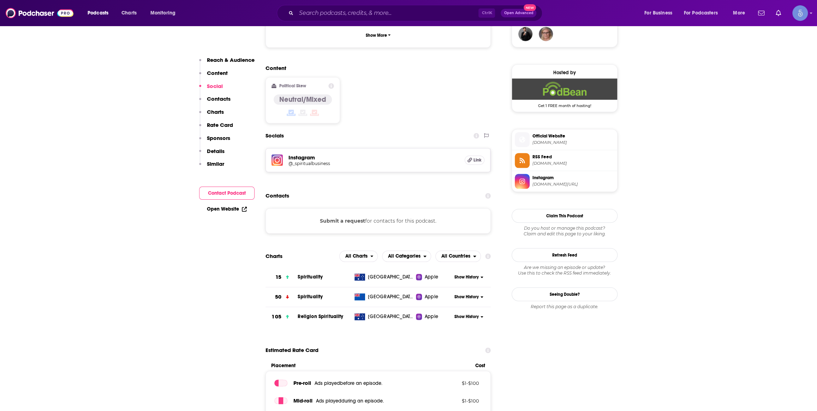
click at [551, 184] on span "[DOMAIN_NAME][URL]" at bounding box center [574, 184] width 82 height 5
click at [566, 139] on span "Official Website" at bounding box center [574, 136] width 82 height 6
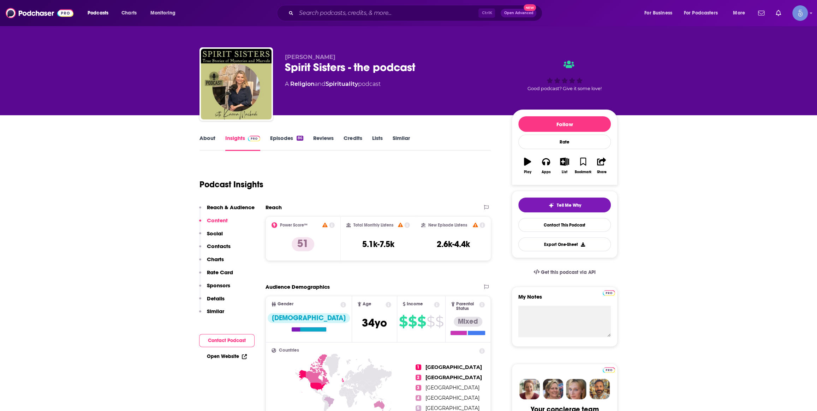
drag, startPoint x: 336, startPoint y: 52, endPoint x: 282, endPoint y: 57, distance: 53.9
click at [282, 57] on div "[PERSON_NAME] Spirit Sisters - the podcast A Religion and Spirituality podcast …" at bounding box center [409, 85] width 418 height 76
copy span "[PERSON_NAME]"
click at [336, 20] on div "Ctrl K Open Advanced New" at bounding box center [410, 13] width 266 height 16
click at [335, 12] on input "Search podcasts, credits, & more..." at bounding box center [387, 12] width 182 height 11
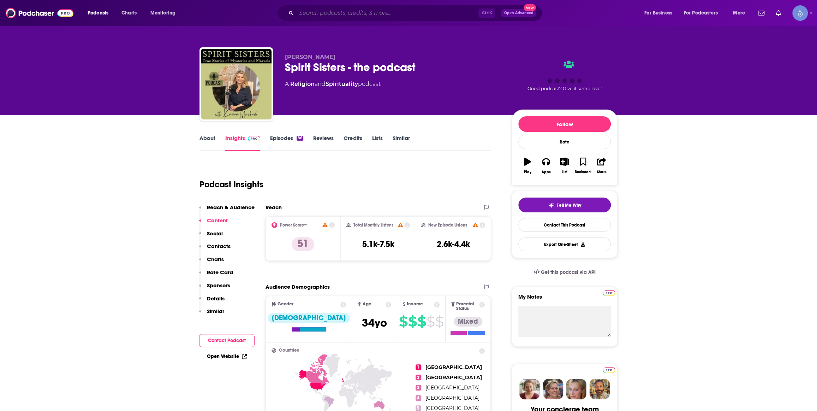
paste input "Inspired Evolution with [PERSON_NAME] 🙏🏻"
type input "Inspired Evolution with [PERSON_NAME] 🙏🏻"
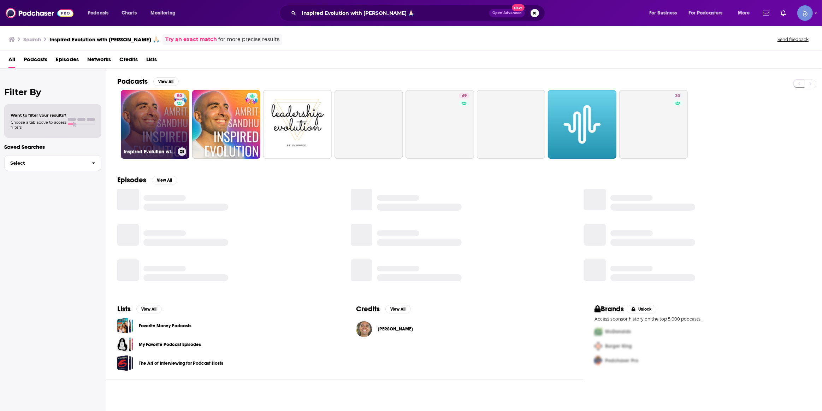
click at [166, 126] on link "50 Inspired Evolution with [PERSON_NAME] 🙏🏻" at bounding box center [155, 124] width 69 height 69
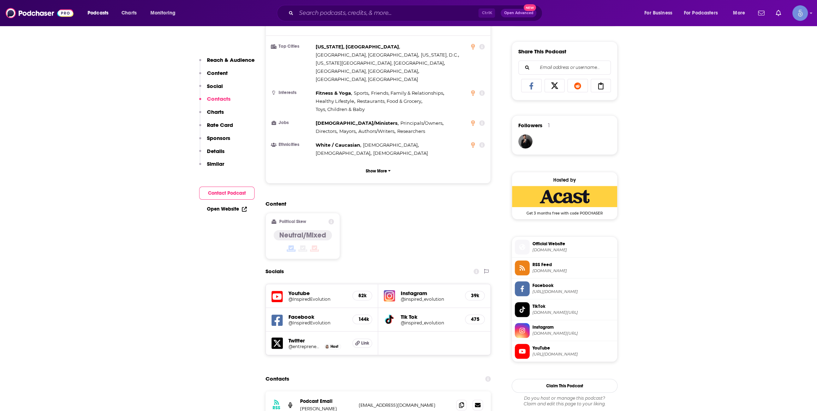
scroll to position [642, 0]
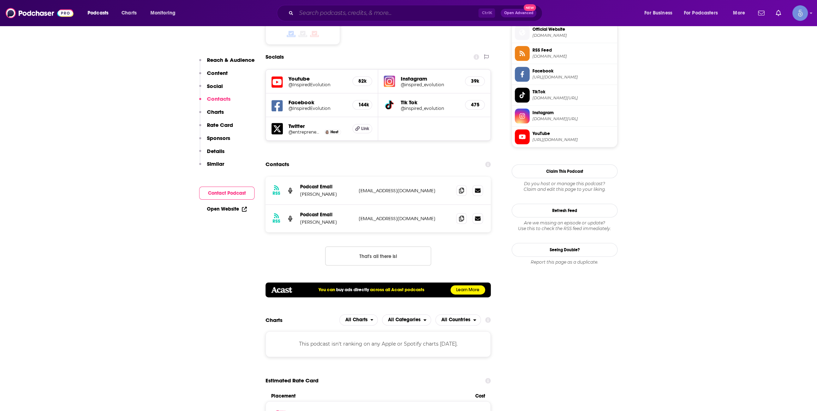
click at [325, 8] on input "Search podcasts, credits, & more..." at bounding box center [387, 12] width 182 height 11
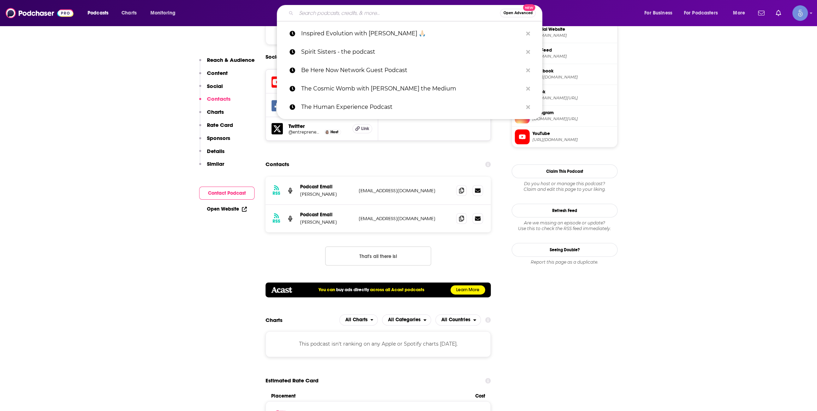
paste input "Inner Life, Talks and Thoughts"
type input "Inner Life, Talks and Thoughts"
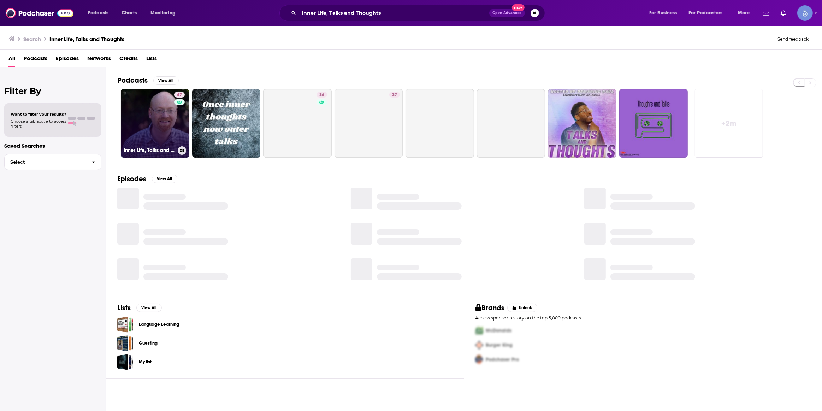
click at [171, 120] on link "47 Inner Life, Talks and Thoughts" at bounding box center [155, 123] width 69 height 69
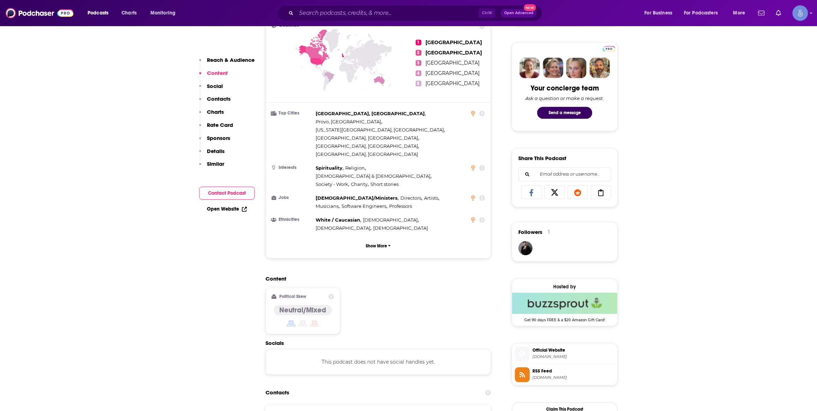
scroll to position [428, 0]
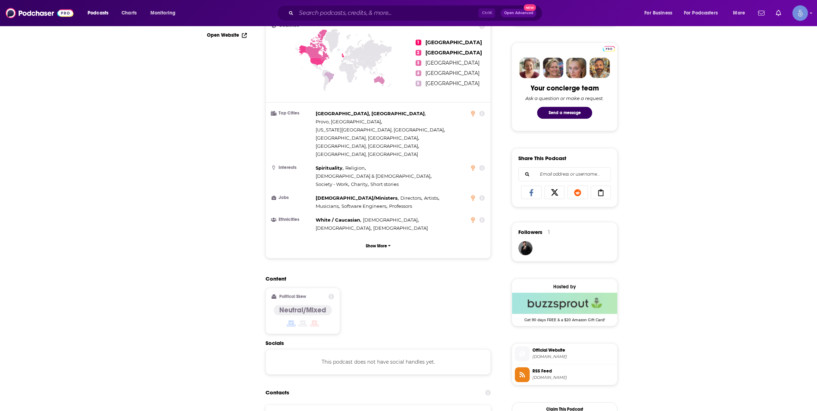
scroll to position [0, 0]
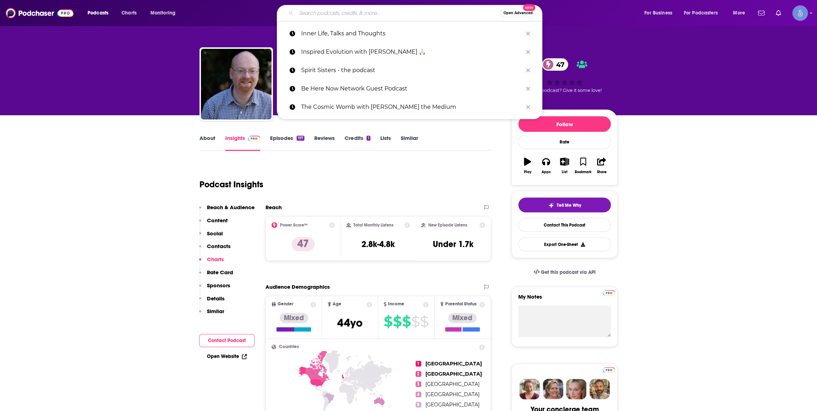
drag, startPoint x: 318, startPoint y: 17, endPoint x: 261, endPoint y: 1, distance: 59.4
click at [307, 17] on input "Search podcasts, credits, & more..." at bounding box center [398, 12] width 204 height 11
click at [334, 13] on input "Search podcasts, credits, & more..." at bounding box center [398, 12] width 204 height 11
paste input "The Spiritual [MEDICAL_DATA] Podcast"
type input "The Spiritual [MEDICAL_DATA] Podcast"
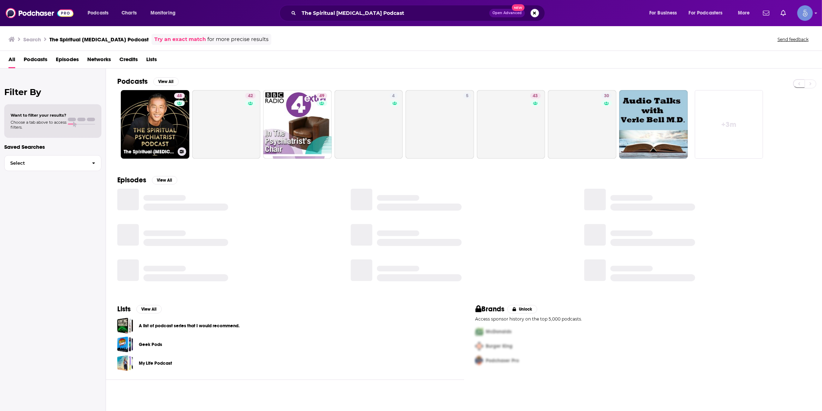
click at [149, 126] on link "48 The Spiritual [MEDICAL_DATA] Podcast" at bounding box center [155, 124] width 69 height 69
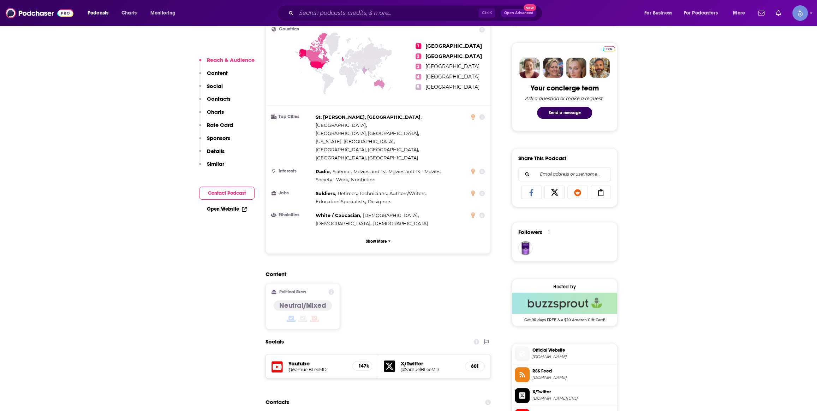
scroll to position [535, 0]
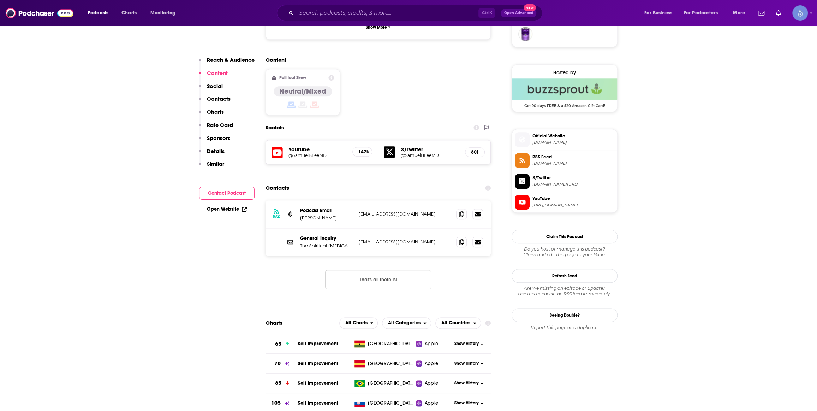
click at [300, 153] on h5 "@SamuelBLeeMD" at bounding box center [318, 155] width 58 height 5
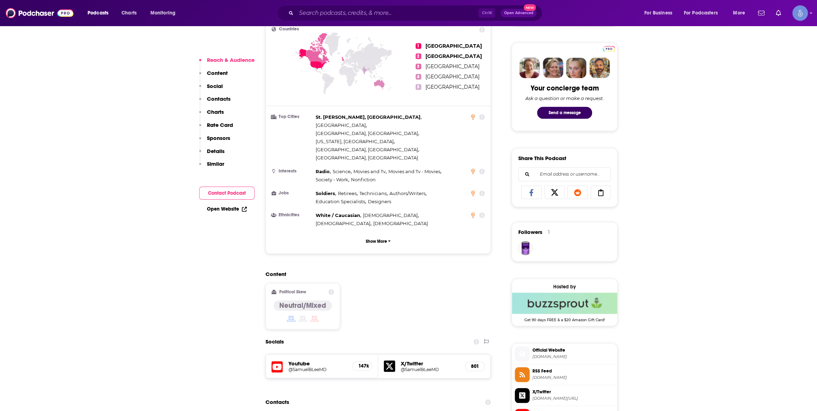
scroll to position [428, 0]
